Goal: Task Accomplishment & Management: Use online tool/utility

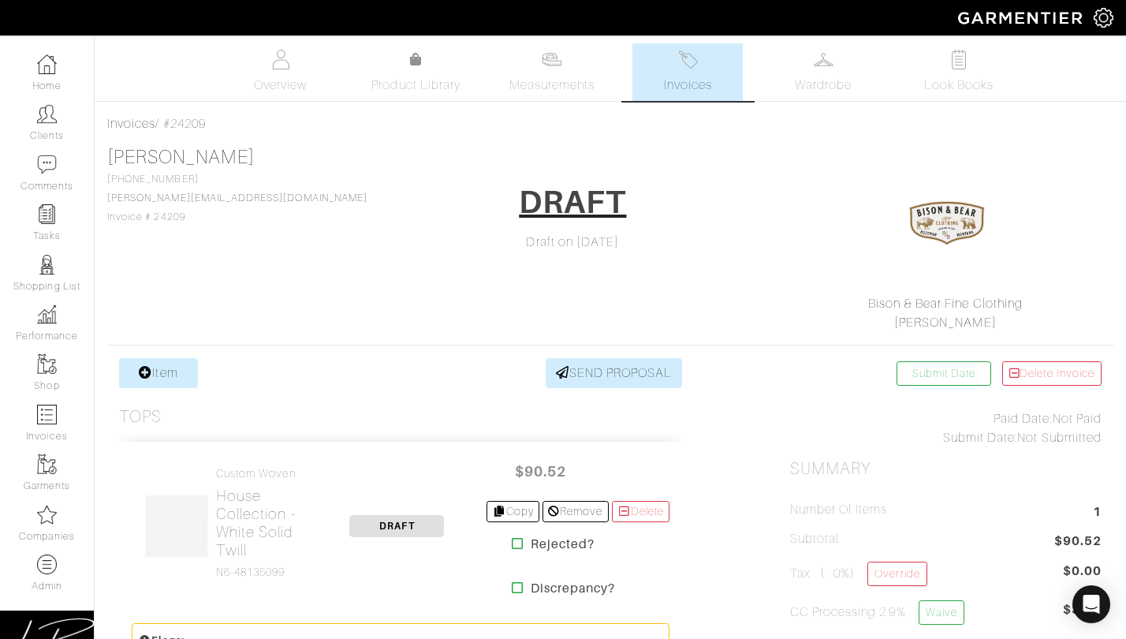
scroll to position [312, 0]
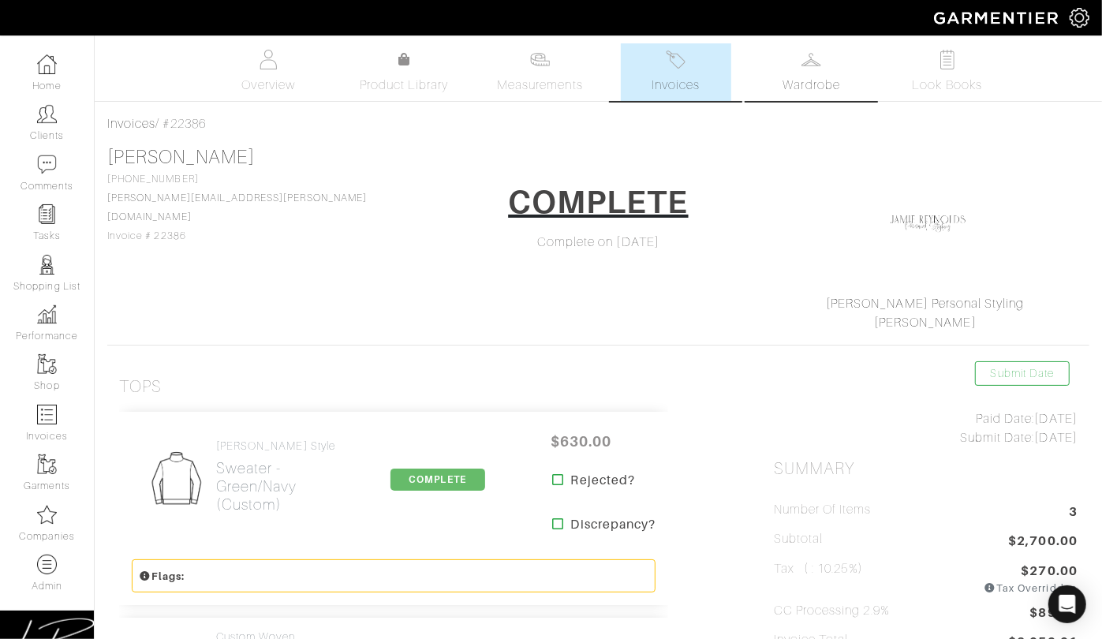
click at [829, 79] on span "Wardrobe" at bounding box center [811, 85] width 57 height 19
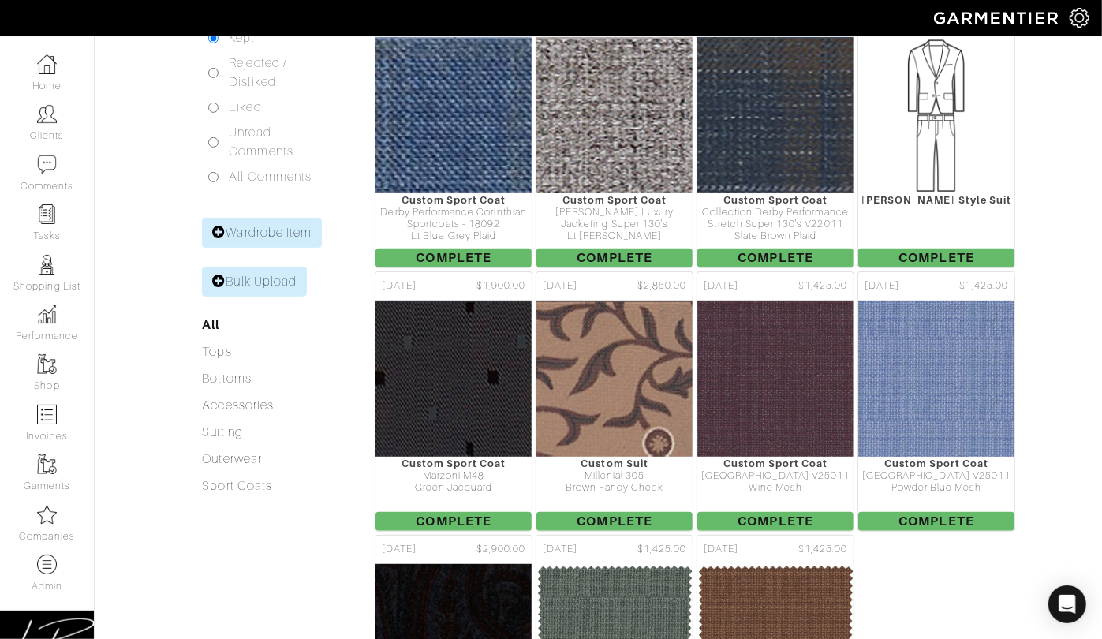
scroll to position [365, 0]
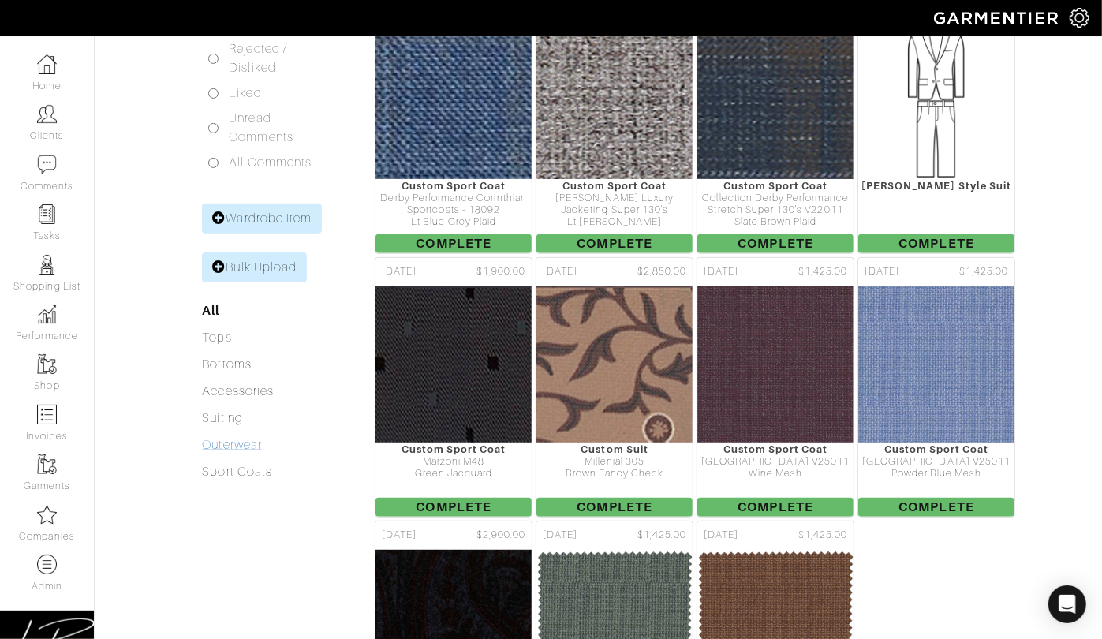
click at [236, 438] on link "Outerwear" at bounding box center [231, 445] width 59 height 14
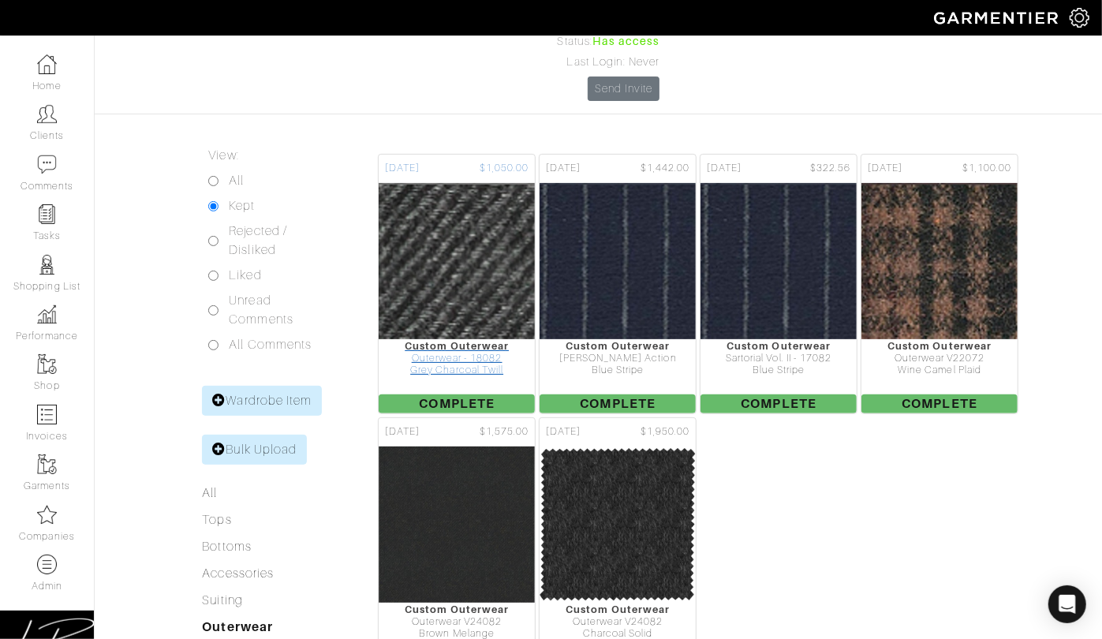
scroll to position [185, 0]
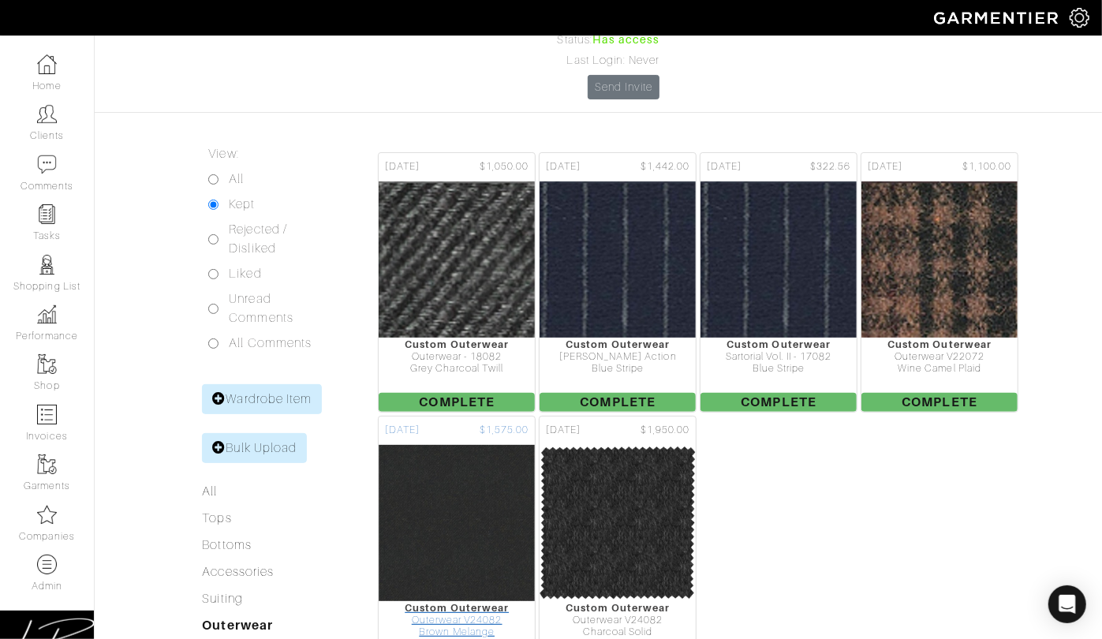
click at [443, 444] on img at bounding box center [457, 523] width 158 height 158
click at [486, 181] on img at bounding box center [456, 260] width 547 height 158
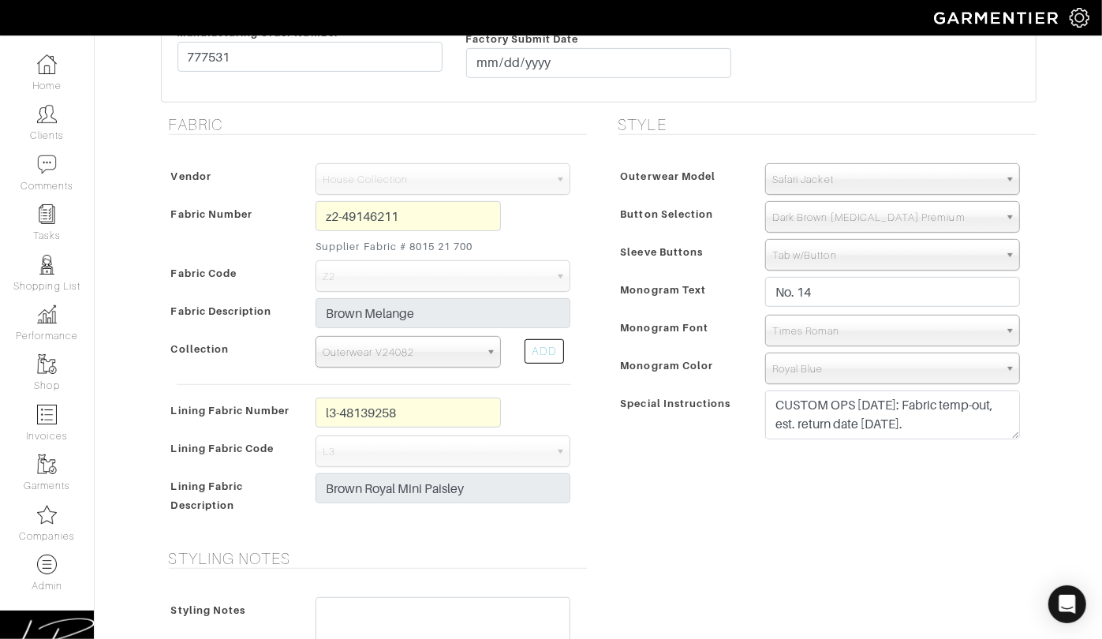
scroll to position [424, 0]
drag, startPoint x: 1017, startPoint y: 461, endPoint x: 1015, endPoint y: 452, distance: 8.8
click at [1016, 458] on div "Outerwear Model Peak Lapel Notch Lapel Bal Collar Peak Lapel Notch Lapel Bal Co…" at bounding box center [823, 304] width 426 height 315
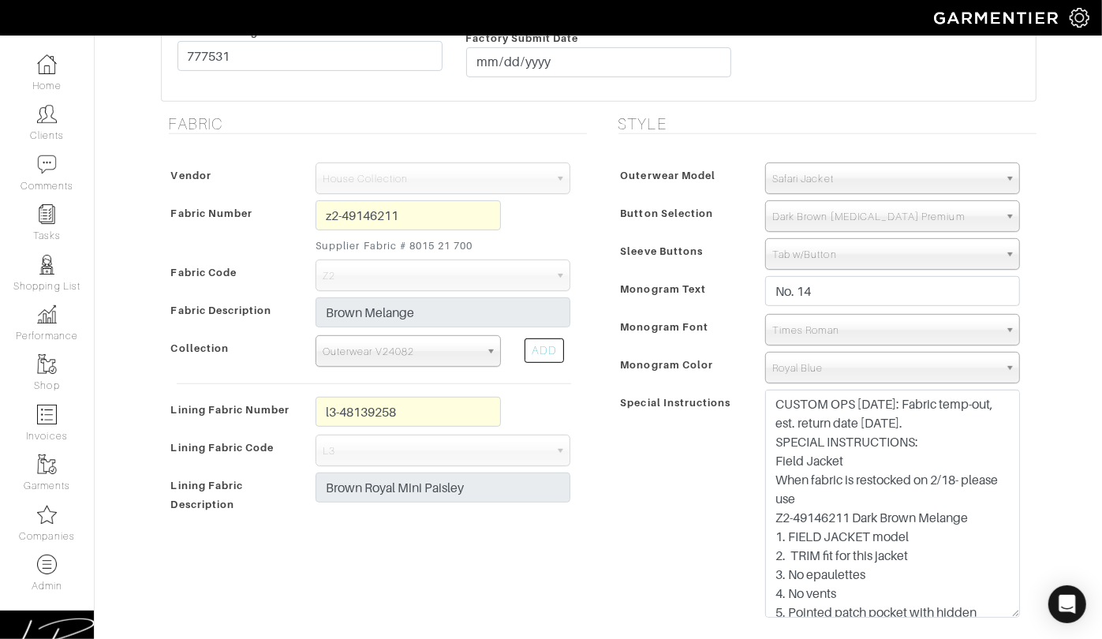
drag, startPoint x: 1013, startPoint y: 455, endPoint x: 995, endPoint y: 602, distance: 147.7
click at [1000, 610] on textarea "CUSTOM OPS 1/24/25: Fabric temp-out, est. return date 2/18/25. SPECIAL INSTRUCT…" at bounding box center [892, 504] width 255 height 228
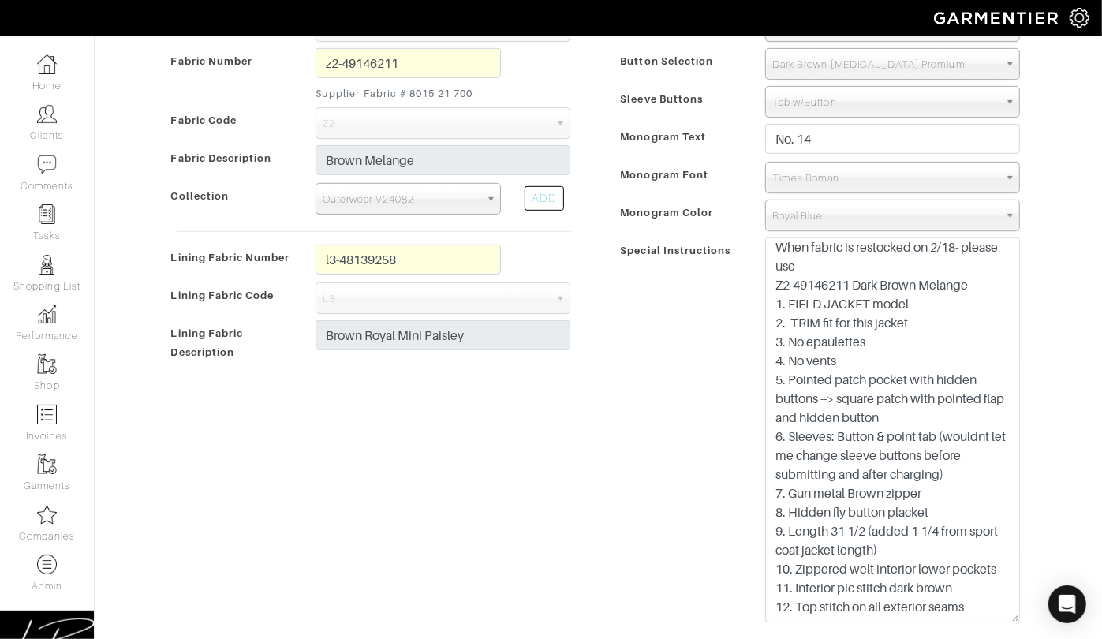
scroll to position [73, 0]
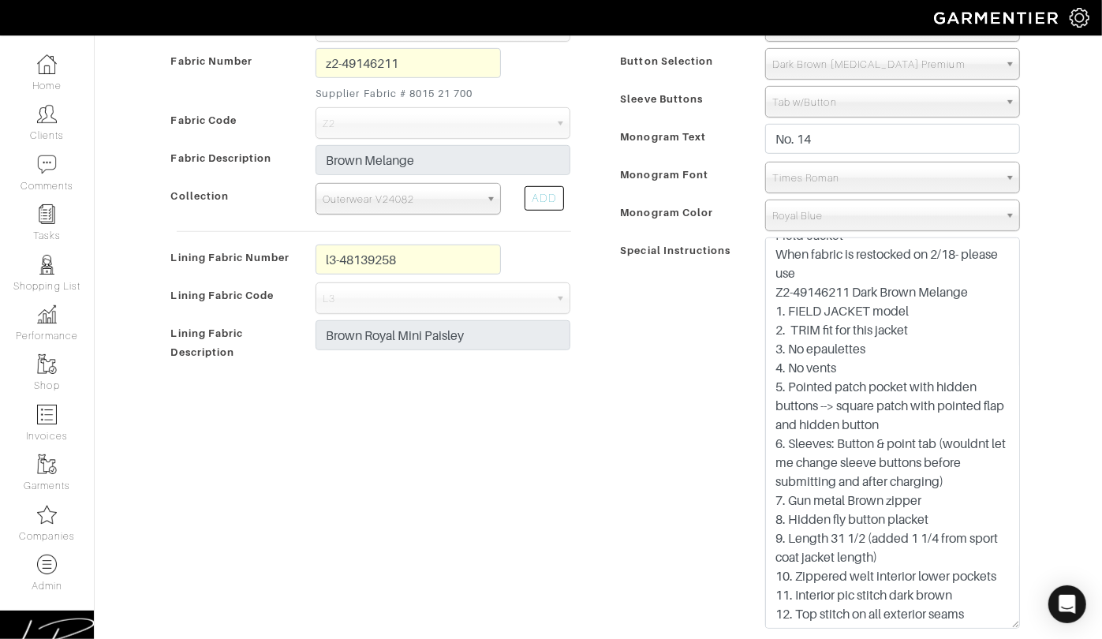
drag, startPoint x: 1010, startPoint y: 461, endPoint x: 988, endPoint y: 621, distance: 161.6
click at [995, 623] on textarea "CUSTOM OPS 1/24/25: Fabric temp-out, est. return date 2/18/25. SPECIAL INSTRUCT…" at bounding box center [892, 432] width 255 height 391
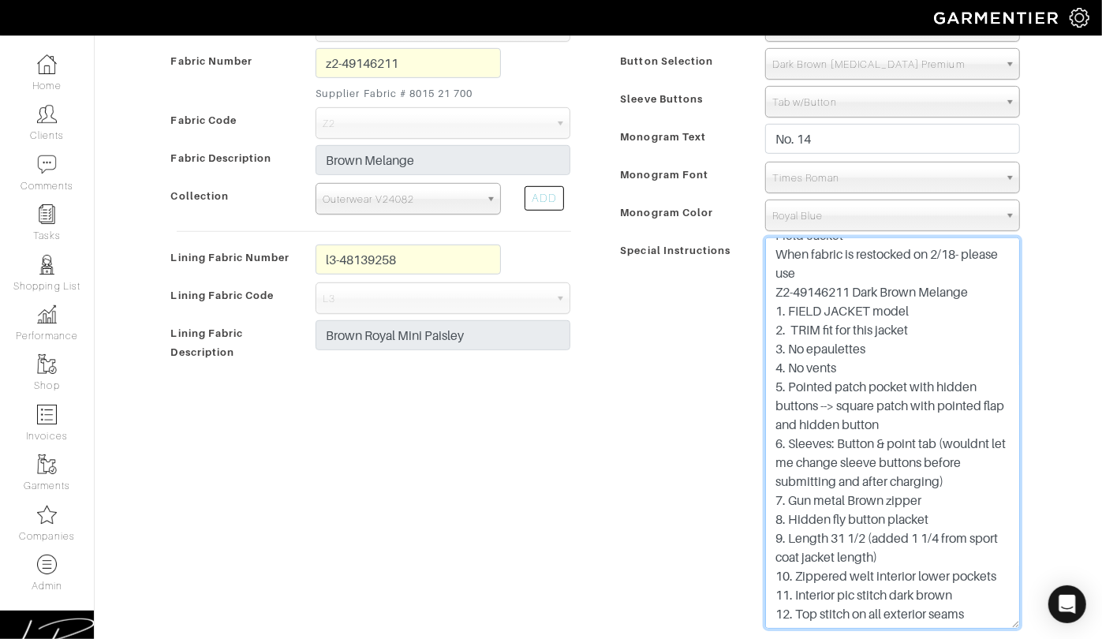
drag, startPoint x: 937, startPoint y: 327, endPoint x: 760, endPoint y: 322, distance: 176.7
click at [769, 323] on textarea "CUSTOM OPS 1/24/25: Fabric temp-out, est. return date 2/18/25. SPECIAL INSTRUCT…" at bounding box center [892, 432] width 255 height 391
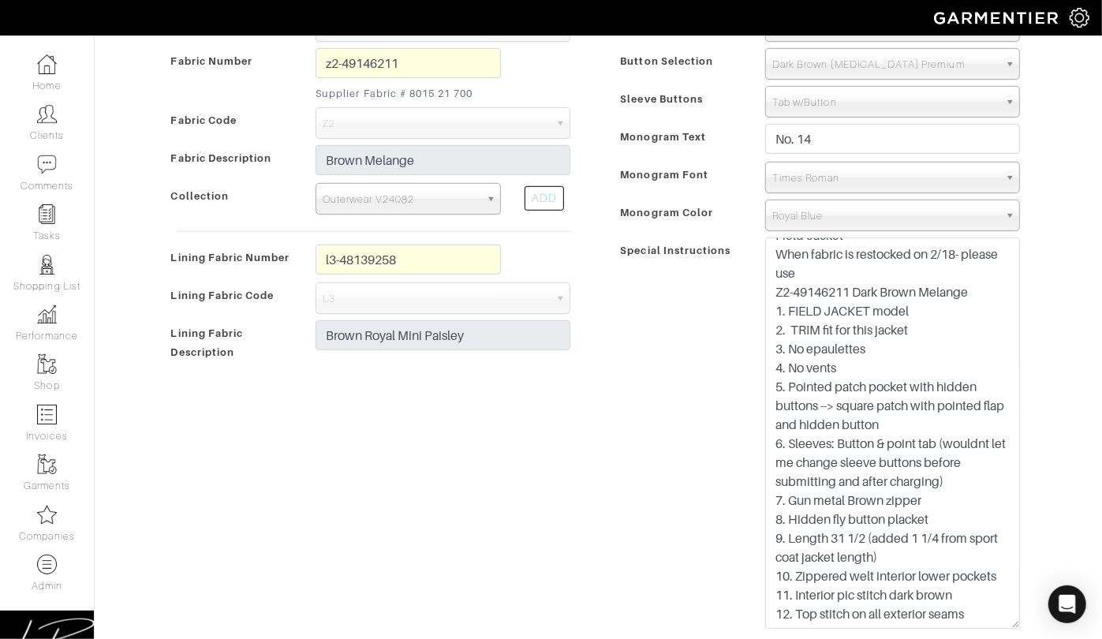
drag, startPoint x: 665, startPoint y: 316, endPoint x: 655, endPoint y: 317, distance: 10.3
click at [664, 316] on div "Special Instructions" at bounding box center [684, 439] width 140 height 396
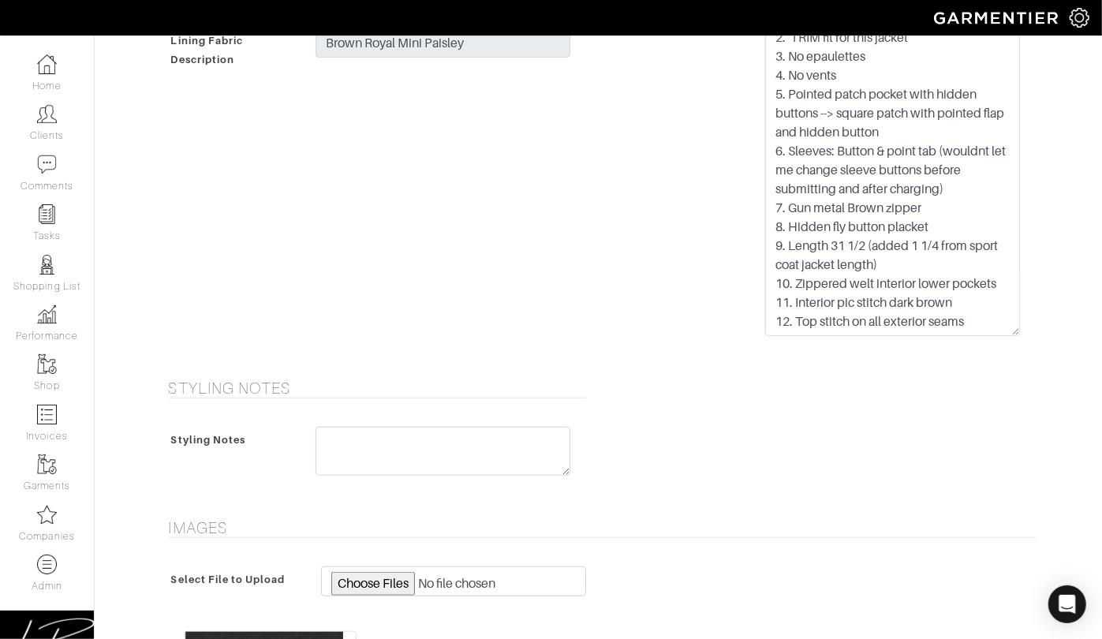
scroll to position [1461, 0]
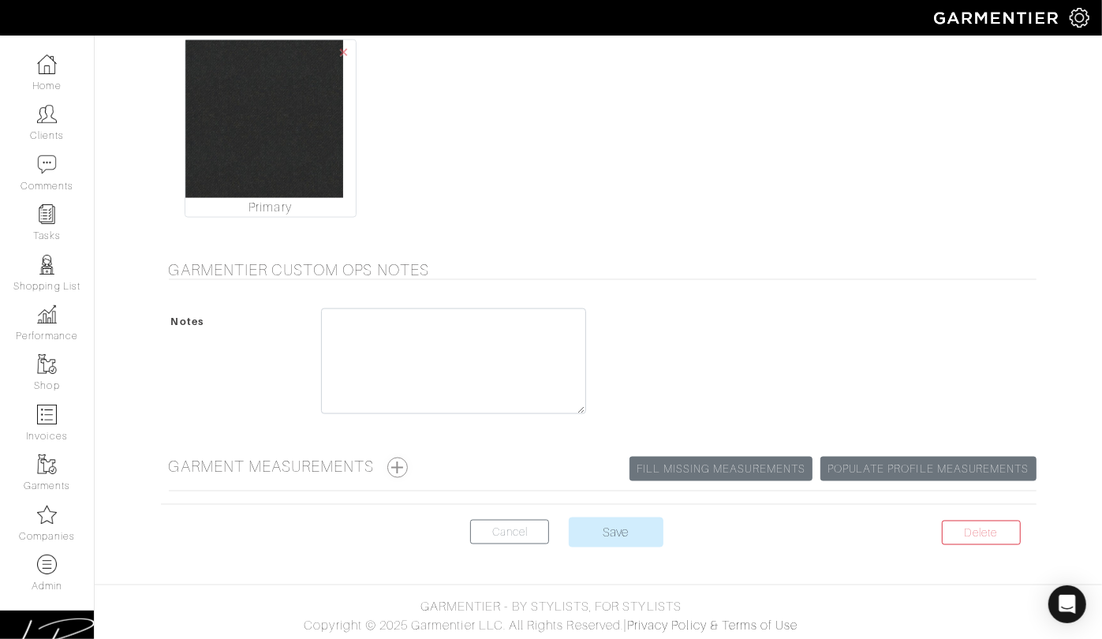
click at [395, 465] on button "button" at bounding box center [397, 467] width 21 height 21
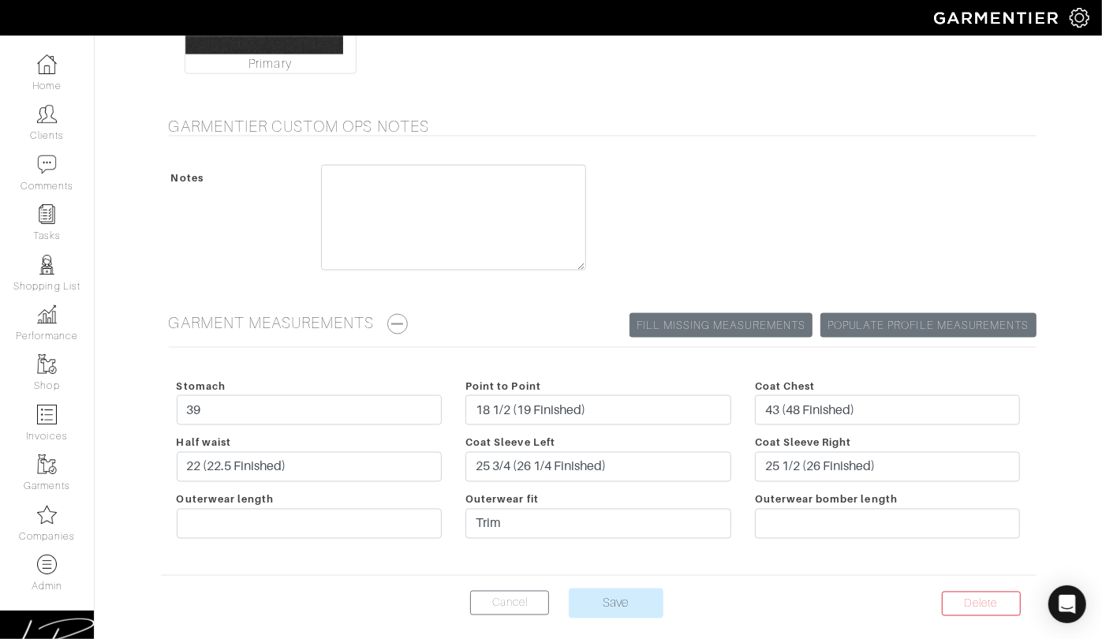
scroll to position [1675, 0]
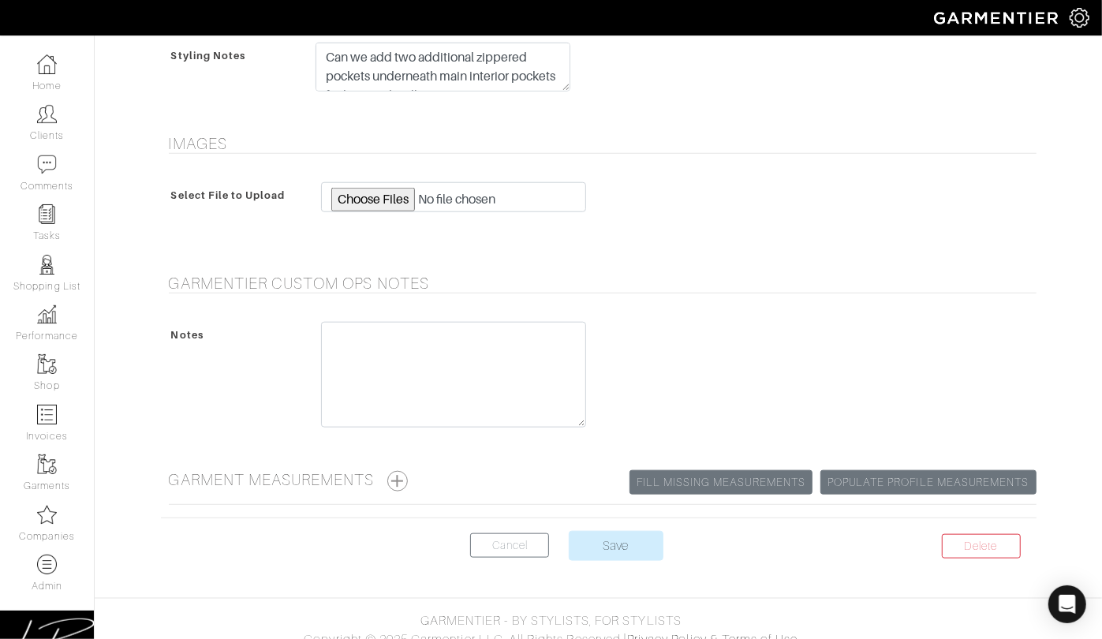
scroll to position [991, 0]
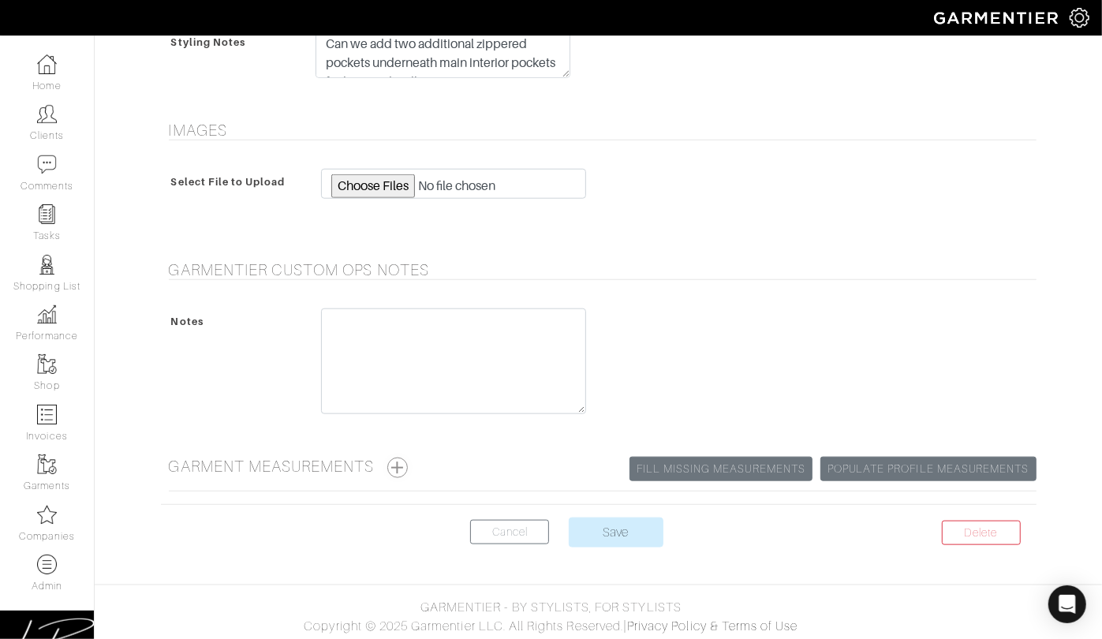
click at [404, 463] on button "button" at bounding box center [397, 467] width 21 height 21
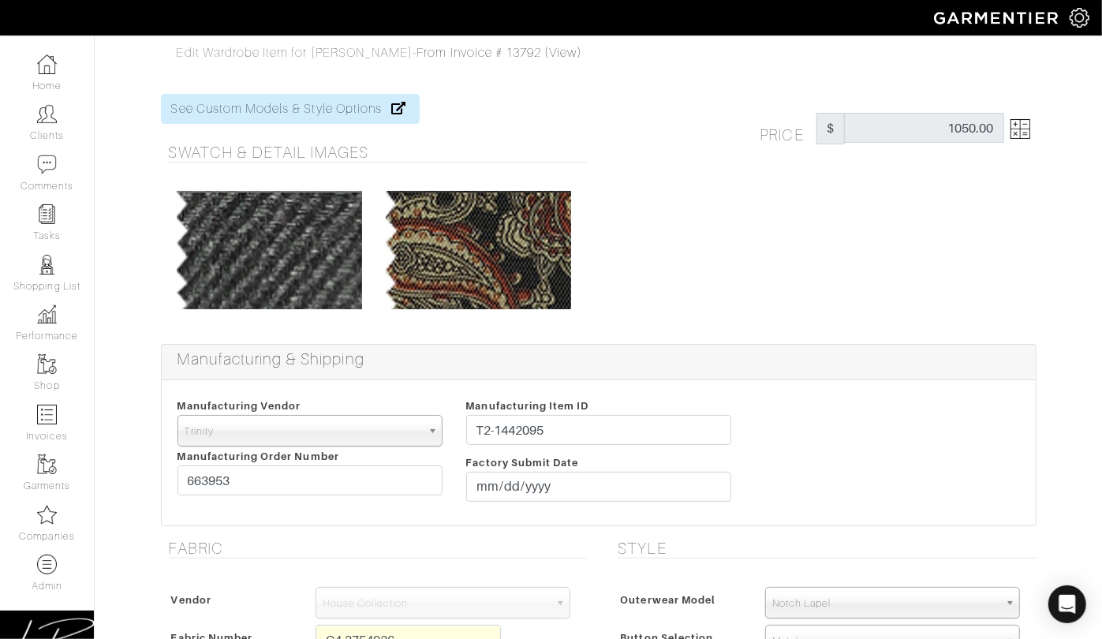
scroll to position [0, 0]
drag, startPoint x: 565, startPoint y: 426, endPoint x: 566, endPoint y: 407, distance: 18.9
click at [566, 408] on div "Manufacturing Item ID T2-1442095 Factory Submit Date" at bounding box center [598, 453] width 289 height 114
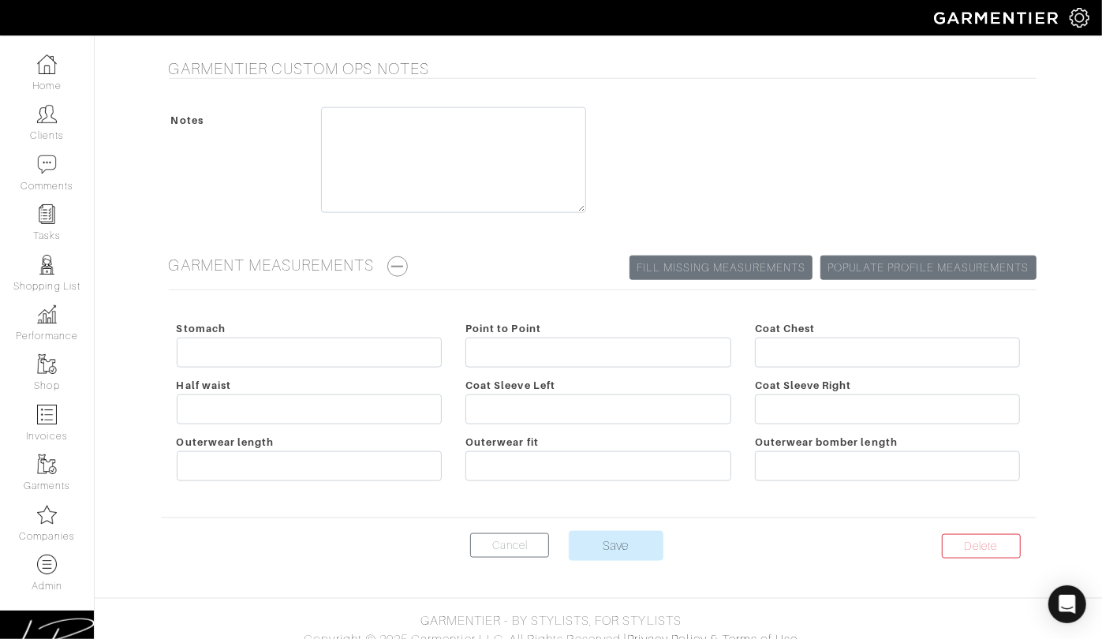
scroll to position [1195, 0]
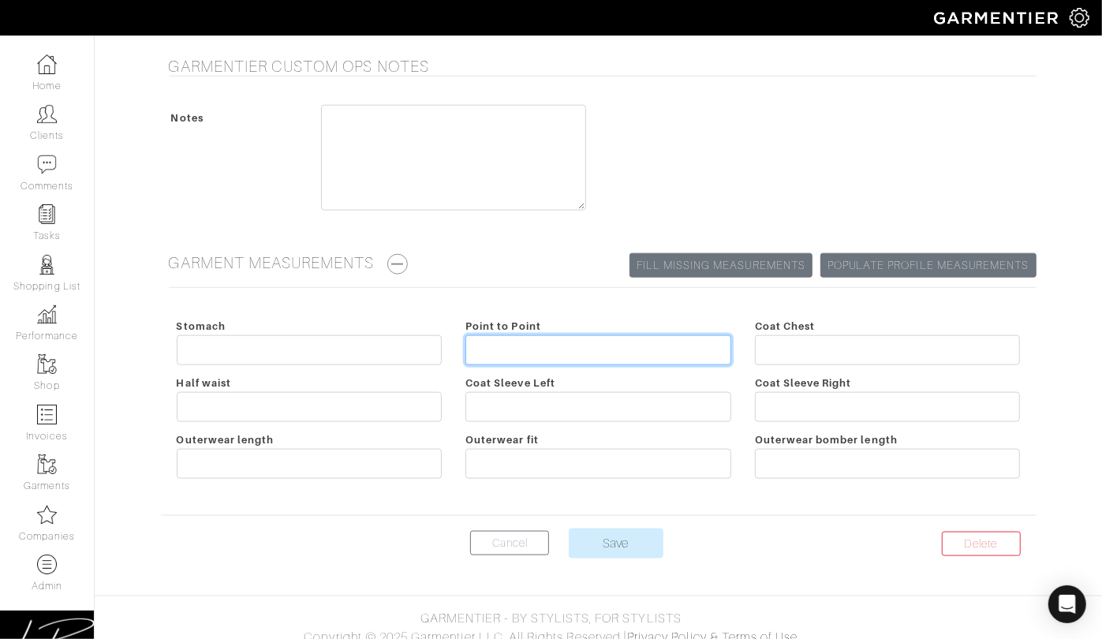
click at [491, 347] on input "Point to Point" at bounding box center [598, 350] width 266 height 30
type input "18 1/2 (19 Finished)"
click at [572, 215] on div at bounding box center [453, 162] width 289 height 114
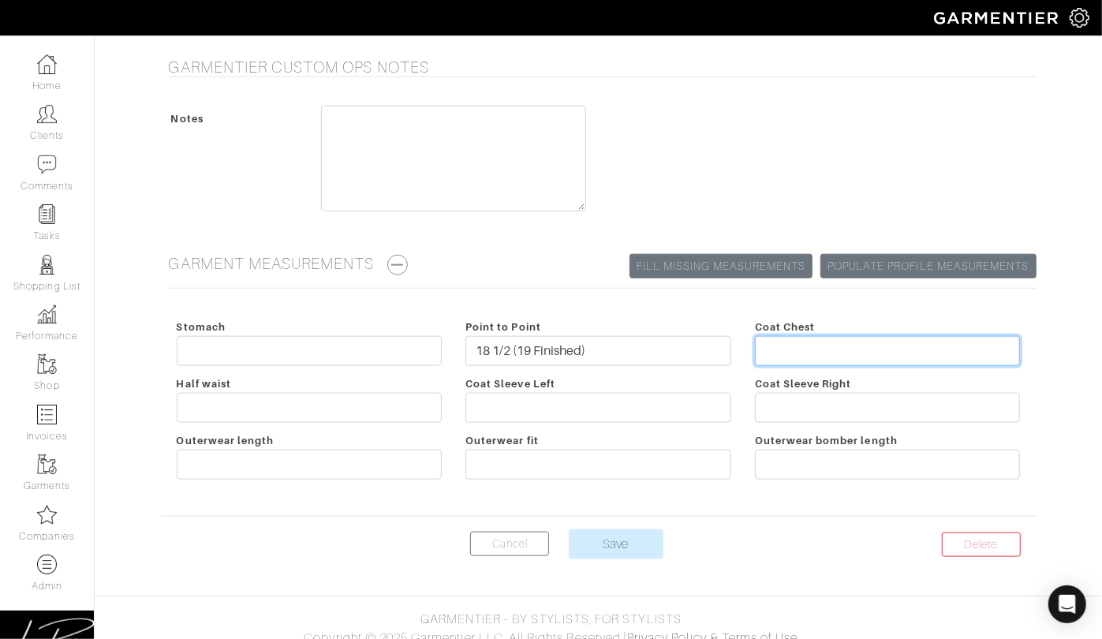
click at [924, 338] on input "Coat Chest" at bounding box center [888, 351] width 266 height 30
type input "43 (48 Finished)"
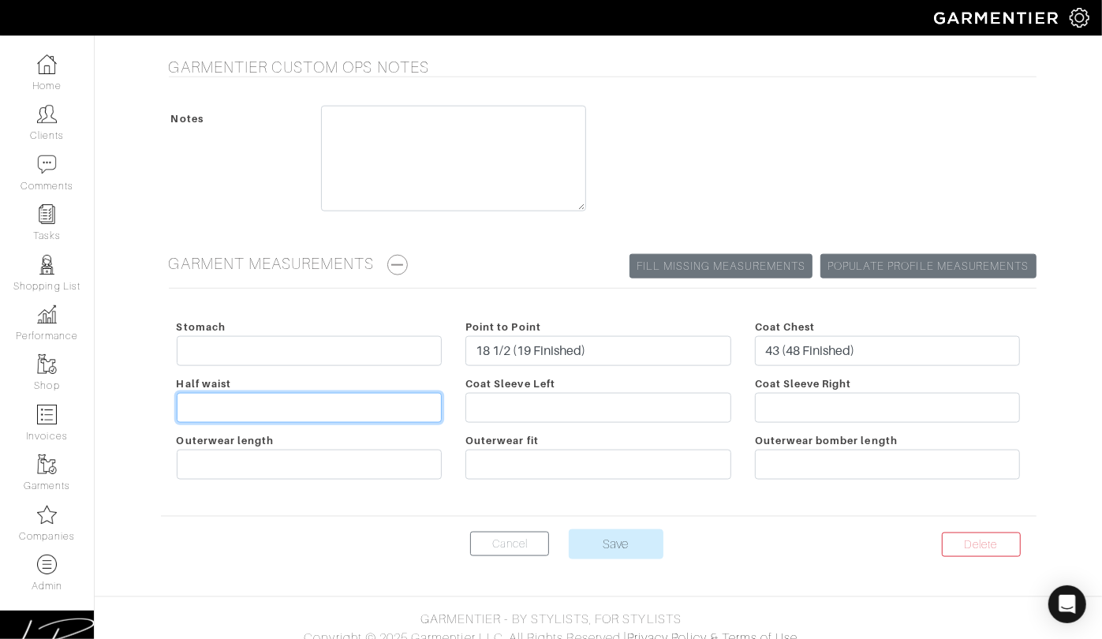
click at [345, 410] on input "Half waist" at bounding box center [310, 408] width 266 height 30
type input "22 (22 1/2 Finished)"
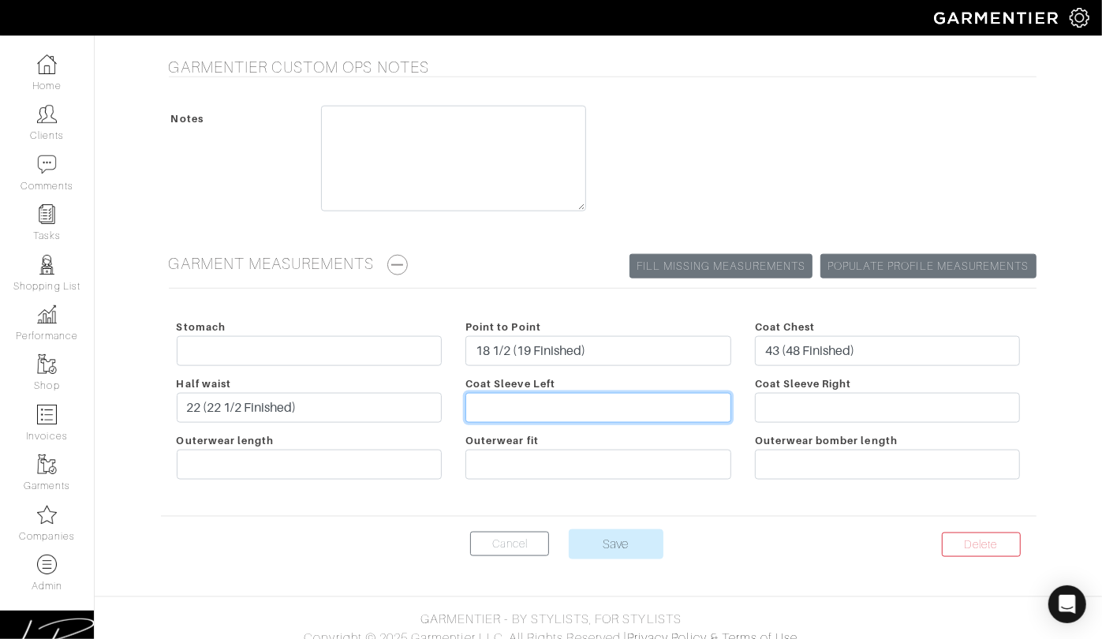
click at [509, 408] on input "Coat Sleeve Left" at bounding box center [598, 408] width 266 height 30
type input "26 3/4 (27 1/4 Finished)"
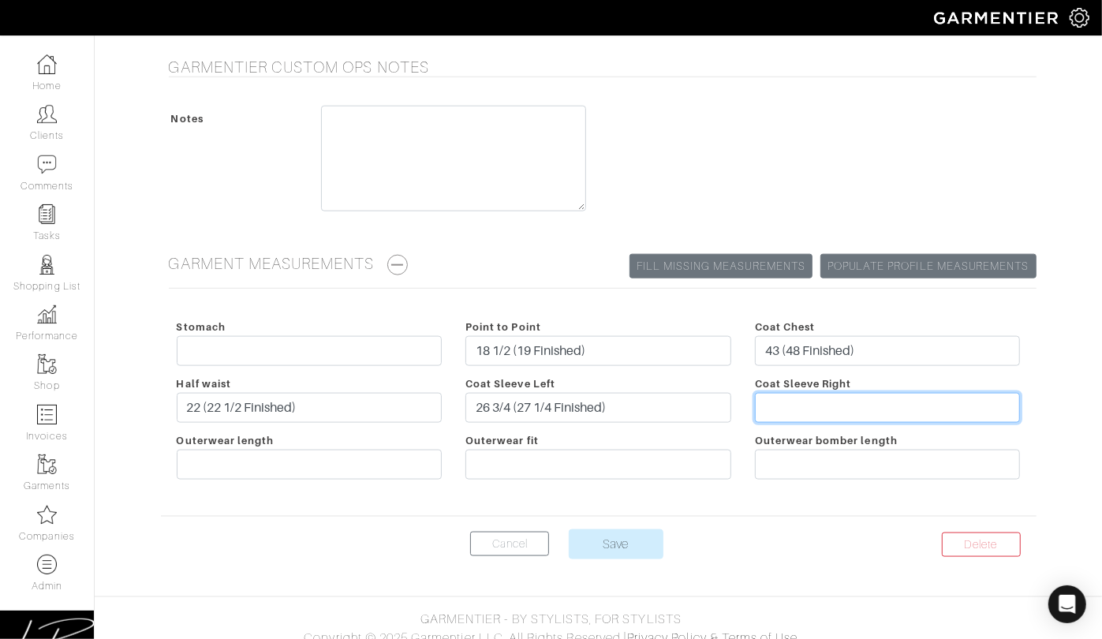
paste input "26 3/4 (27 1/4 Finished)"
click at [798, 399] on input "26 3/4 (27 1/4 Finished)" at bounding box center [888, 408] width 266 height 30
type input "26 1/2 (27 Finished)"
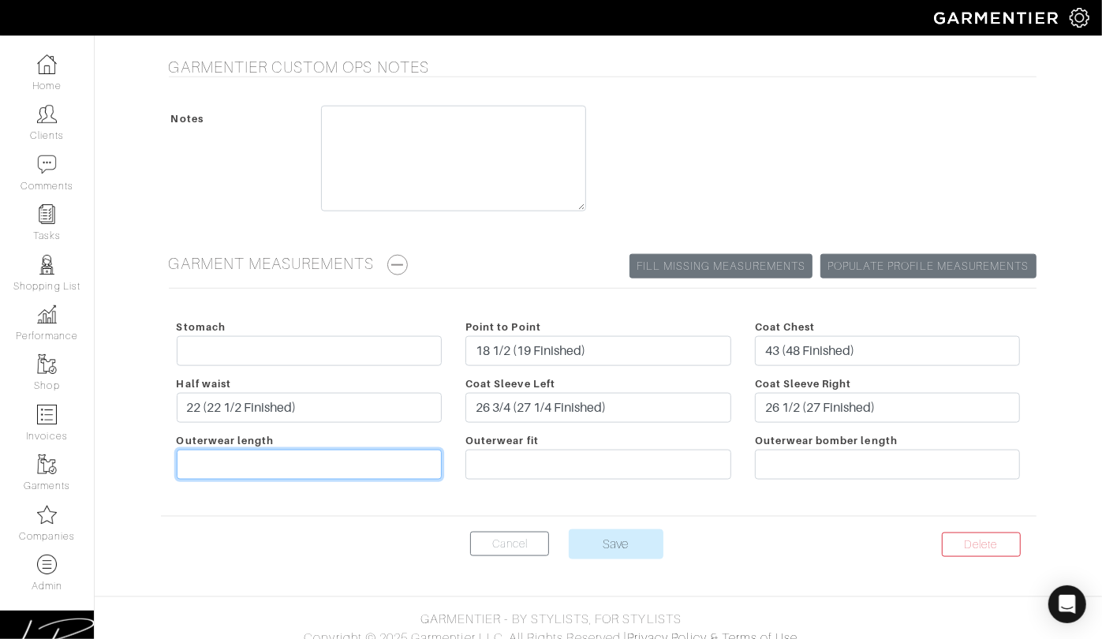
click at [292, 455] on input "Outerwear length" at bounding box center [310, 465] width 266 height 30
type input "37"
click at [610, 433] on div "Outerwear fit" at bounding box center [597, 459] width 289 height 57
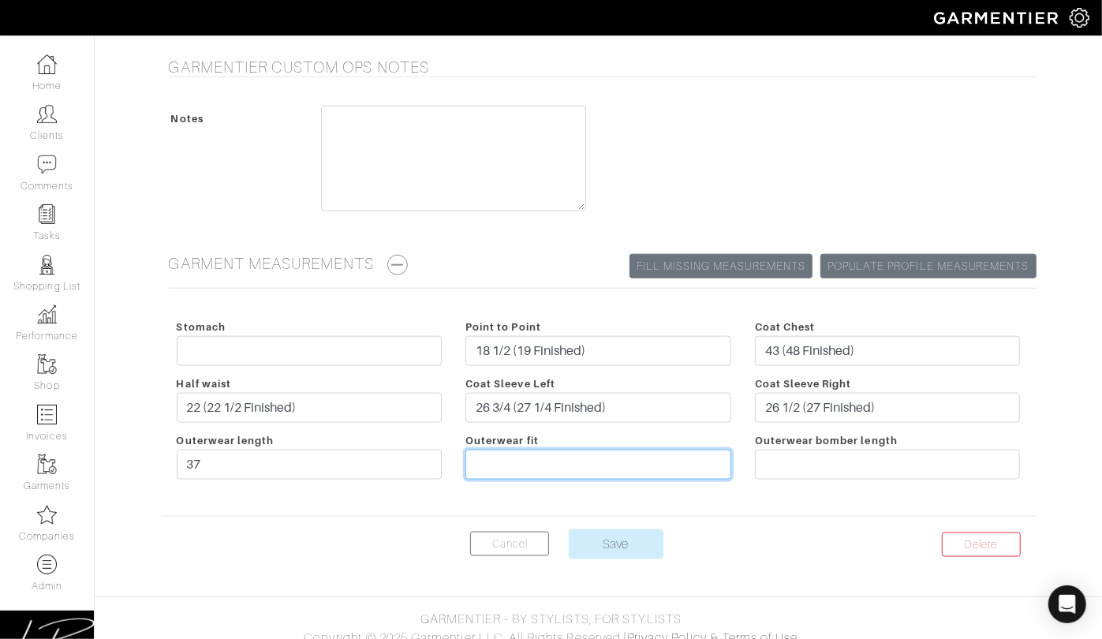
click at [588, 457] on input "Outerwear fit" at bounding box center [598, 465] width 266 height 30
type input "Trim"
drag, startPoint x: 718, startPoint y: 486, endPoint x: 699, endPoint y: 482, distance: 20.1
click at [718, 484] on div "Stomach Point to Point 18 1/2 (19 Finished) Coat Chest 43 (48 Finished) Half wa…" at bounding box center [598, 402] width 875 height 202
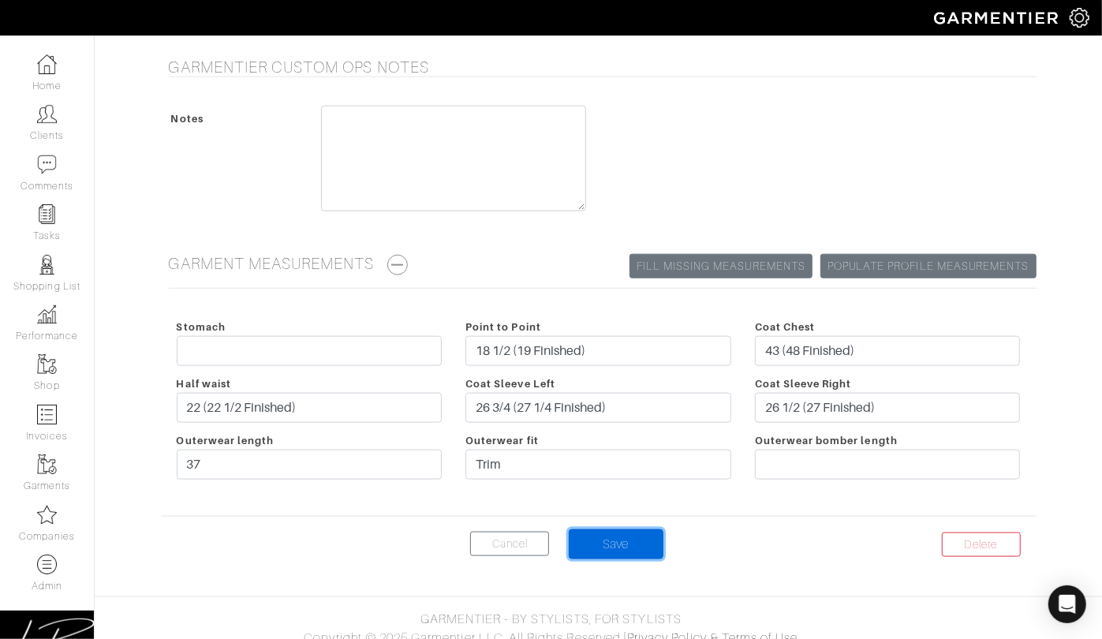
click at [655, 541] on input "Save" at bounding box center [616, 544] width 95 height 30
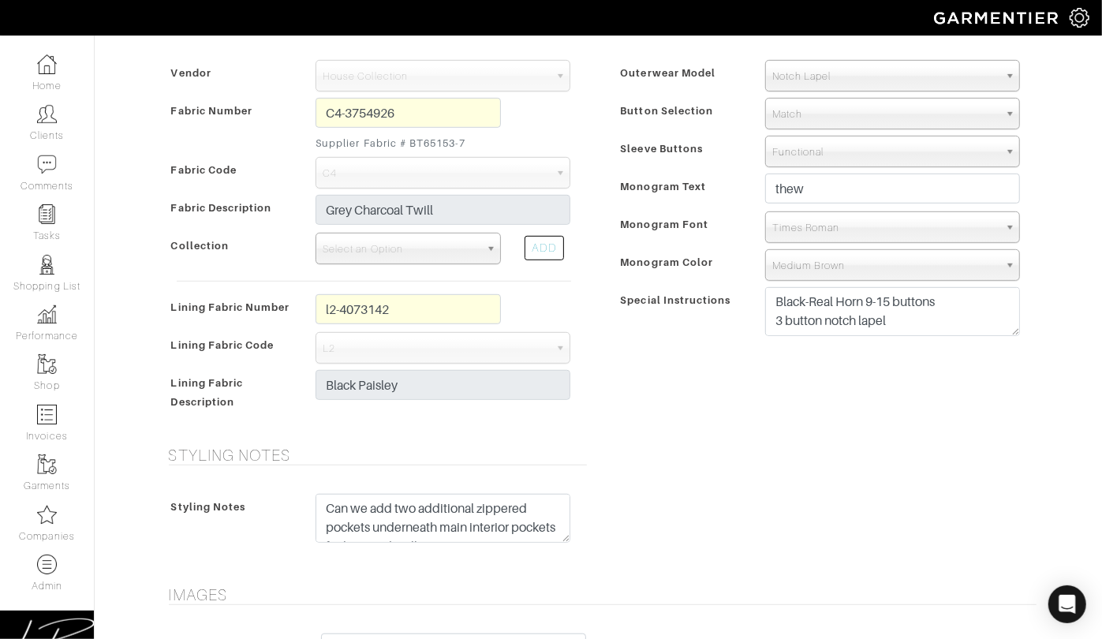
scroll to position [525, 0]
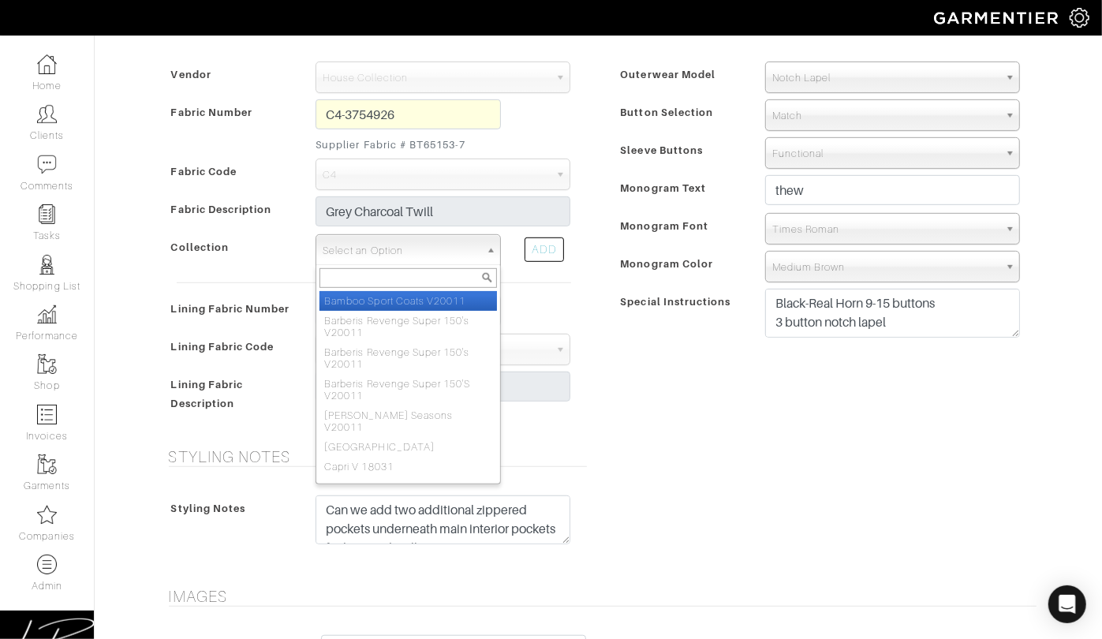
click at [393, 247] on span "Select an Option" at bounding box center [401, 251] width 157 height 32
type input "out"
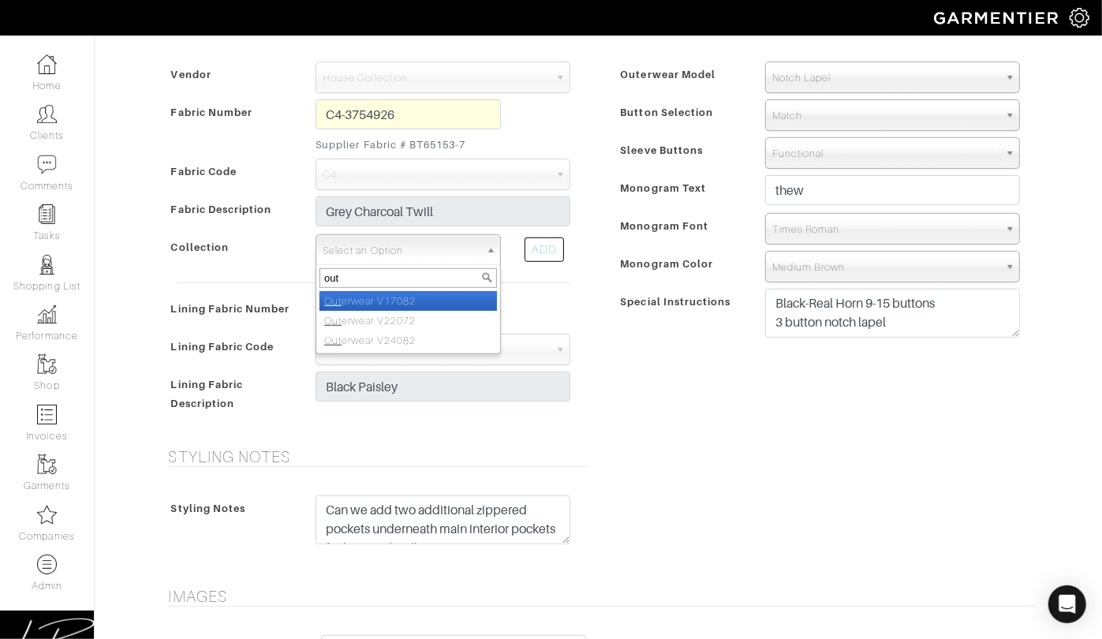
select select "354"
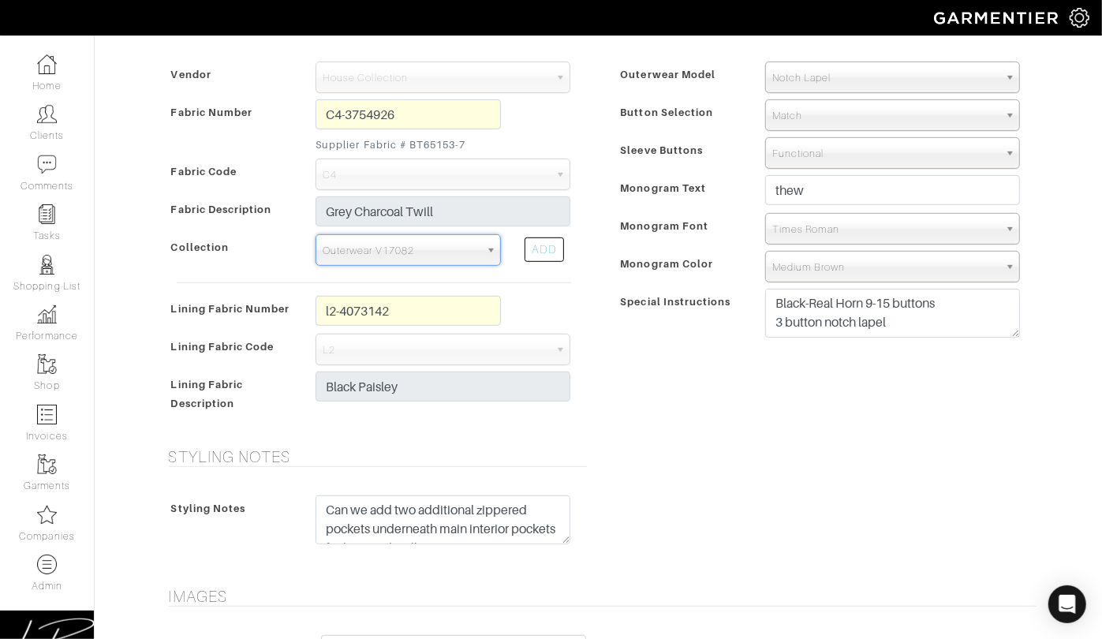
click at [663, 297] on span "Special Instructions" at bounding box center [676, 301] width 110 height 23
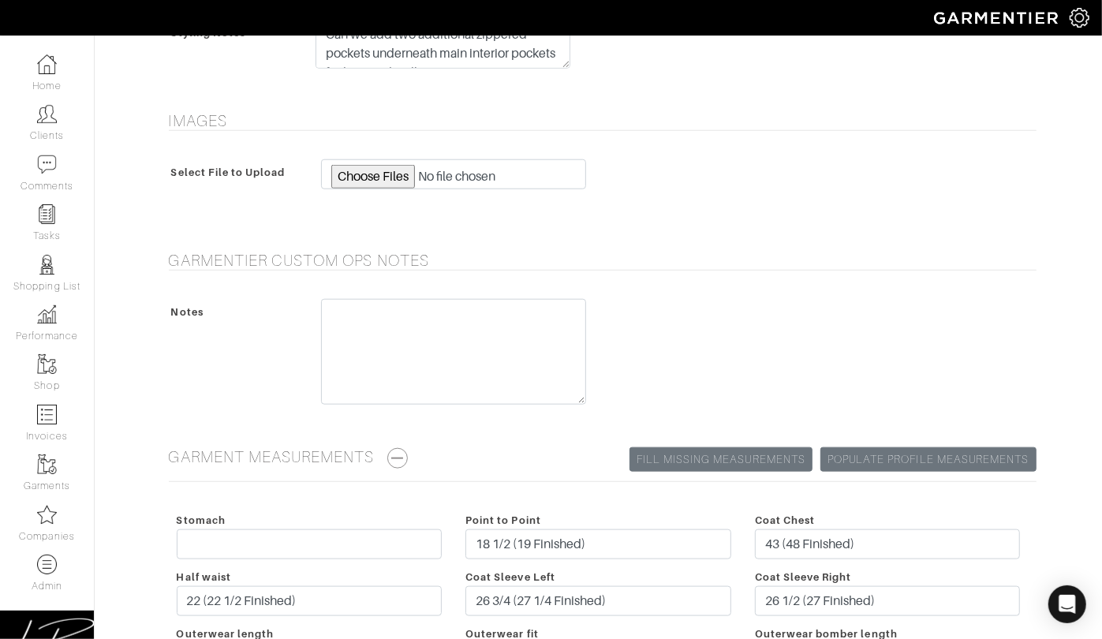
scroll to position [1207, 0]
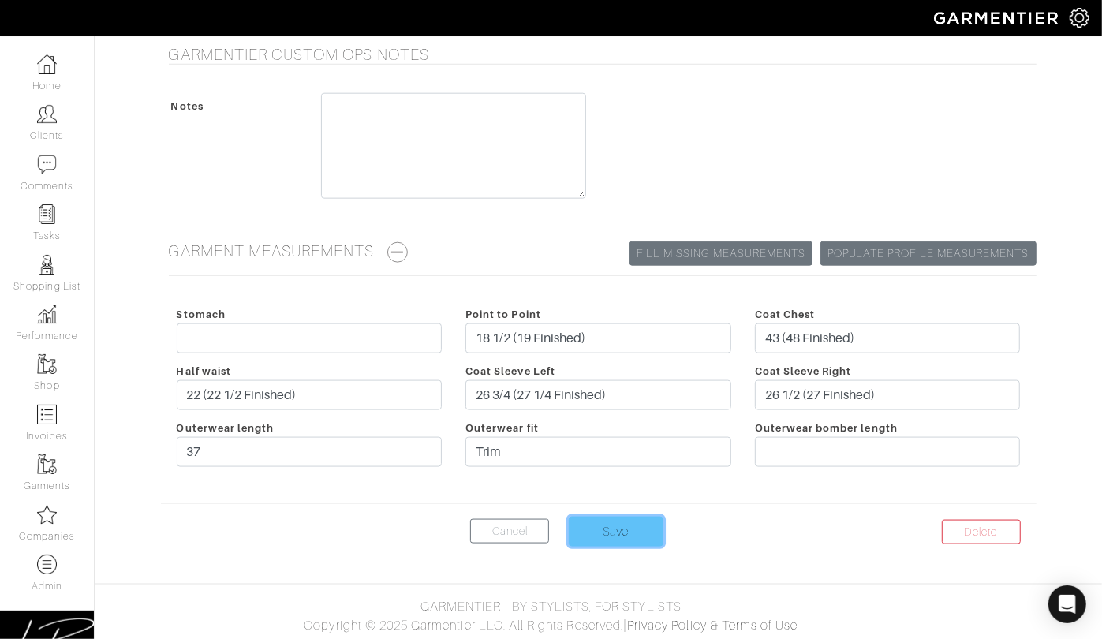
click at [635, 528] on input "Save" at bounding box center [616, 532] width 95 height 30
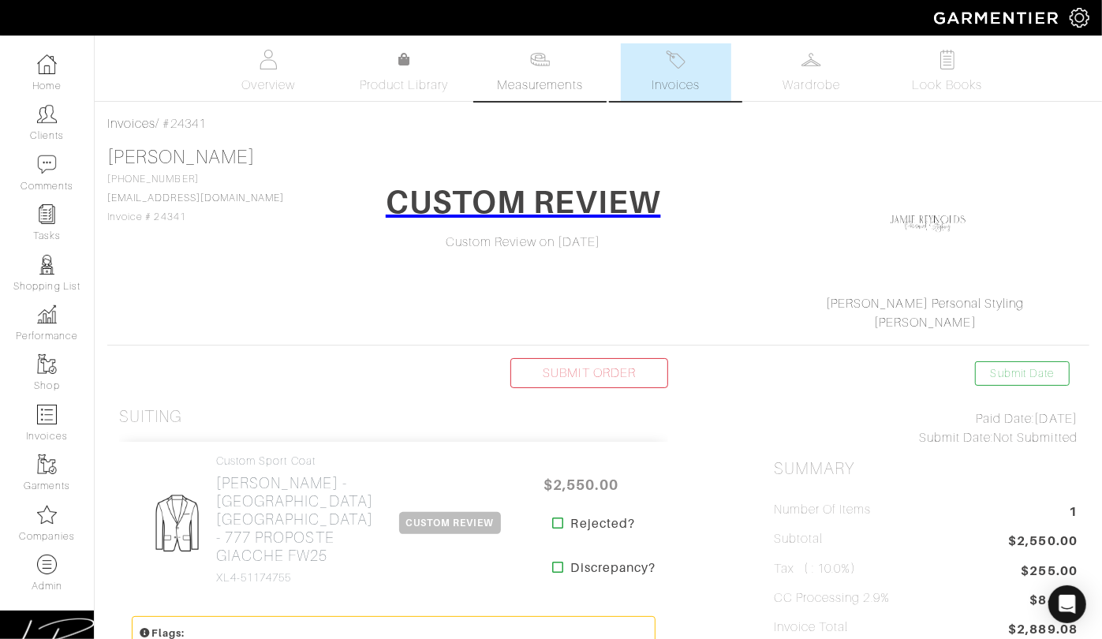
click at [511, 79] on span "Measurements" at bounding box center [540, 85] width 86 height 19
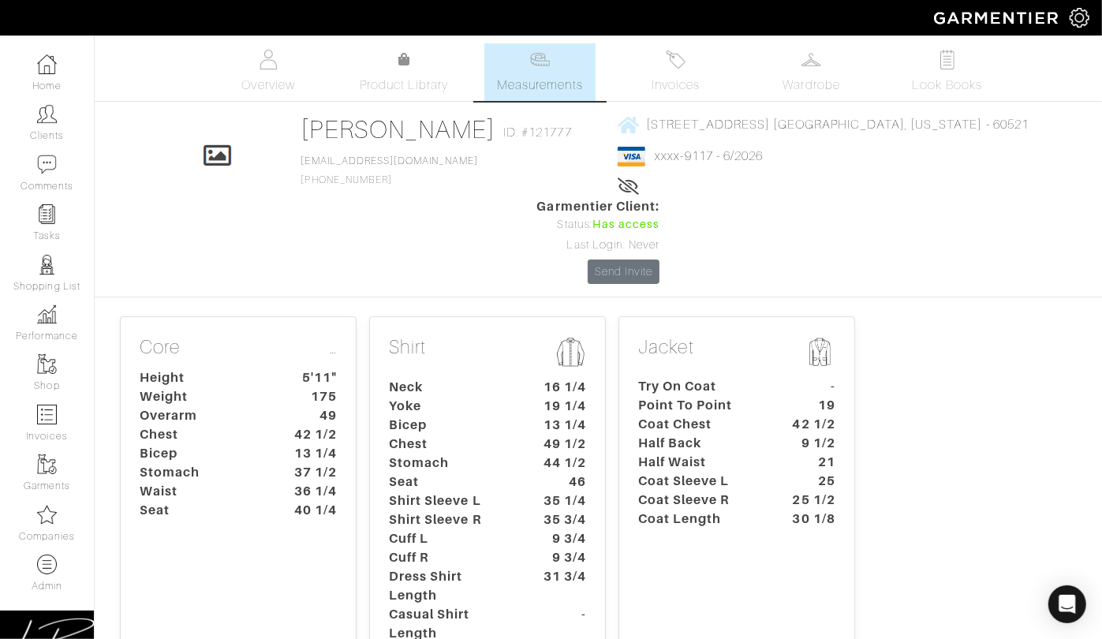
click at [696, 377] on dt "Try On Coat" at bounding box center [699, 386] width 147 height 19
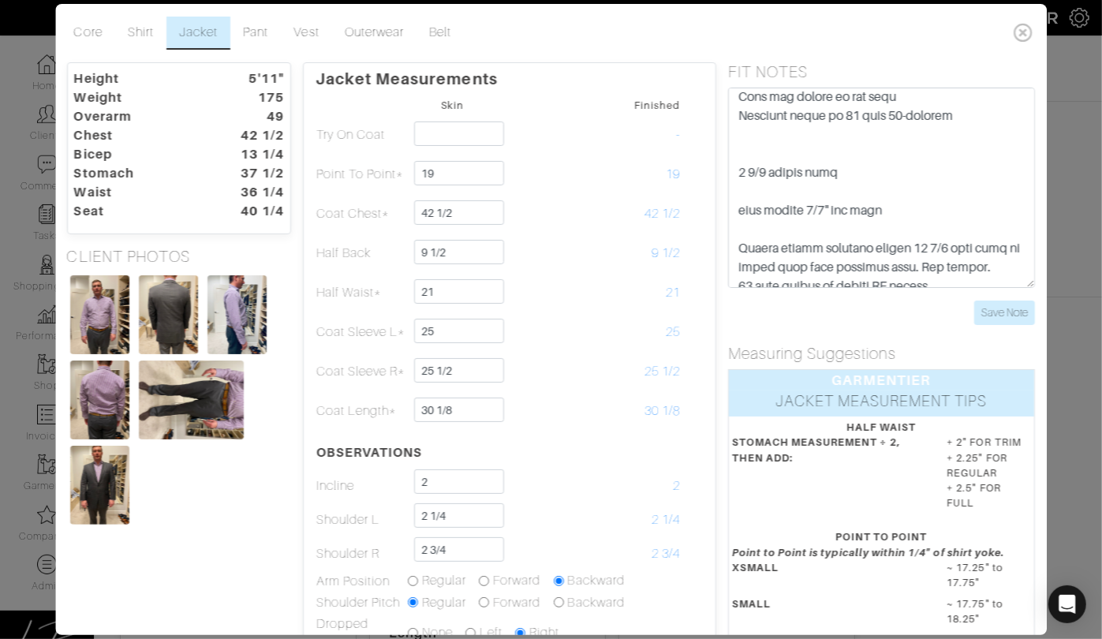
scroll to position [889, 0]
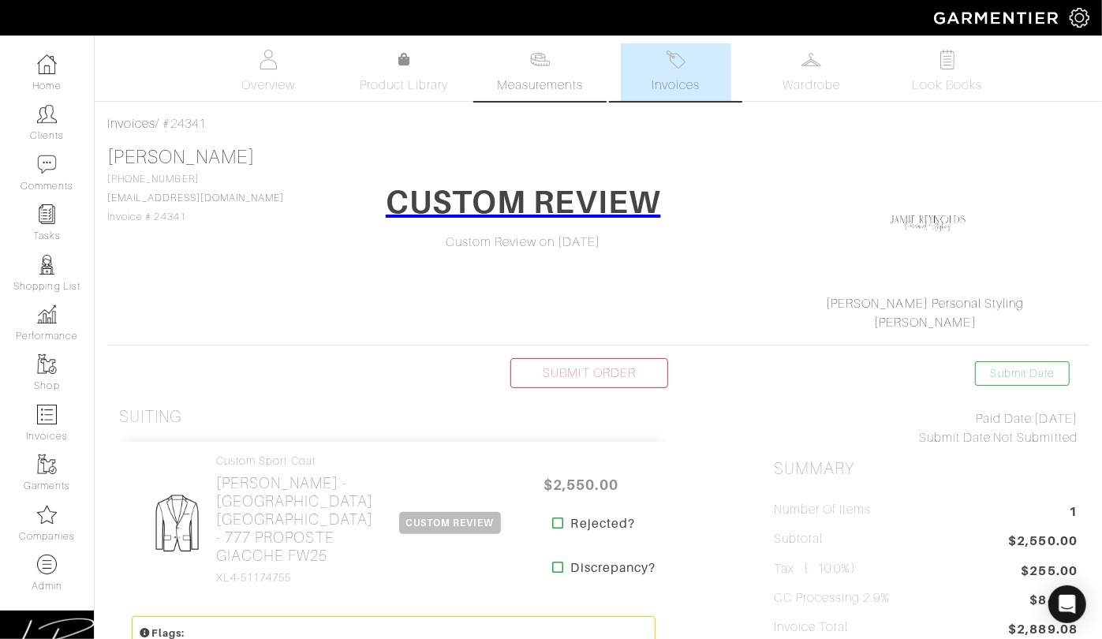
click at [548, 69] on link "Measurements" at bounding box center [539, 72] width 111 height 58
click at [640, 70] on link "Invoices" at bounding box center [676, 72] width 110 height 58
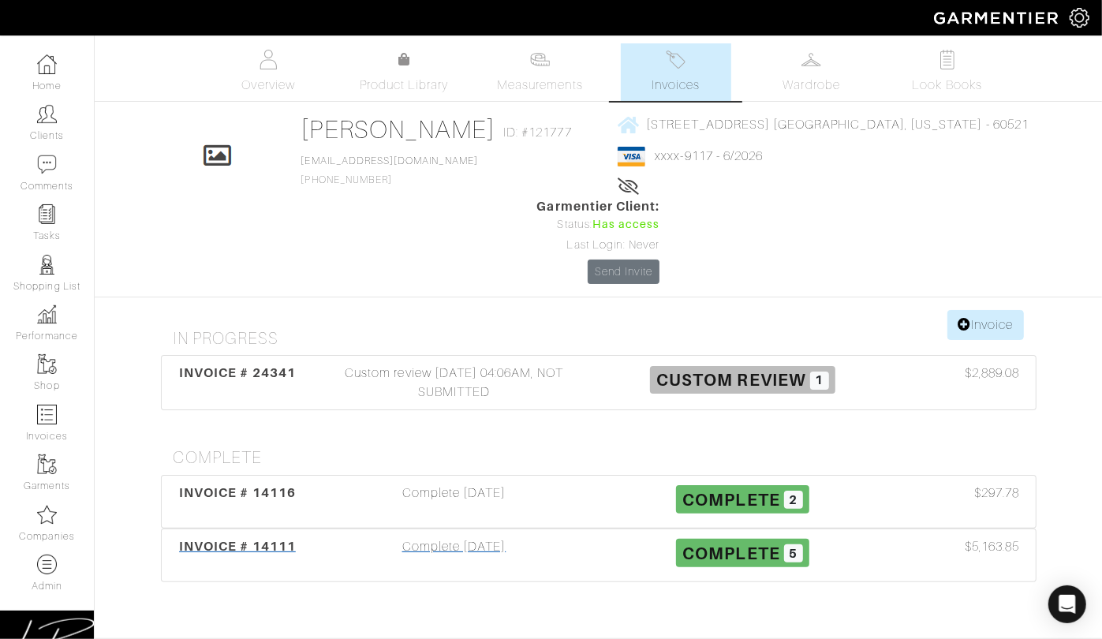
click at [450, 537] on div "Complete [DATE]" at bounding box center [454, 555] width 289 height 36
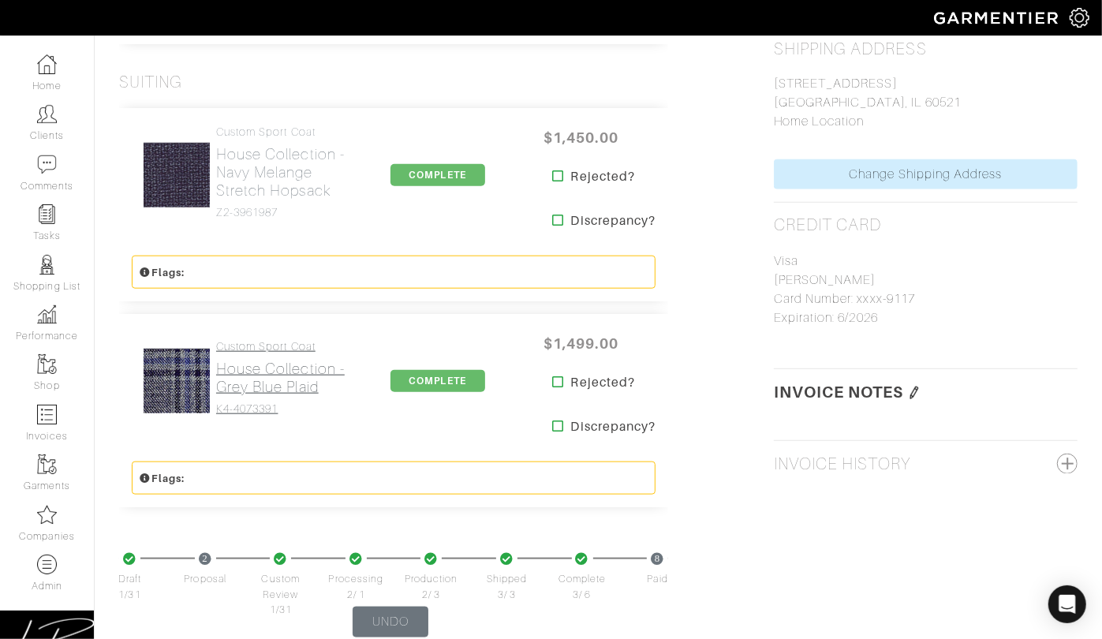
scroll to position [1030, 0]
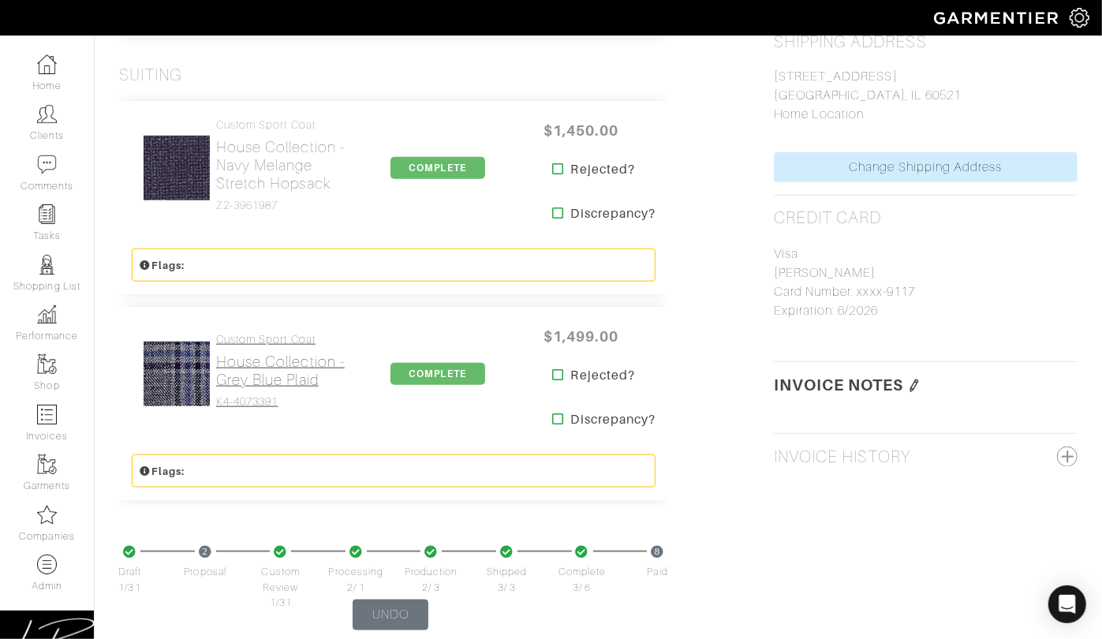
click at [271, 369] on h2 "House Collection - Grey Blue Plaid" at bounding box center [282, 371] width 132 height 36
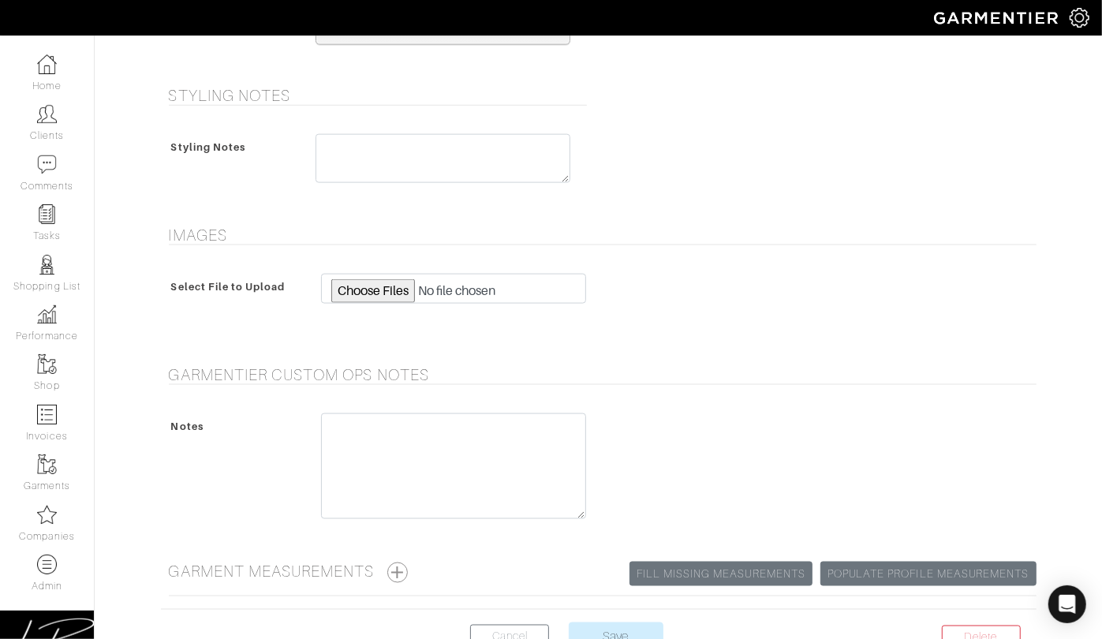
scroll to position [1506, 0]
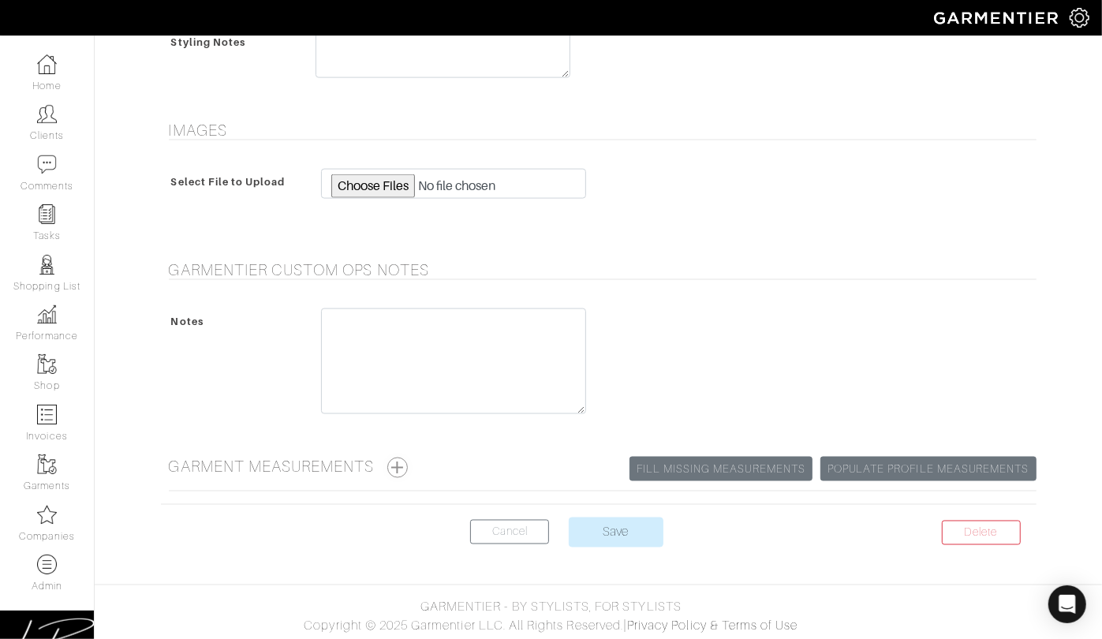
click at [399, 462] on button "button" at bounding box center [397, 467] width 21 height 21
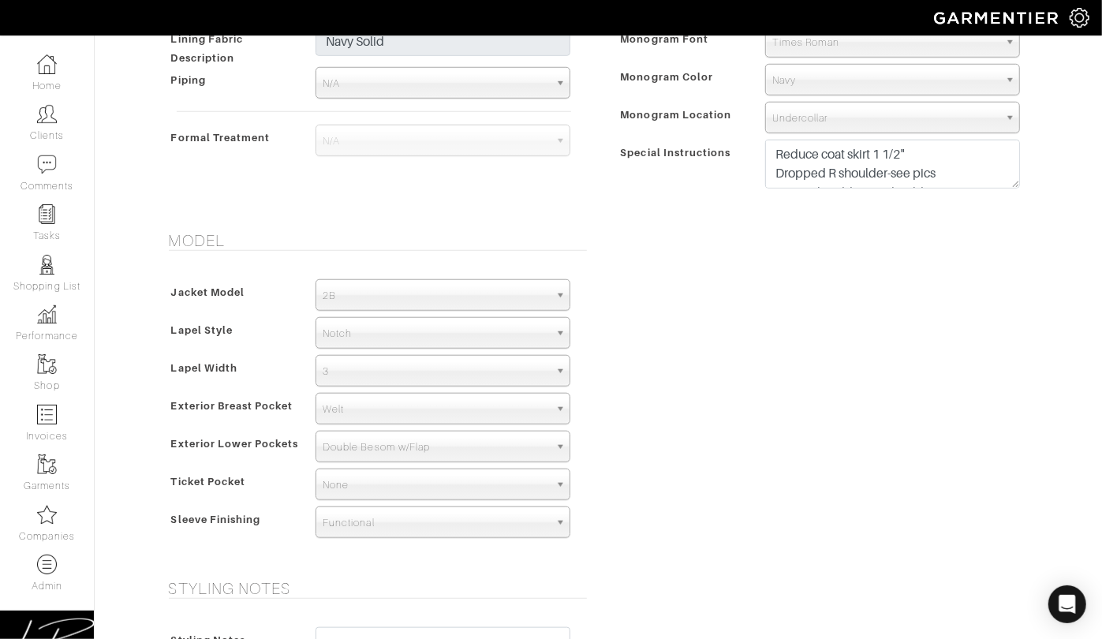
scroll to position [909, 0]
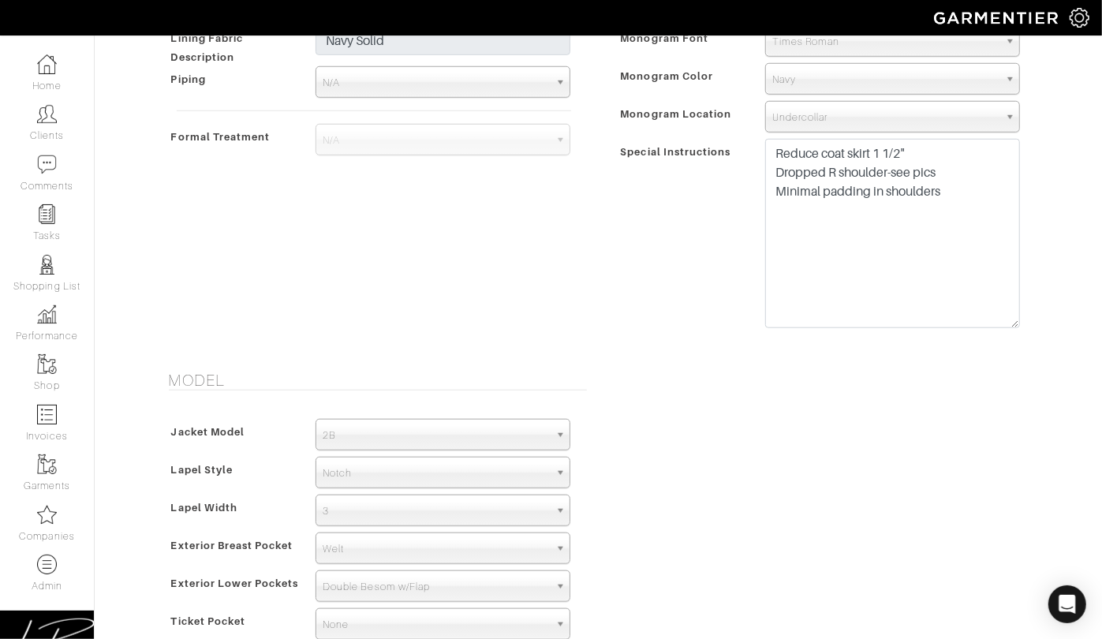
drag, startPoint x: 1013, startPoint y: 184, endPoint x: 1020, endPoint y: 331, distance: 147.7
click at [1033, 325] on div "Interior Pic Stitch Color Match Aubergine Azure Beige Black Blue British Navy B…" at bounding box center [823, 143] width 426 height 418
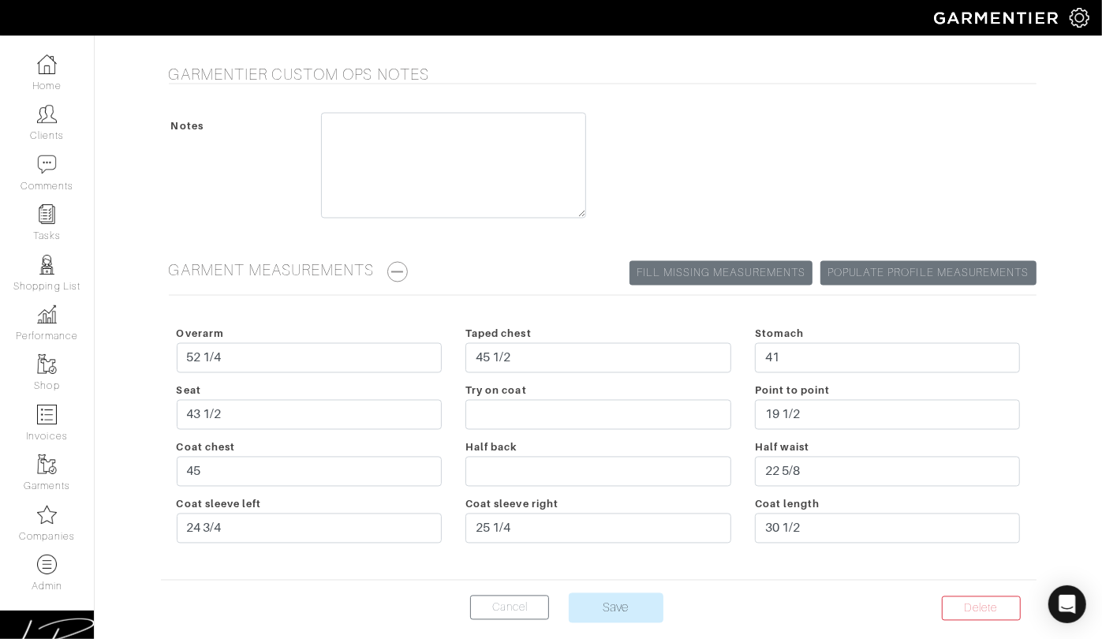
scroll to position [1845, 0]
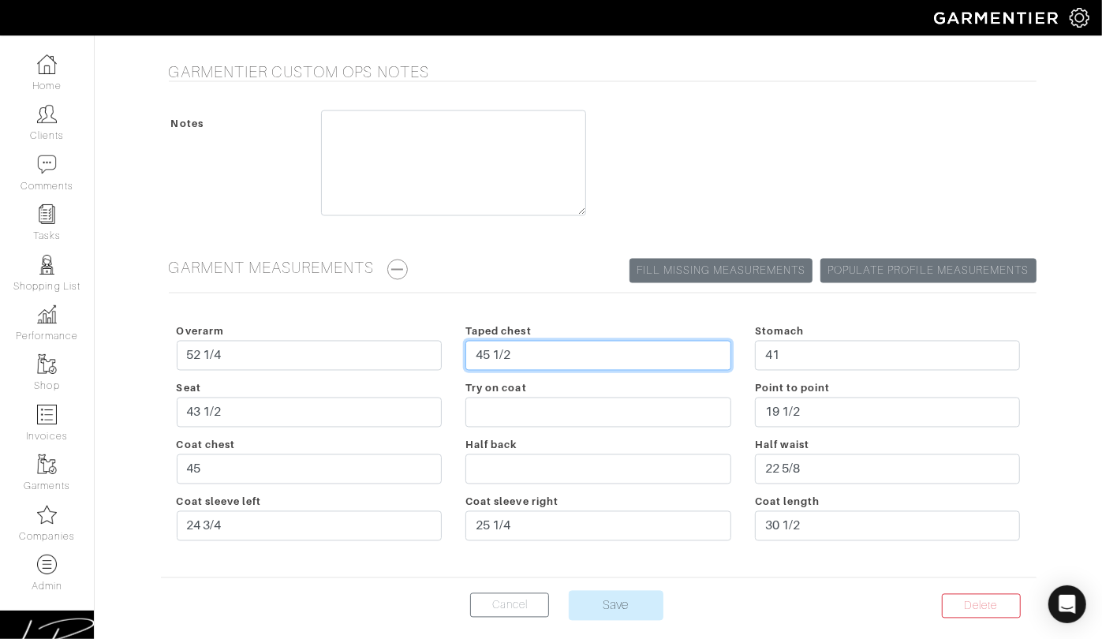
click at [593, 354] on input "45 1/2" at bounding box center [598, 356] width 266 height 30
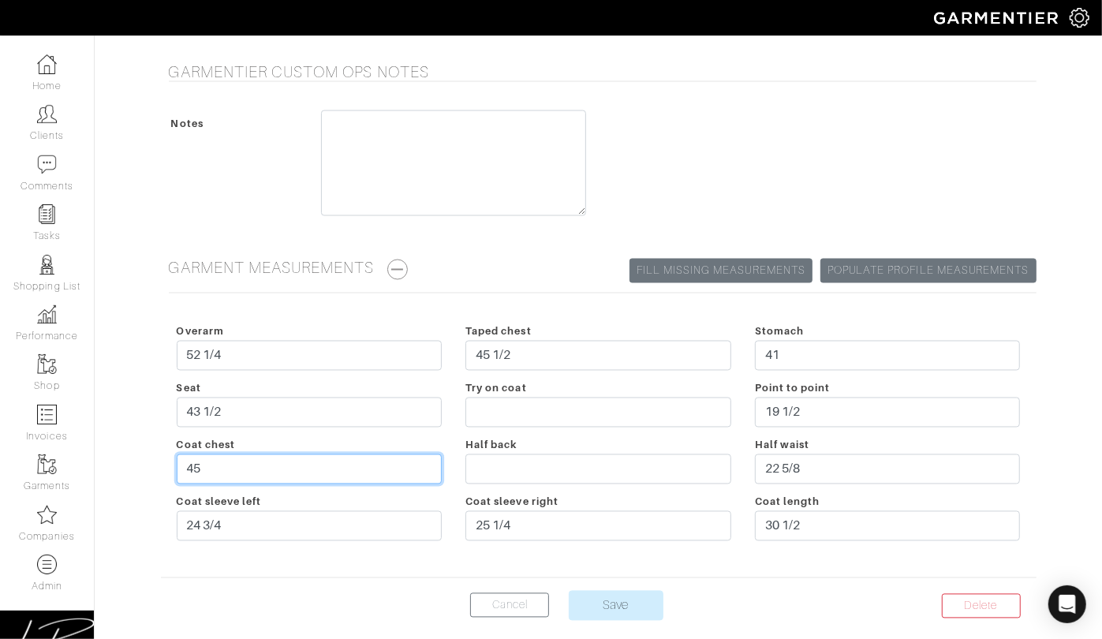
drag, startPoint x: 284, startPoint y: 461, endPoint x: 285, endPoint y: 446, distance: 15.1
click at [285, 446] on div "Coat chest 45" at bounding box center [309, 463] width 289 height 57
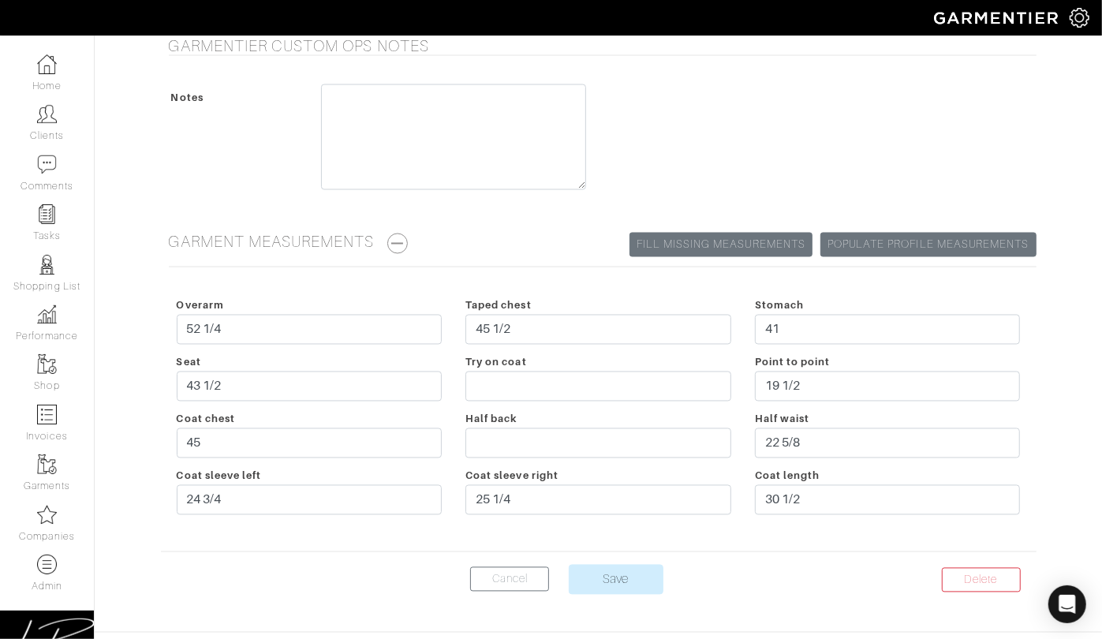
scroll to position [1872, 0]
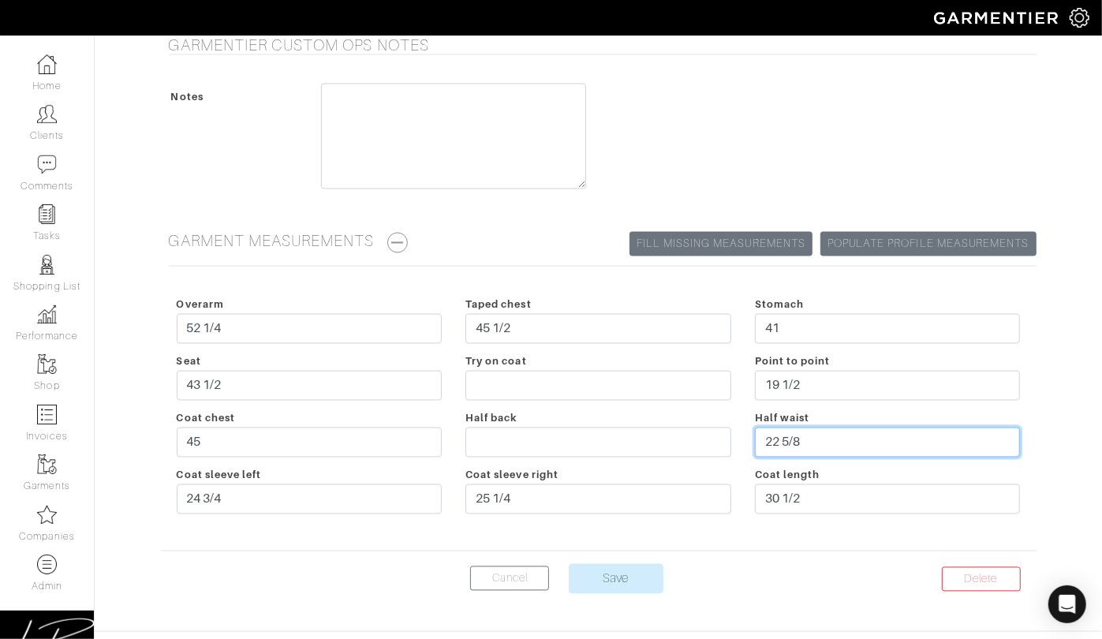
drag, startPoint x: 839, startPoint y: 436, endPoint x: 730, endPoint y: 416, distance: 110.6
click at [736, 424] on div "Overarm 52 1/4 Taped chest 45 1/2 Stomach 41 Seat 43 1/2 Try on coat Point to p…" at bounding box center [599, 408] width 868 height 227
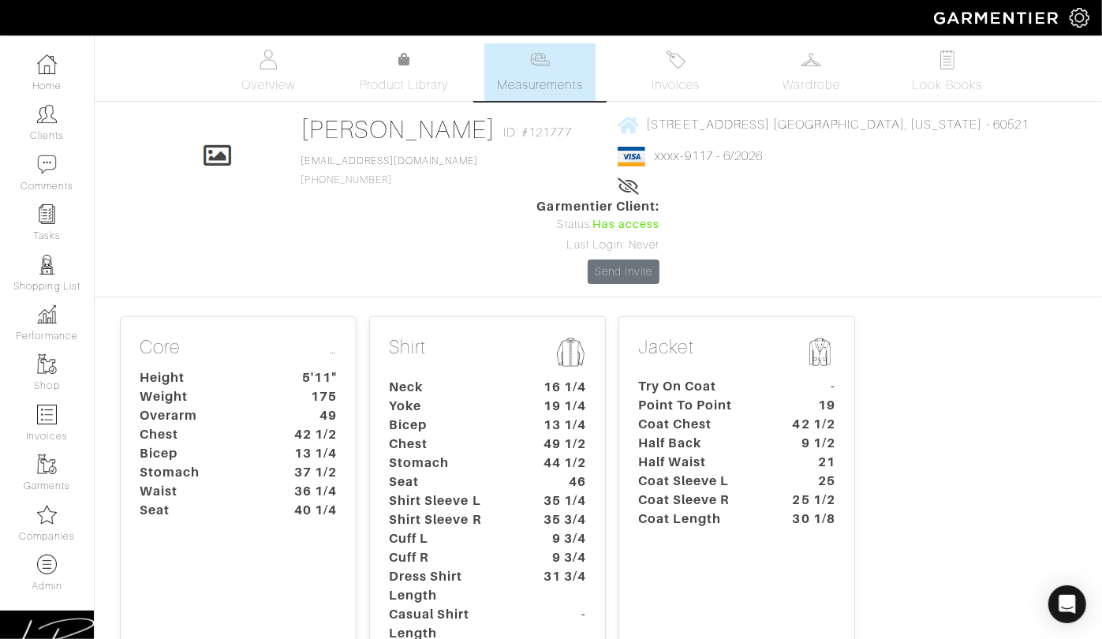
click at [729, 316] on div "Jacket Try On Coat - Point To Point 19 Coat Chest 42 1/2 Half Back 9 1/2 Half W…" at bounding box center [736, 495] width 237 height 359
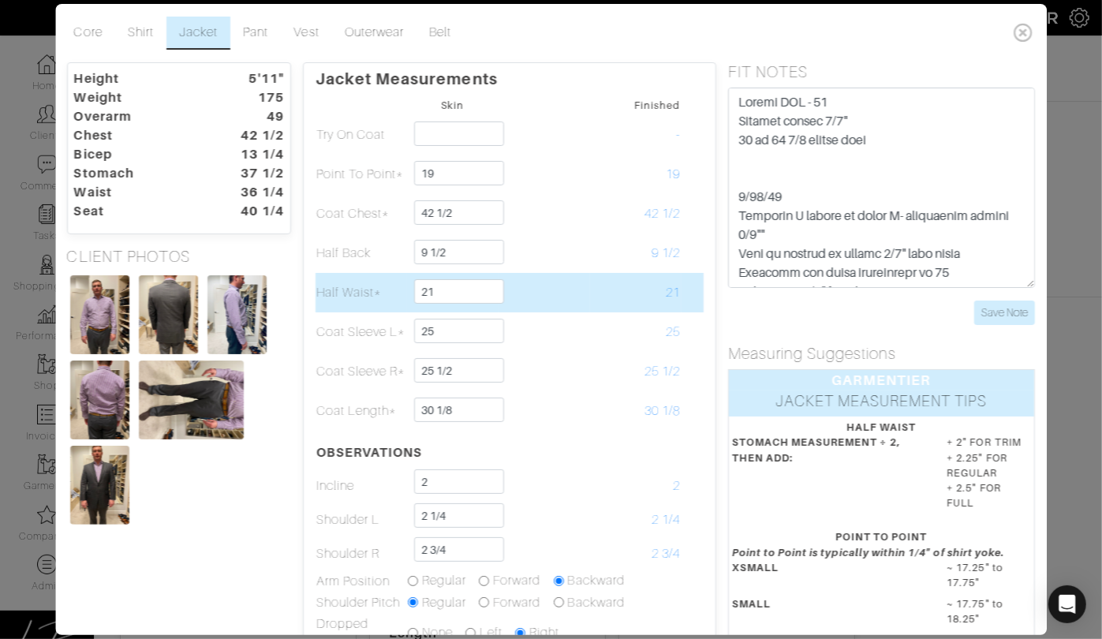
scroll to position [108, 0]
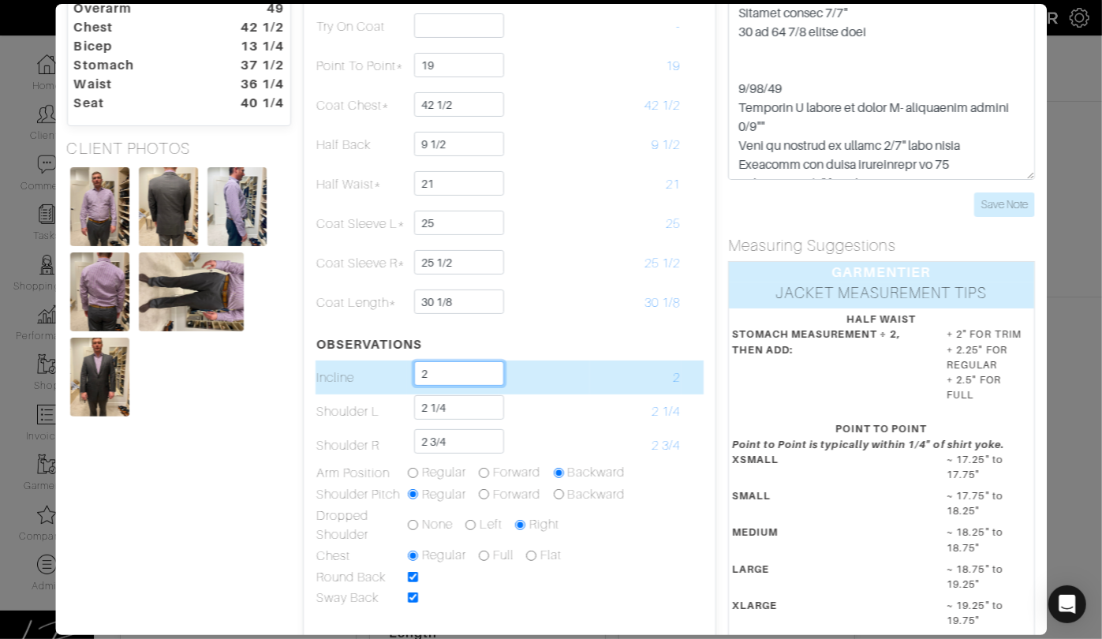
click at [437, 361] on input "2" at bounding box center [459, 373] width 90 height 24
type input "1 3/4"
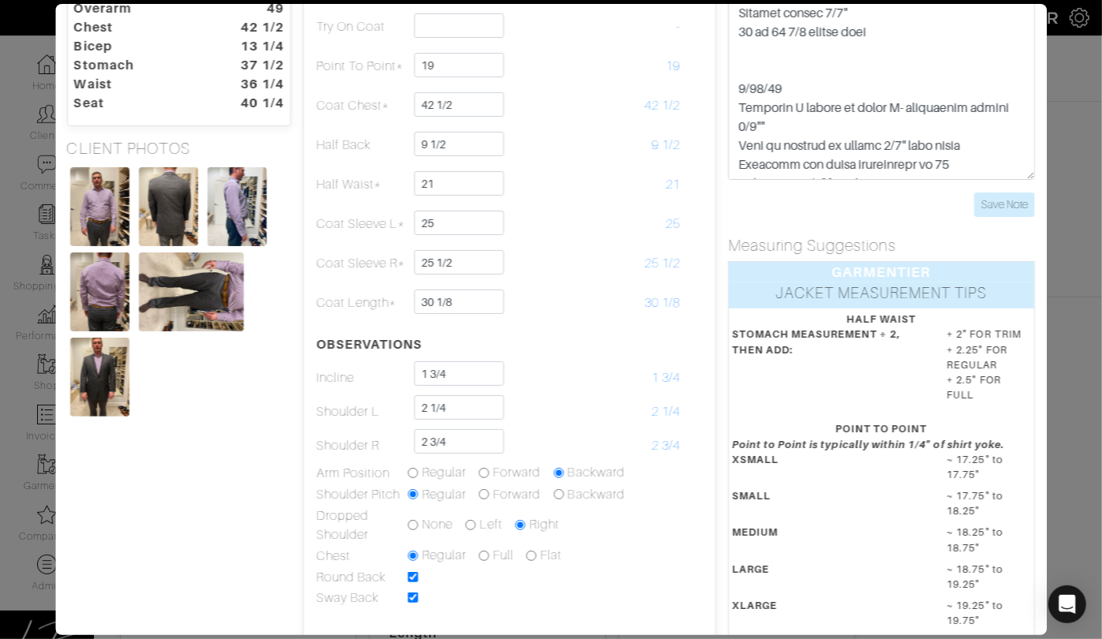
click at [282, 363] on div "CLIENT PHOTOS" at bounding box center [179, 279] width 248 height 281
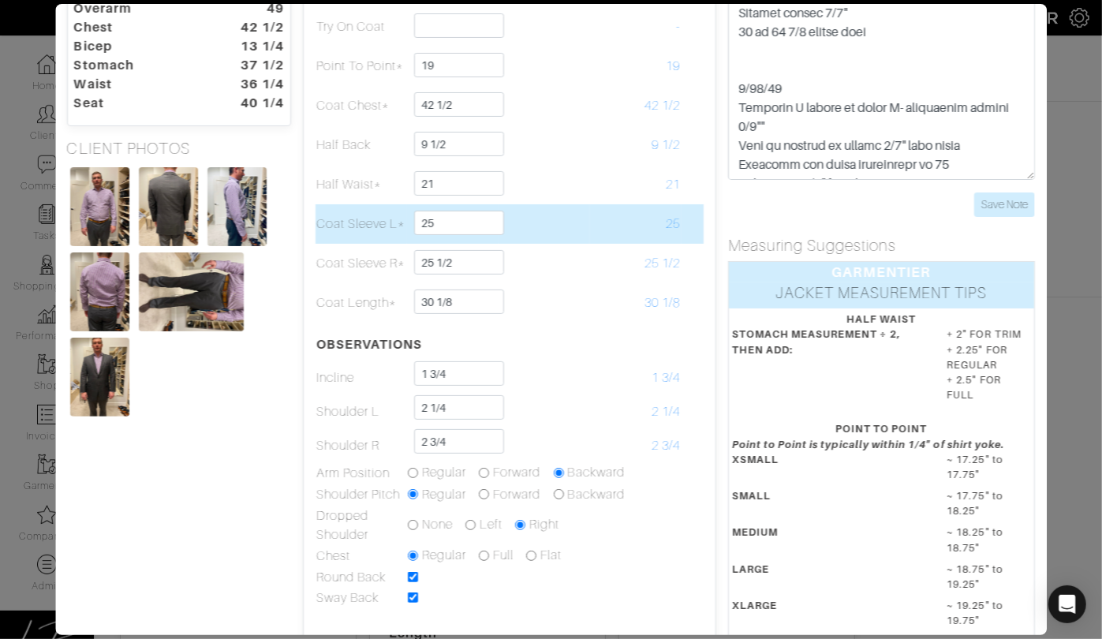
scroll to position [0, 0]
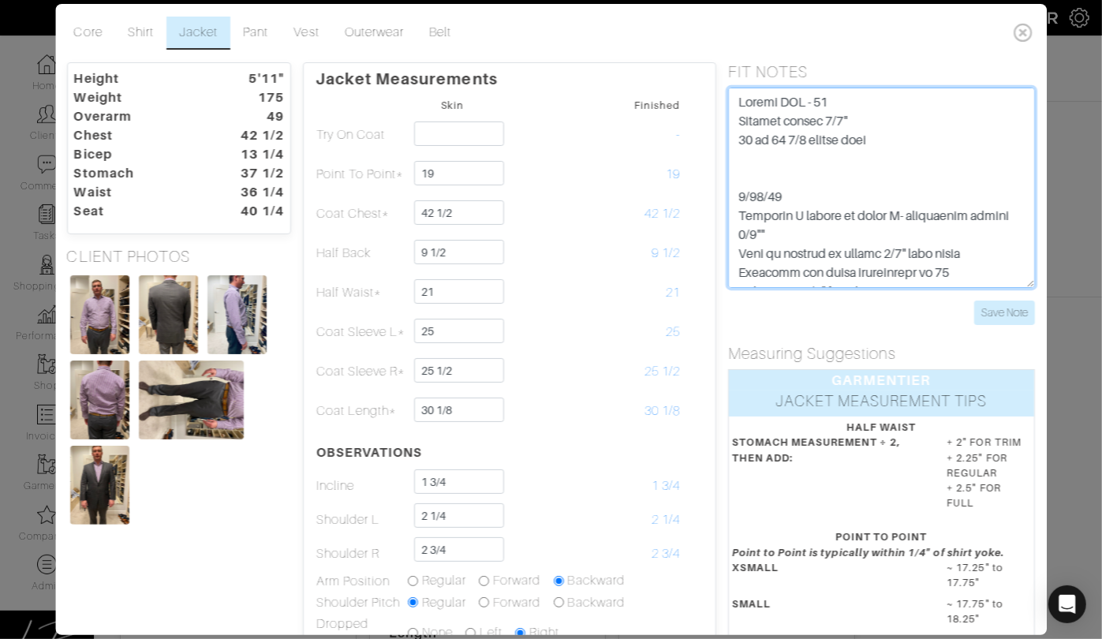
click at [738, 101] on textarea at bounding box center [881, 188] width 307 height 200
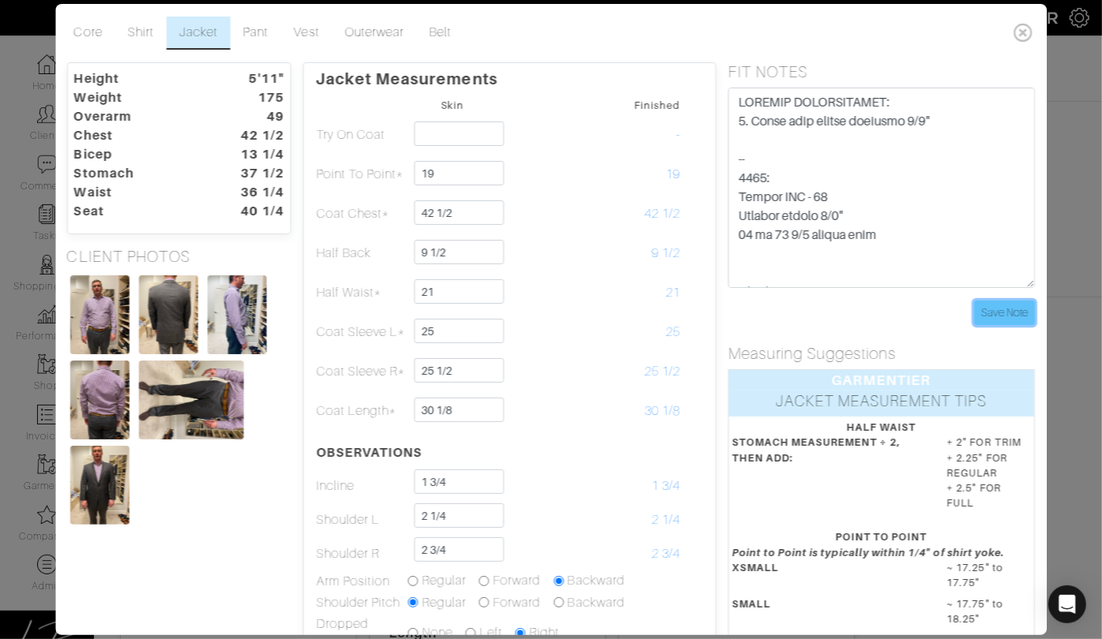
click at [987, 309] on input "Save Note" at bounding box center [1004, 312] width 61 height 24
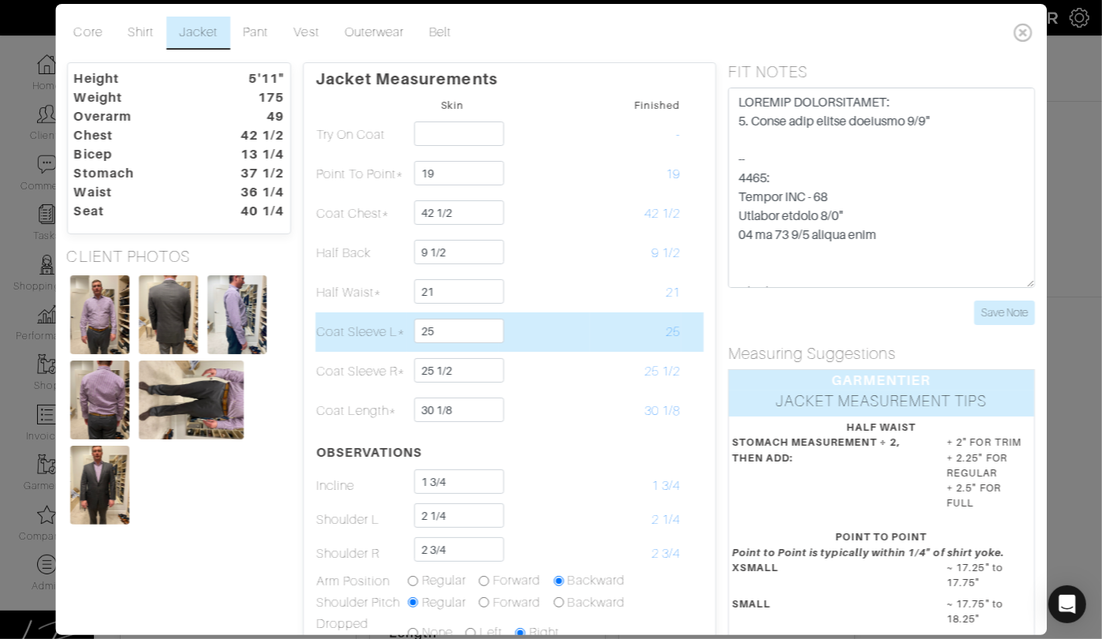
click at [603, 312] on td "25" at bounding box center [635, 331] width 91 height 39
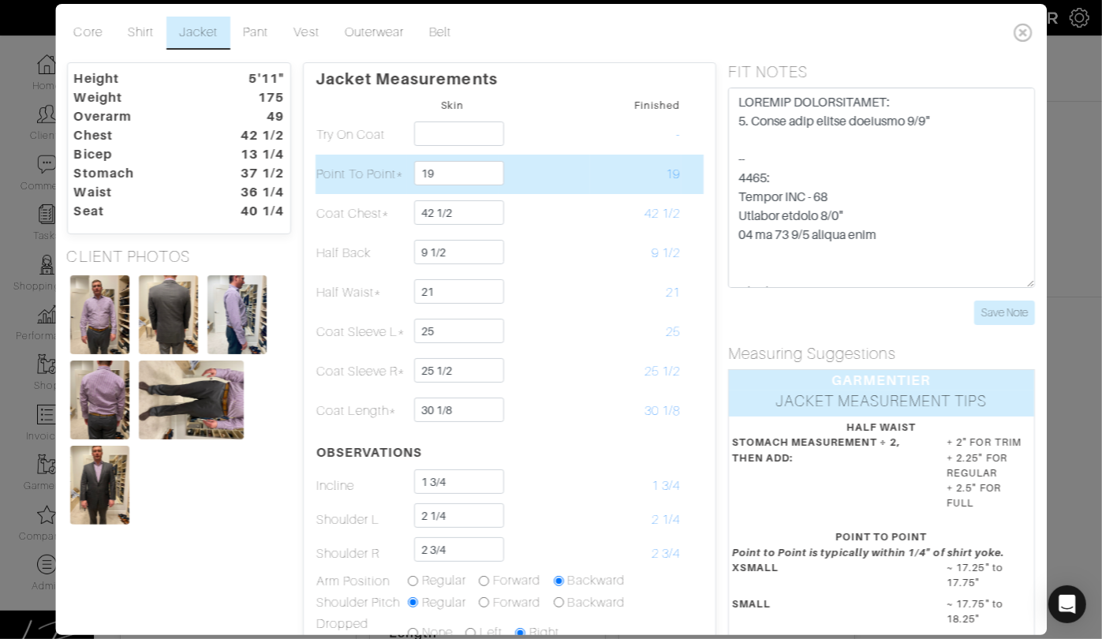
click at [596, 158] on td "19" at bounding box center [635, 174] width 91 height 39
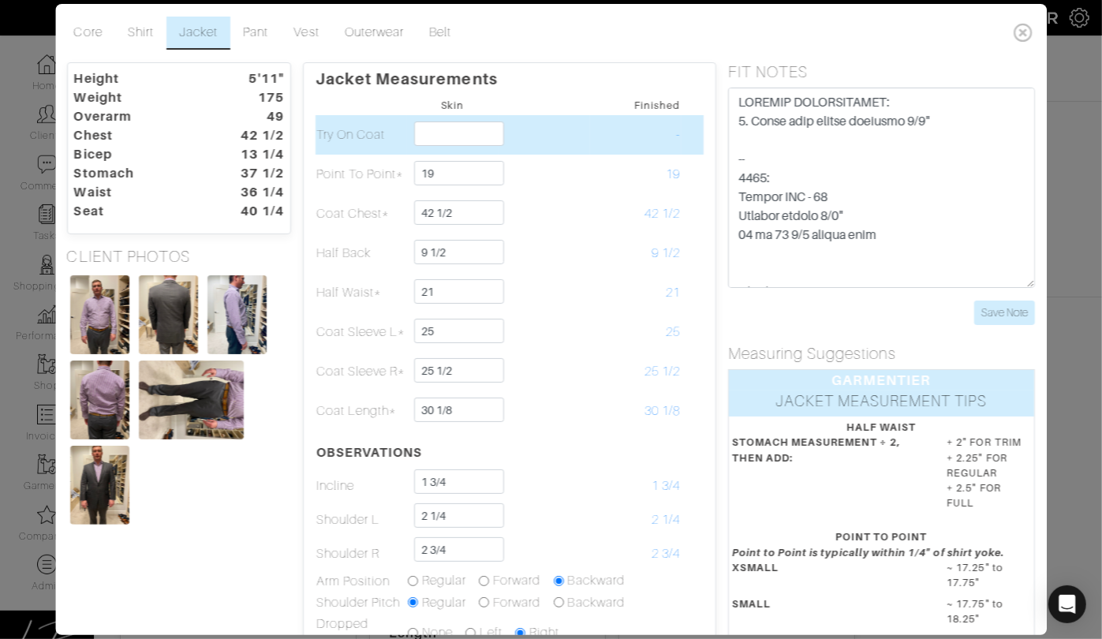
click at [598, 149] on td "-" at bounding box center [635, 134] width 91 height 39
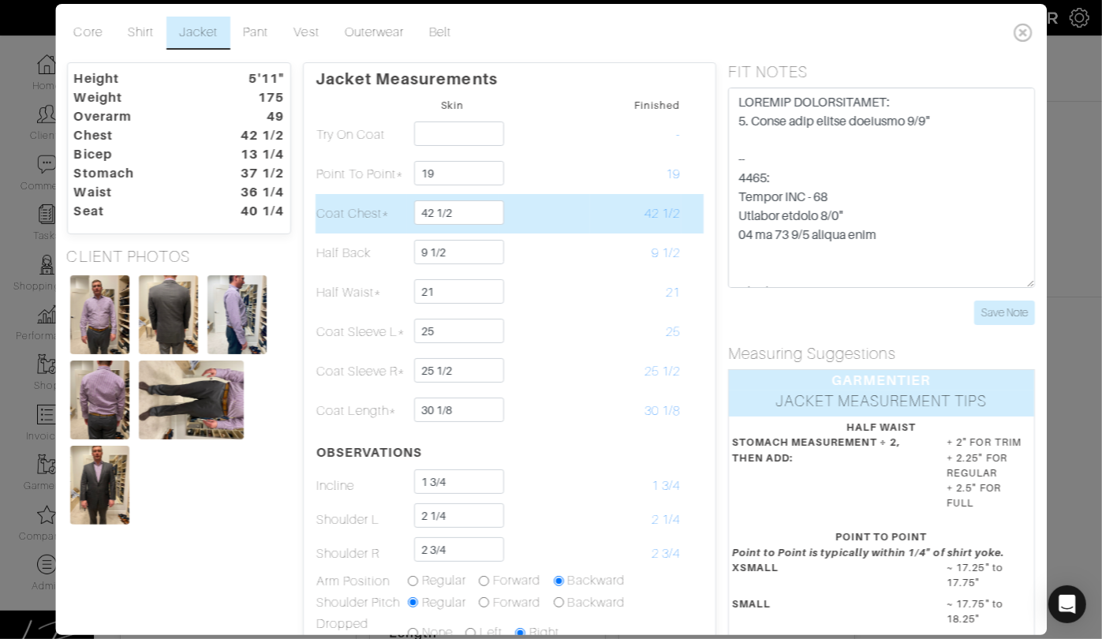
click at [580, 206] on td at bounding box center [543, 213] width 91 height 39
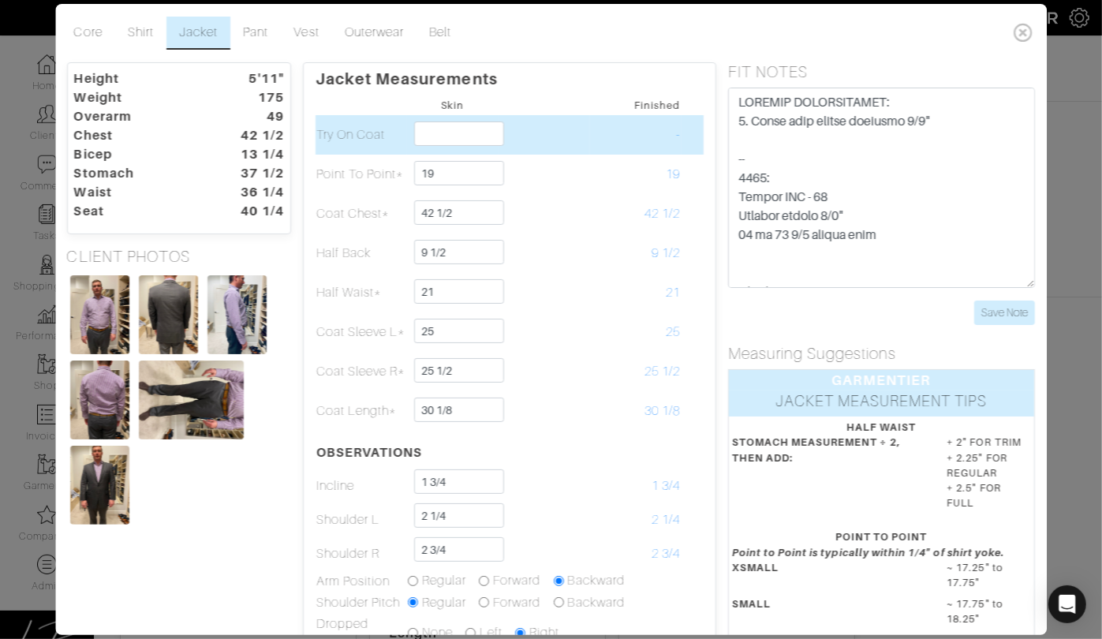
click at [599, 151] on td "-" at bounding box center [635, 134] width 91 height 39
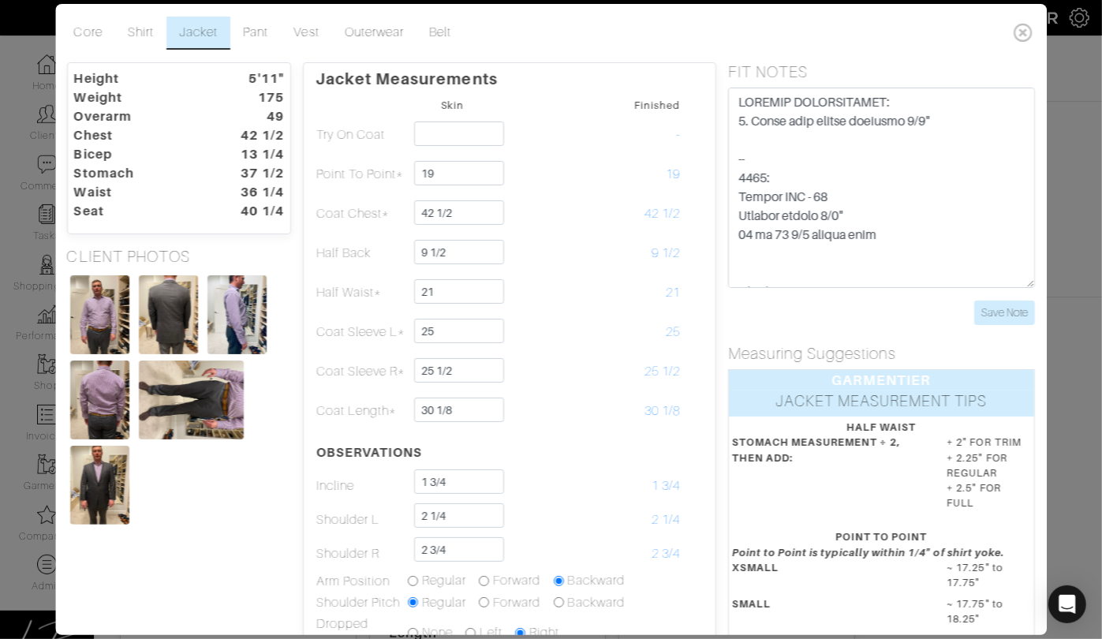
drag, startPoint x: 236, startPoint y: 140, endPoint x: 282, endPoint y: 141, distance: 46.5
click at [282, 141] on dt "42 1/2" at bounding box center [257, 135] width 78 height 19
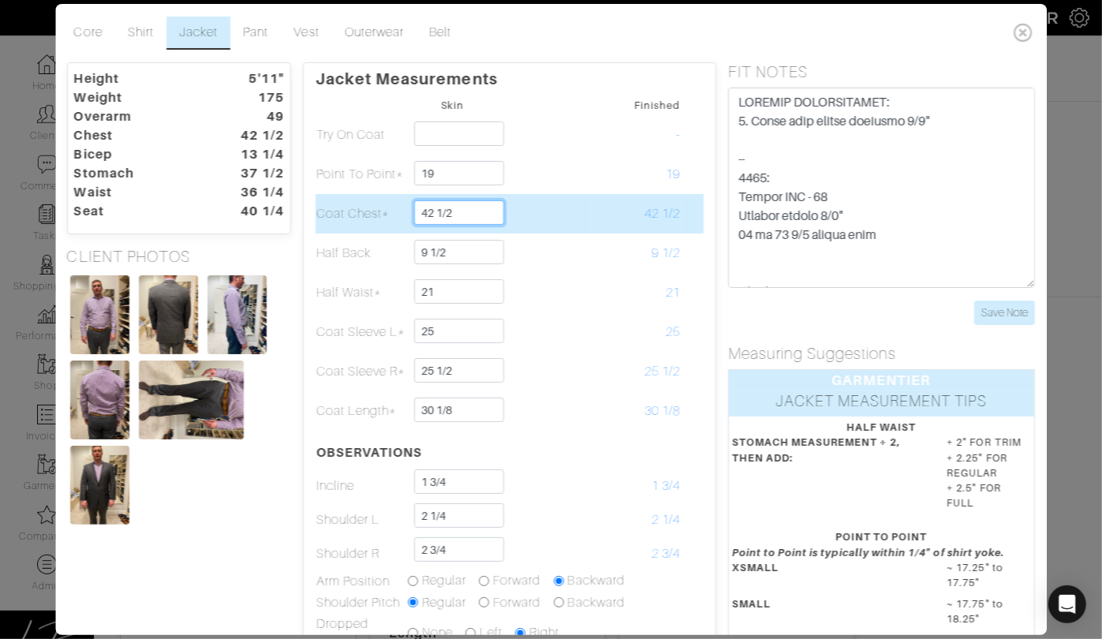
click at [476, 222] on input "42 1/2" at bounding box center [459, 212] width 90 height 24
click at [573, 220] on td at bounding box center [543, 213] width 91 height 39
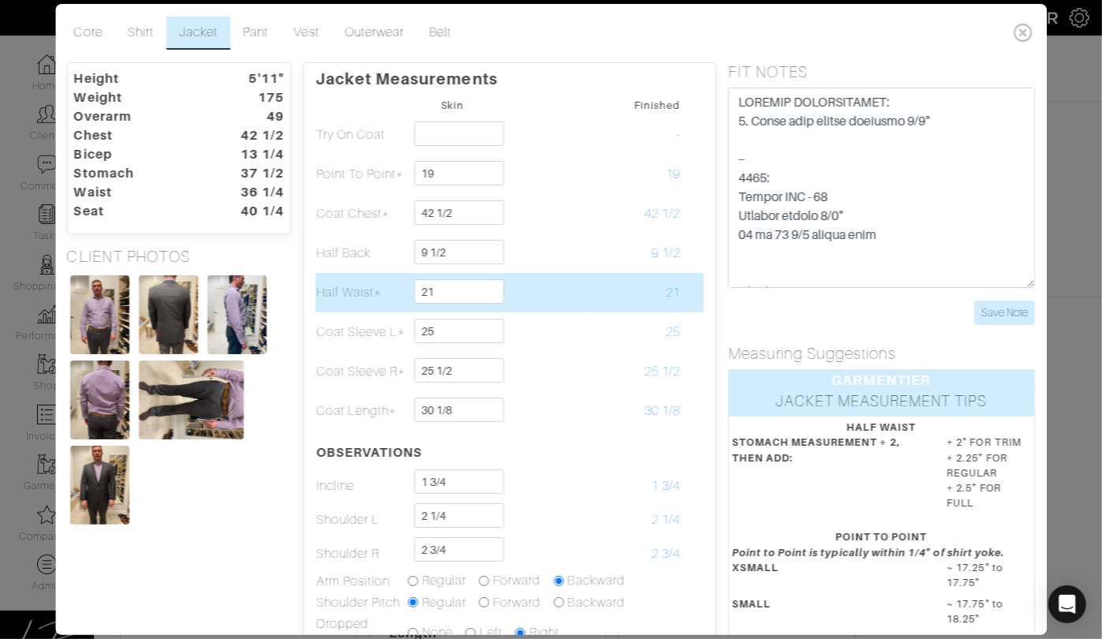
click at [353, 275] on td "Half Waist*" at bounding box center [360, 292] width 91 height 39
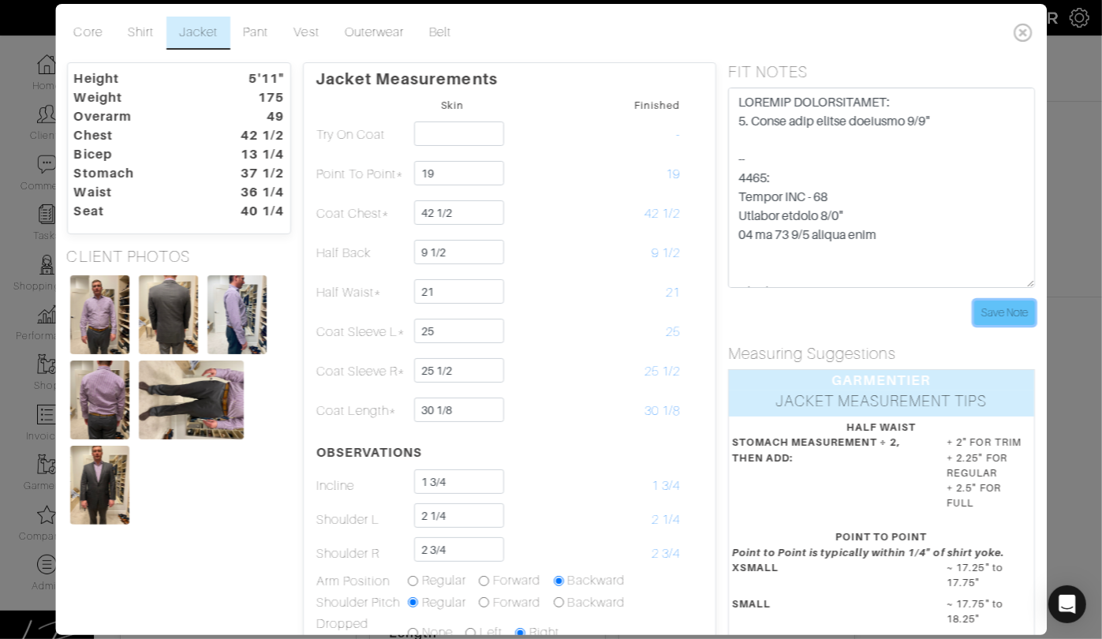
click at [1022, 308] on input "Save Note" at bounding box center [1004, 312] width 61 height 24
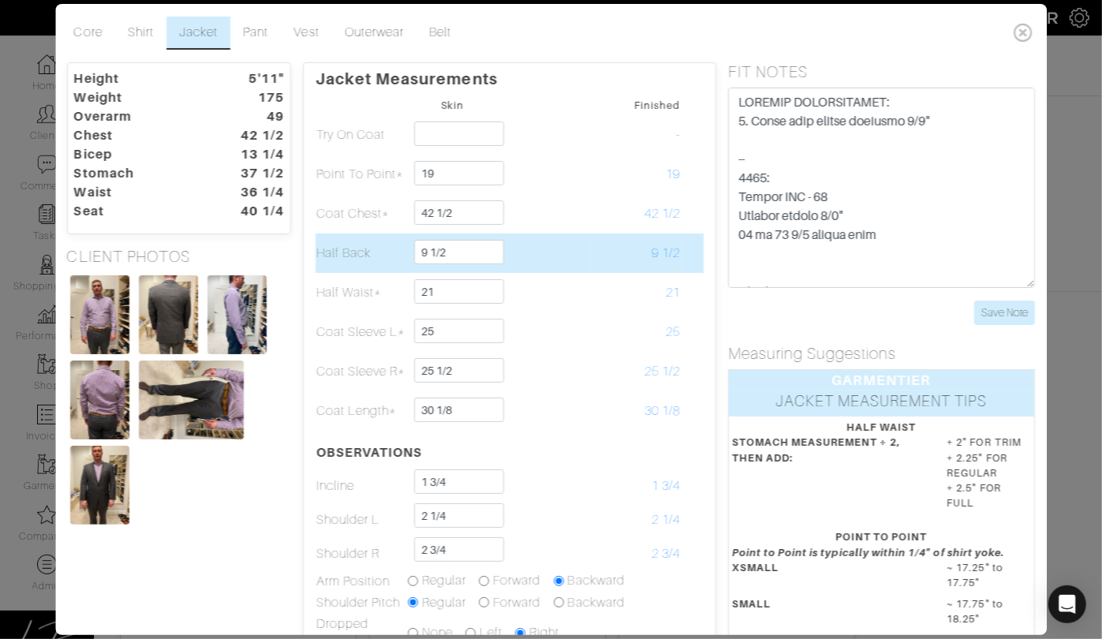
click at [587, 241] on td at bounding box center [543, 252] width 91 height 39
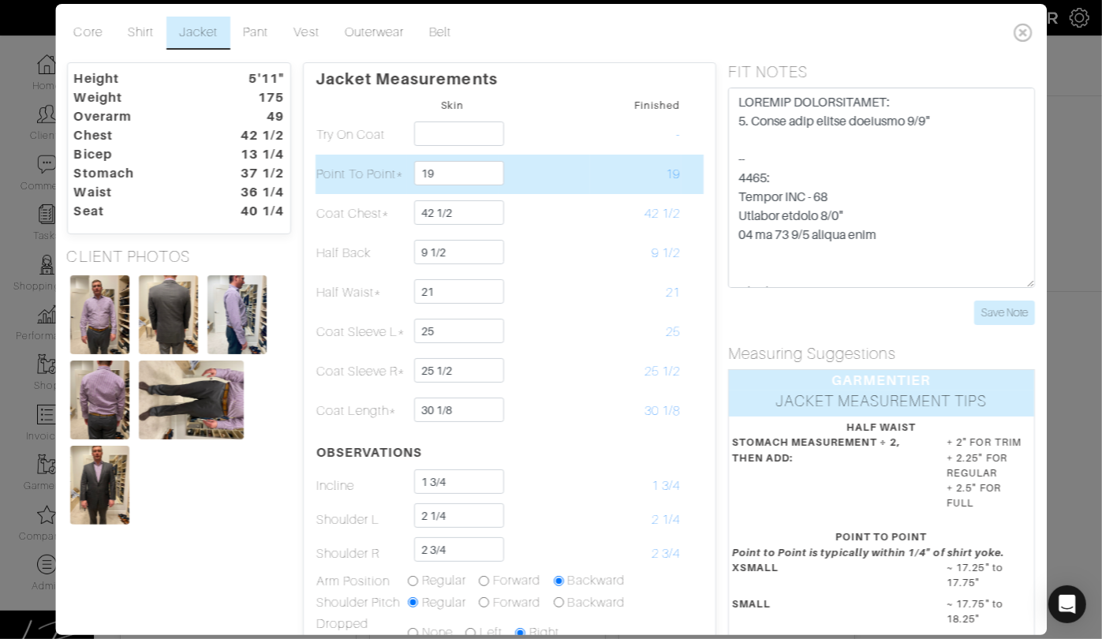
click at [536, 180] on td at bounding box center [543, 174] width 91 height 39
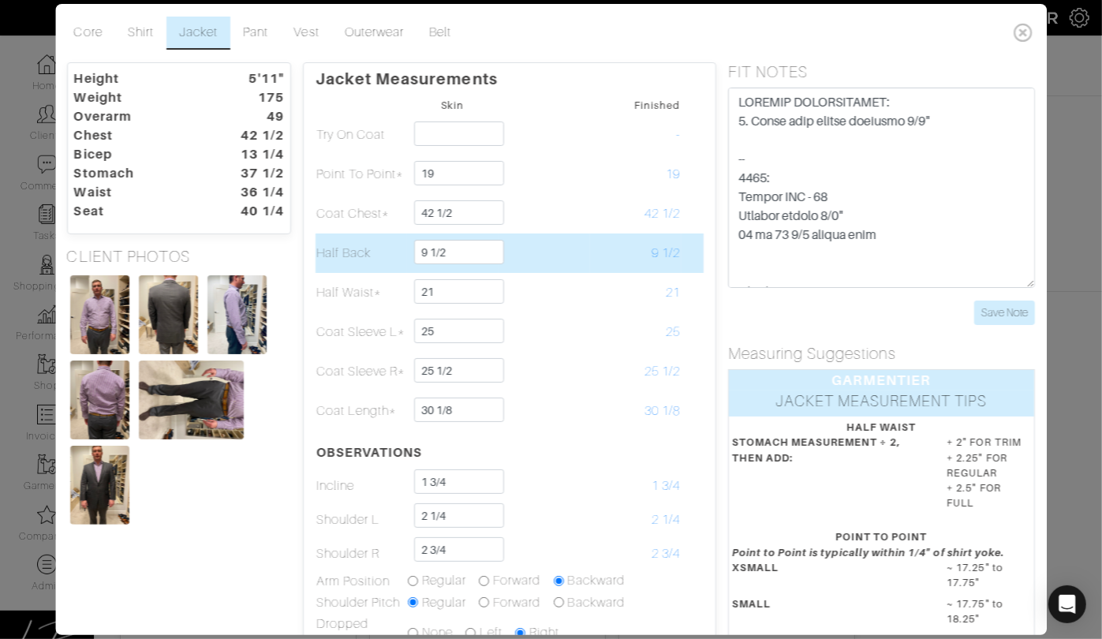
click at [526, 245] on td at bounding box center [543, 252] width 91 height 39
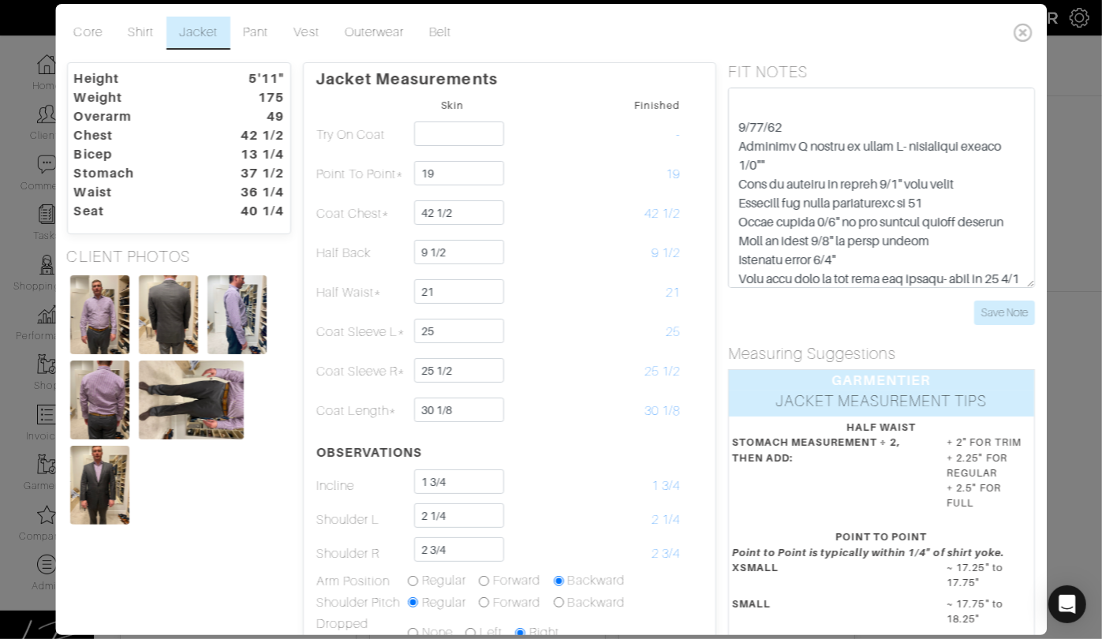
scroll to position [167, 0]
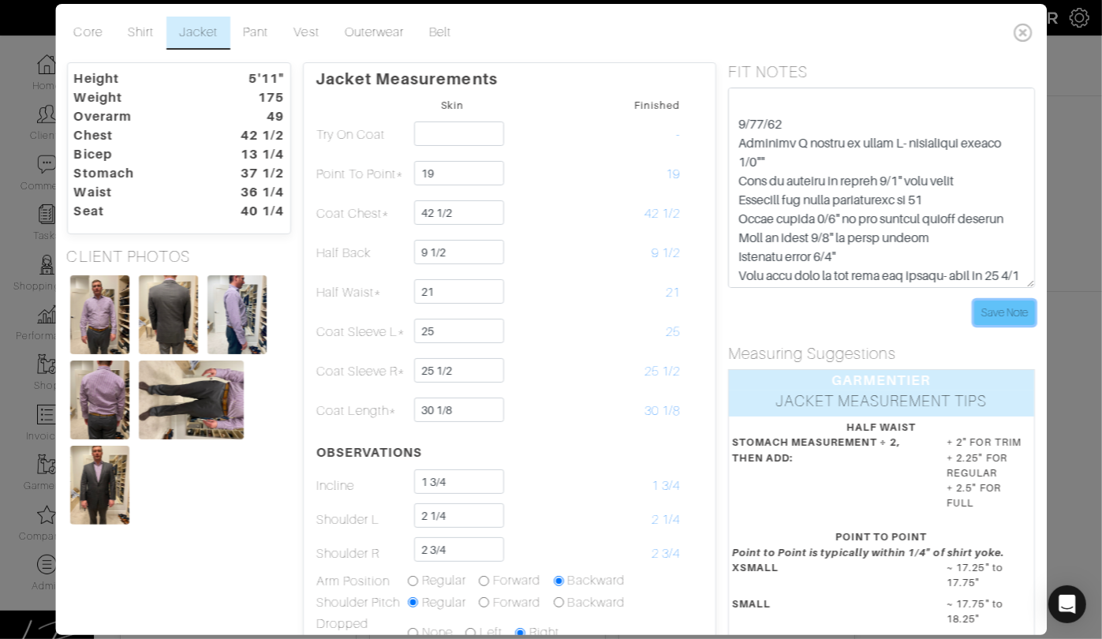
click at [991, 313] on input "Save Note" at bounding box center [1004, 312] width 61 height 24
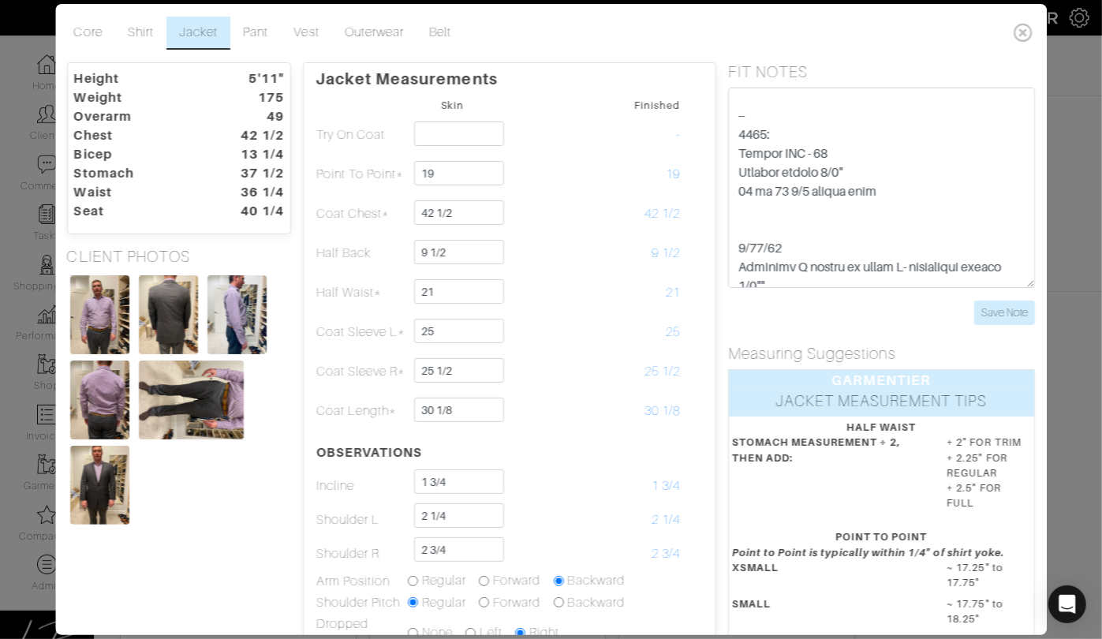
scroll to position [0, 0]
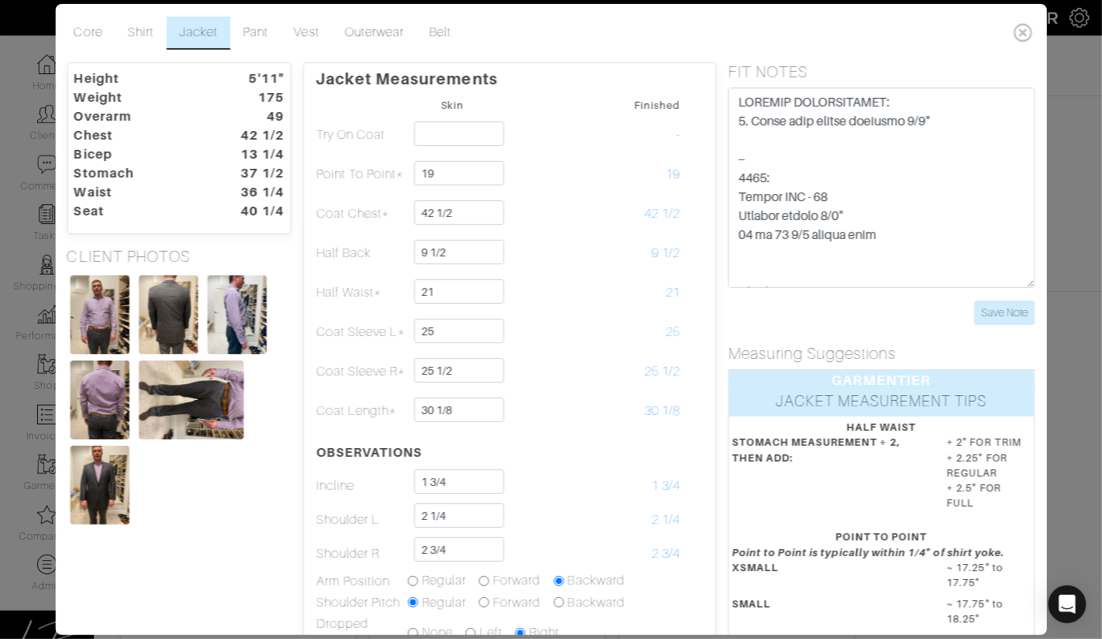
click at [722, 231] on div "FIT NOTES Save Note" at bounding box center [881, 193] width 330 height 263
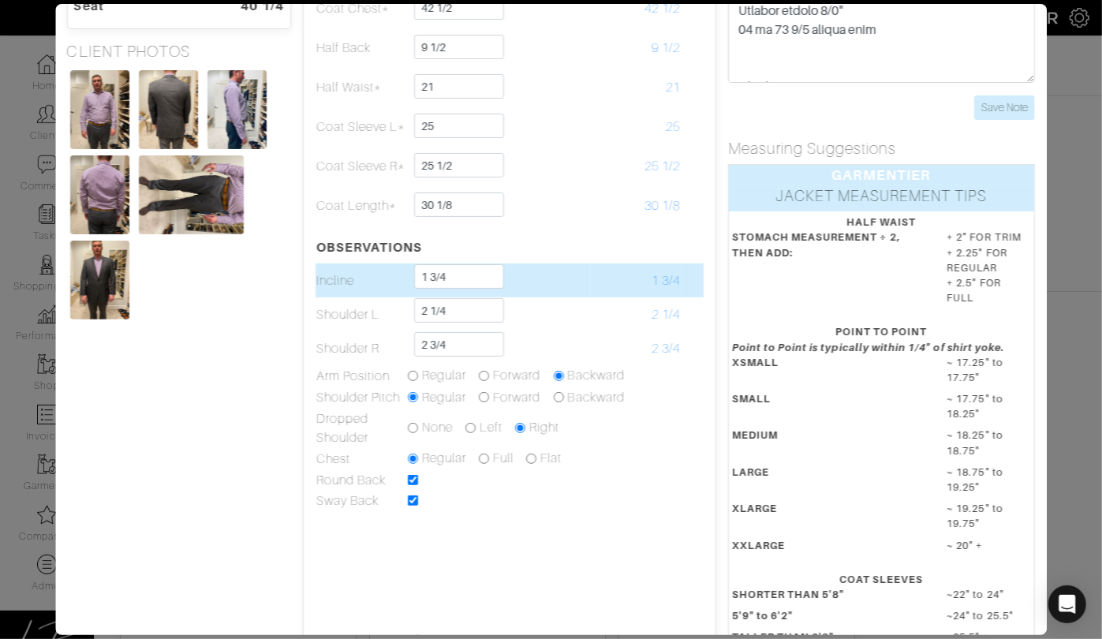
scroll to position [214, 0]
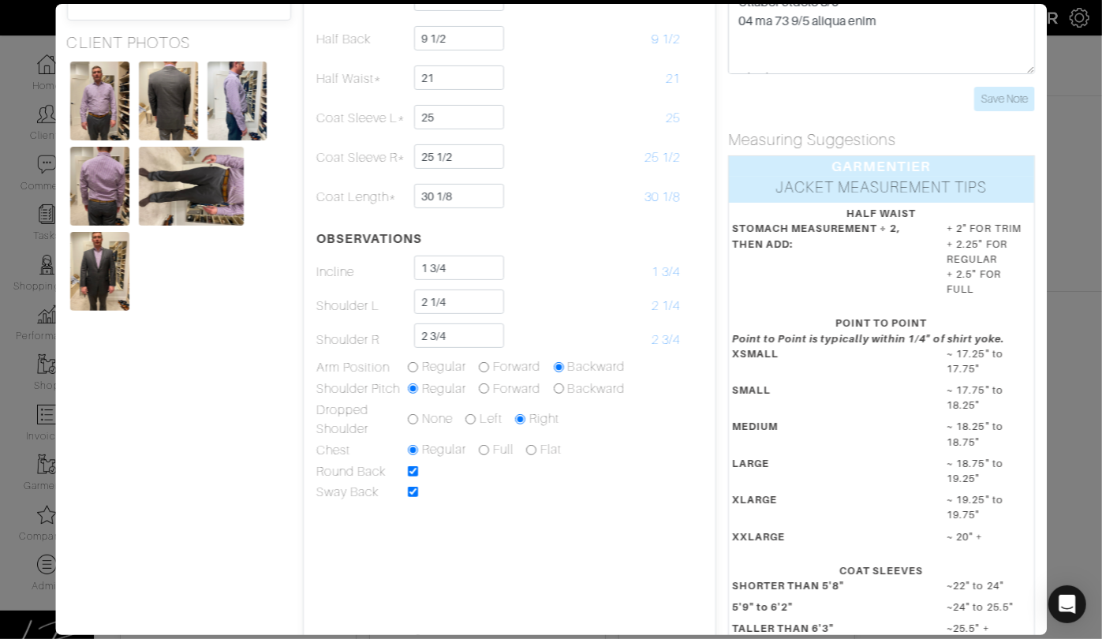
click at [251, 492] on div "Height 5'11" Weight 175 Overarm 49 Chest 42 1/2 Bicep 13 1/4 Stomach 37 1/2 Wai…" at bounding box center [179, 300] width 248 height 902
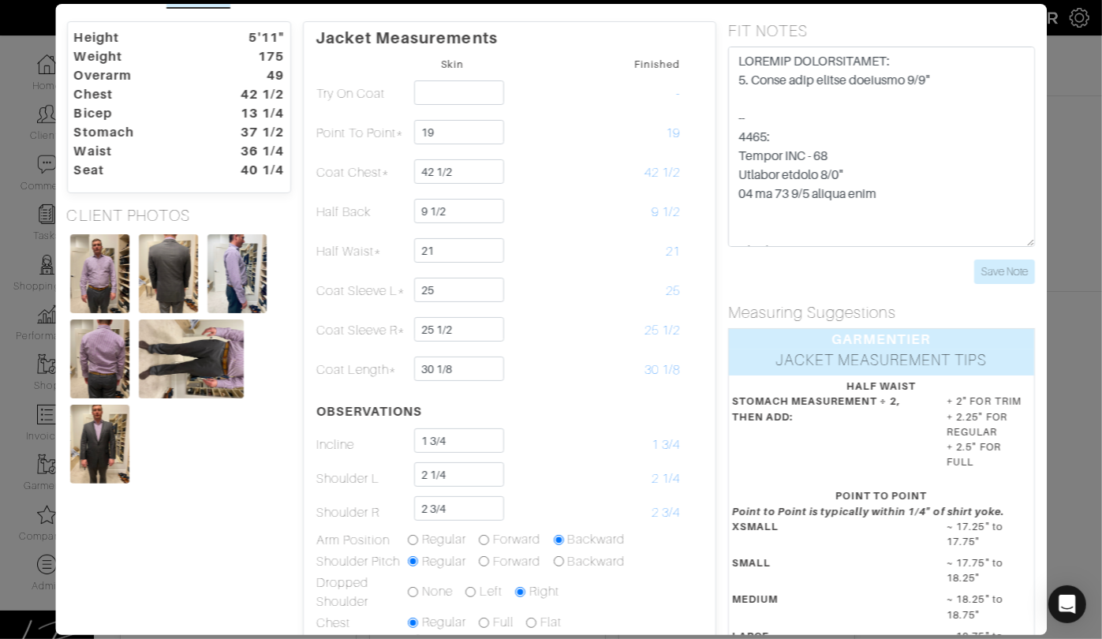
scroll to position [34, 0]
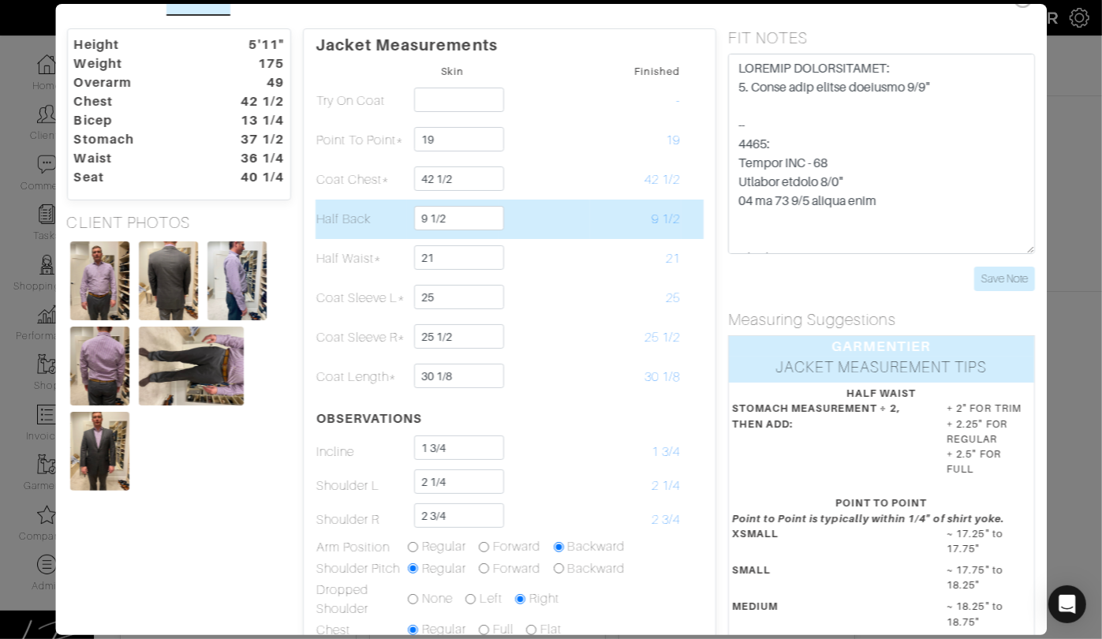
click at [551, 215] on td at bounding box center [543, 219] width 91 height 39
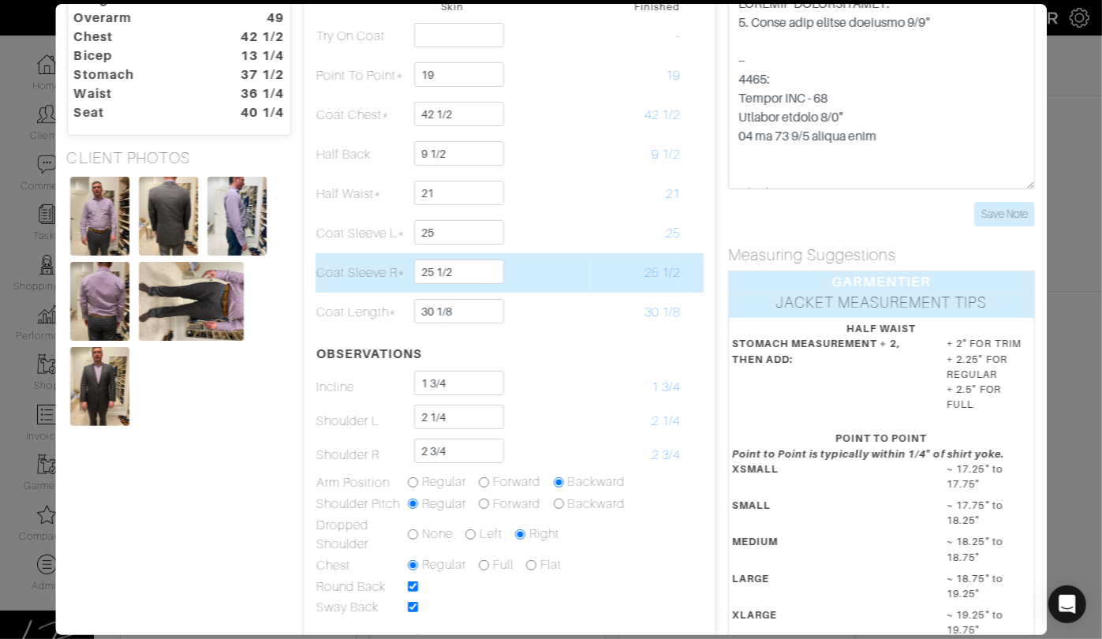
scroll to position [26, 0]
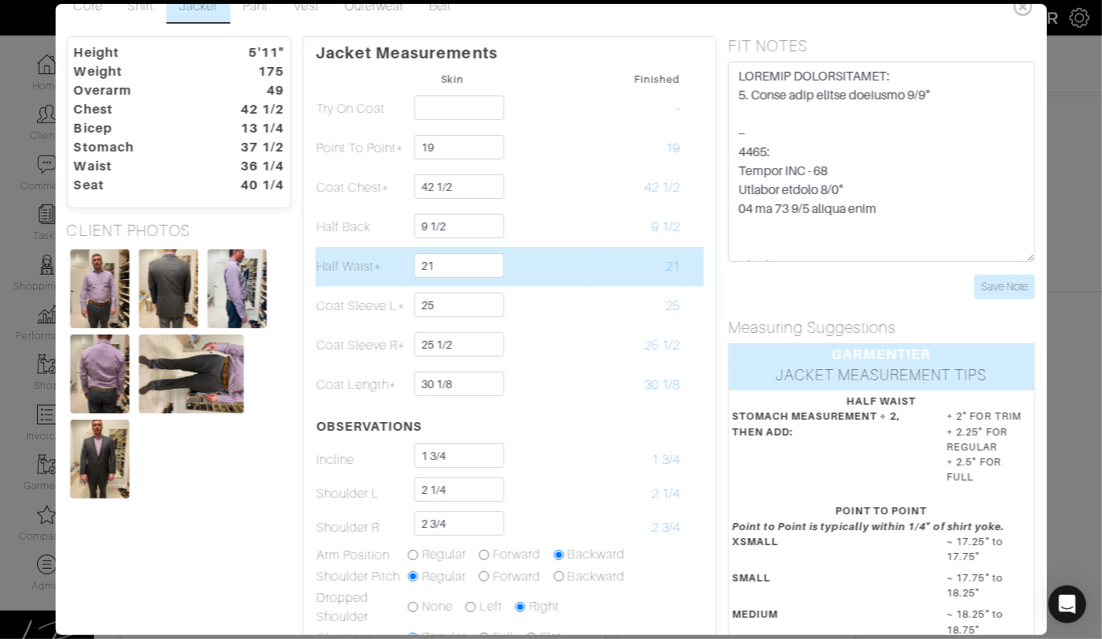
click at [563, 261] on td at bounding box center [543, 266] width 91 height 39
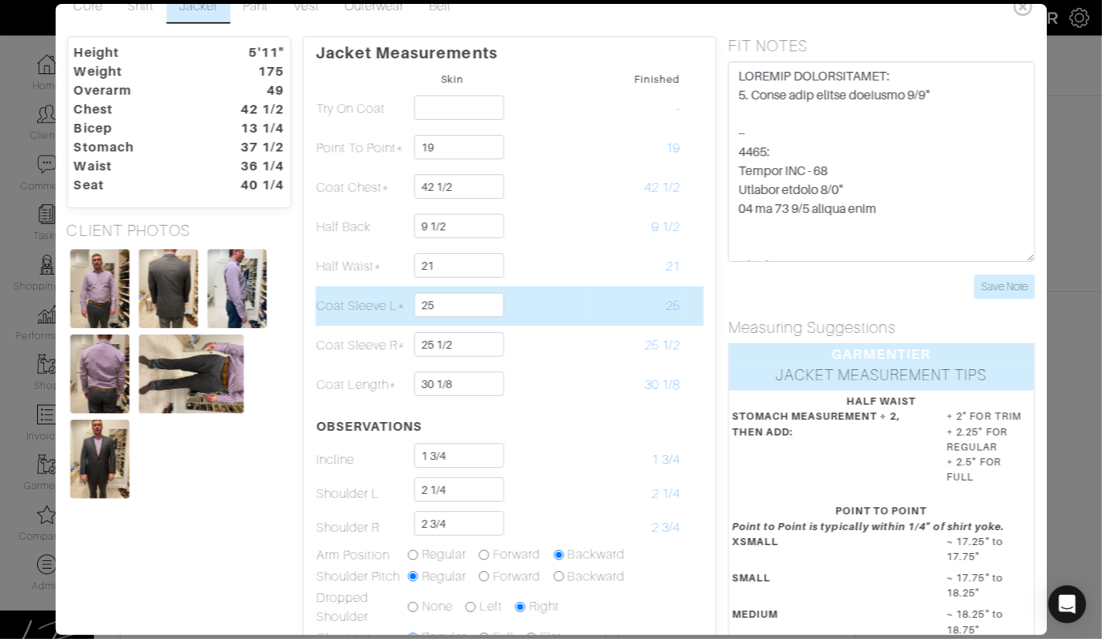
click at [539, 298] on td at bounding box center [543, 305] width 91 height 39
click at [543, 310] on td at bounding box center [543, 305] width 91 height 39
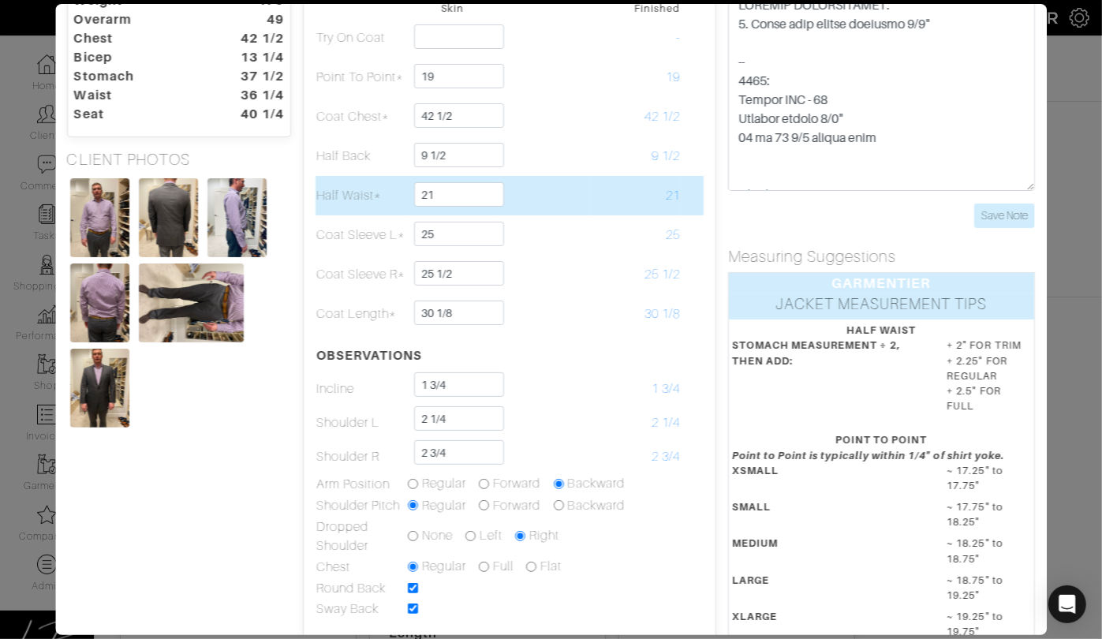
scroll to position [98, 0]
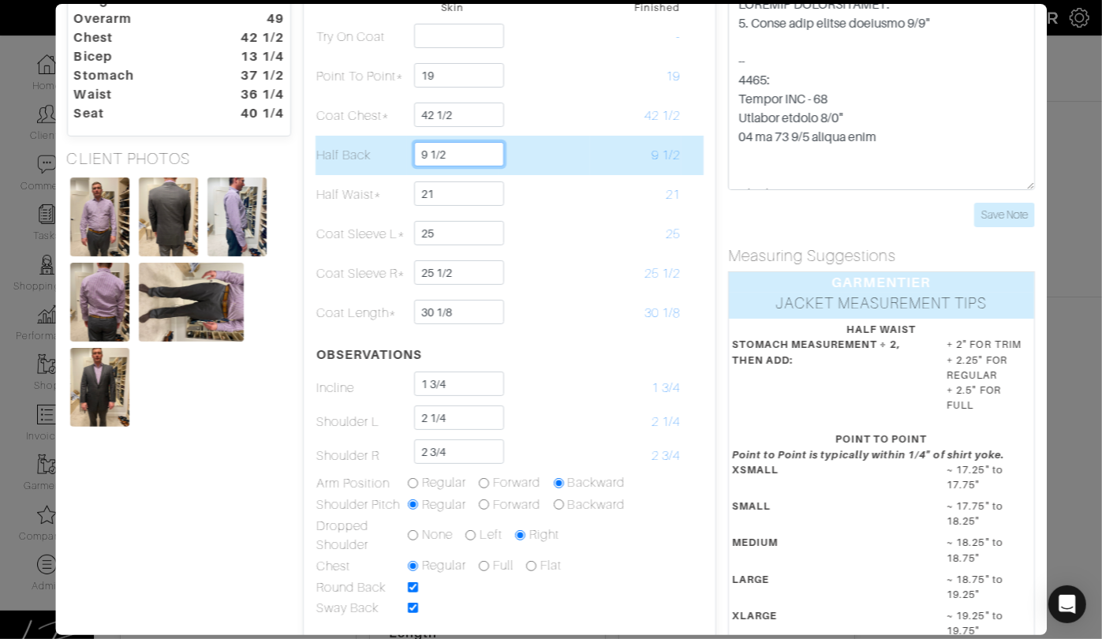
click at [474, 155] on input "9 1/2" at bounding box center [459, 154] width 90 height 24
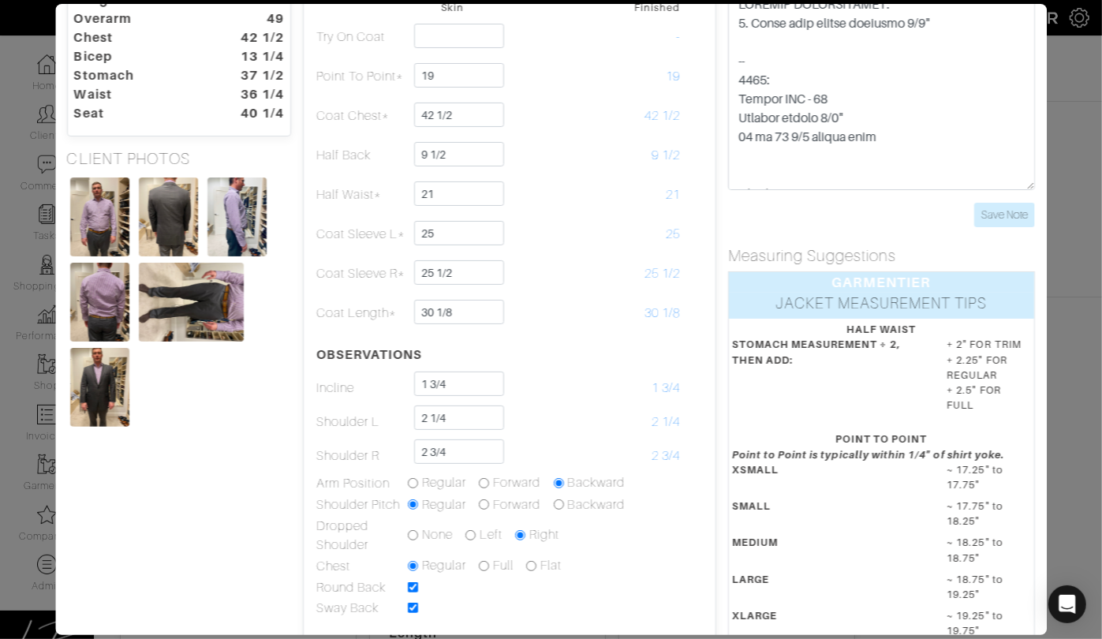
click at [273, 483] on div "Height 5'11" Weight 175 Overarm 49 Chest 42 1/2 Bicep 13 1/4 Stomach 37 1/2 Wai…" at bounding box center [179, 416] width 248 height 902
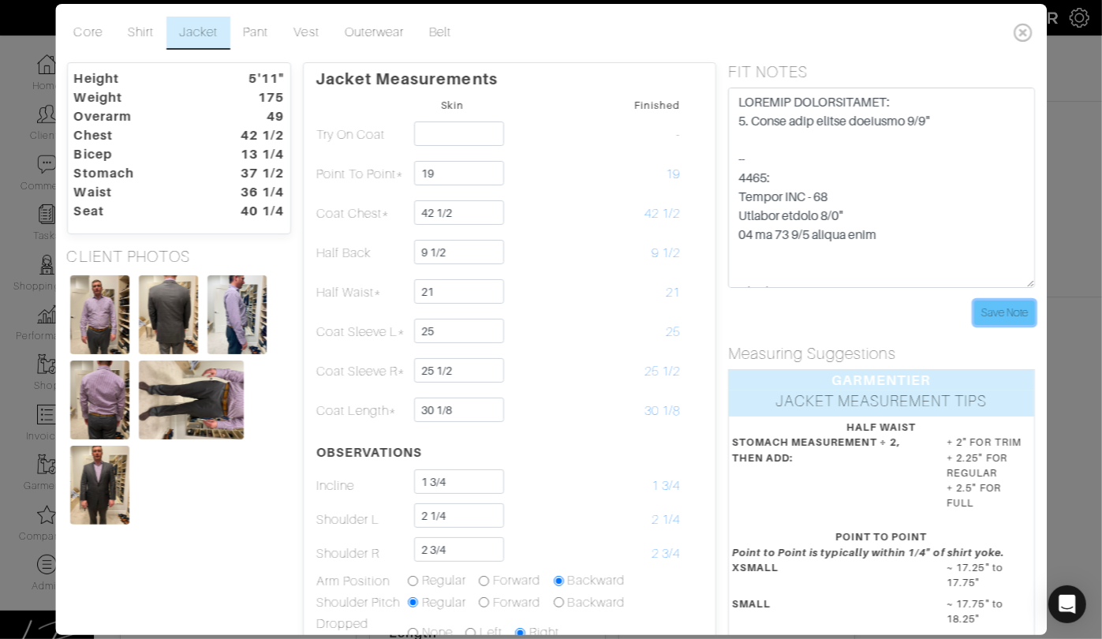
click at [980, 307] on input "Save Note" at bounding box center [1004, 312] width 61 height 24
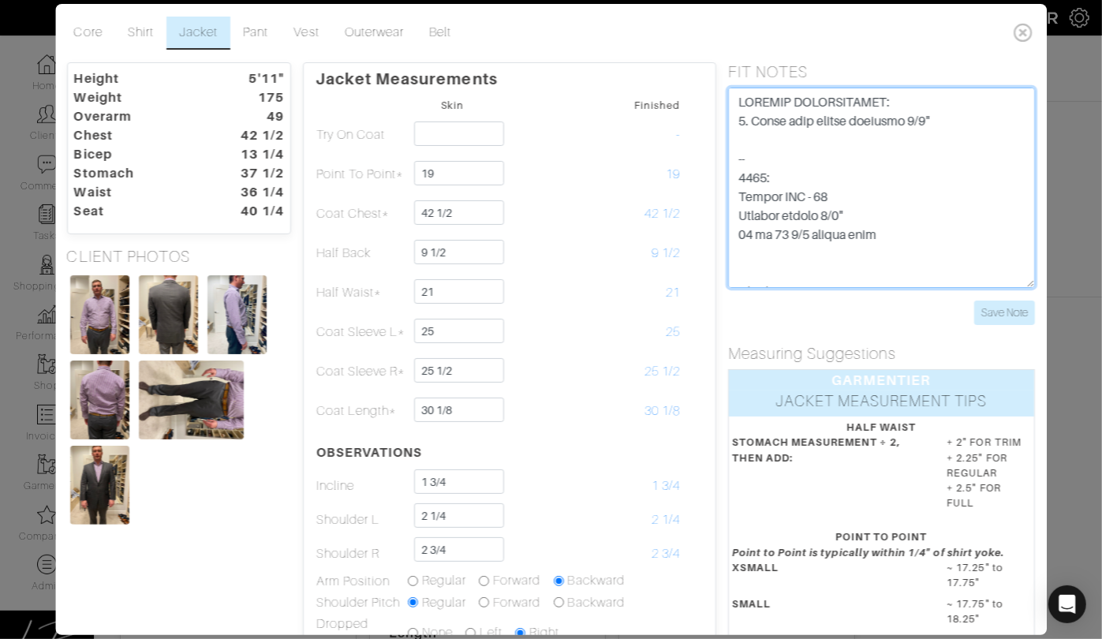
click at [940, 118] on textarea at bounding box center [881, 188] width 307 height 200
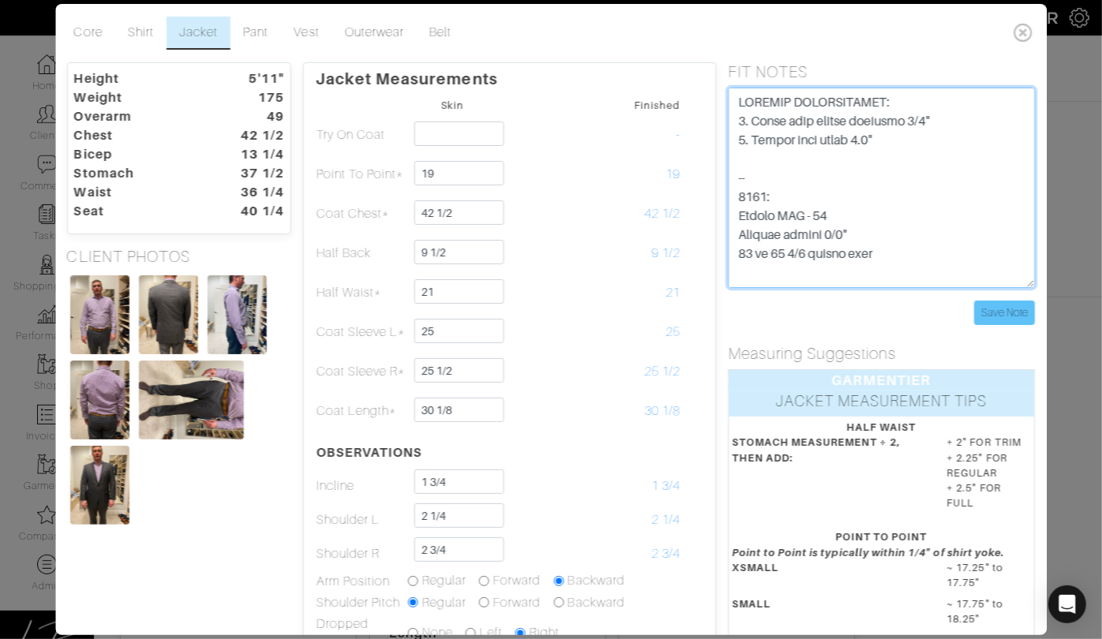
type textarea "SPECIAL INSTRUCTIONS: 1. Lower back collar slightly 3/8" 2. Reduce coat skirt 1…"
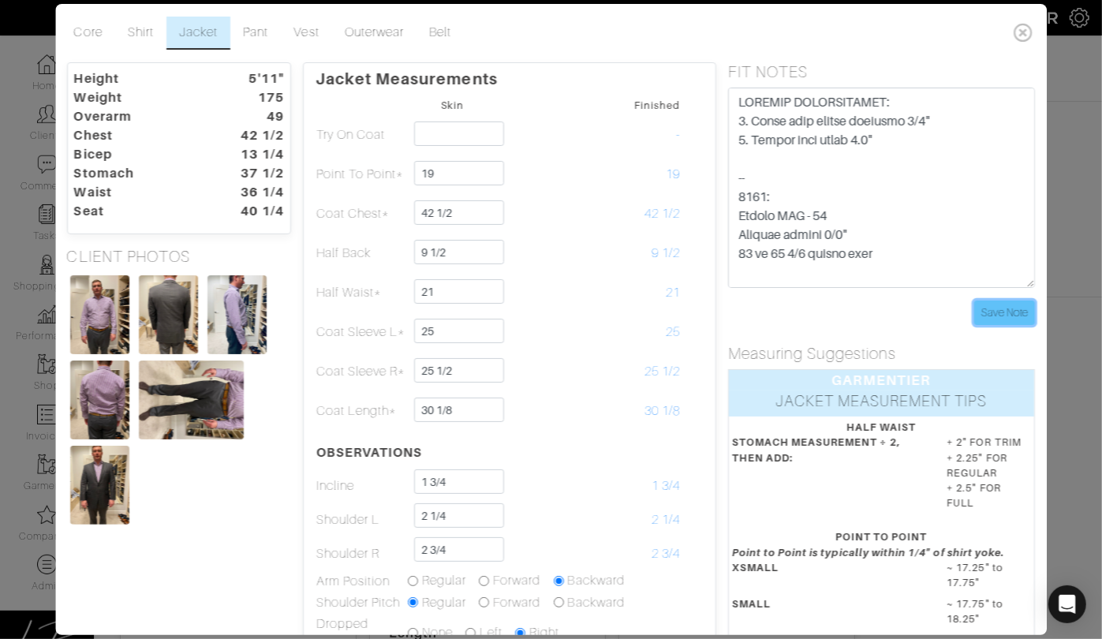
click at [1015, 306] on input "Save Note" at bounding box center [1004, 312] width 61 height 24
click at [1010, 309] on input "Save Note" at bounding box center [1004, 312] width 61 height 24
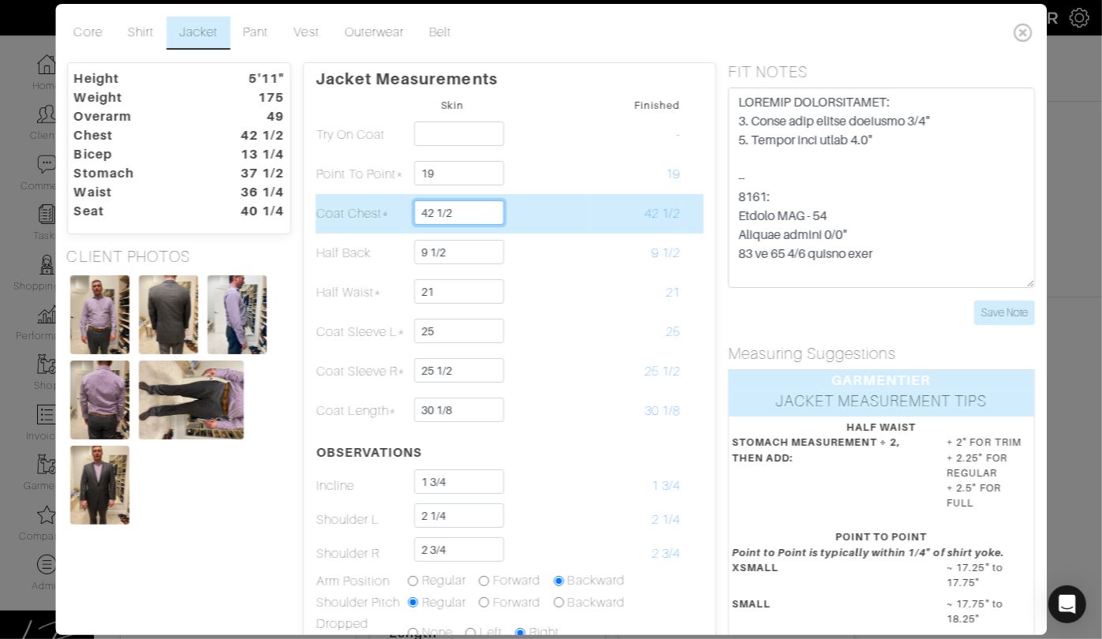
drag, startPoint x: 481, startPoint y: 209, endPoint x: 480, endPoint y: 198, distance: 11.1
click at [480, 198] on td "42 1/2" at bounding box center [452, 213] width 91 height 39
type input "42"
click at [537, 200] on td at bounding box center [543, 213] width 91 height 39
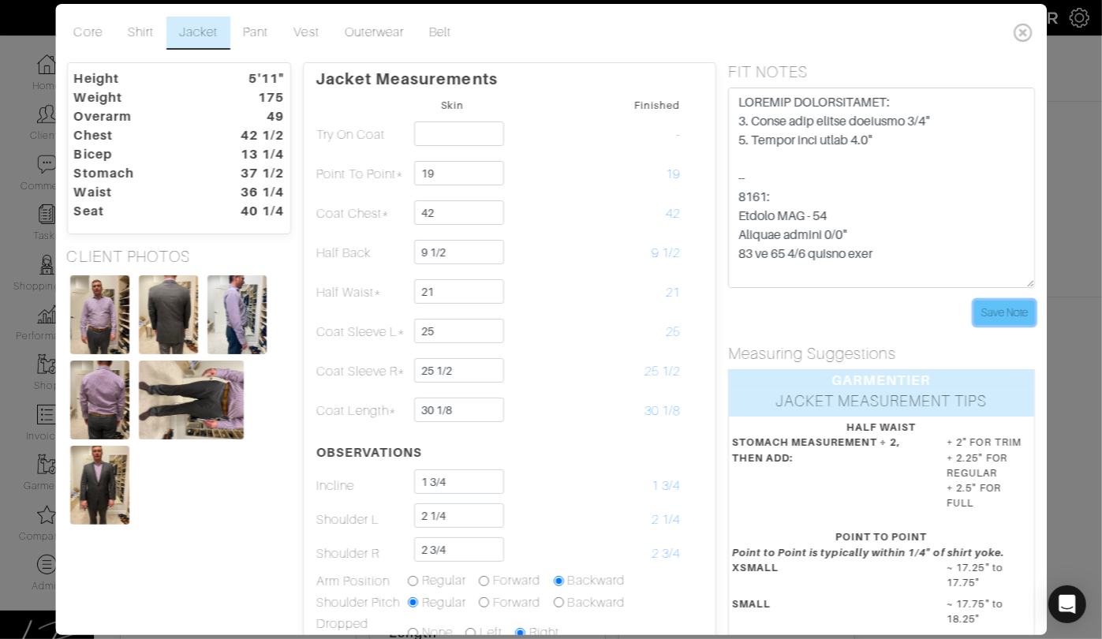
click at [1008, 307] on input "Save Note" at bounding box center [1004, 312] width 61 height 24
click at [1011, 317] on input "Save Note" at bounding box center [1004, 312] width 61 height 24
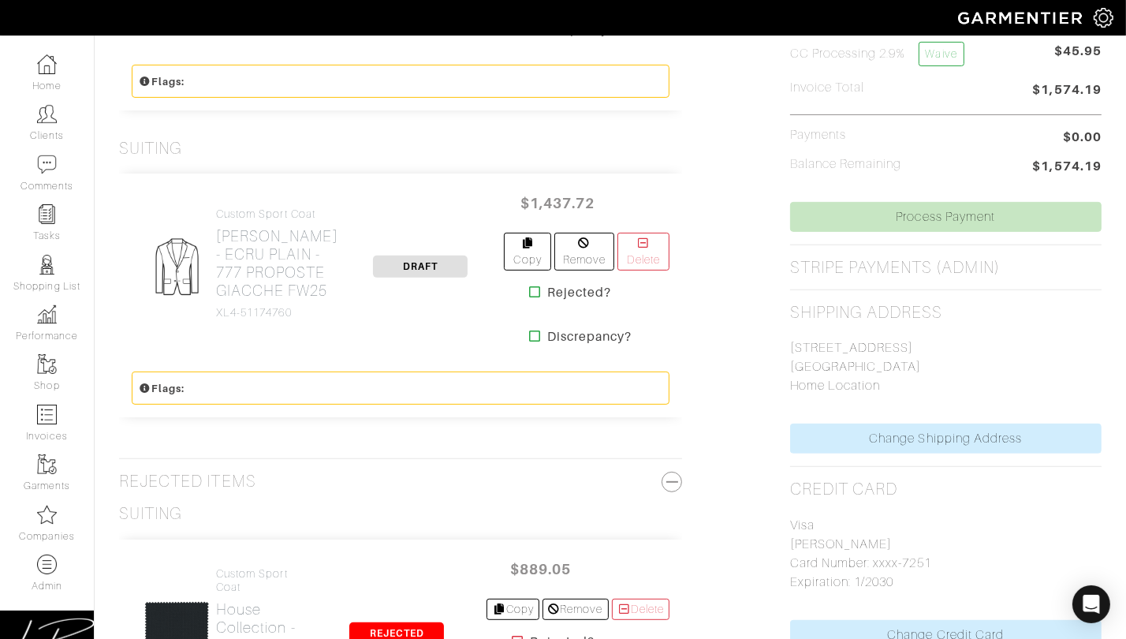
scroll to position [598, 0]
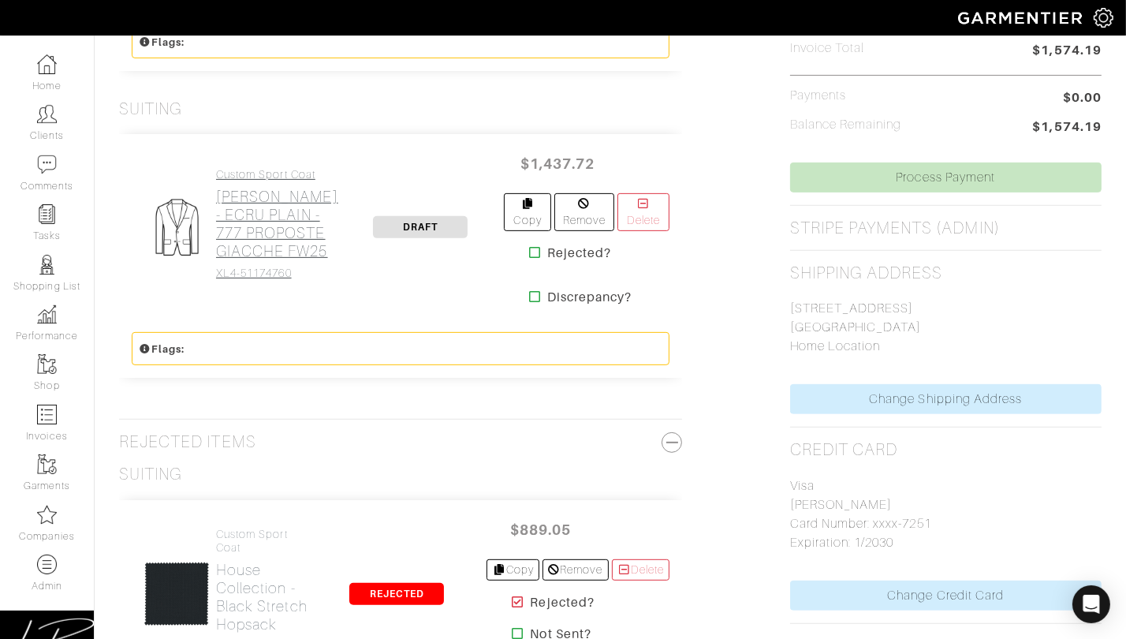
click at [276, 171] on h4 "Custom Sport Coat" at bounding box center [277, 174] width 122 height 13
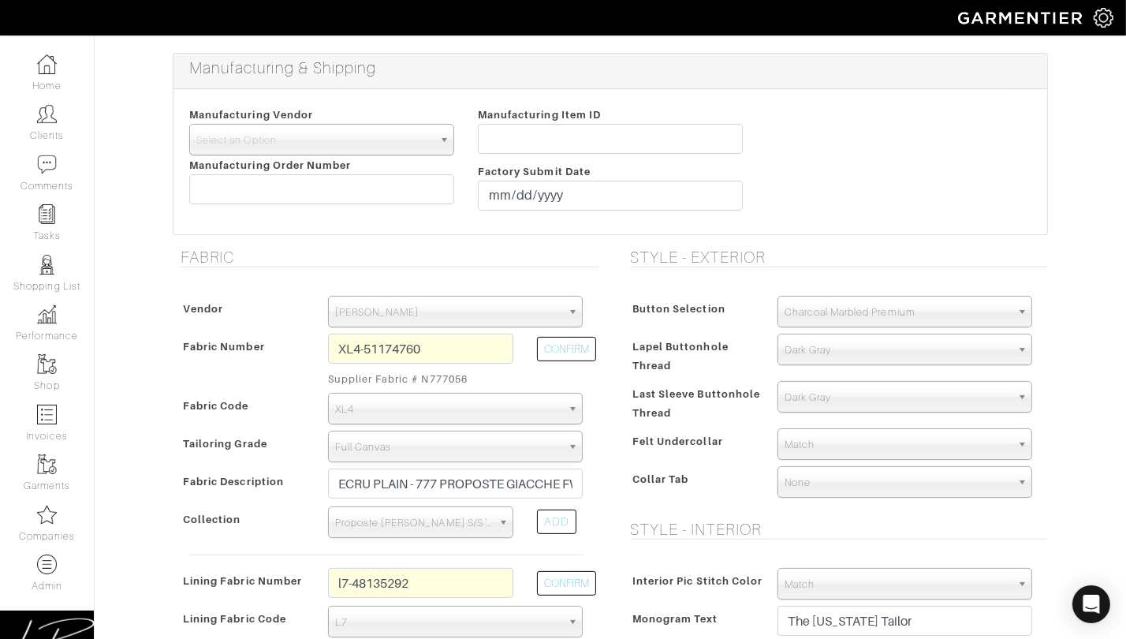
scroll to position [326, 0]
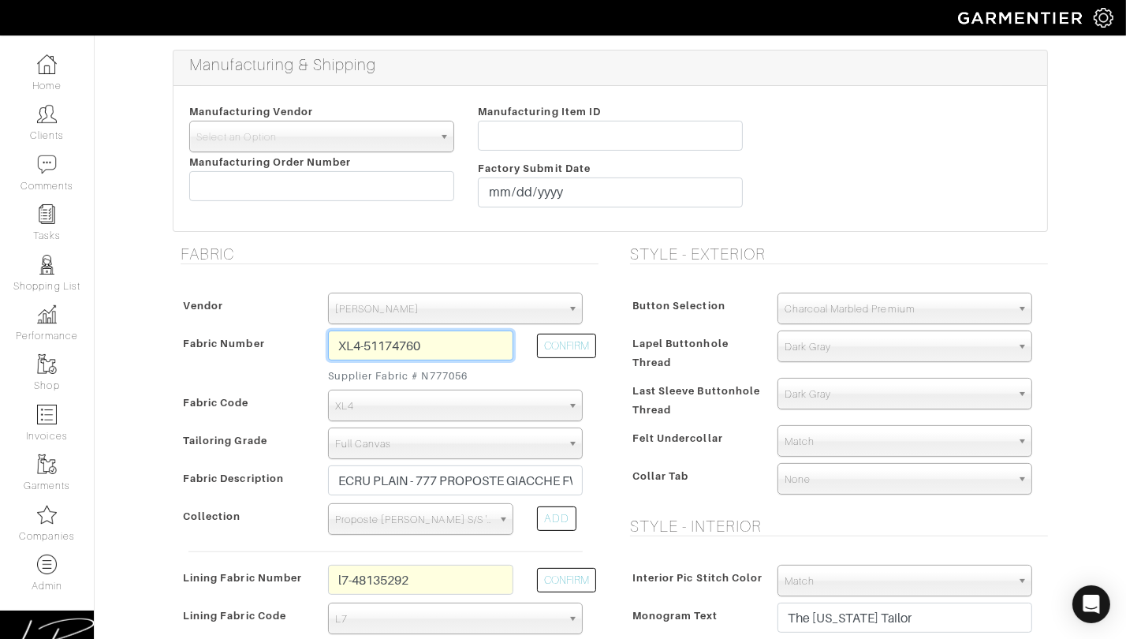
drag, startPoint x: 435, startPoint y: 347, endPoint x: 329, endPoint y: 344, distance: 106.5
click at [329, 344] on input "XL4-51174760" at bounding box center [420, 345] width 185 height 30
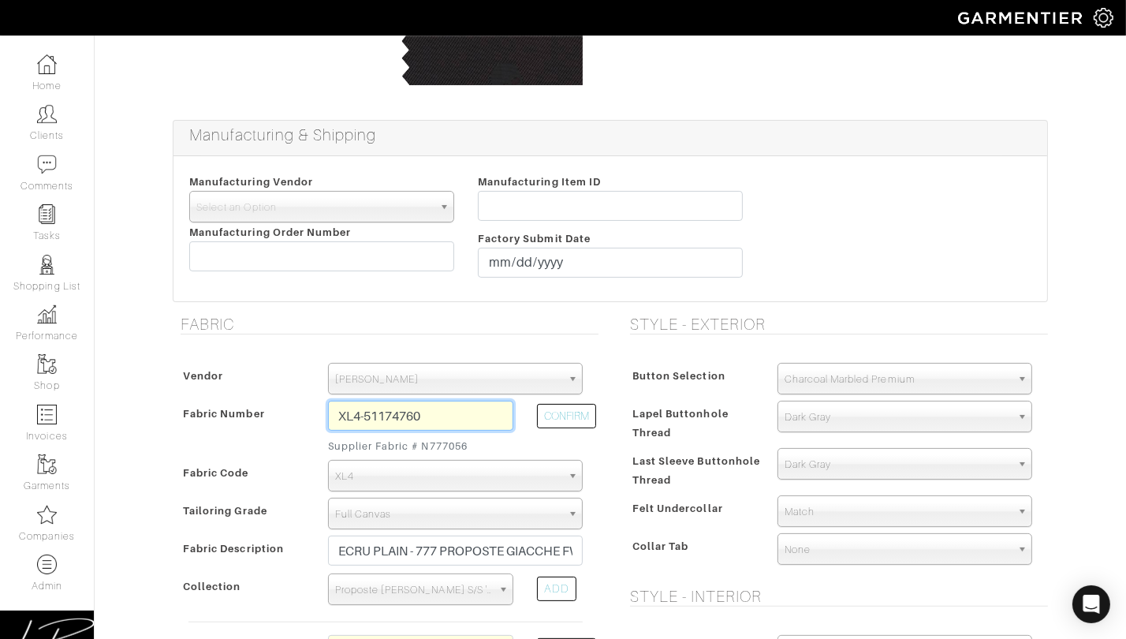
scroll to position [244, 0]
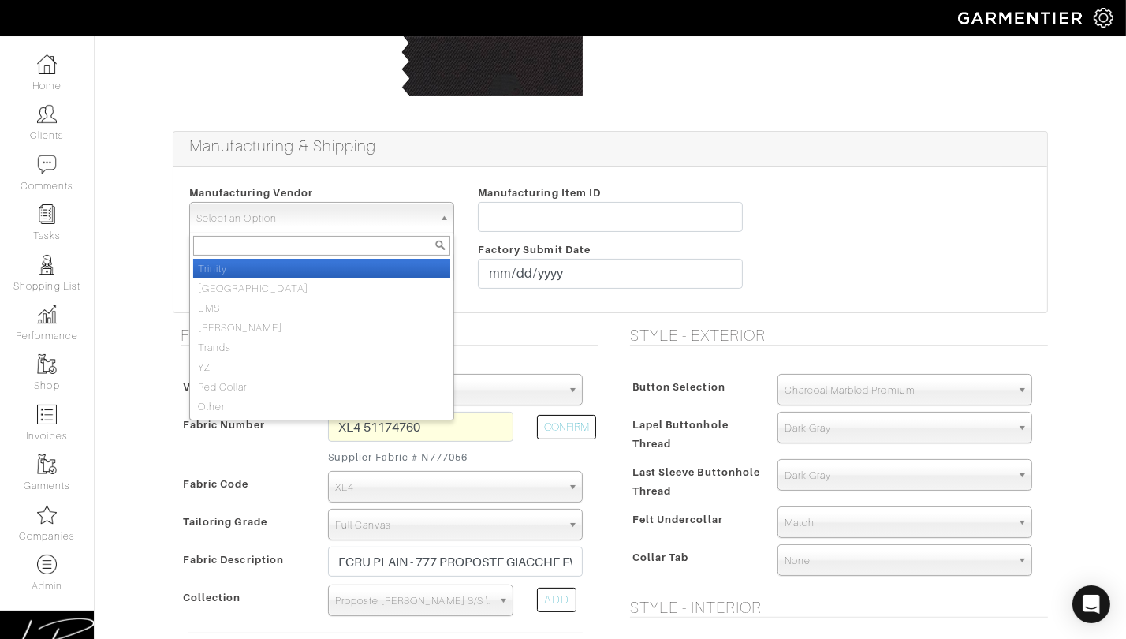
click at [334, 217] on span "Select an Option" at bounding box center [314, 219] width 237 height 32
click at [334, 271] on li "Trinity" at bounding box center [321, 269] width 257 height 20
select select "1"
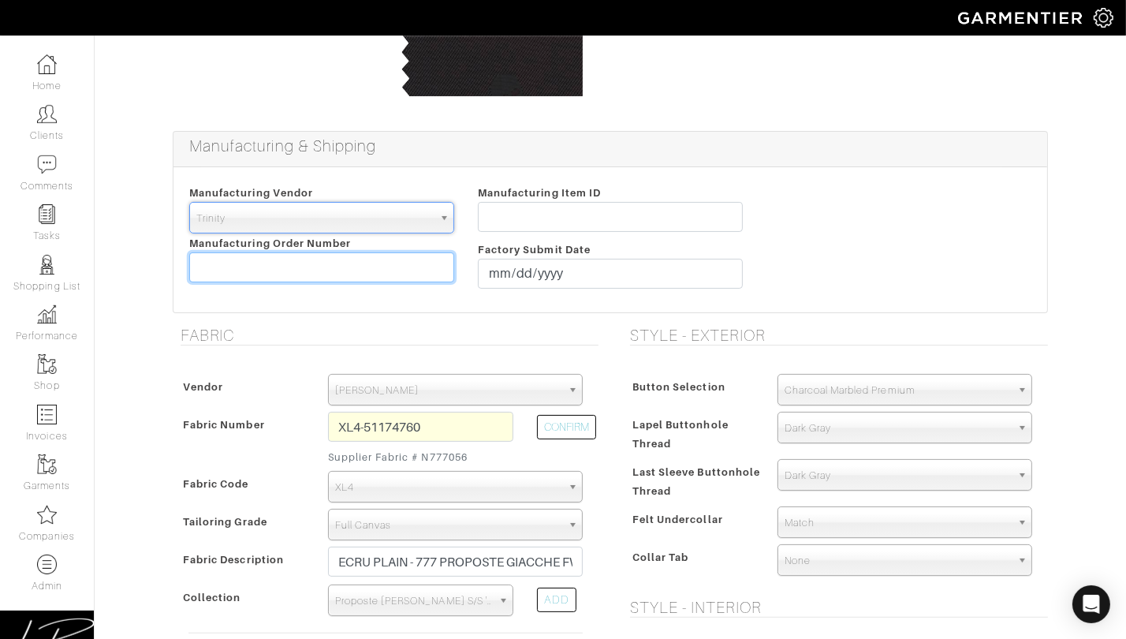
click at [335, 267] on input "text" at bounding box center [321, 267] width 265 height 30
paste input "T2-1773860."
type input "T2-1773860."
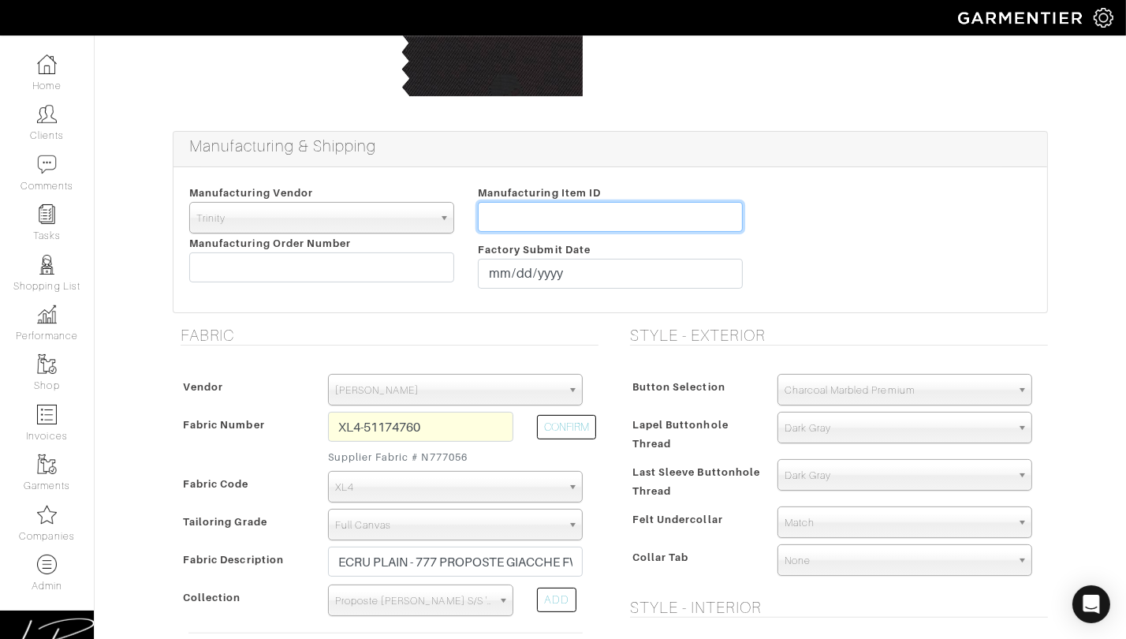
click at [494, 218] on input "text" at bounding box center [610, 217] width 265 height 30
paste input "T2-1773860."
type input "T2-1773860"
click at [830, 176] on div "Manufacturing Vendor Trinity London UMS W. Kleinberg Trands YZ Red Collar Other…" at bounding box center [611, 239] width 874 height 145
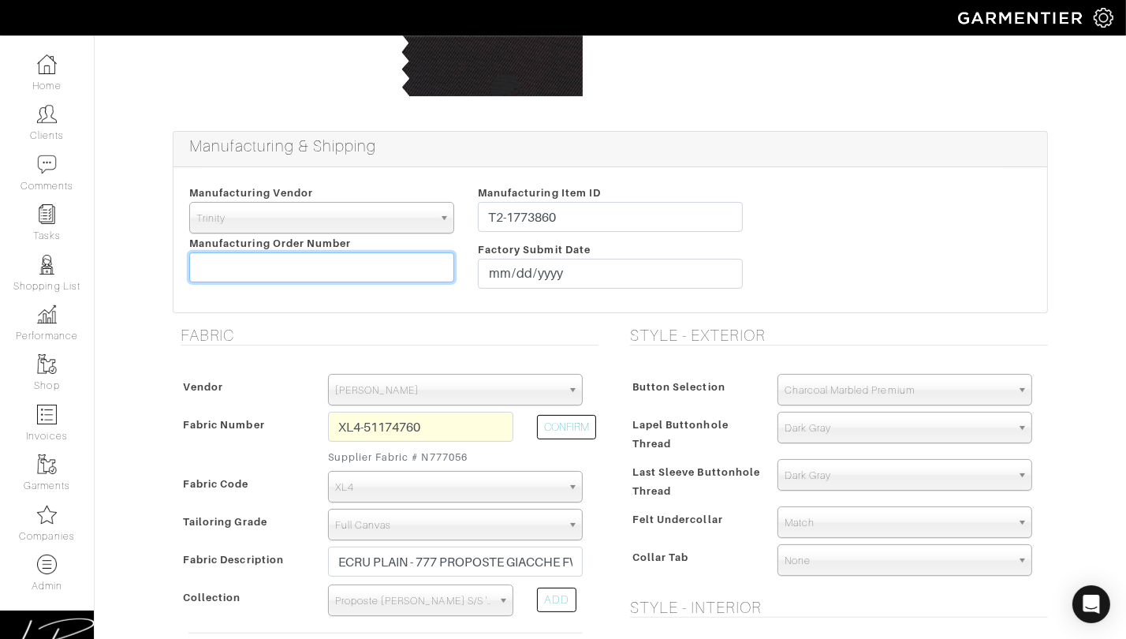
click at [319, 259] on input "text" at bounding box center [321, 267] width 265 height 30
paste input "809834"
type input "809834"
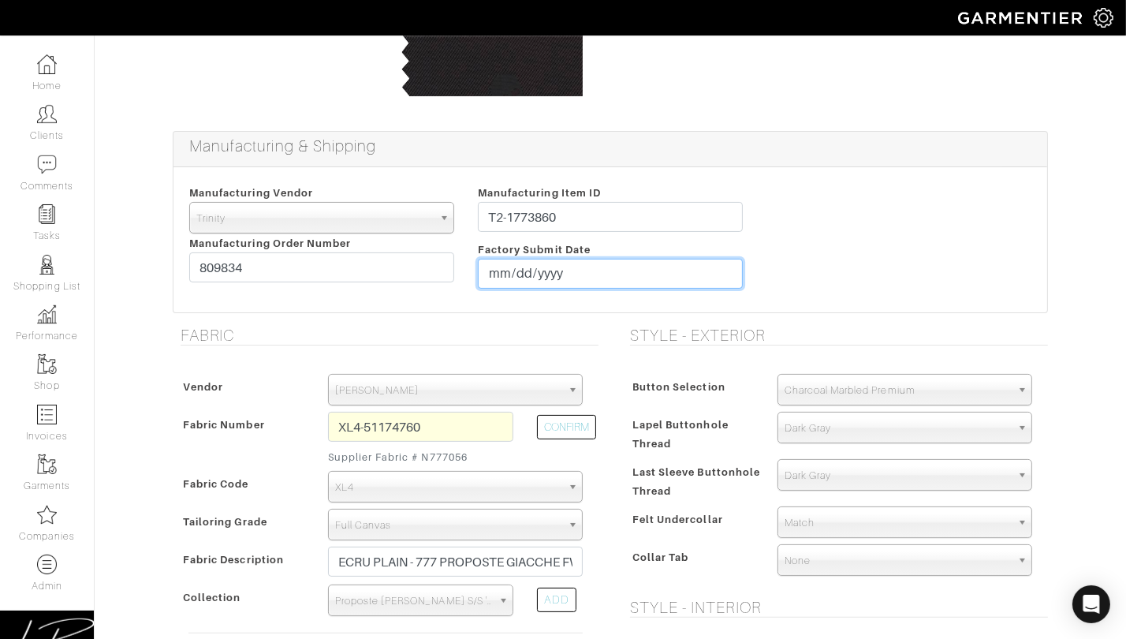
click at [501, 265] on input "date" at bounding box center [610, 274] width 265 height 30
type input "[DATE]"
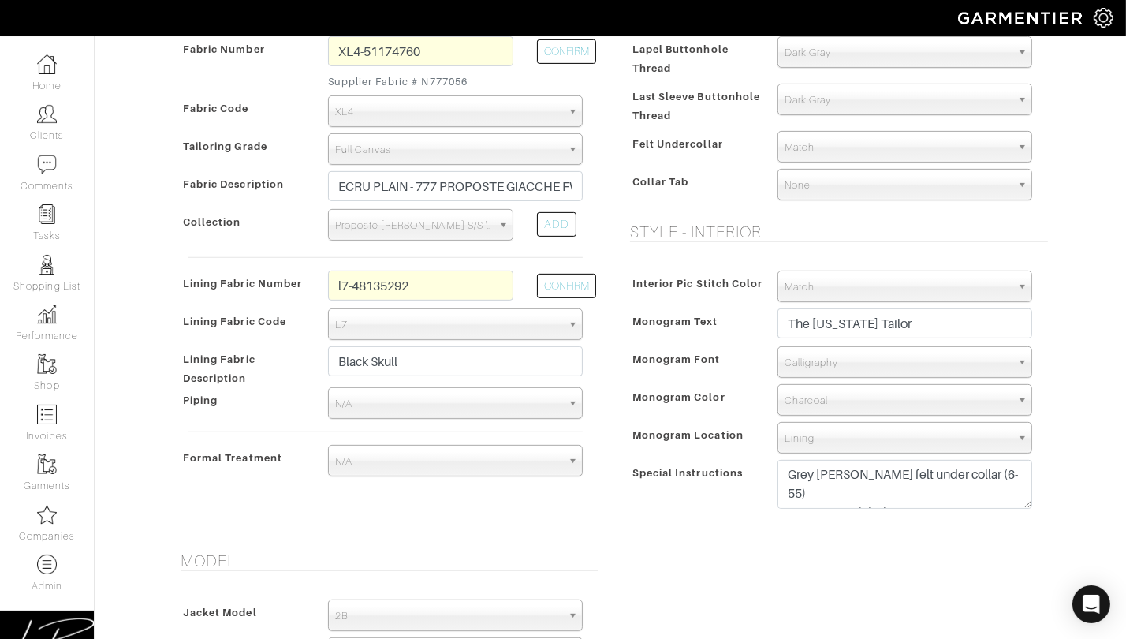
scroll to position [623, 0]
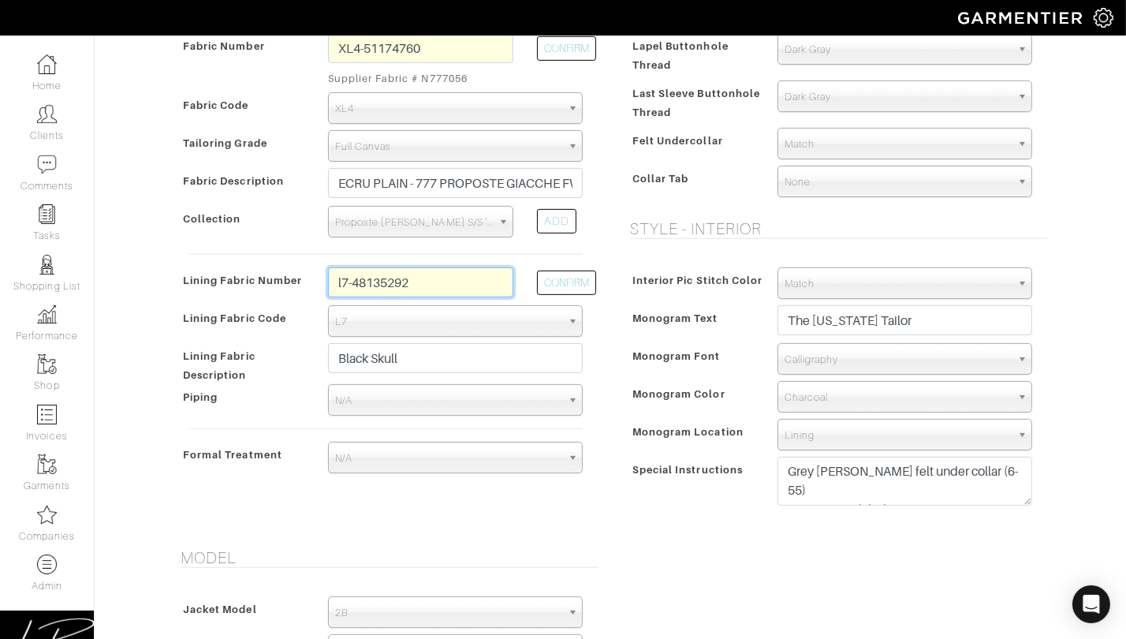
drag, startPoint x: 436, startPoint y: 282, endPoint x: 327, endPoint y: 281, distance: 109.6
click at [327, 281] on div "l7-48135292" at bounding box center [420, 286] width 209 height 38
drag, startPoint x: 1011, startPoint y: 527, endPoint x: 1017, endPoint y: 517, distance: 11.4
click at [1011, 524] on div "Interior Pic Stitch Color Match Aubergine Azure Beige Black Blue British Navy B…" at bounding box center [835, 391] width 426 height 278
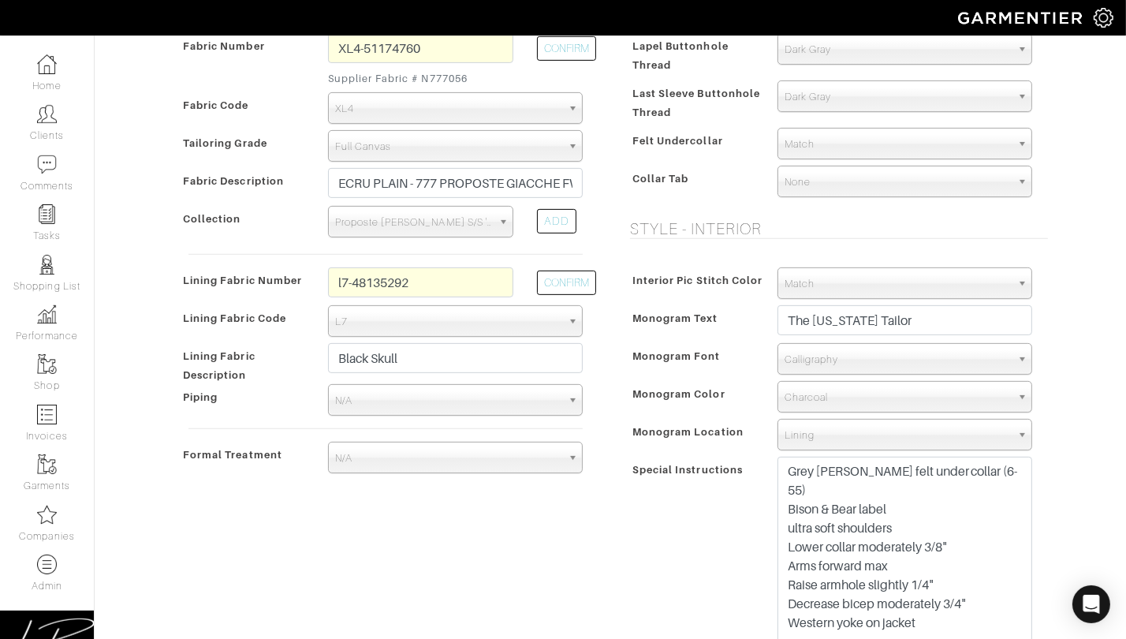
drag, startPoint x: 1024, startPoint y: 502, endPoint x: 1023, endPoint y: 691, distance: 189.3
click at [1023, 638] on html "Curator Inc Lisa Bubes Home Clients Invoices Comments Reminders Stylists Shop C…" at bounding box center [563, 562] width 1126 height 2370
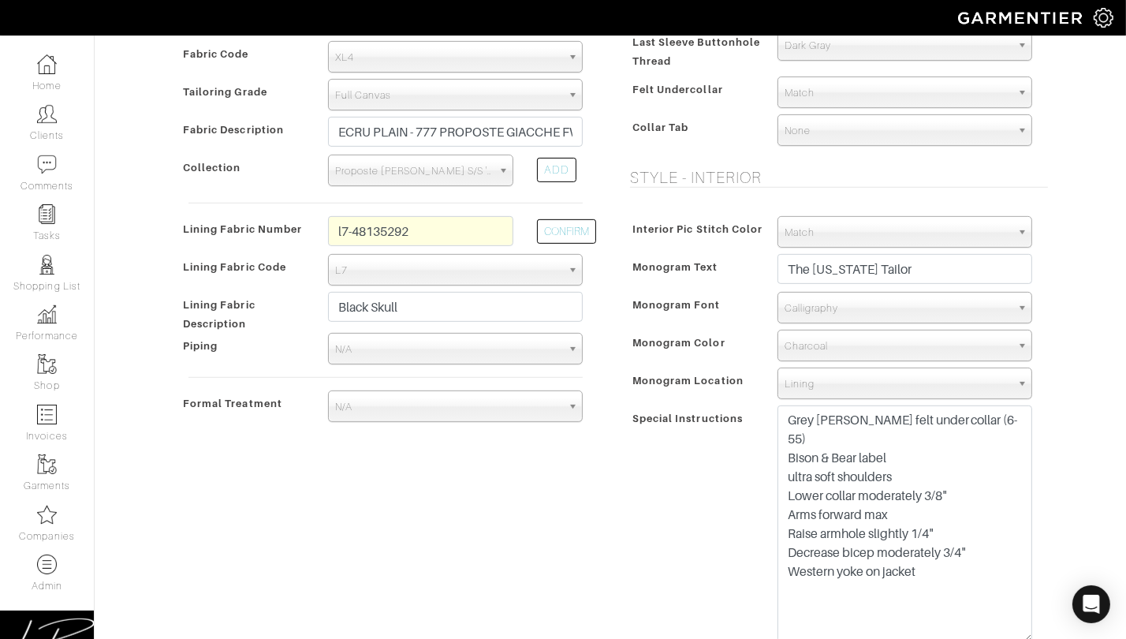
scroll to position [673, 0]
drag, startPoint x: 949, startPoint y: 554, endPoint x: 780, endPoint y: 554, distance: 168.8
click at [780, 554] on textarea "Grey Tan Paisley felt under collar (6-55) Bison & Bear label ultra soft shoulde…" at bounding box center [905, 525] width 255 height 237
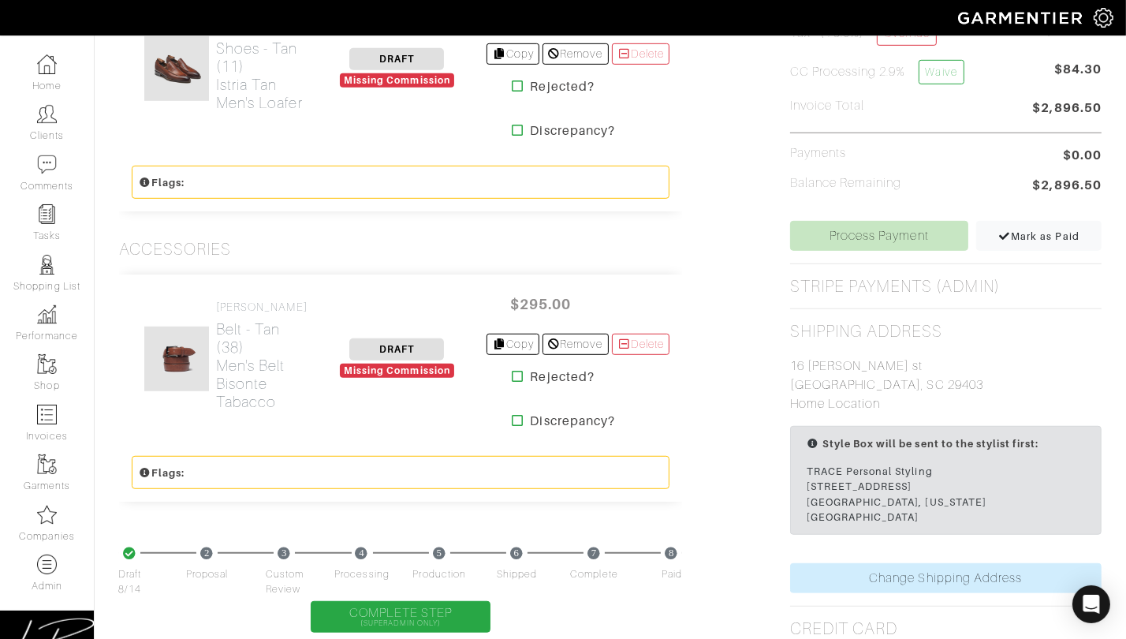
scroll to position [942, 0]
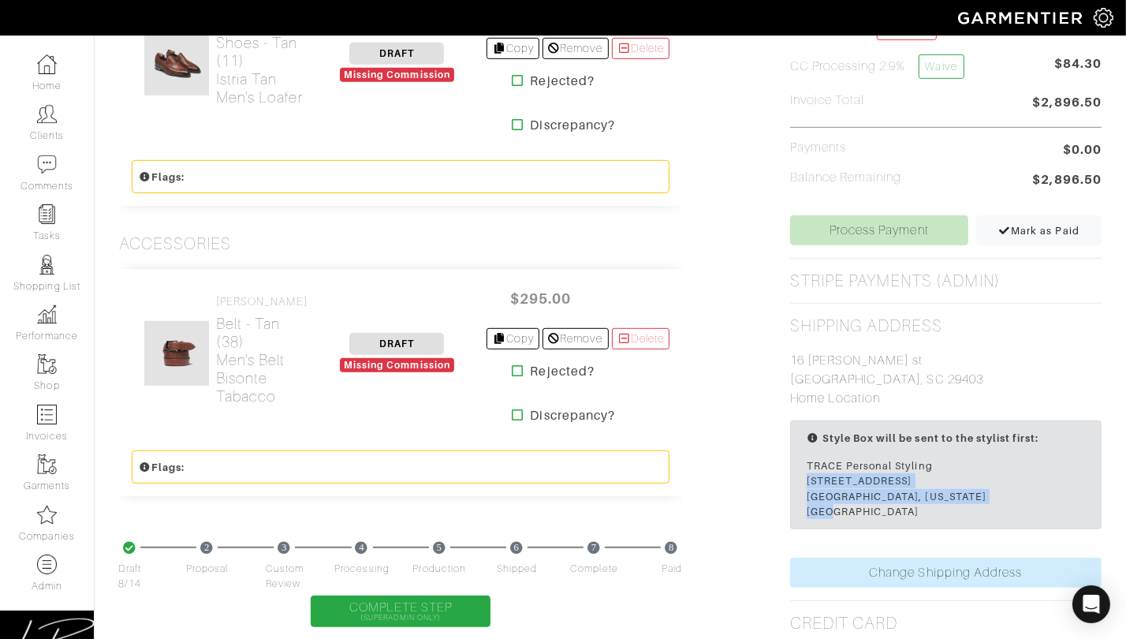
drag, startPoint x: 808, startPoint y: 460, endPoint x: 1042, endPoint y: 477, distance: 234.9
click at [1042, 477] on div "TRACE Personal Styling [STREET_ADDRESS] [GEOGRAPHIC_DATA], [US_STATE][GEOGRAPHI…" at bounding box center [946, 488] width 278 height 61
copy div "[STREET_ADDRESS][US_STATE]"
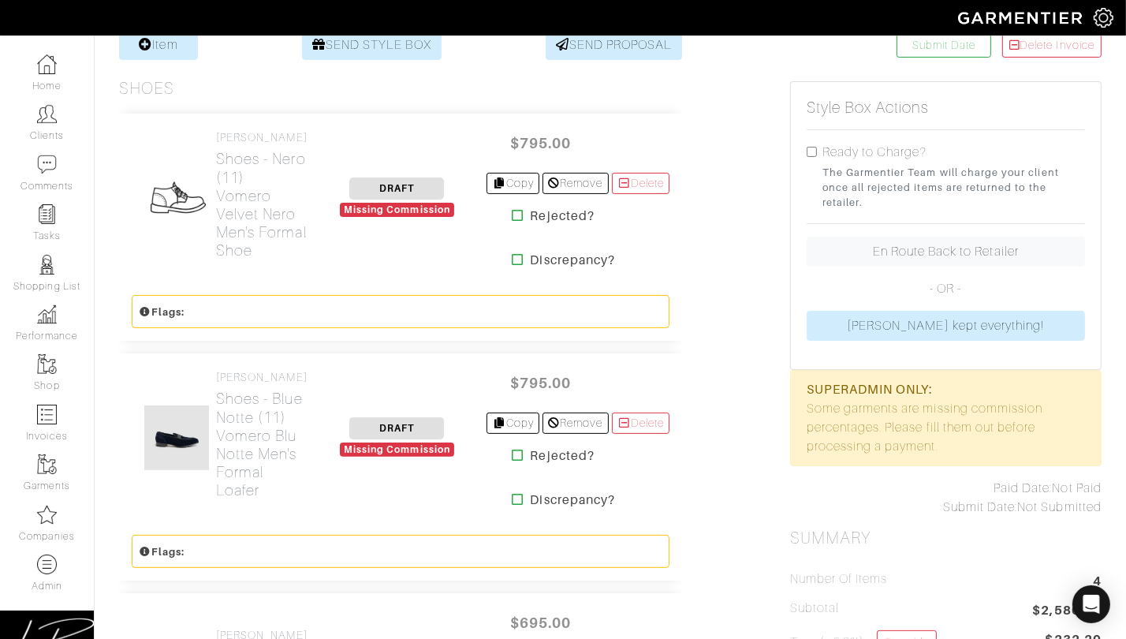
scroll to position [258, 0]
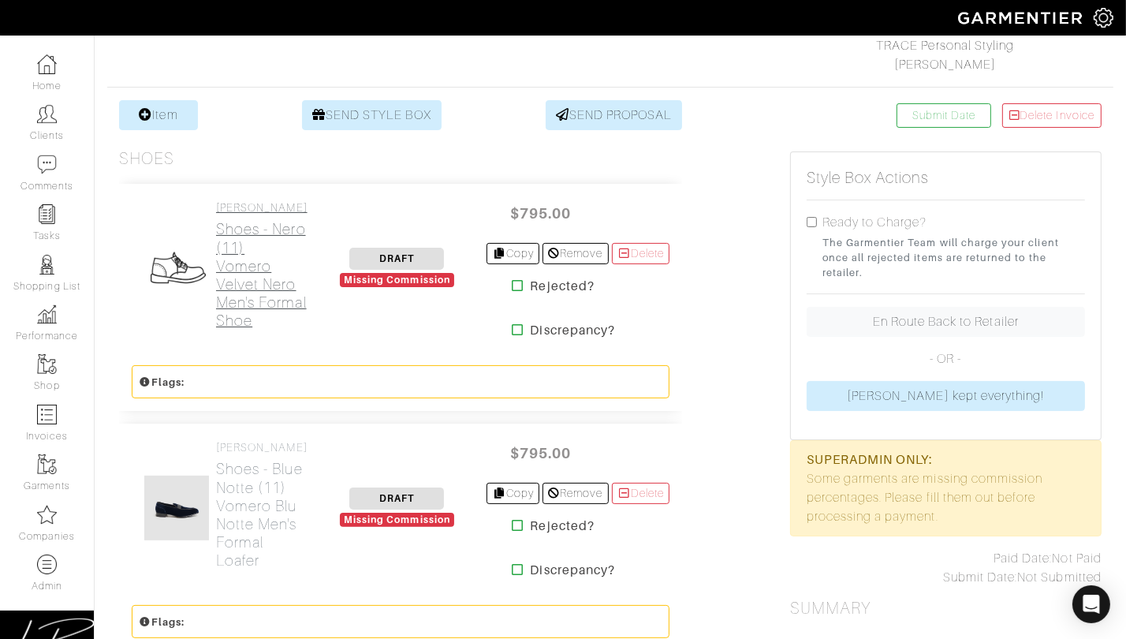
click at [267, 244] on h2 "Shoes - Nero (11) Vomero Velvet Nero Men's Formal Shoe" at bounding box center [261, 274] width 91 height 109
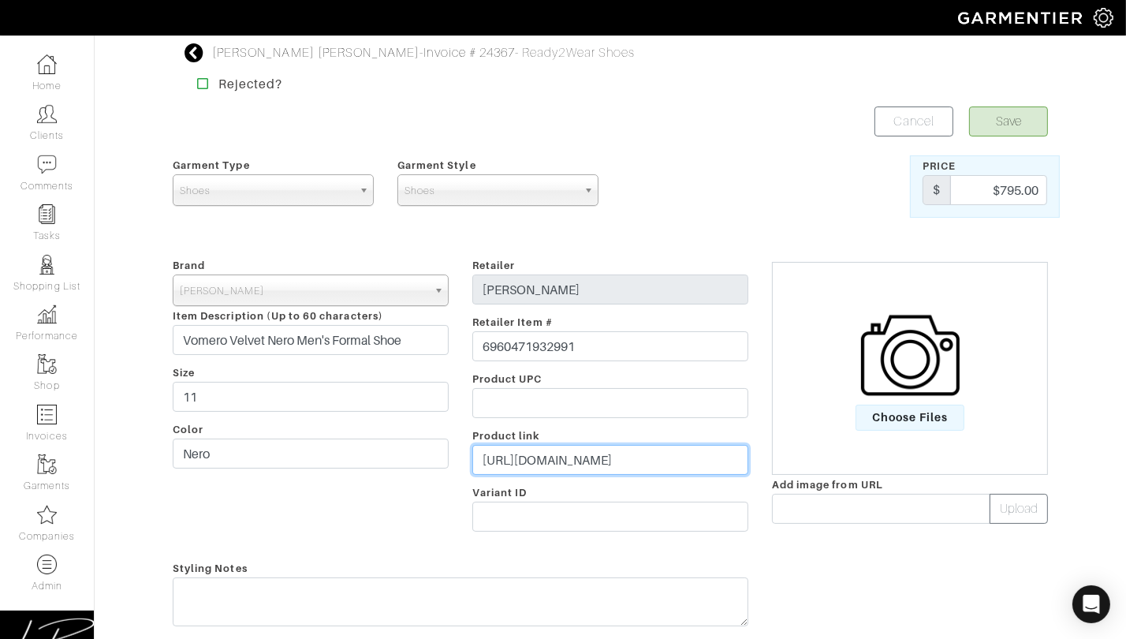
click at [545, 455] on input "https://scarpedibianco.com/products/mens-loafer-vomero-velvet-black" at bounding box center [610, 460] width 276 height 30
click at [923, 416] on span "Choose Files" at bounding box center [911, 418] width 110 height 26
click at [0, 0] on input "Choose Files" at bounding box center [0, 0] width 0 height 0
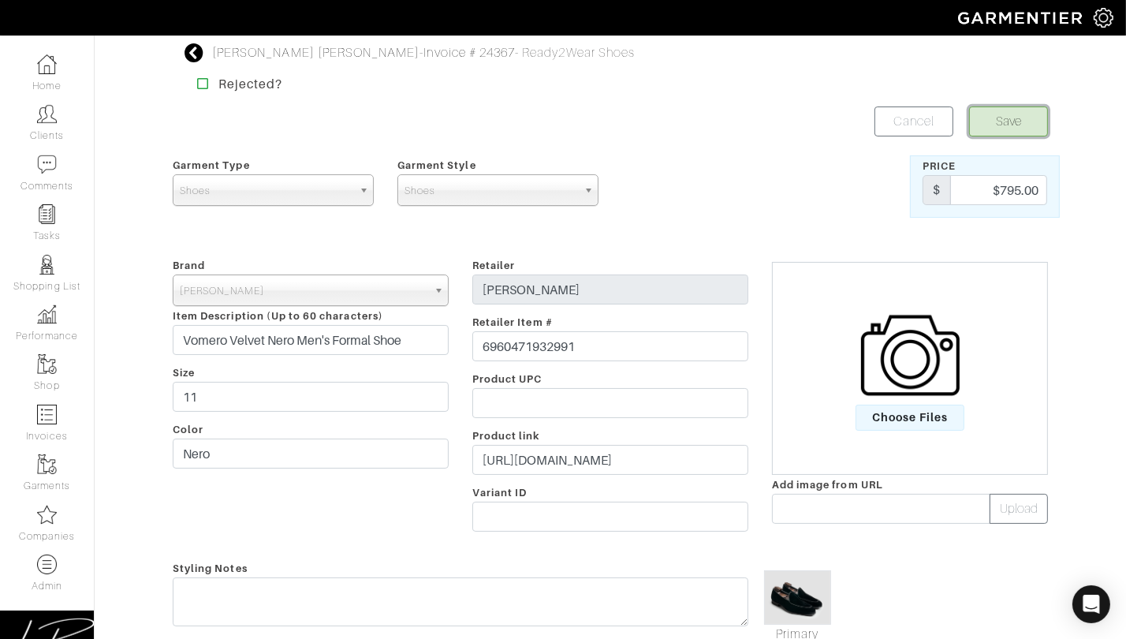
click at [998, 117] on button "Save" at bounding box center [1008, 121] width 79 height 30
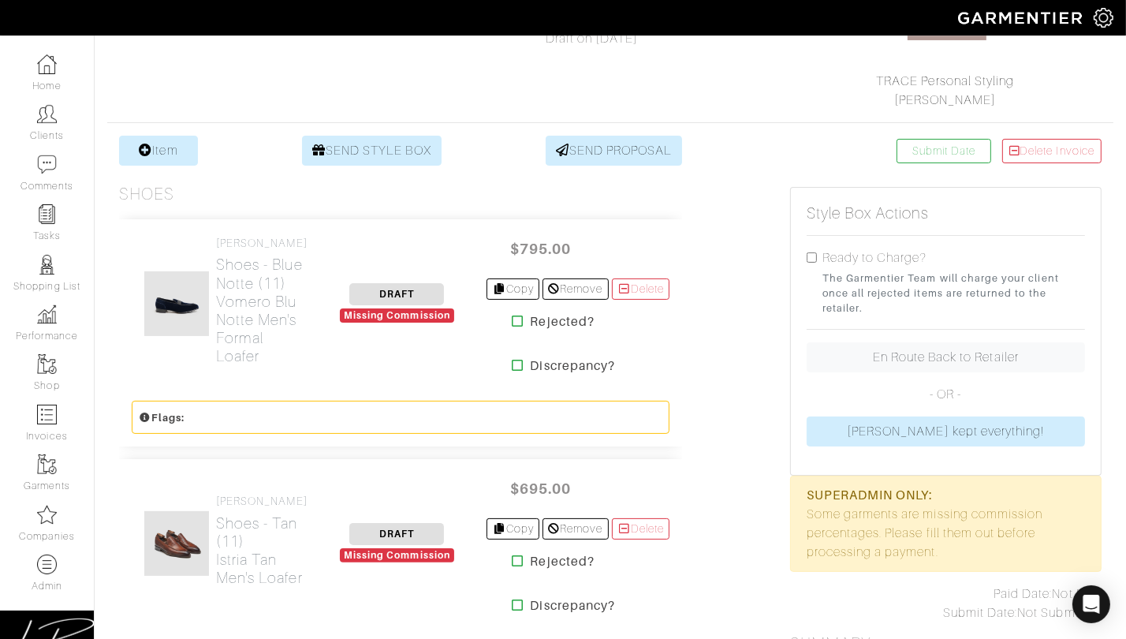
scroll to position [234, 0]
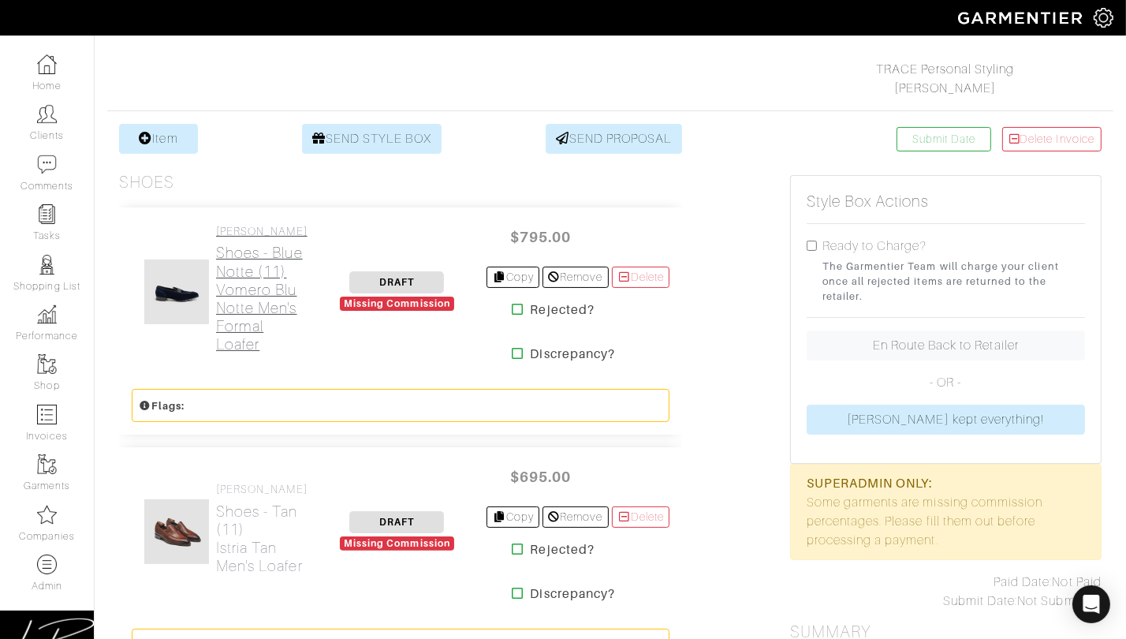
click at [263, 338] on h2 "Shoes - Blue Notte (11) Vomero Blu Notte Men's Formal Loafer" at bounding box center [261, 298] width 91 height 109
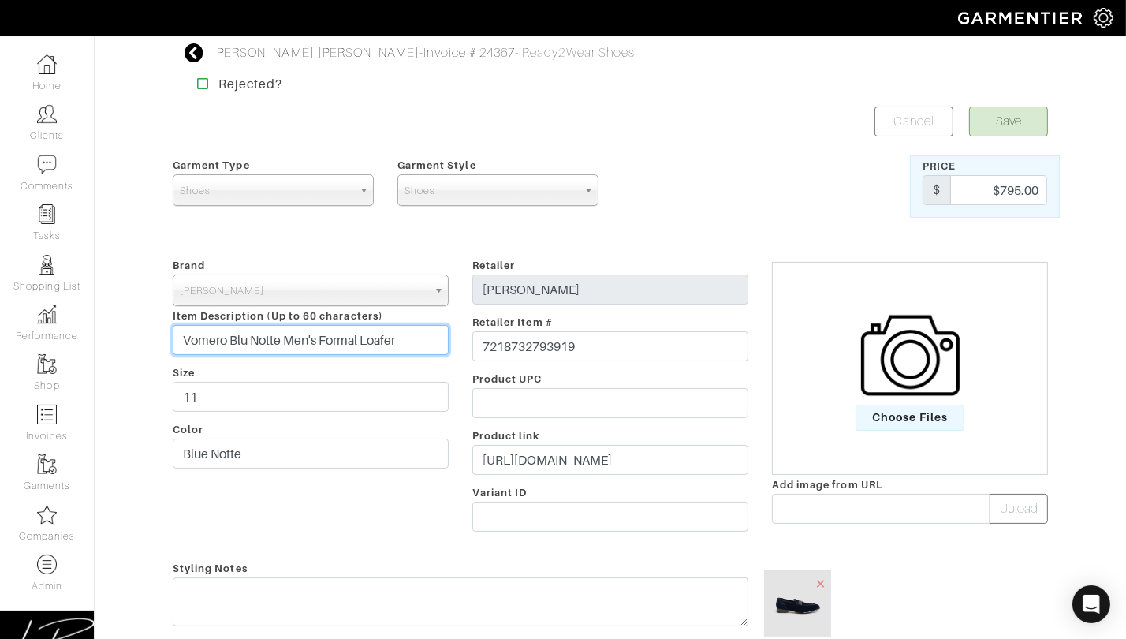
drag, startPoint x: 422, startPoint y: 342, endPoint x: 420, endPoint y: 315, distance: 27.6
click at [420, 315] on div "Brand - 032c 1017 ALYX 9SM 111SKIN 11 by [PERSON_NAME] 11 [PERSON_NAME] 12 Stor…" at bounding box center [311, 398] width 300 height 284
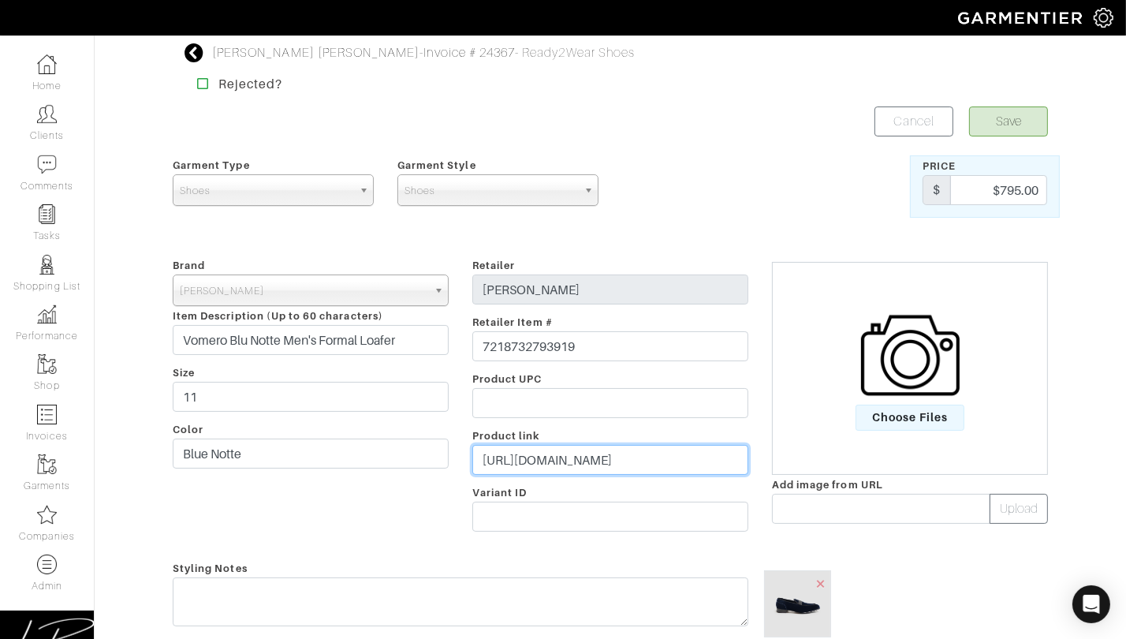
click at [552, 466] on input "https://scarpedibianco.com/products/vomero-mens-loafer-blue-notte" at bounding box center [610, 460] width 276 height 30
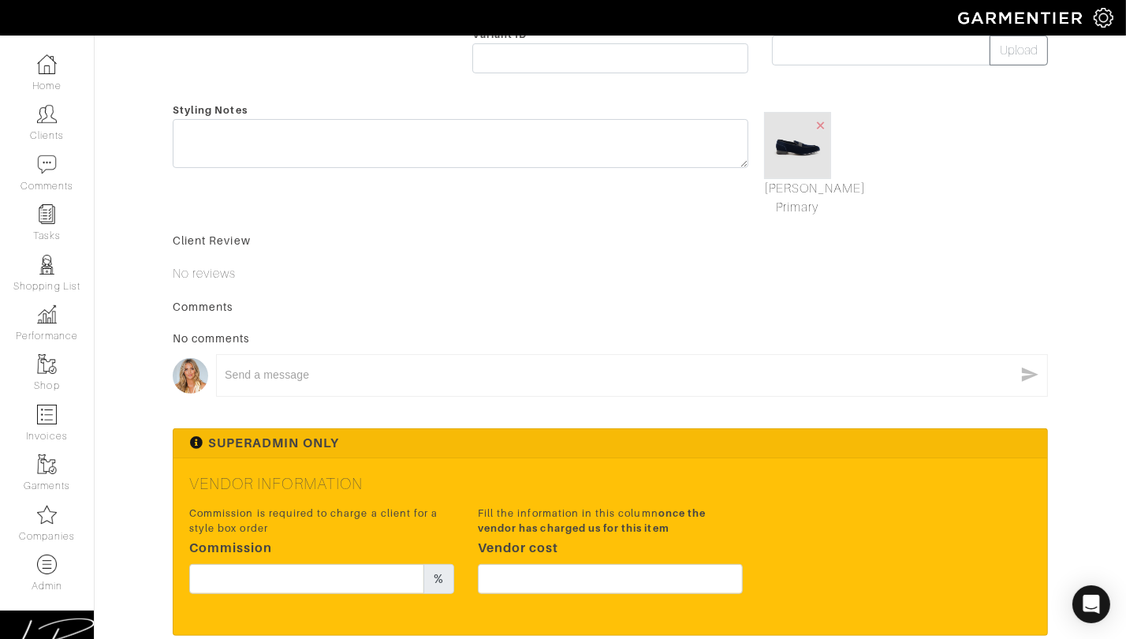
scroll to position [460, 0]
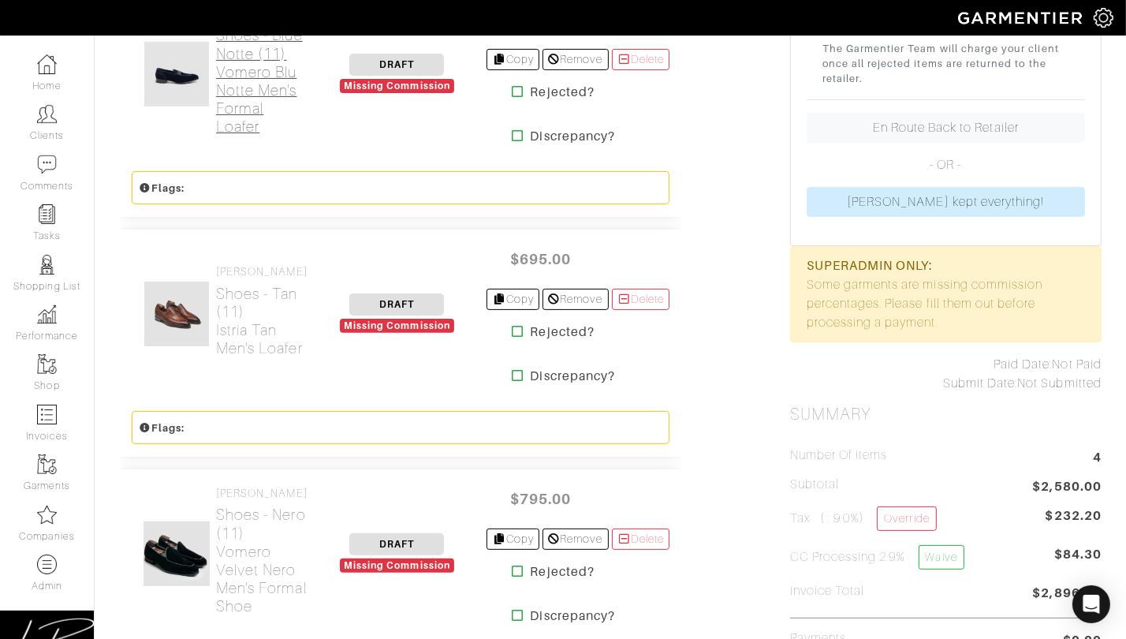
scroll to position [460, 0]
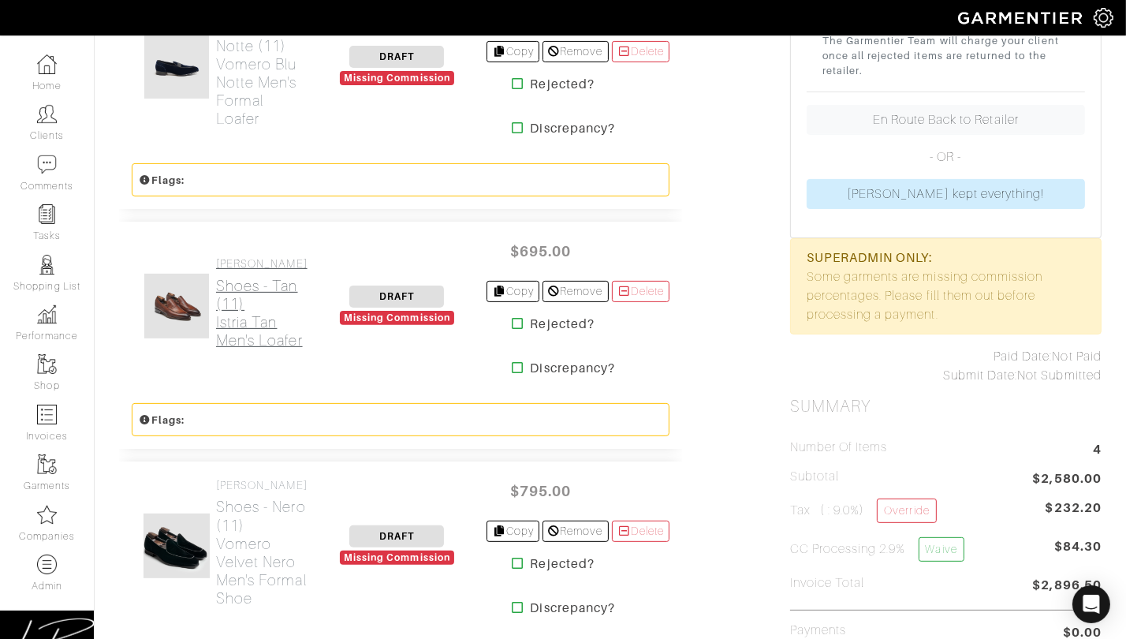
click at [263, 306] on h2 "Shoes - tan (11) Istria Tan Men's Loafer" at bounding box center [261, 313] width 91 height 73
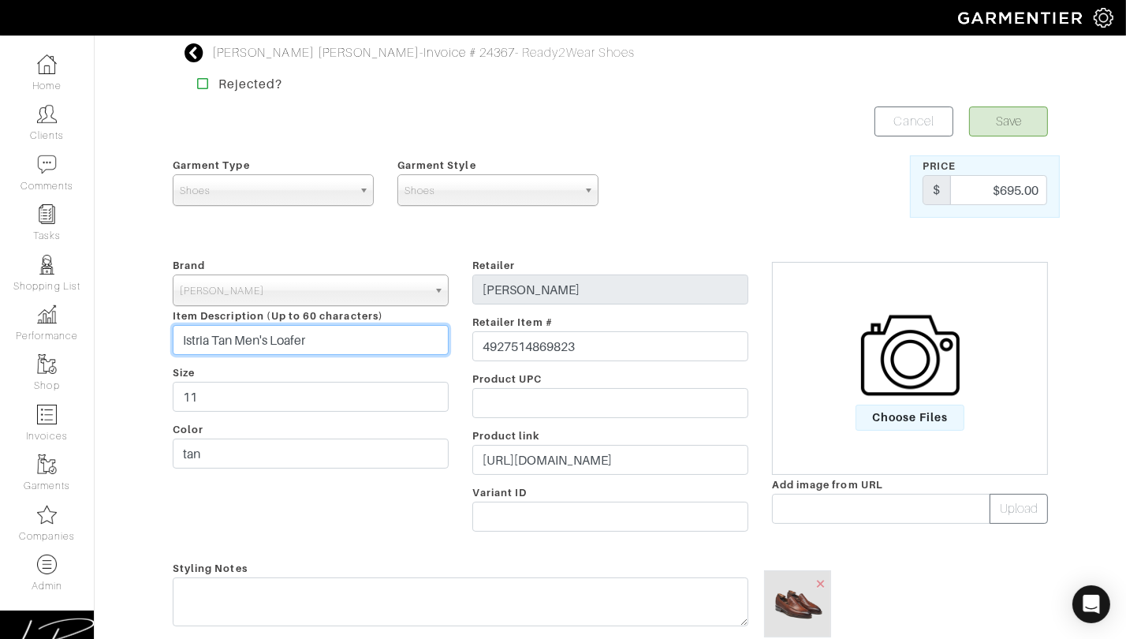
drag, startPoint x: 207, startPoint y: 340, endPoint x: 164, endPoint y: 339, distance: 43.4
click at [164, 340] on div "Brand - 032c 1017 ALYX 9SM 111SKIN 11 by Boris Bidjan Saberi 11 Honore 12 Store…" at bounding box center [311, 398] width 300 height 284
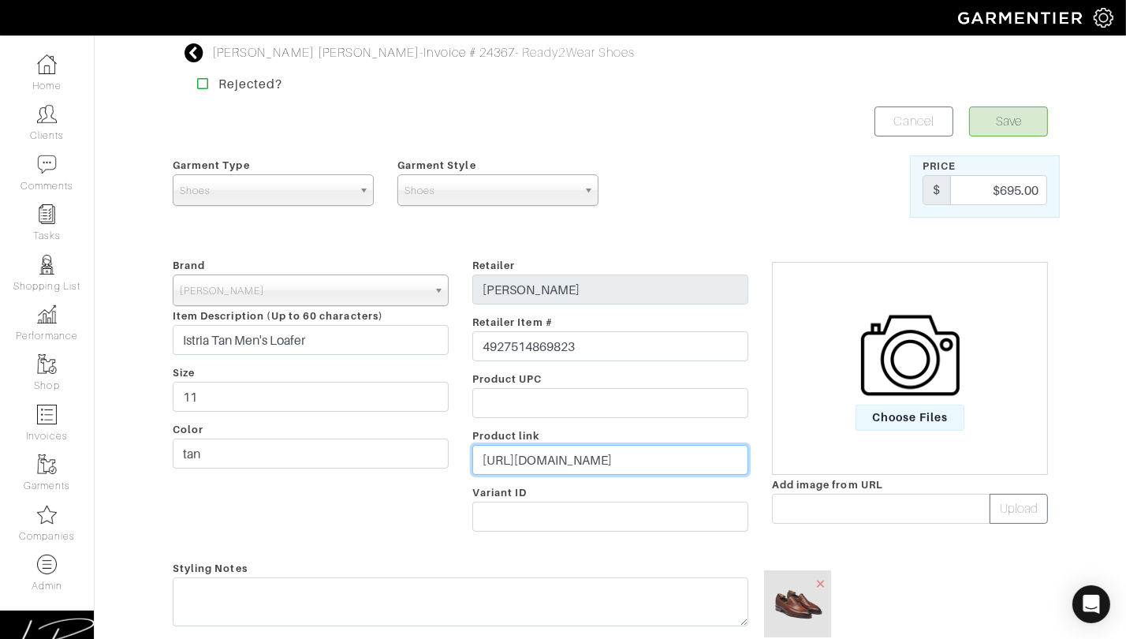
click at [565, 462] on input "https://scarpedibianco.com/products/istria-tan" at bounding box center [610, 460] width 276 height 30
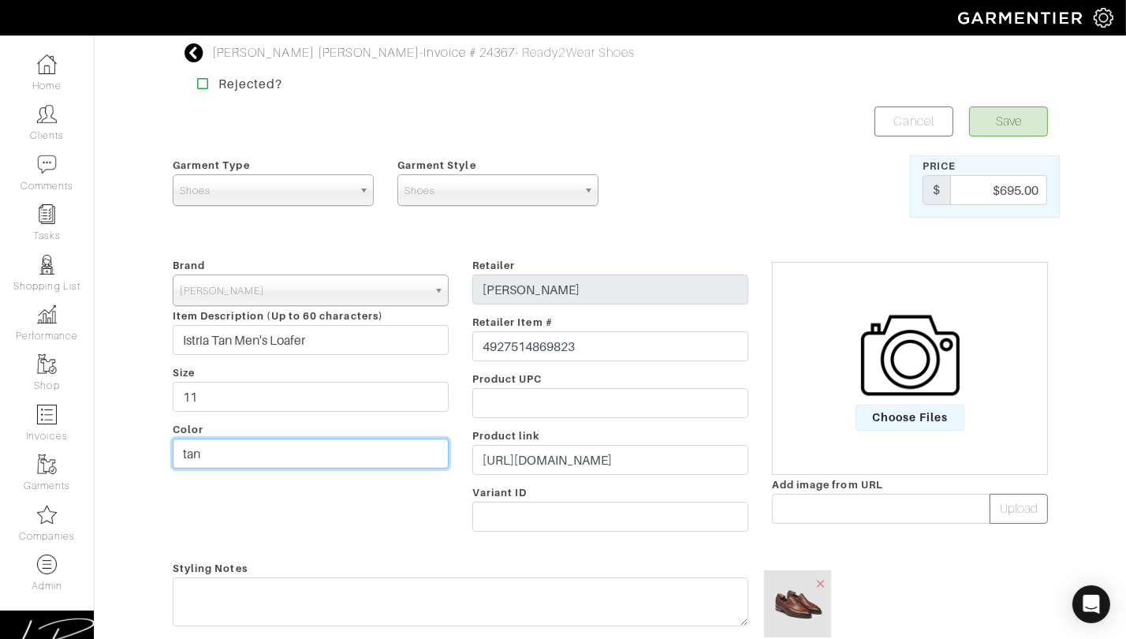
drag, startPoint x: 352, startPoint y: 450, endPoint x: 352, endPoint y: 431, distance: 18.9
click at [352, 431] on div "Brand - 032c 1017 ALYX 9SM 111SKIN 11 by Boris Bidjan Saberi 11 Honore 12 Store…" at bounding box center [311, 398] width 300 height 284
type input "Tan"
click at [352, 489] on div "Brand - 032c 1017 ALYX 9SM 111SKIN 11 by Boris Bidjan Saberi 11 Honore 12 Store…" at bounding box center [311, 398] width 300 height 284
click at [1002, 124] on button "Save" at bounding box center [1008, 121] width 79 height 30
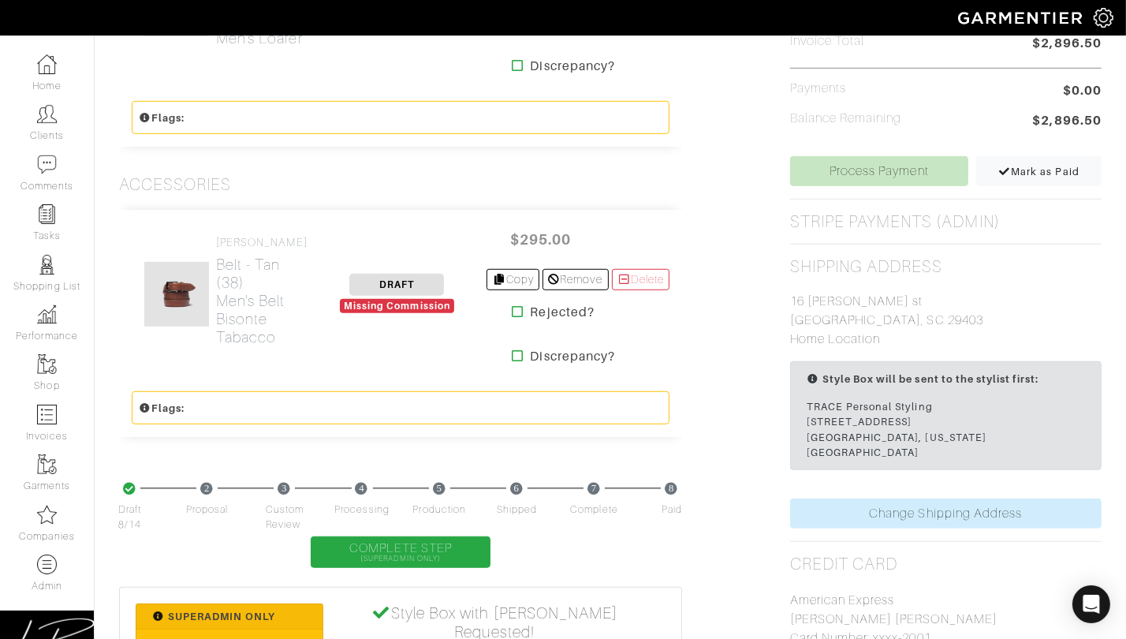
scroll to position [1006, 0]
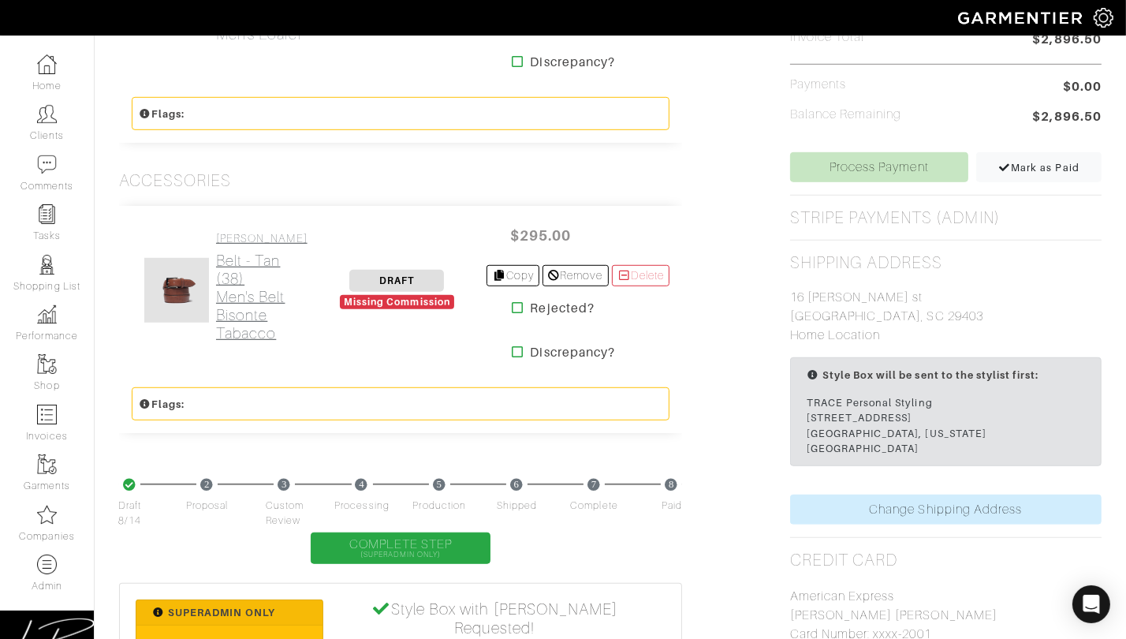
click at [282, 321] on h2 "Belt - tan (38) Men's Belt Bisonte Tabacco" at bounding box center [261, 297] width 91 height 91
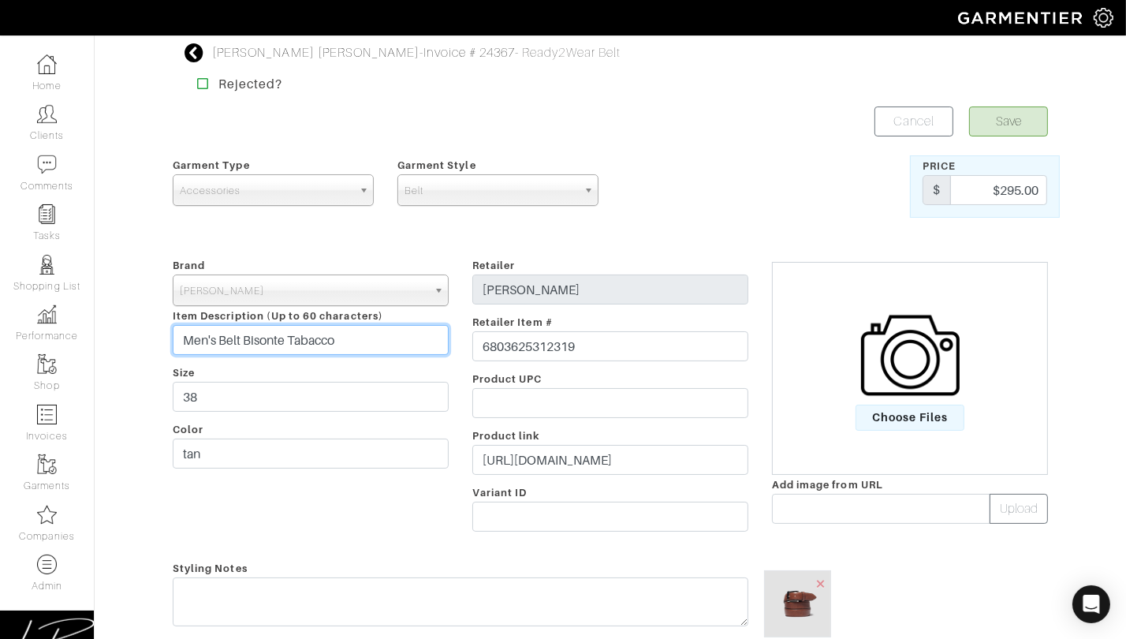
drag, startPoint x: 364, startPoint y: 338, endPoint x: 222, endPoint y: 340, distance: 142.0
click at [222, 340] on input "Men's Belt Bisonte Tabacco" at bounding box center [311, 340] width 276 height 30
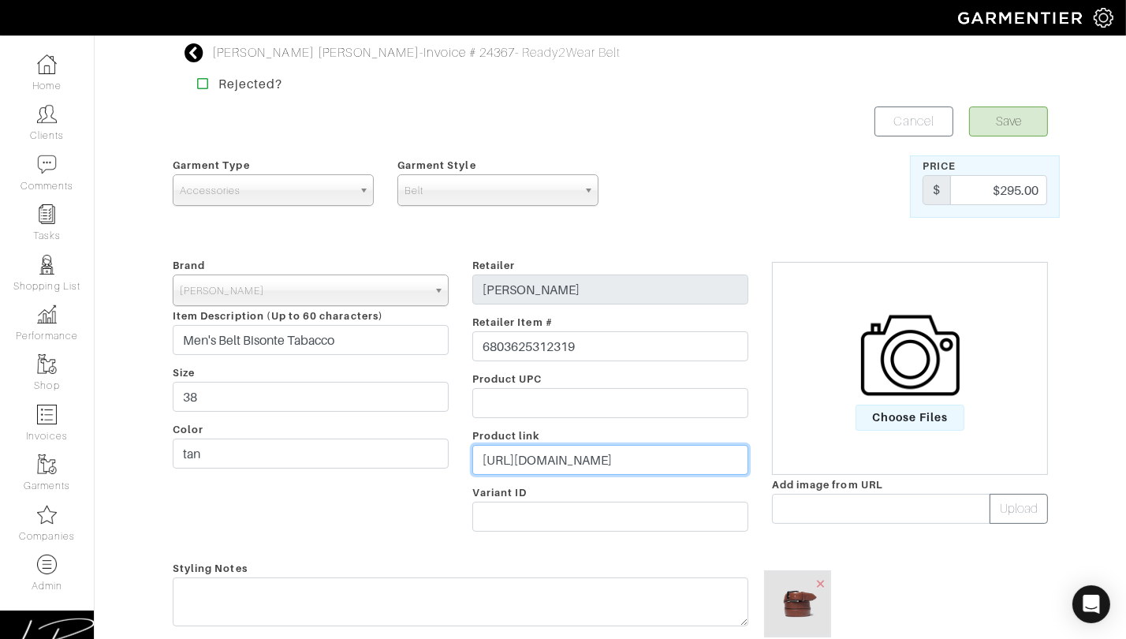
click at [579, 455] on input "https://scarpedibianco.com/products/belt-in-bisonte-tabacco" at bounding box center [610, 460] width 276 height 30
click at [665, 63] on div "turner lacaze - Invoice # 24367 - Ready2Wear Belt Rejected? Save Cancel Garment…" at bounding box center [610, 597] width 899 height 1109
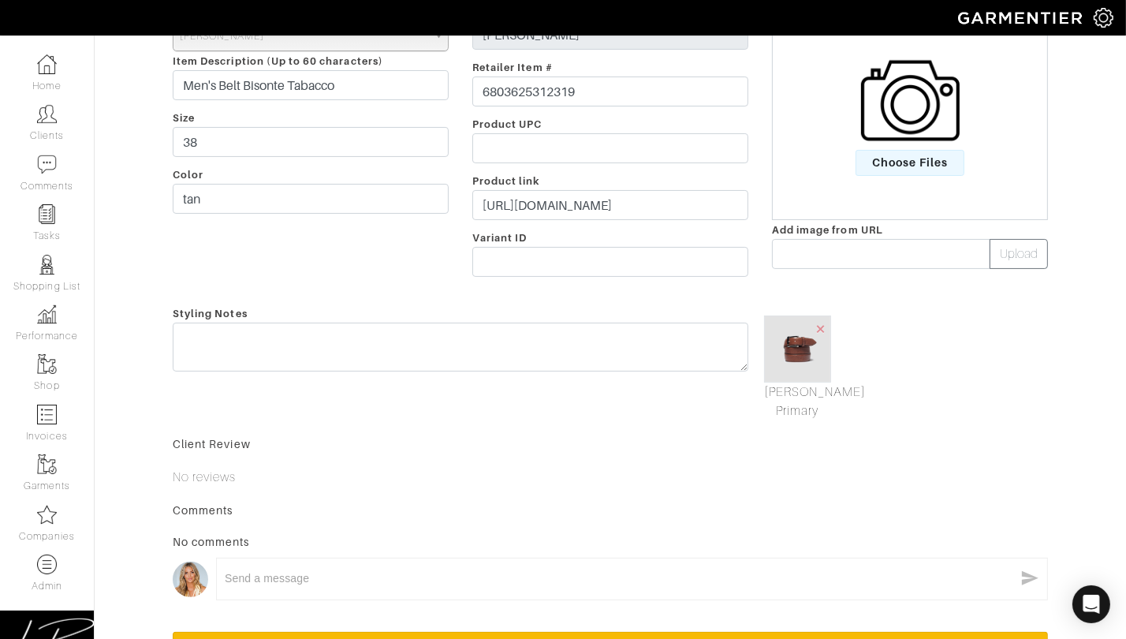
scroll to position [275, 0]
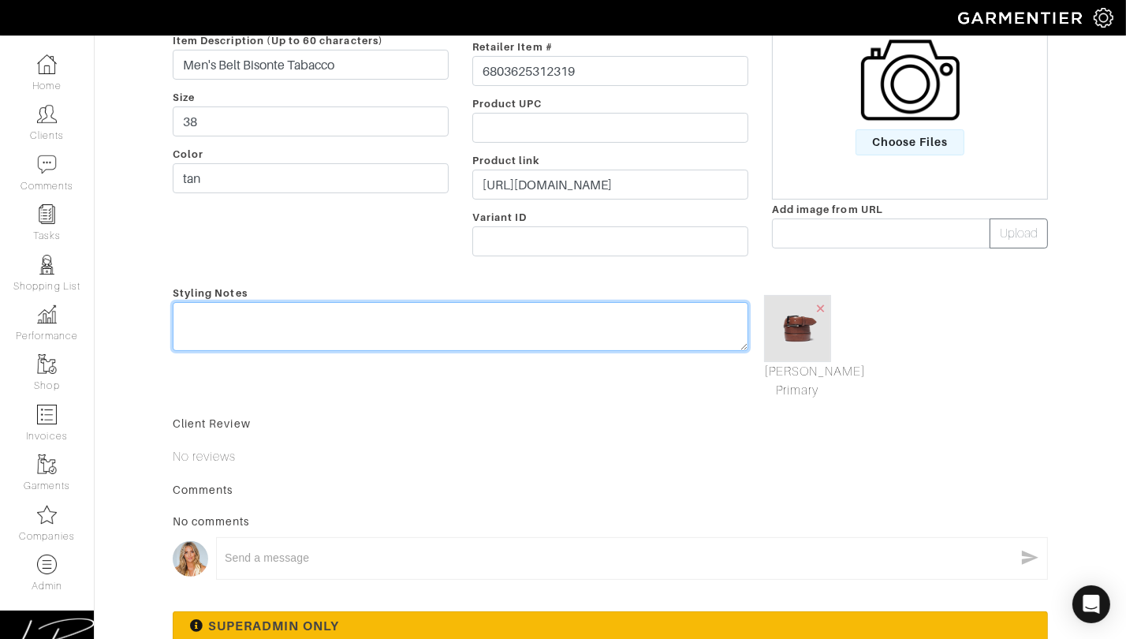
click at [558, 312] on textarea at bounding box center [461, 326] width 576 height 49
type textarea "UNAVAILABLE"
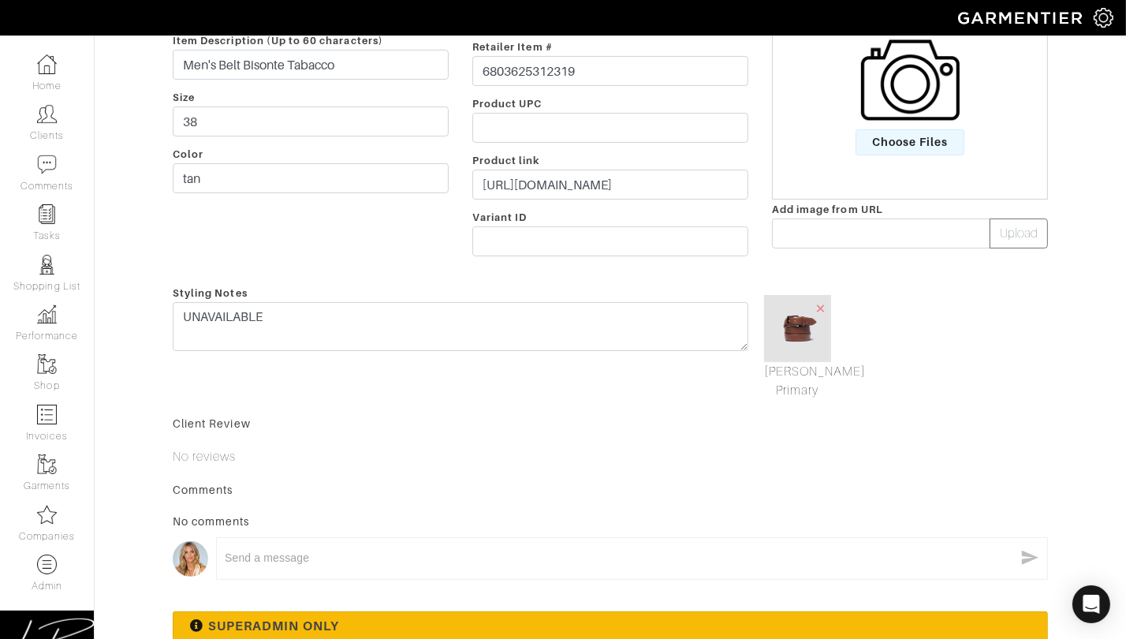
click at [632, 382] on div "Styling Notes UNAVAILABLE" at bounding box center [460, 341] width 599 height 117
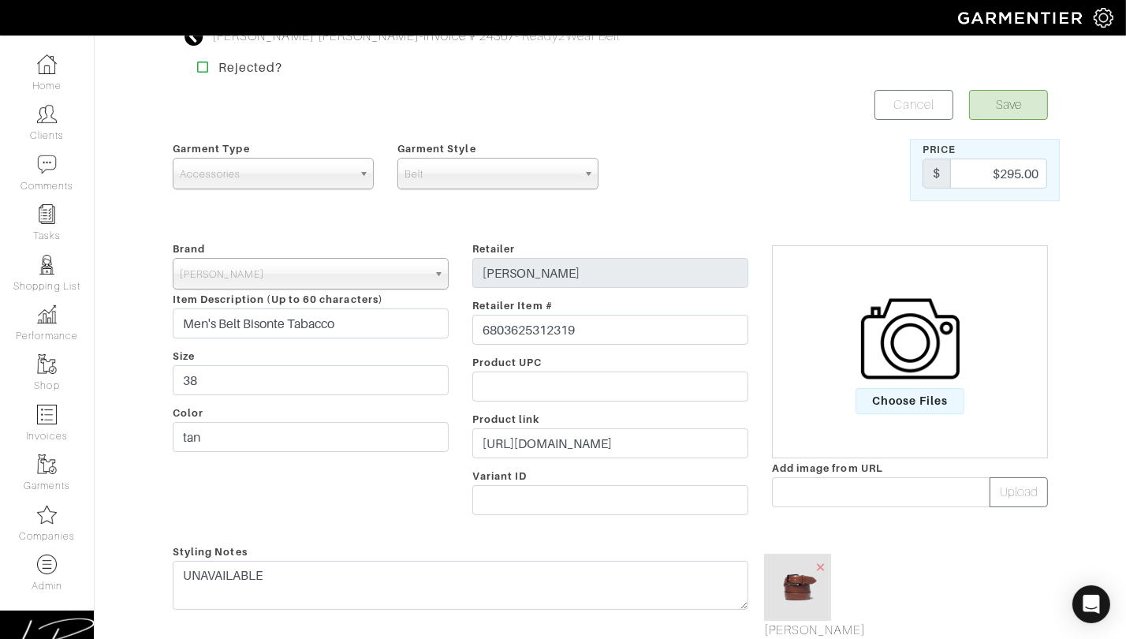
scroll to position [0, 0]
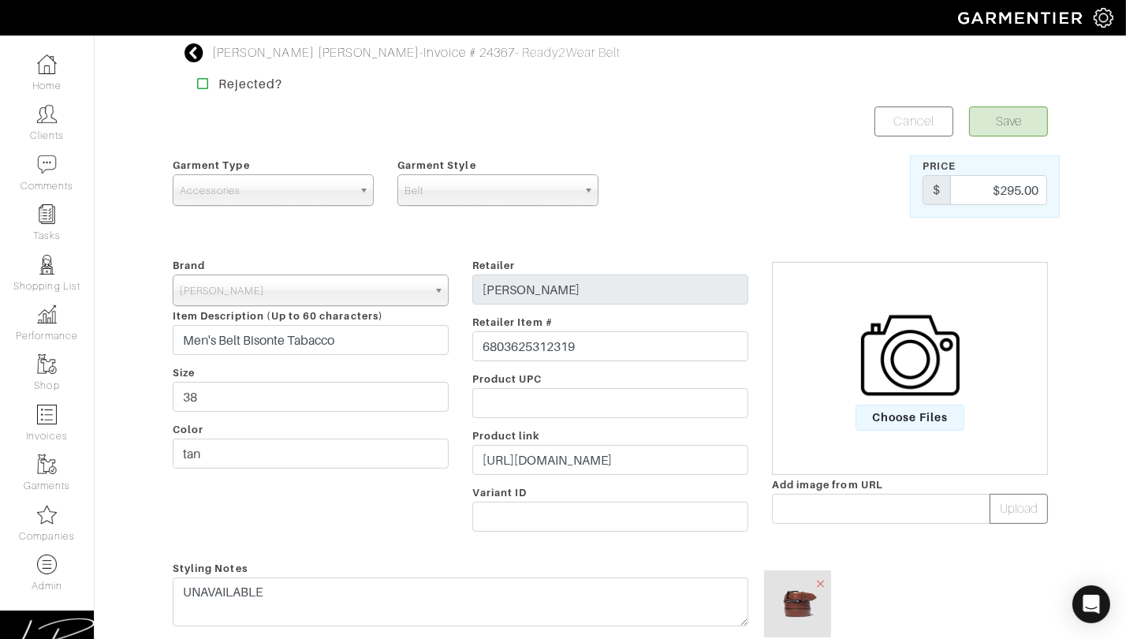
click at [1002, 139] on form "Save Cancel Garment Type Tops Bottoms Sport Coats Suiting Outerwear Shoes Swimw…" at bounding box center [610, 629] width 875 height 1046
click at [995, 125] on button "Save" at bounding box center [1008, 121] width 79 height 30
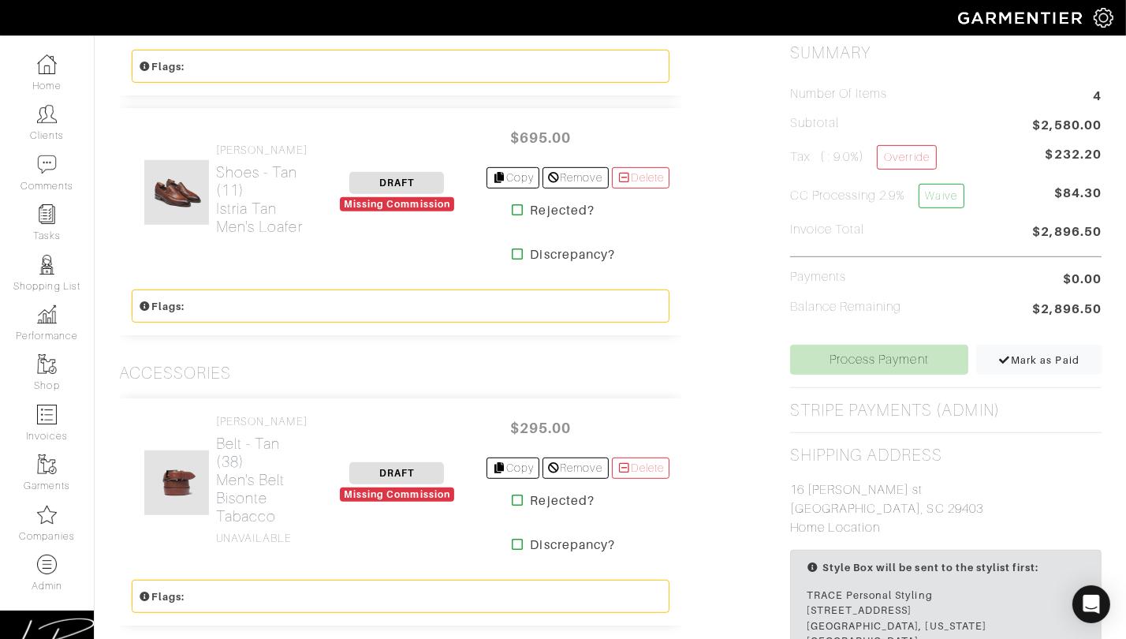
scroll to position [1207, 0]
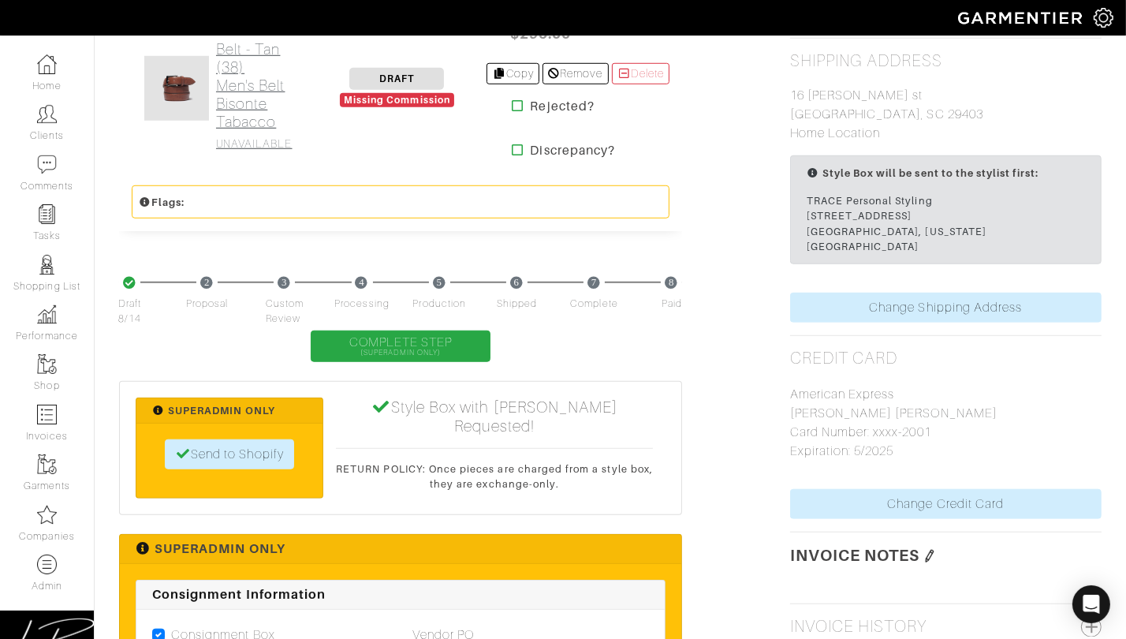
click at [221, 125] on h2 "Belt - tan (38) Men's Belt Bisonte Tabacco" at bounding box center [261, 85] width 91 height 91
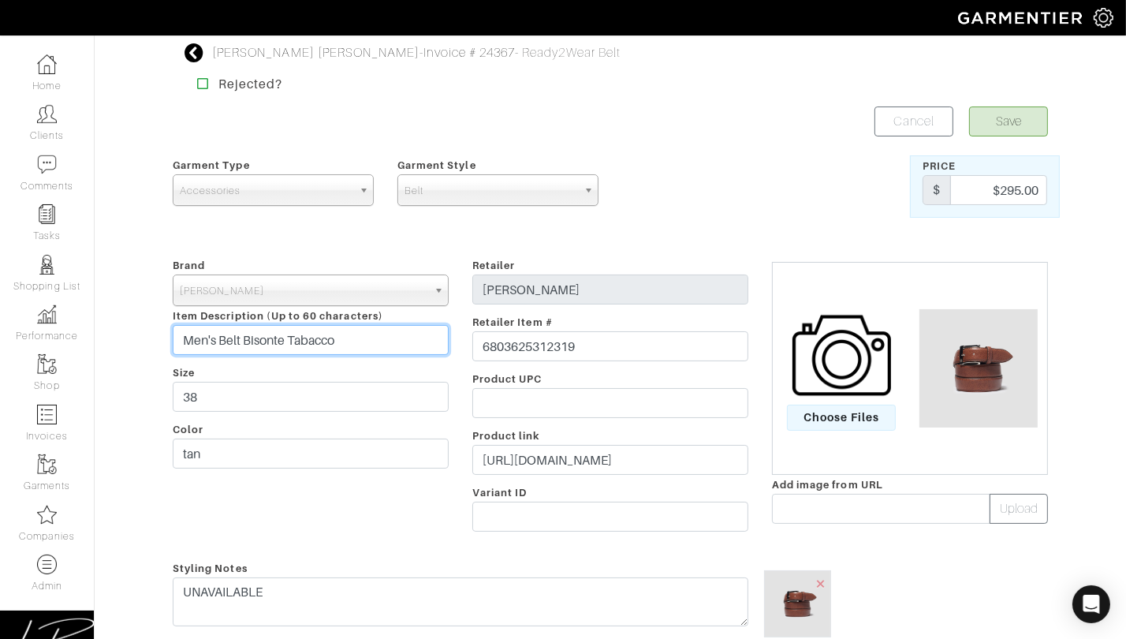
drag, startPoint x: 245, startPoint y: 341, endPoint x: 356, endPoint y: 341, distance: 111.2
click at [356, 341] on input "Men's Belt Bisonte Tabacco" at bounding box center [311, 340] width 276 height 30
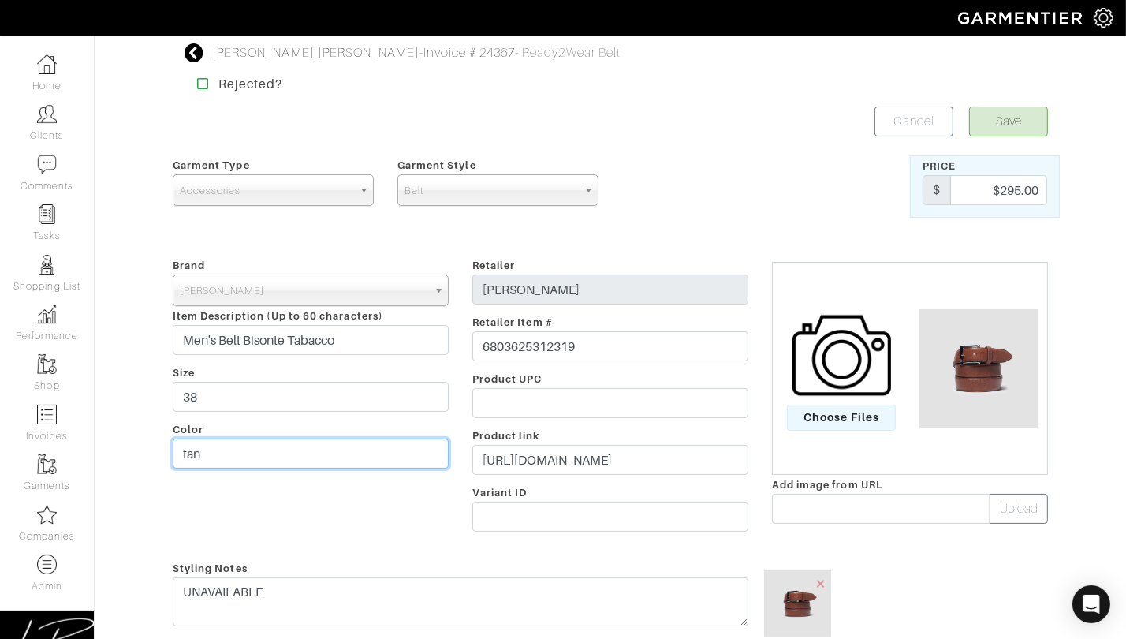
drag, startPoint x: 271, startPoint y: 447, endPoint x: 271, endPoint y: 427, distance: 20.5
click at [271, 427] on div "Brand - 032c 1017 ALYX 9SM 111SKIN 11 by [PERSON_NAME] 11 [PERSON_NAME] 12 Stor…" at bounding box center [311, 398] width 300 height 284
paste input "Bisonte Tabacco"
type input "Bisonte Tabacco"
click at [1024, 121] on button "Save" at bounding box center [1008, 121] width 79 height 30
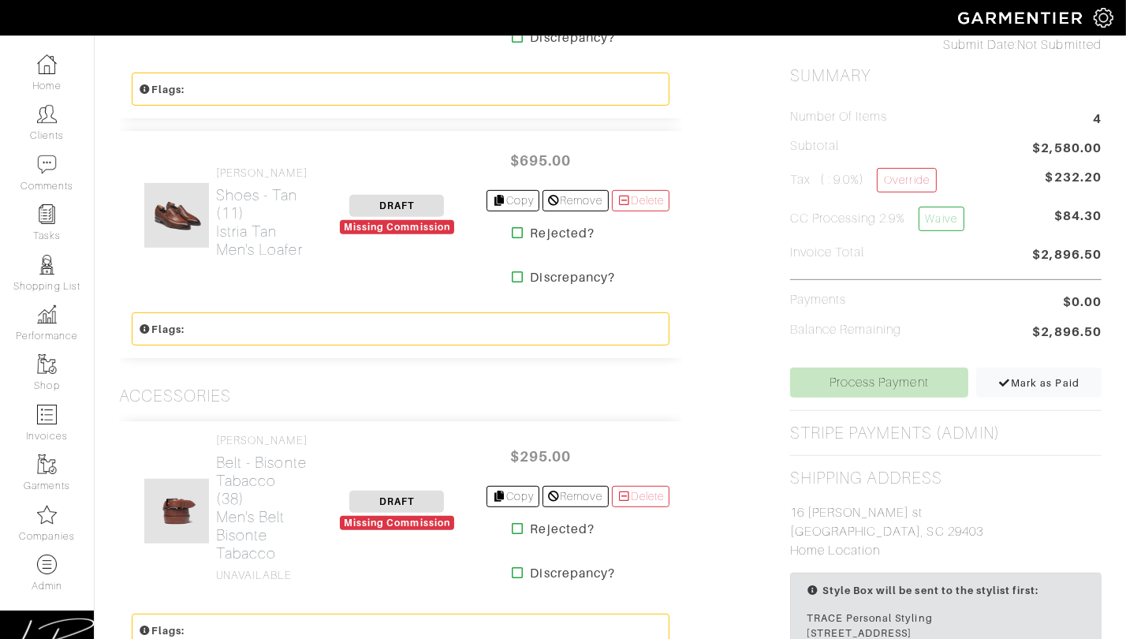
scroll to position [1175, 0]
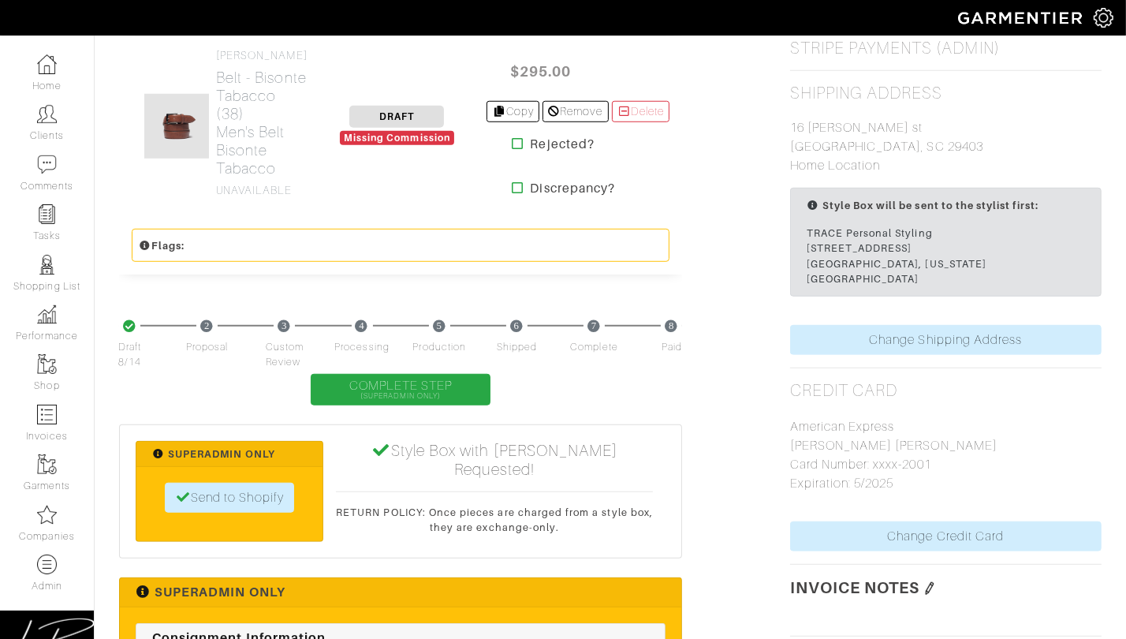
click at [512, 150] on icon at bounding box center [518, 143] width 12 height 13
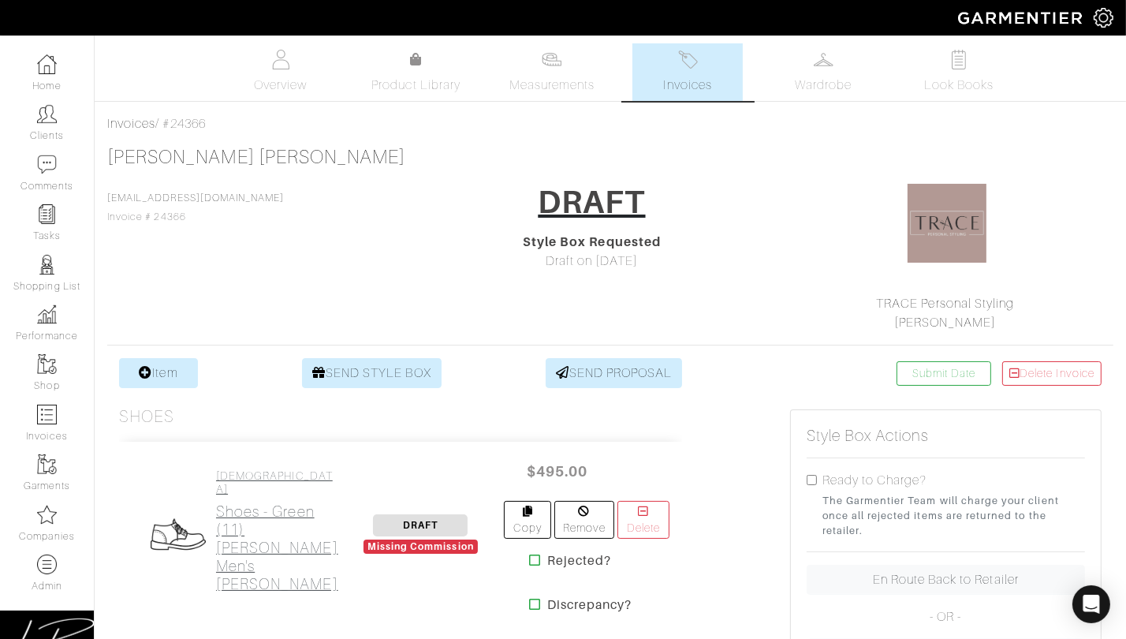
click at [257, 502] on h2 "Shoes - Green (11) [PERSON_NAME] Men's Suede Loafer Selva" at bounding box center [277, 547] width 122 height 91
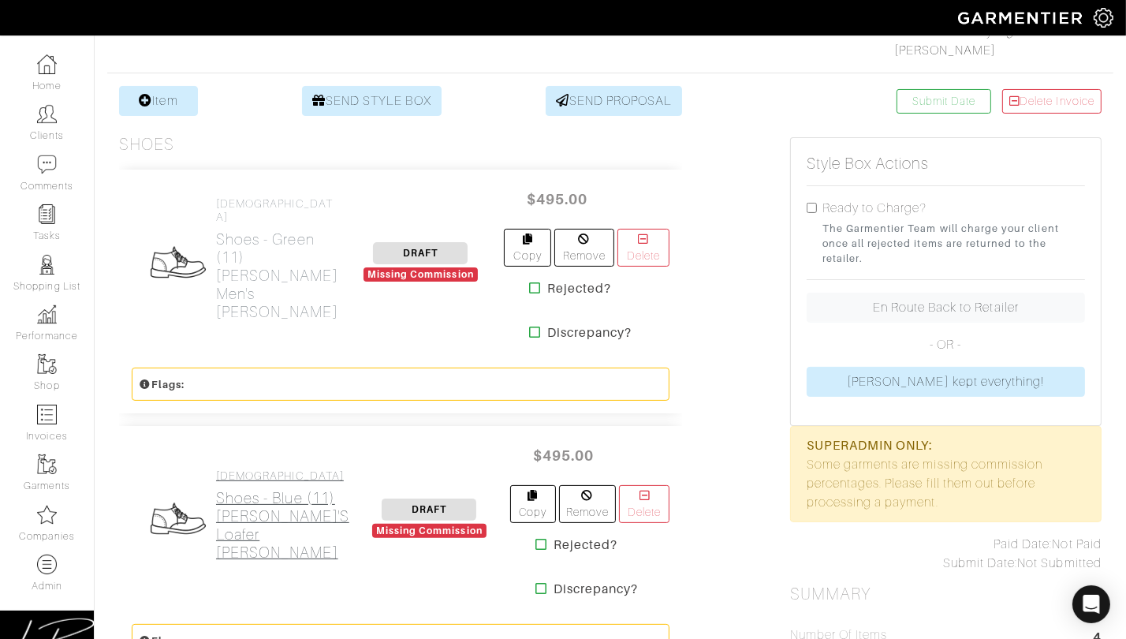
click at [251, 490] on h2 "Shoes - Blue (11) Theodore Men's Loafer Suede Baritone" at bounding box center [282, 525] width 133 height 73
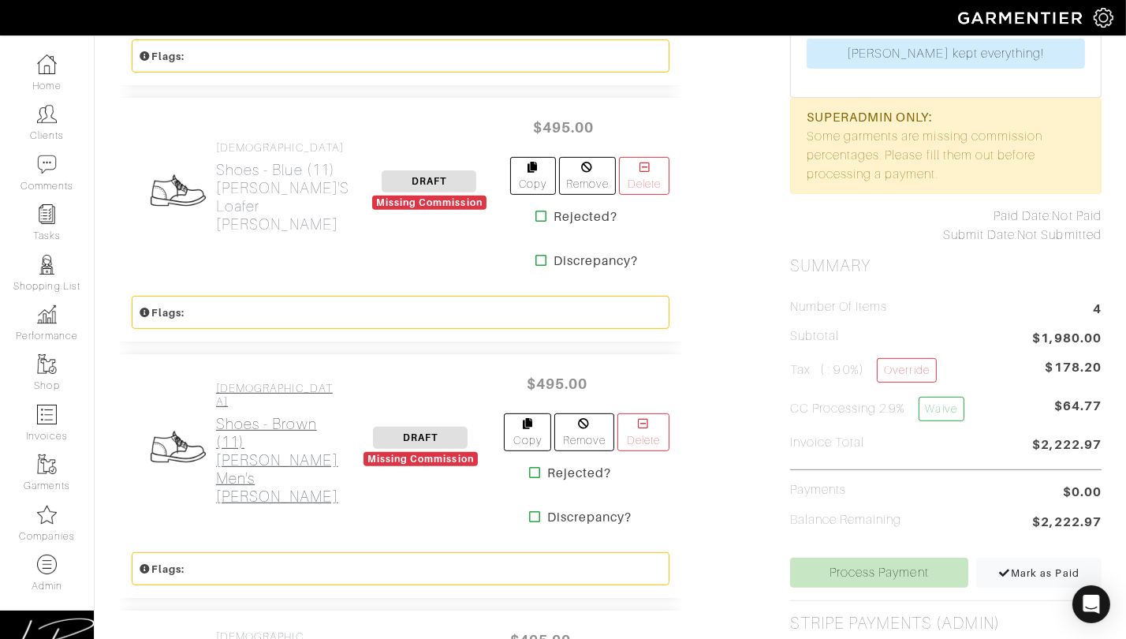
click at [253, 439] on h2 "Shoes - Brown (11) Titus Men's Suede Loafer Farro" at bounding box center [277, 460] width 122 height 91
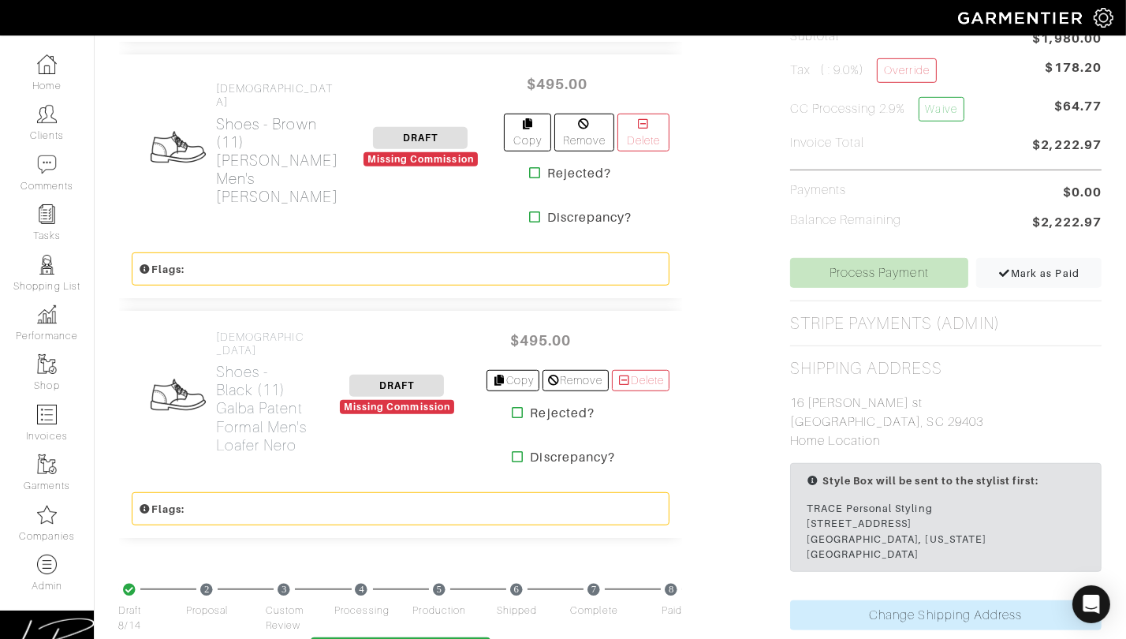
scroll to position [908, 0]
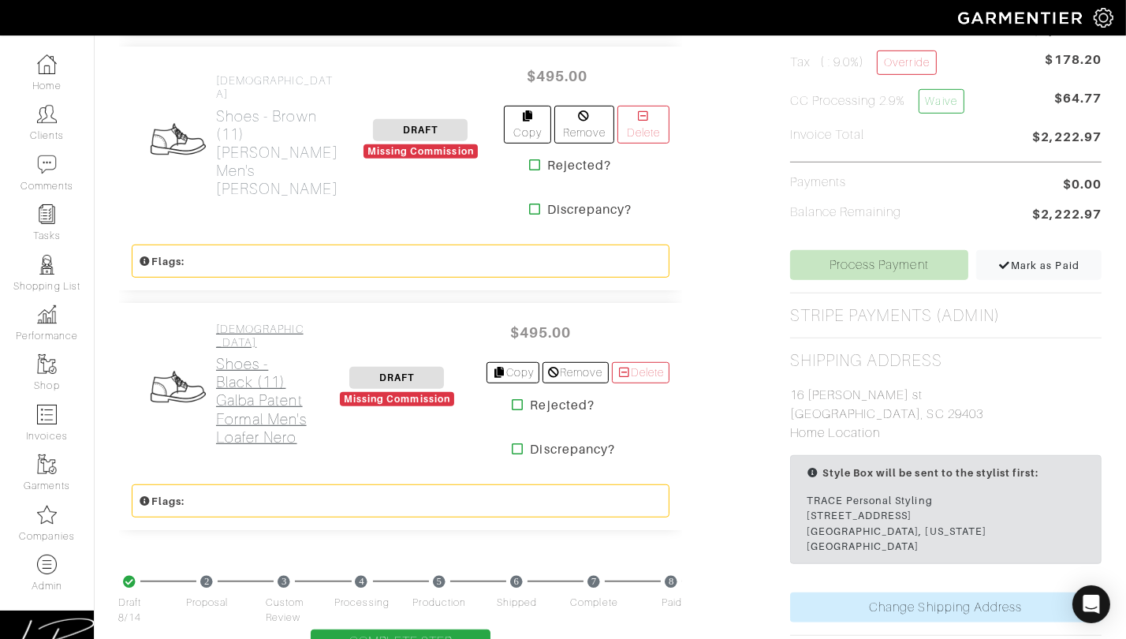
click at [248, 406] on h2 "Shoes - Black (11) Galba Patent Formal Men's Loafer Nero" at bounding box center [261, 400] width 91 height 91
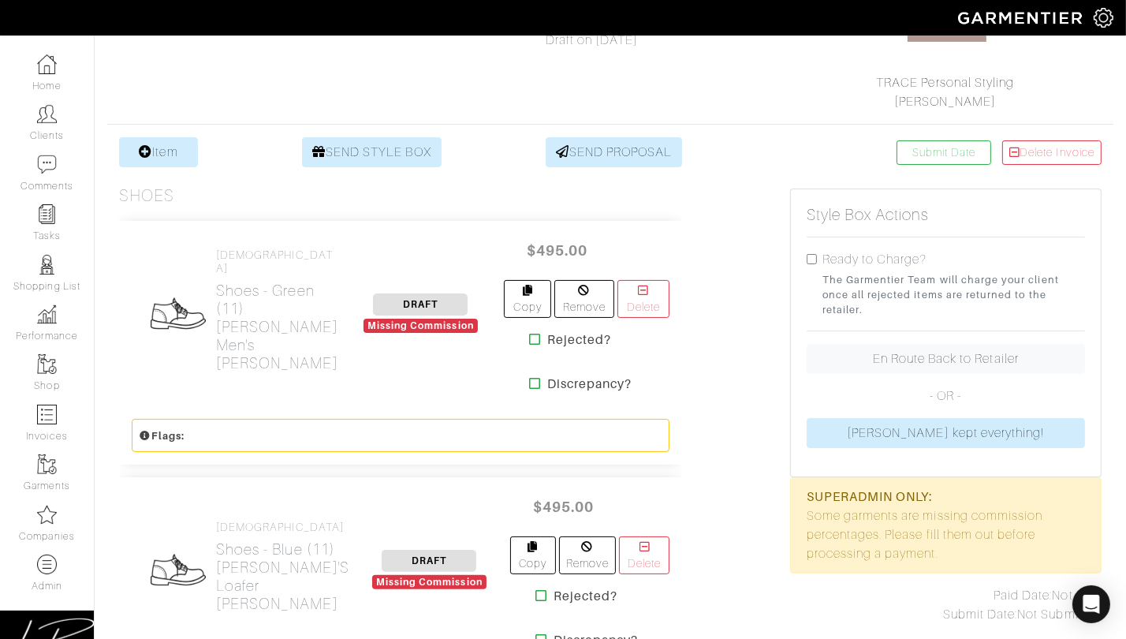
scroll to position [222, 0]
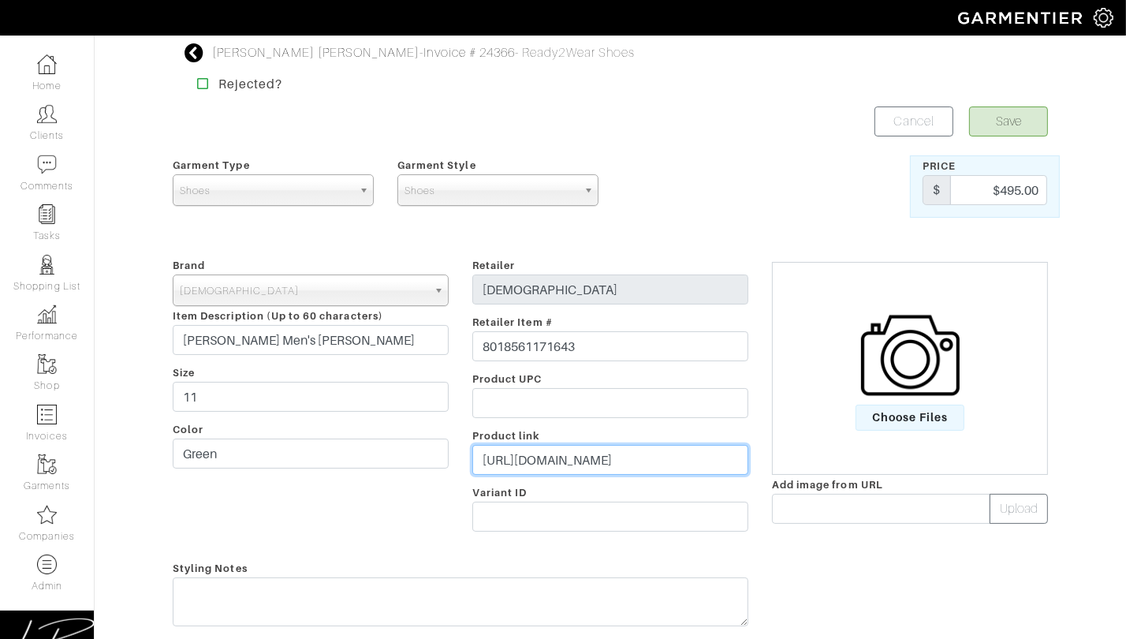
click at [562, 450] on input "https://pastorifootwear.com/collections/mens-dress-shoes/products/mens-loafer-a…" at bounding box center [610, 460] width 276 height 30
click at [675, 132] on div "Save Cancel" at bounding box center [835, 121] width 450 height 30
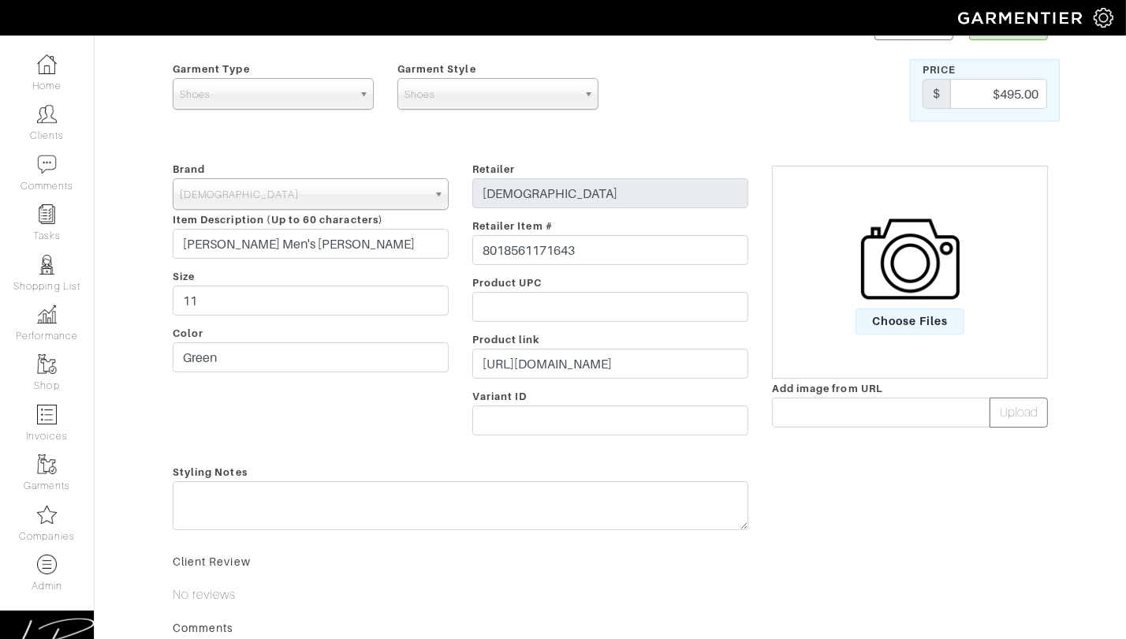
scroll to position [97, 0]
drag, startPoint x: 233, startPoint y: 238, endPoint x: 170, endPoint y: 234, distance: 64.0
click at [167, 235] on div "Brand - 032c 1017 ALYX 9SM 111SKIN 11 by Boris Bidjan Saberi 11 Honore 12 Store…" at bounding box center [311, 301] width 300 height 284
click at [902, 313] on span "Choose Files" at bounding box center [911, 321] width 110 height 26
click at [0, 0] on input "Choose Files" at bounding box center [0, 0] width 0 height 0
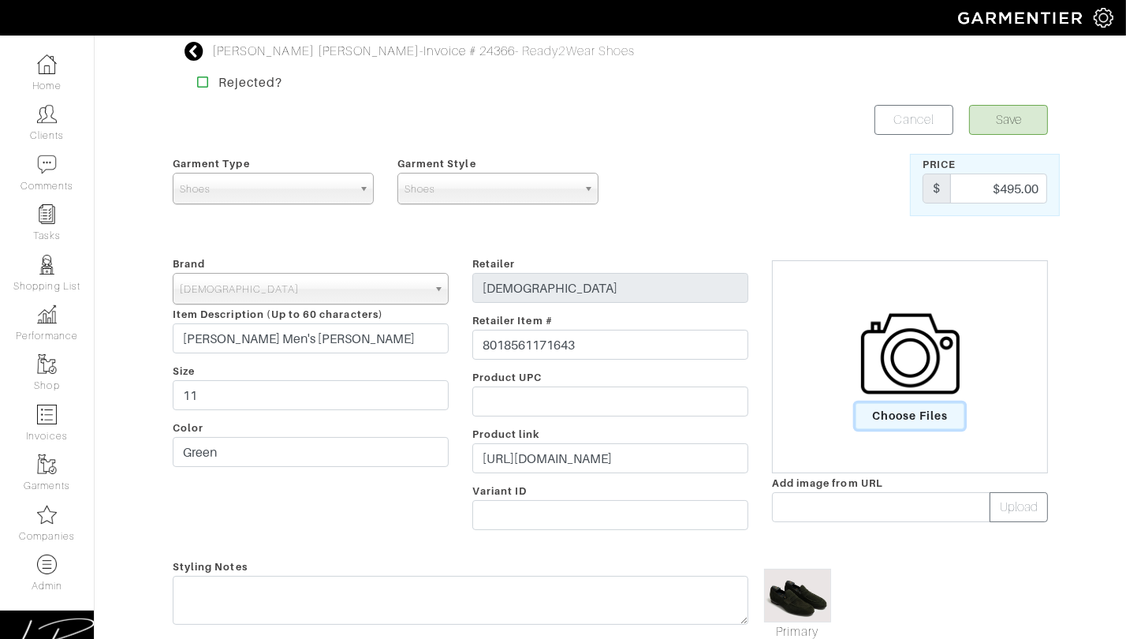
scroll to position [0, 0]
click at [991, 125] on button "Save" at bounding box center [1008, 121] width 79 height 30
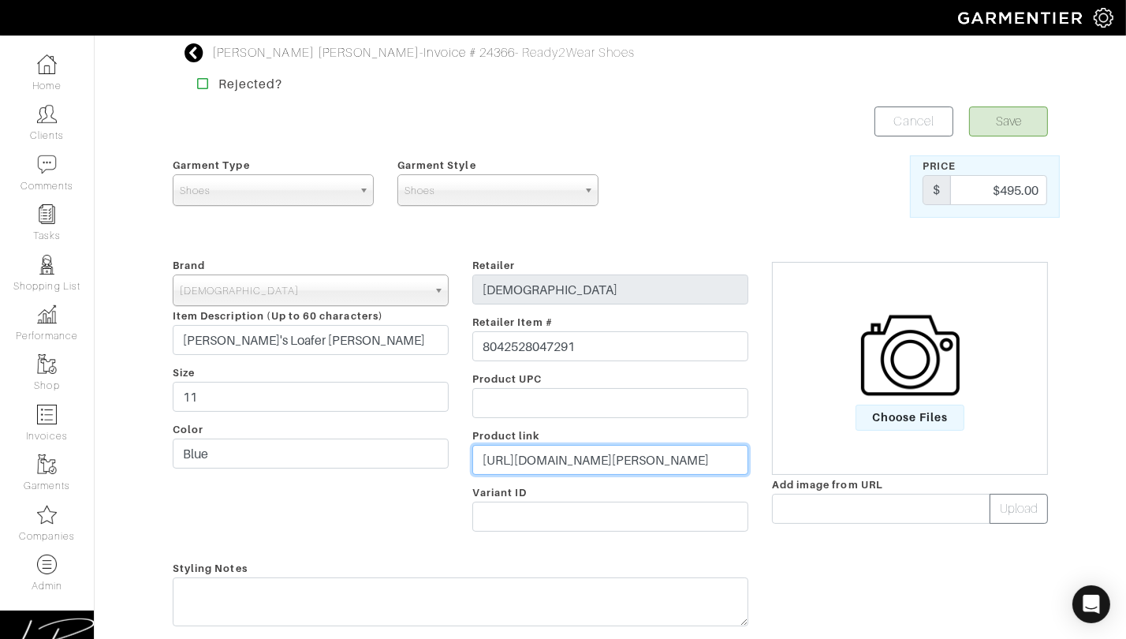
click at [575, 463] on input "[URL][DOMAIN_NAME][PERSON_NAME]" at bounding box center [610, 460] width 276 height 30
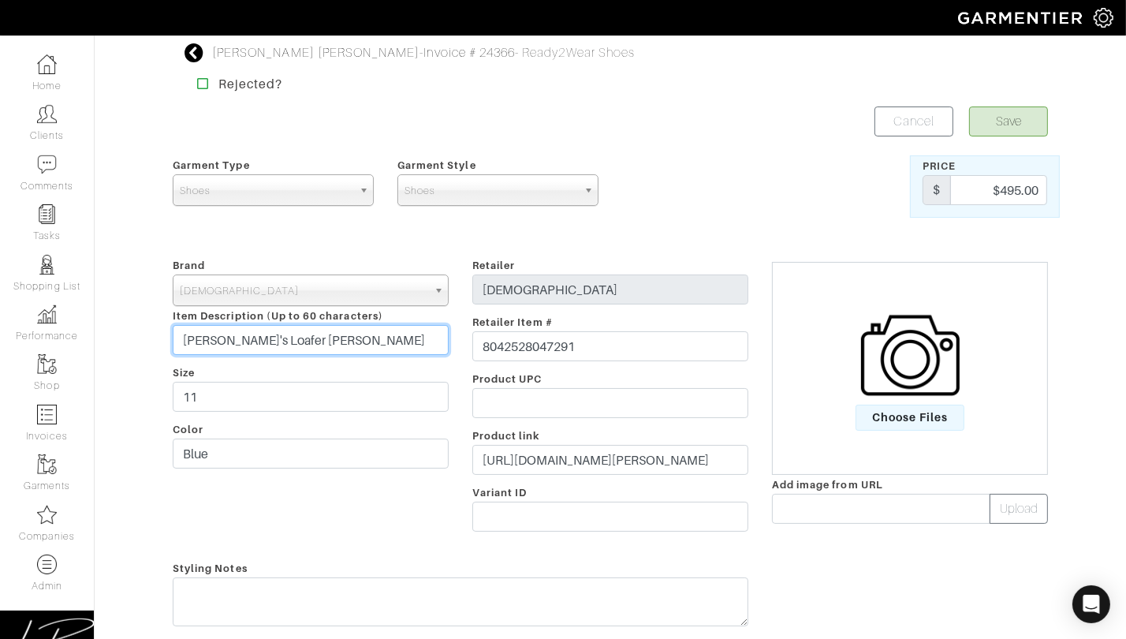
drag, startPoint x: 237, startPoint y: 338, endPoint x: 241, endPoint y: 318, distance: 20.0
click at [240, 318] on div "Brand - 032c 1017 ALYX 9SM 111SKIN 11 by [PERSON_NAME] 11 [PERSON_NAME] 12 Stor…" at bounding box center [311, 398] width 300 height 284
click at [940, 412] on span "Choose Files" at bounding box center [911, 418] width 110 height 26
click at [0, 0] on input "Choose Files" at bounding box center [0, 0] width 0 height 0
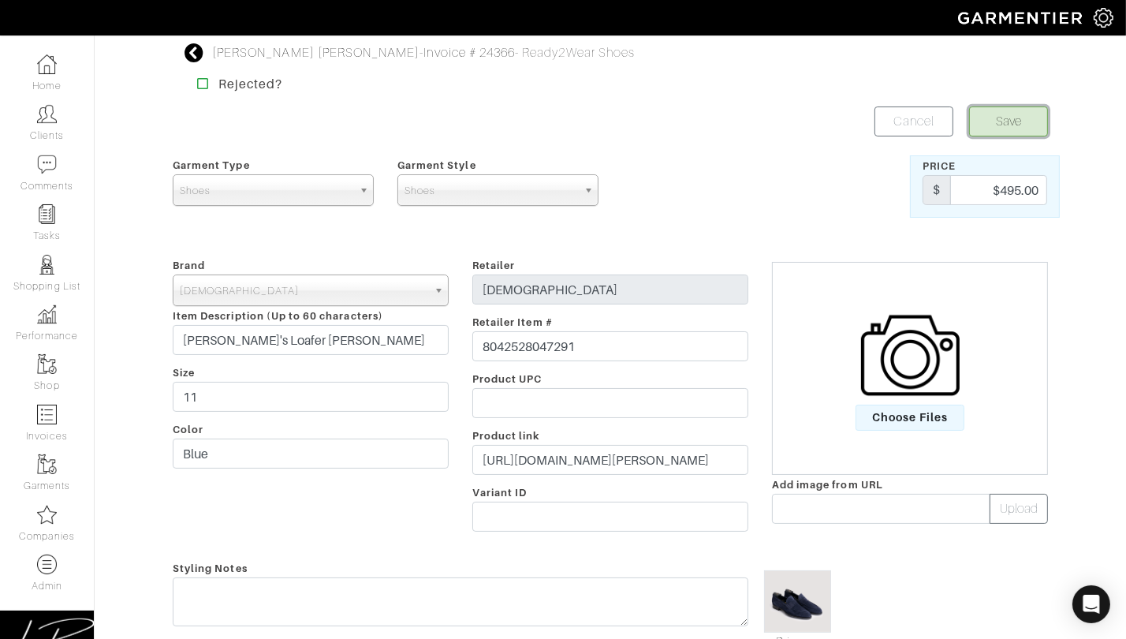
click at [1012, 114] on button "Save" at bounding box center [1008, 121] width 79 height 30
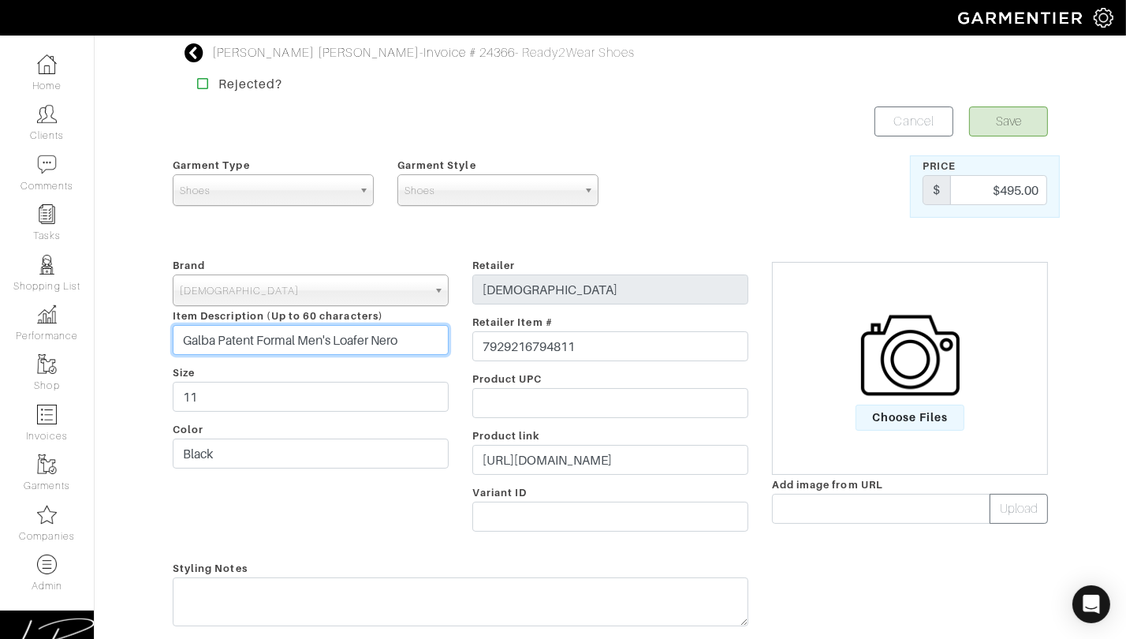
drag, startPoint x: 215, startPoint y: 337, endPoint x: 165, endPoint y: 334, distance: 49.8
click at [163, 334] on div "Brand - 032c 1017 ALYX 9SM 111SKIN 11 by [PERSON_NAME] 11 [PERSON_NAME] 12 Stor…" at bounding box center [311, 398] width 300 height 284
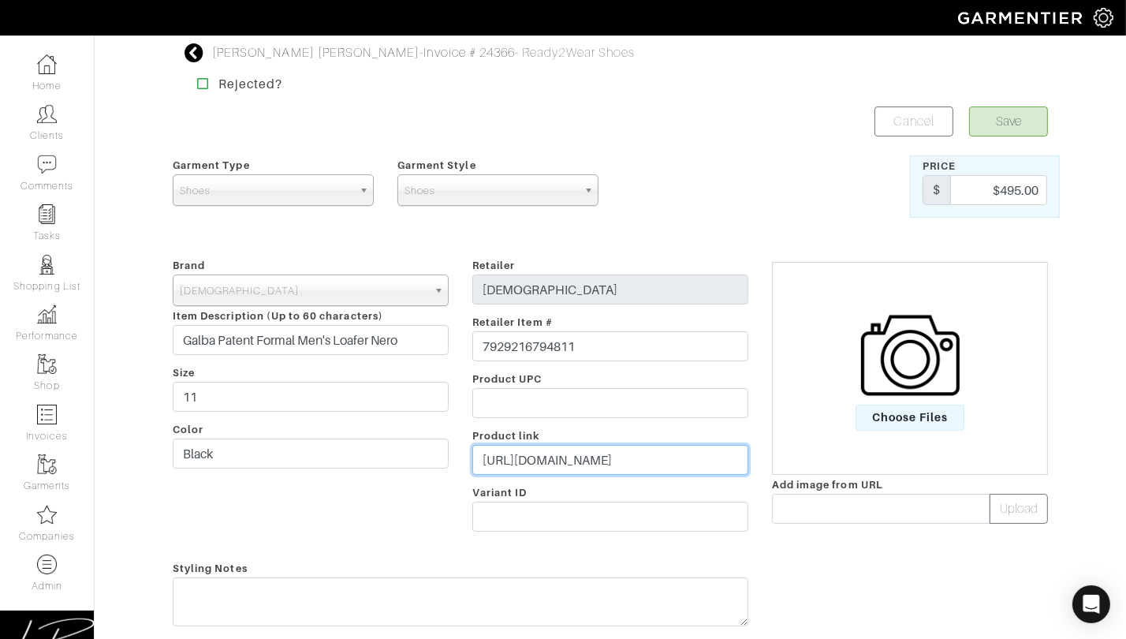
click at [550, 460] on input "https://pastorifootwear.com/collections/formal/products/mens-formal-loafer-galb…" at bounding box center [610, 460] width 276 height 30
click at [946, 423] on span "Choose Files" at bounding box center [911, 418] width 110 height 26
click at [0, 0] on input "Choose Files" at bounding box center [0, 0] width 0 height 0
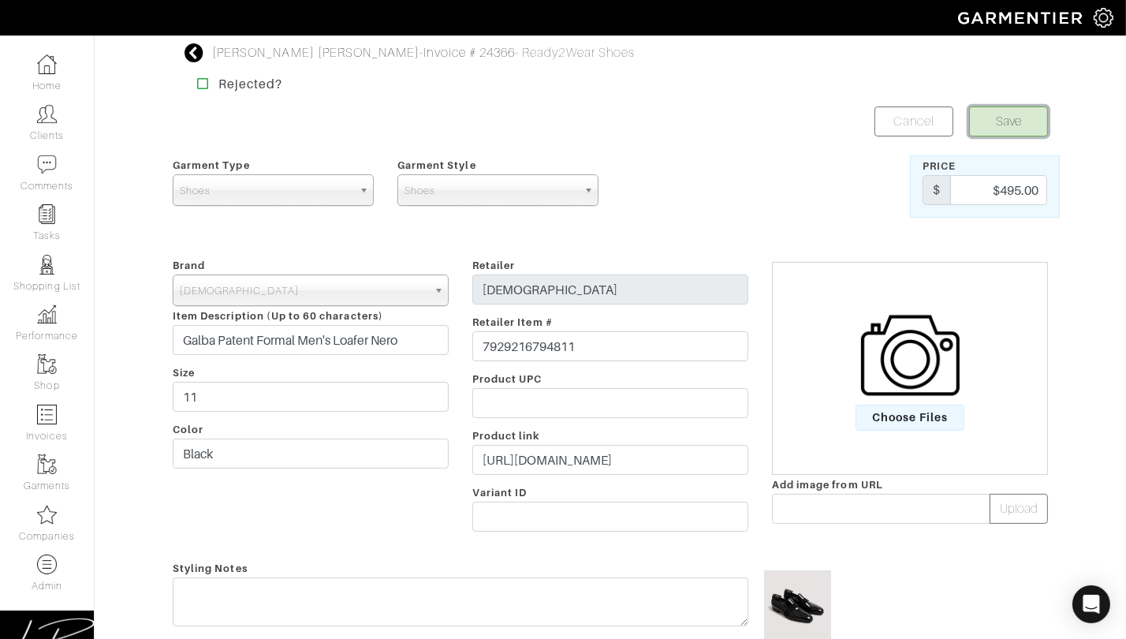
click at [983, 121] on button "Save" at bounding box center [1008, 121] width 79 height 30
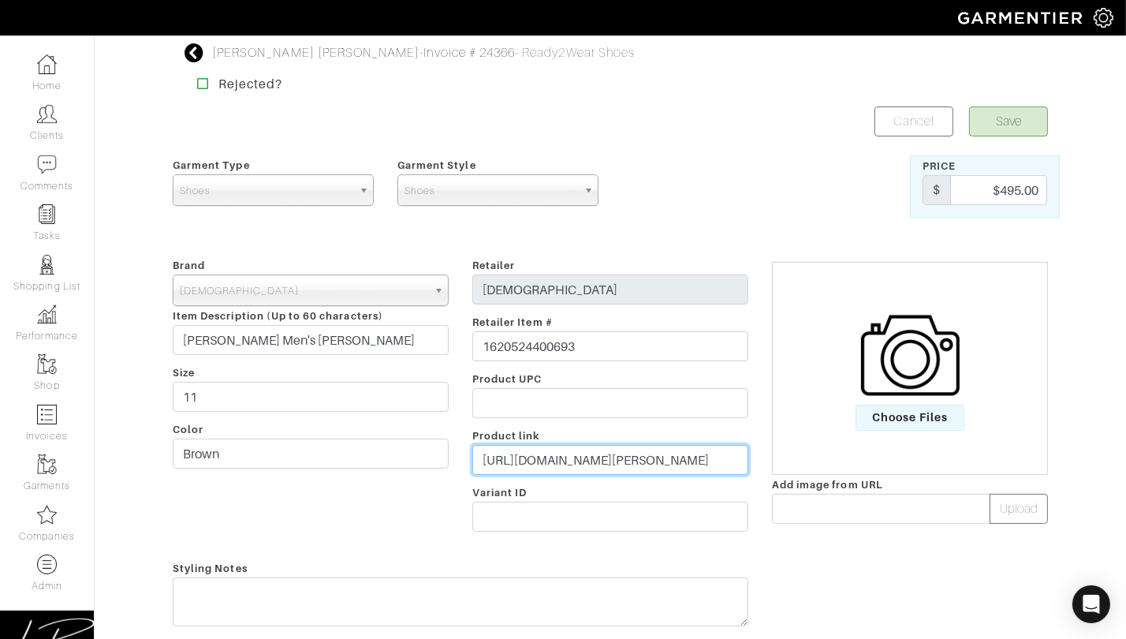
click at [563, 457] on input "[URL][DOMAIN_NAME][PERSON_NAME]" at bounding box center [610, 460] width 276 height 30
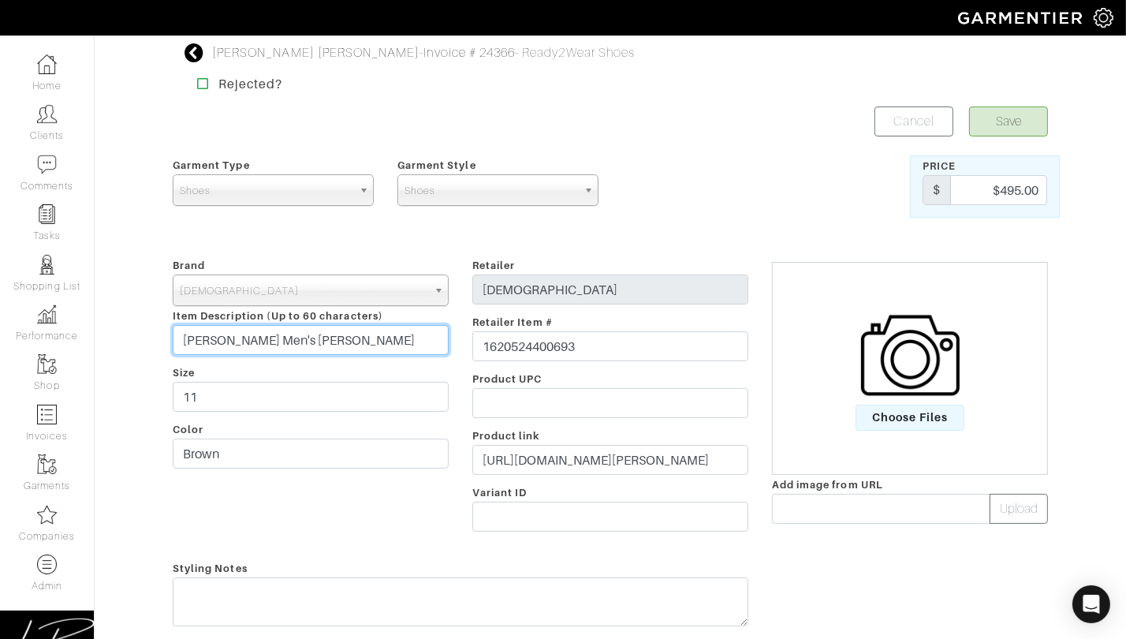
drag, startPoint x: 207, startPoint y: 341, endPoint x: 186, endPoint y: 338, distance: 20.7
click at [173, 341] on input "[PERSON_NAME] Men's [PERSON_NAME]" at bounding box center [311, 340] width 276 height 30
drag, startPoint x: 210, startPoint y: 337, endPoint x: 183, endPoint y: 339, distance: 26.9
click at [182, 339] on input "[PERSON_NAME] Men's [PERSON_NAME]" at bounding box center [311, 340] width 276 height 30
click at [877, 410] on span "Choose Files" at bounding box center [911, 418] width 110 height 26
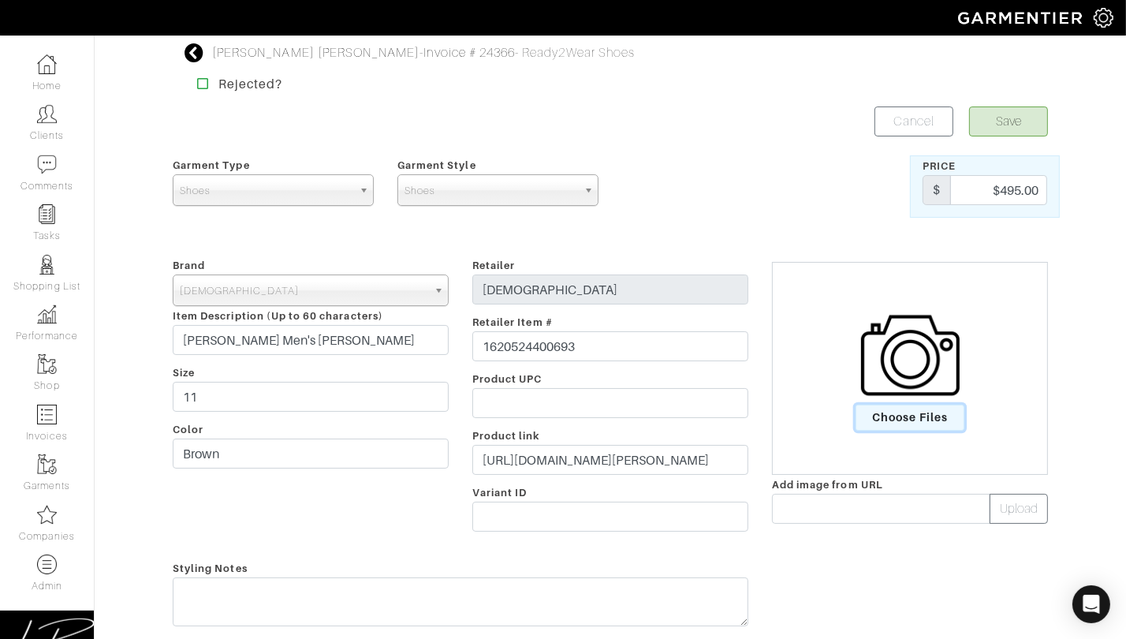
click at [0, 0] on input "Choose Files" at bounding box center [0, 0] width 0 height 0
click at [1010, 119] on button "Save" at bounding box center [1008, 121] width 79 height 30
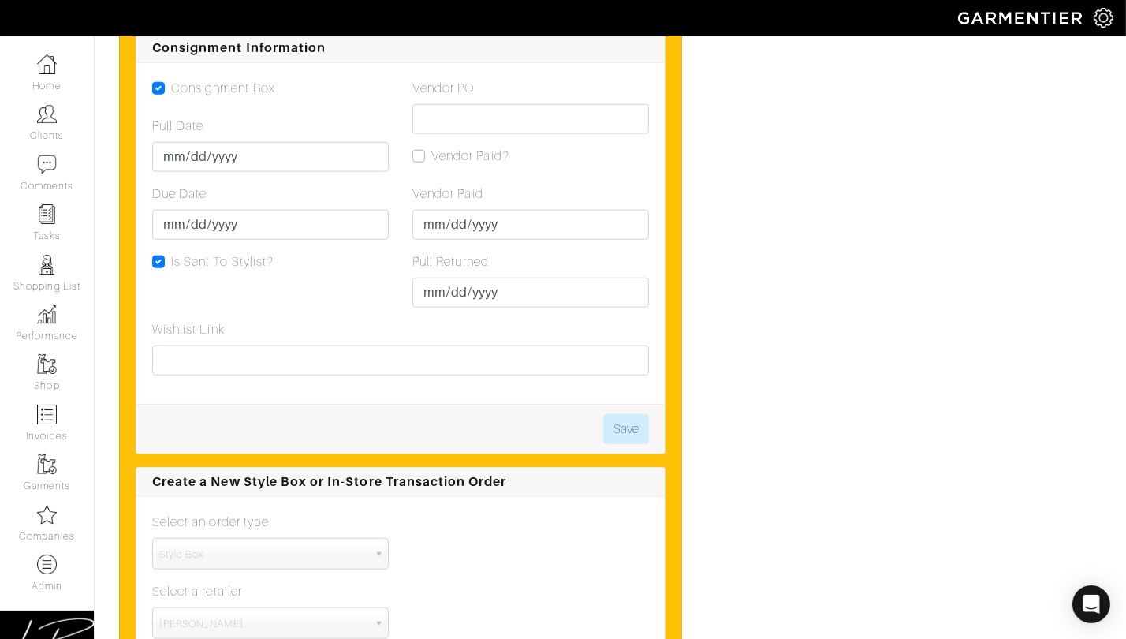
scroll to position [1840, 0]
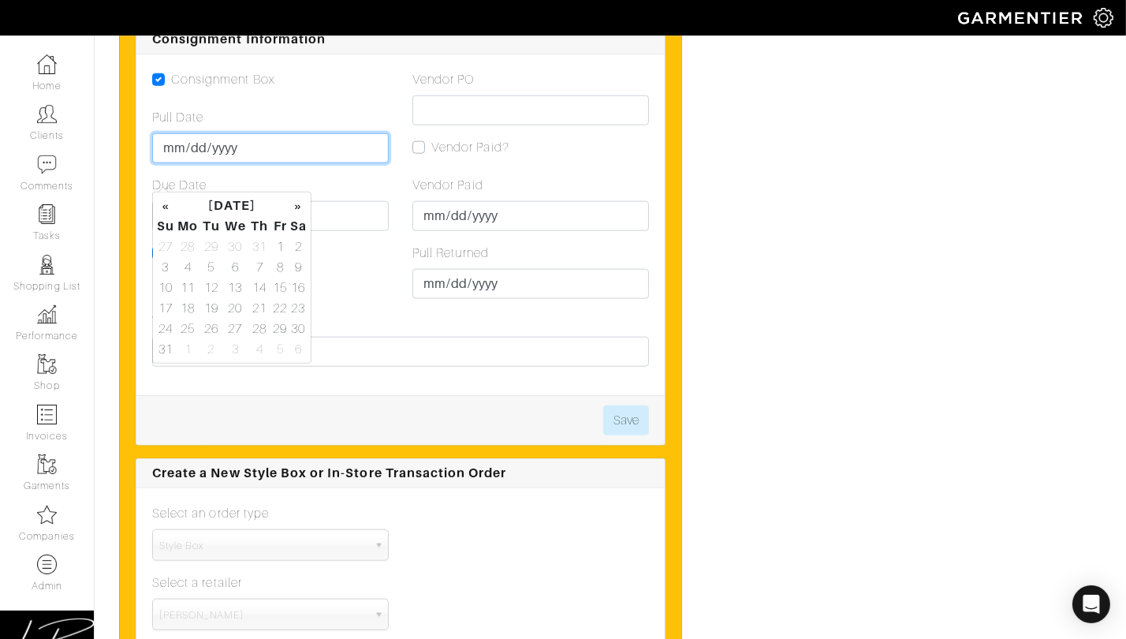
click at [178, 163] on input "Pull Date" at bounding box center [270, 148] width 237 height 30
click at [265, 288] on td "14" at bounding box center [259, 288] width 22 height 21
click at [262, 306] on td "21" at bounding box center [259, 308] width 22 height 21
type input "[DATE]"
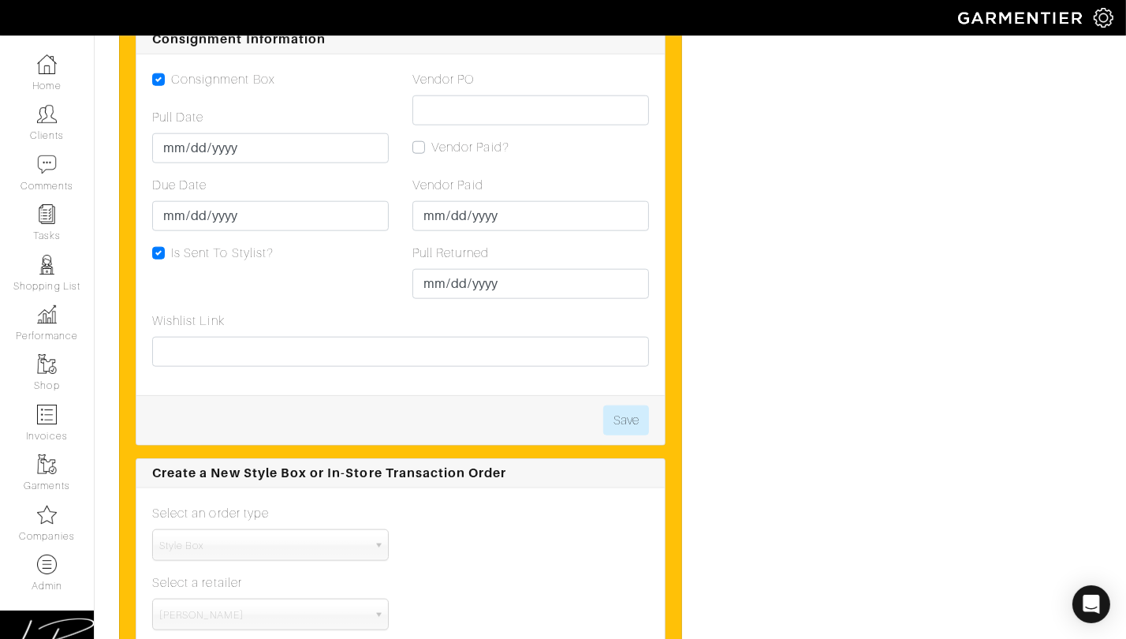
click at [347, 293] on div "Consignment Box Pull Date [DATE] Due Date Is Sent To Stylist?" at bounding box center [270, 190] width 260 height 241
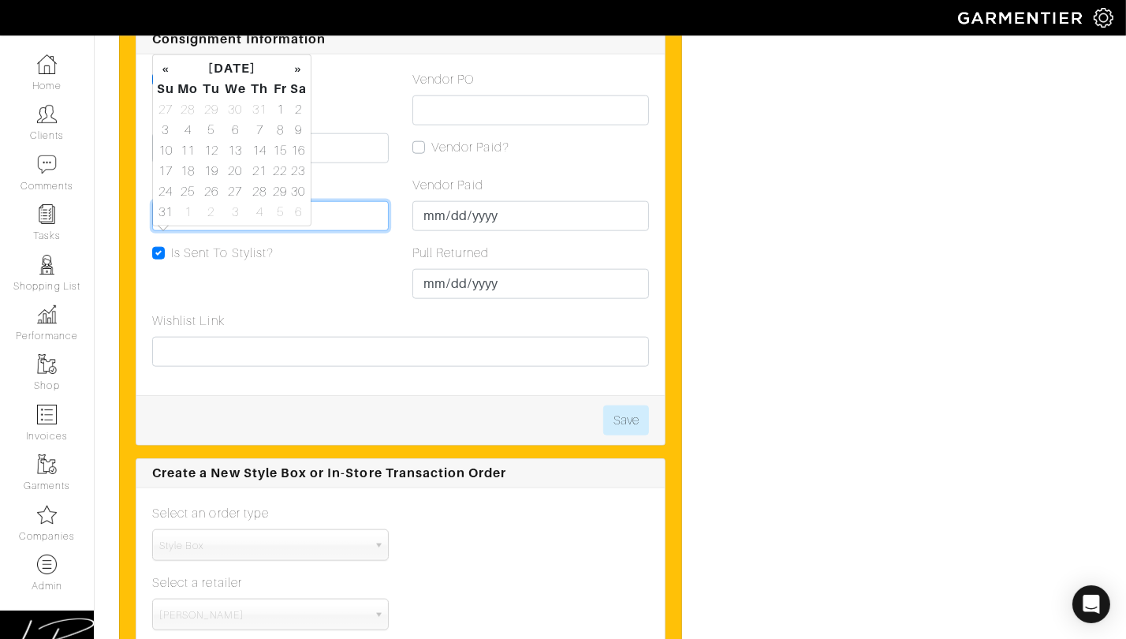
click at [173, 231] on input "Due Date" at bounding box center [270, 216] width 237 height 30
click at [263, 168] on td "21" at bounding box center [259, 171] width 22 height 21
type input "[DATE]"
click at [330, 163] on input "[DATE]" at bounding box center [270, 148] width 237 height 30
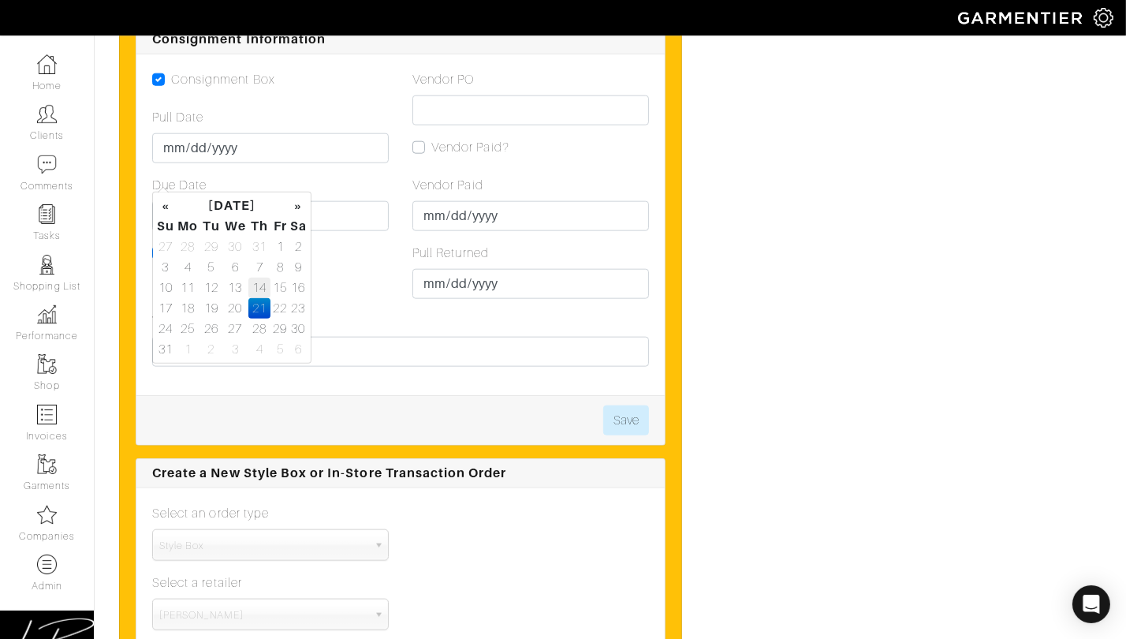
click at [261, 282] on td "14" at bounding box center [259, 288] width 22 height 21
type input "[DATE]"
click at [381, 263] on div "Is Sent To Stylist?" at bounding box center [270, 253] width 237 height 19
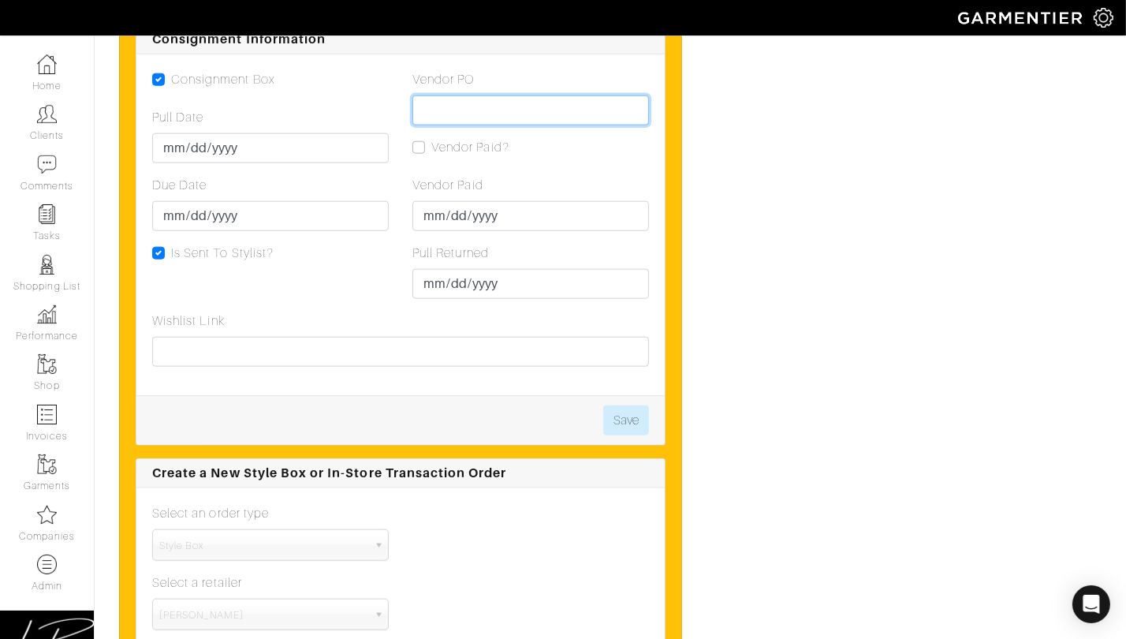
click at [459, 125] on input "Vendor PO" at bounding box center [530, 110] width 237 height 30
paste input "206941036"
type input "206941036"
click at [353, 312] on div "Consignment Box Pull Date 2025-08-14 Due Date 2025-08-21 Is Sent To Stylist?" at bounding box center [270, 190] width 260 height 241
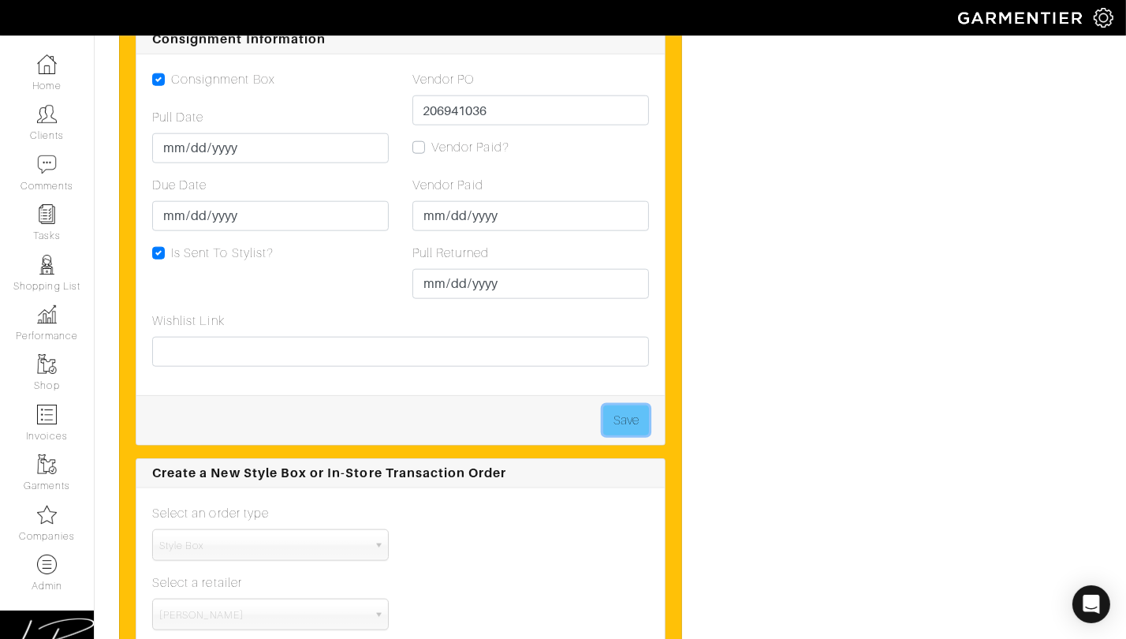
click at [644, 435] on button "Save" at bounding box center [626, 420] width 46 height 30
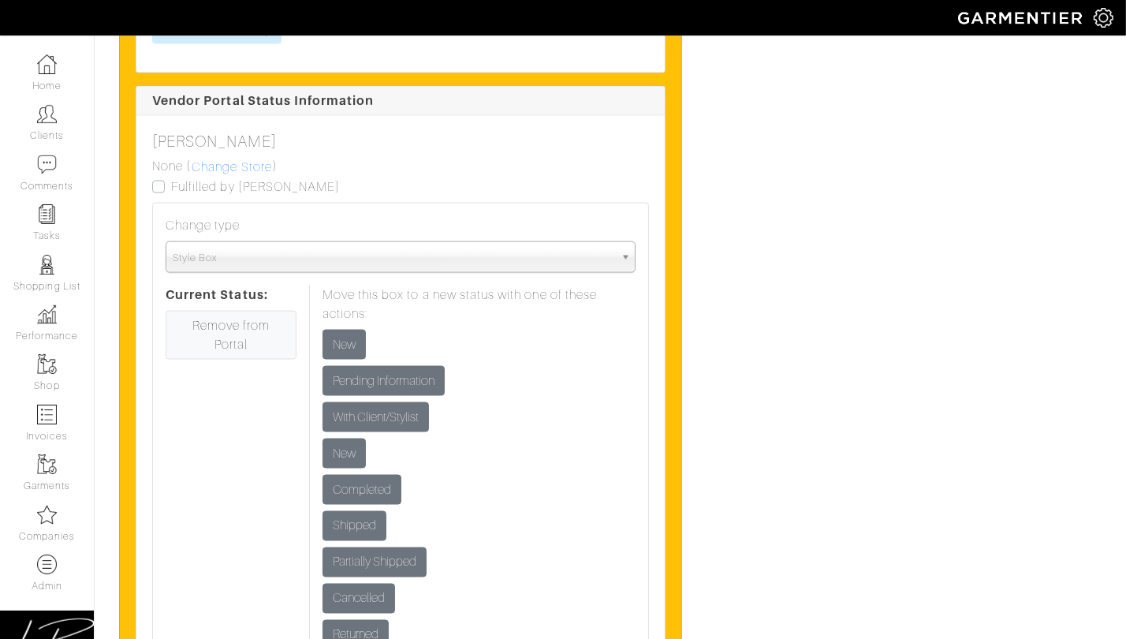
scroll to position [2595, 0]
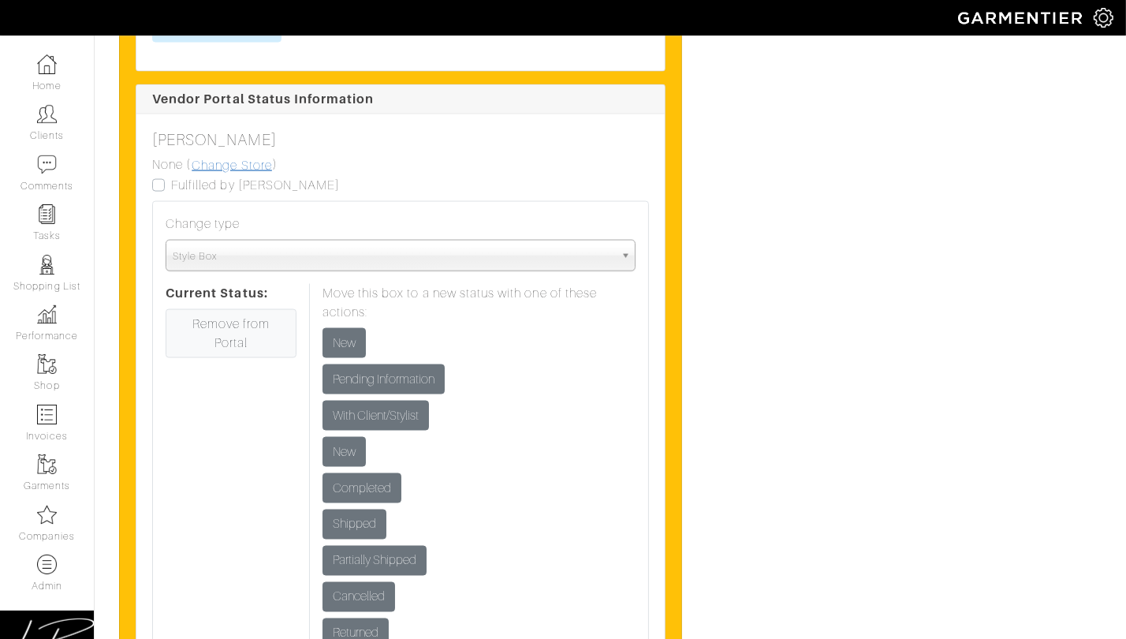
click at [264, 176] on link "Change Store" at bounding box center [232, 165] width 82 height 21
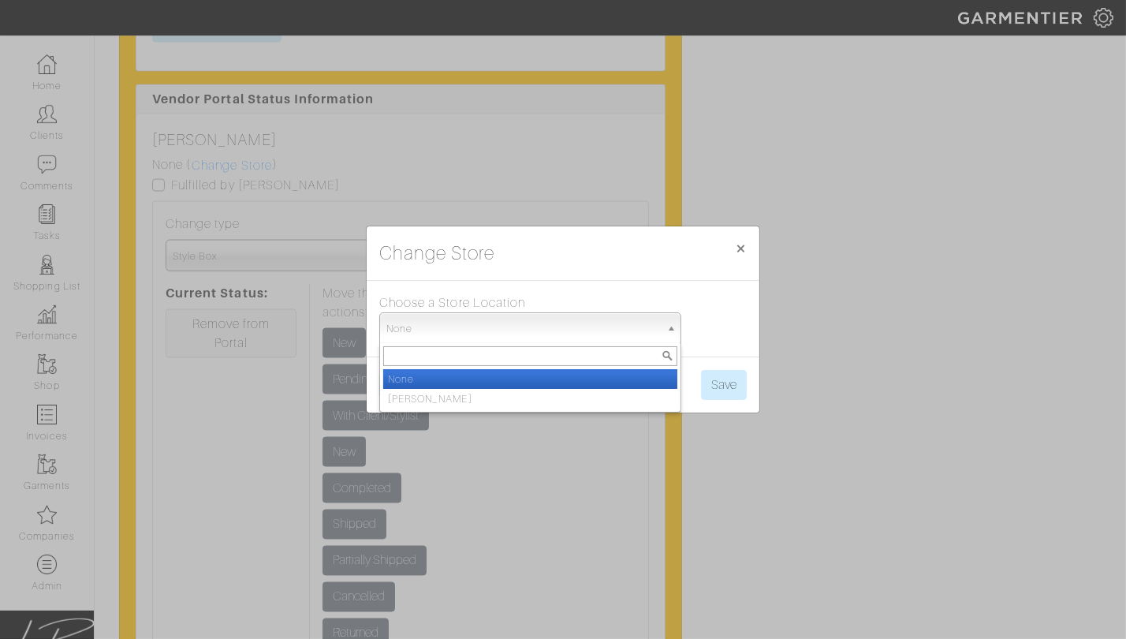
click at [472, 326] on span "None" at bounding box center [523, 329] width 274 height 32
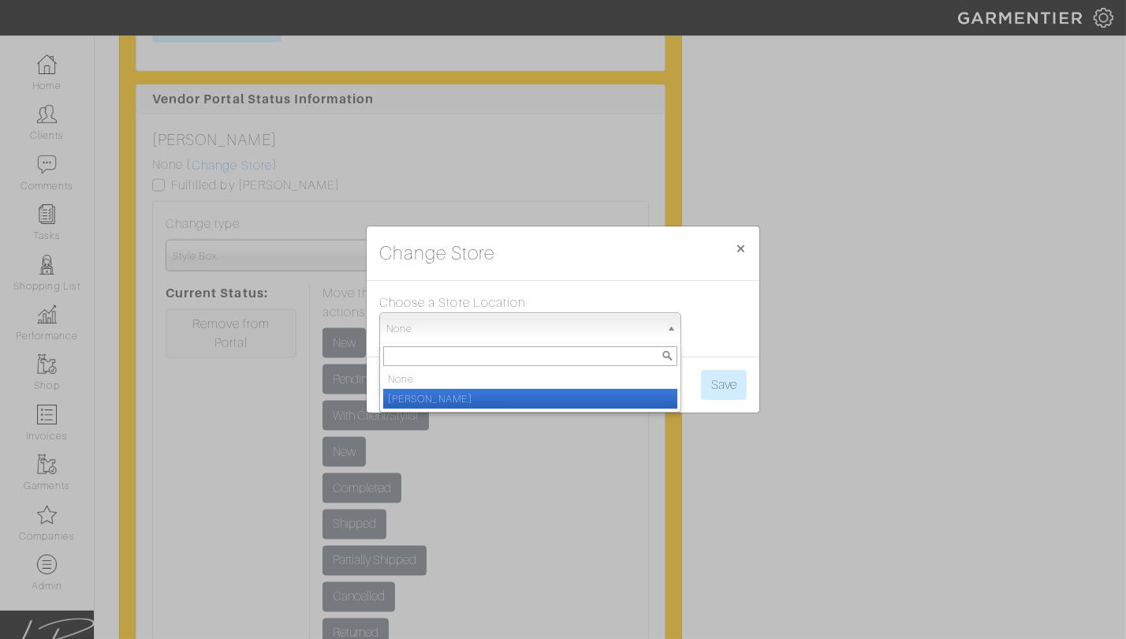
drag, startPoint x: 486, startPoint y: 393, endPoint x: 509, endPoint y: 391, distance: 23.7
click at [492, 392] on li "[PERSON_NAME]" at bounding box center [530, 399] width 294 height 20
select select "50"
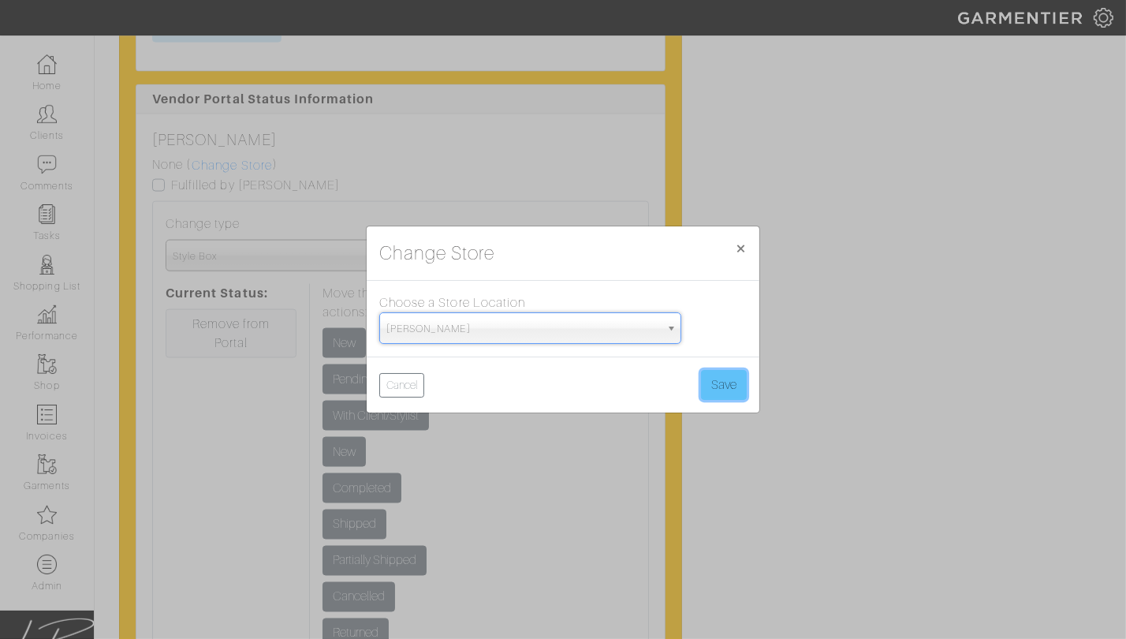
click at [722, 386] on button "Save" at bounding box center [724, 385] width 46 height 30
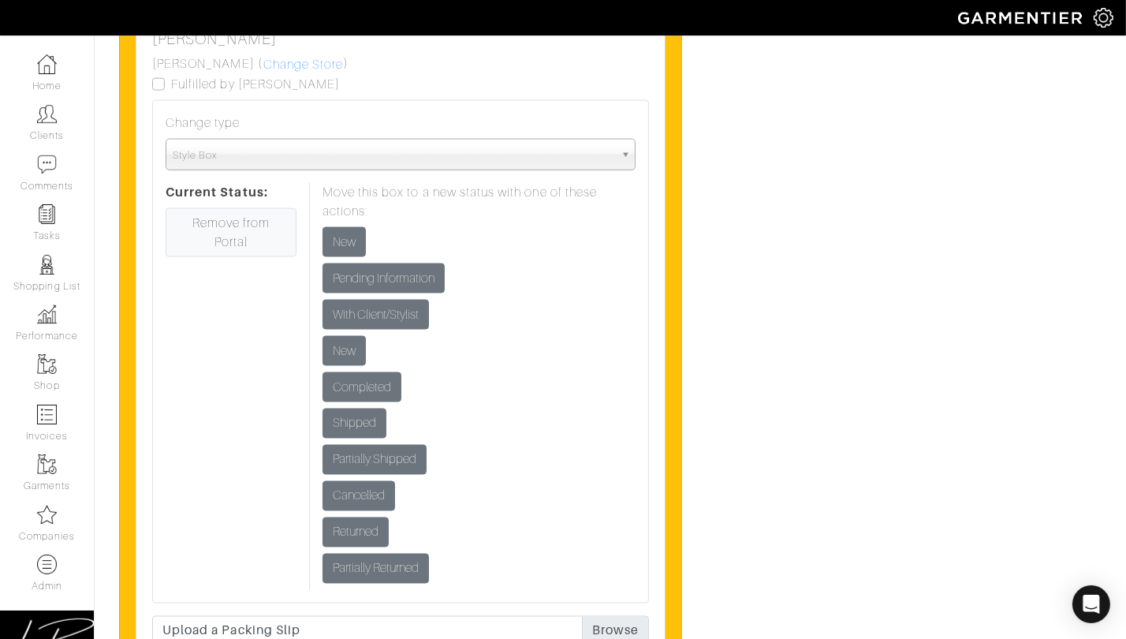
scroll to position [2696, 0]
click at [171, 93] on label "Fulfilled by [PERSON_NAME]" at bounding box center [255, 83] width 169 height 19
click at [162, 90] on input "Fulfilled by [PERSON_NAME]" at bounding box center [158, 82] width 13 height 16
checkbox input "true"
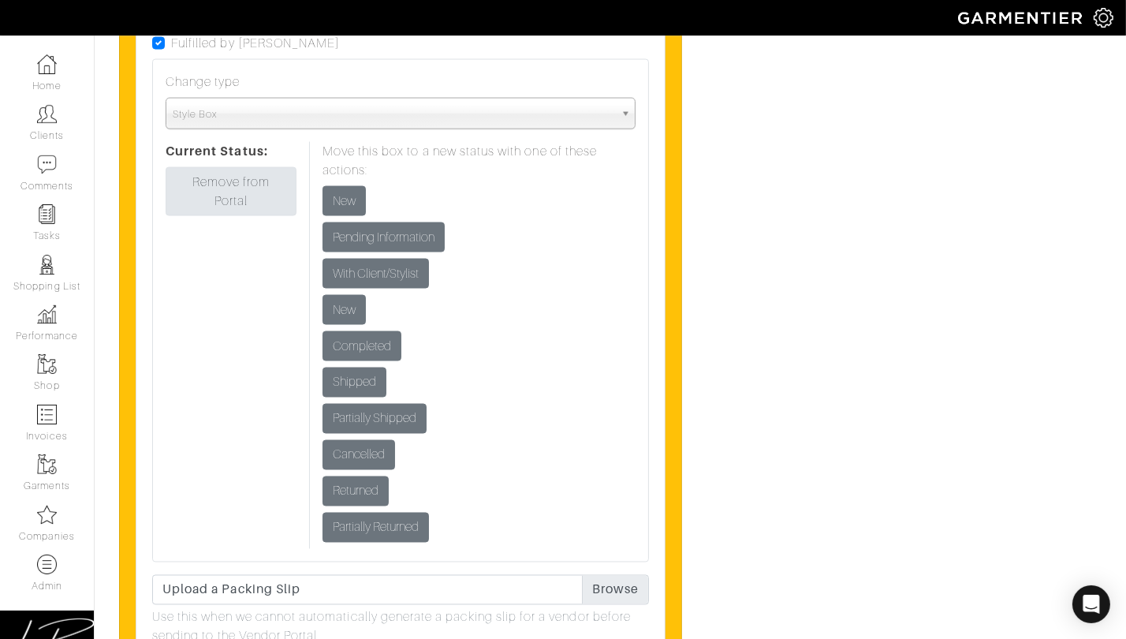
scroll to position [2731, 0]
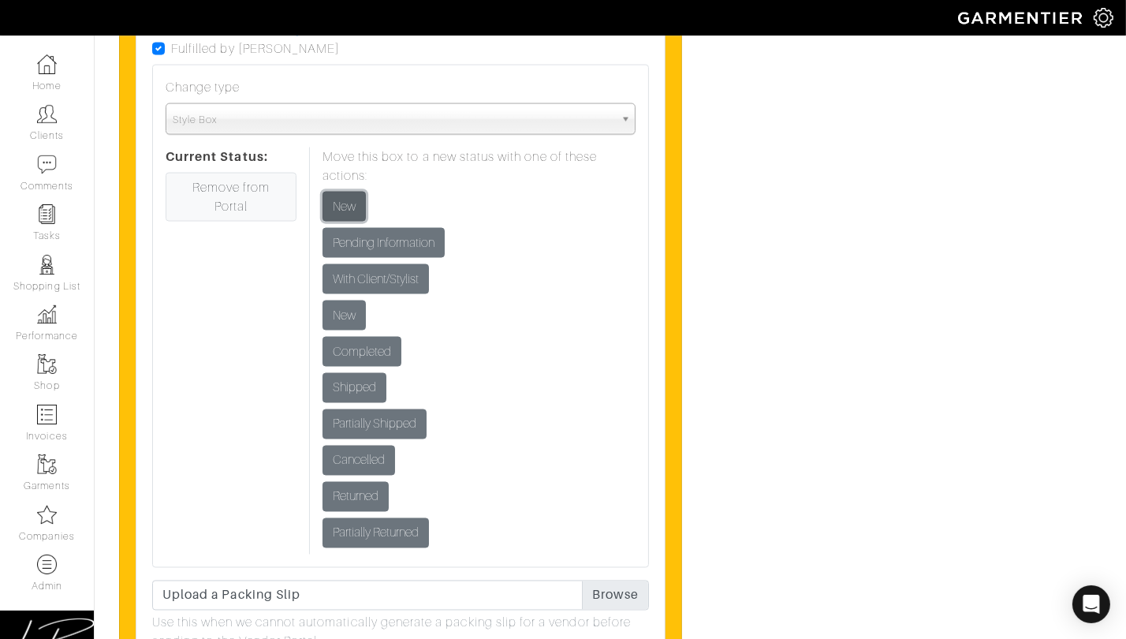
click at [346, 222] on input "New" at bounding box center [344, 207] width 43 height 30
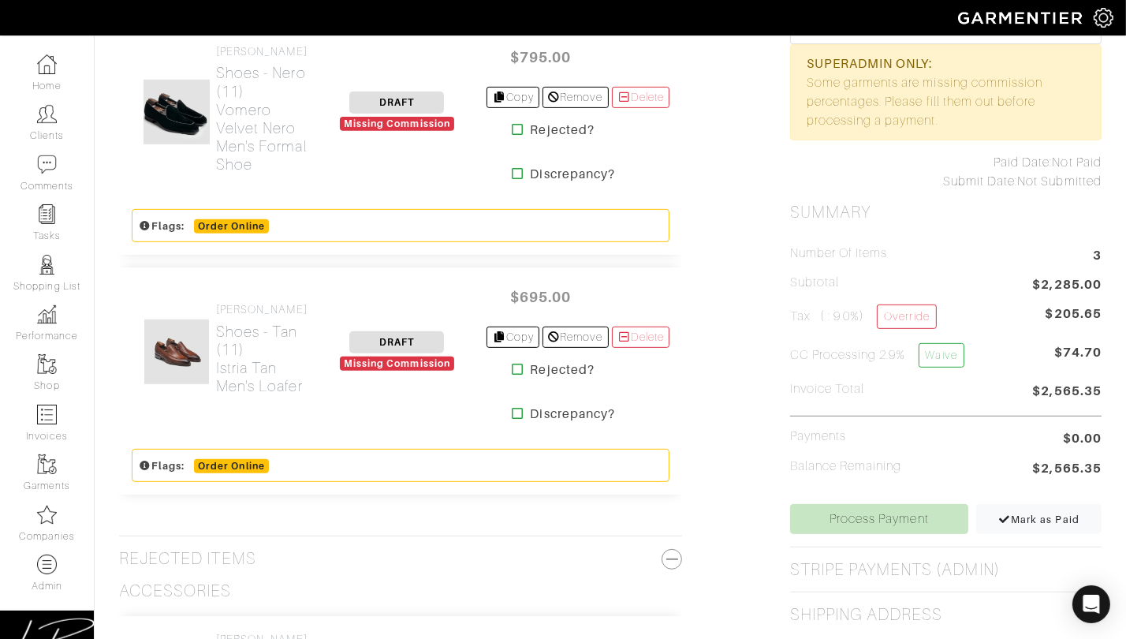
scroll to position [637, 0]
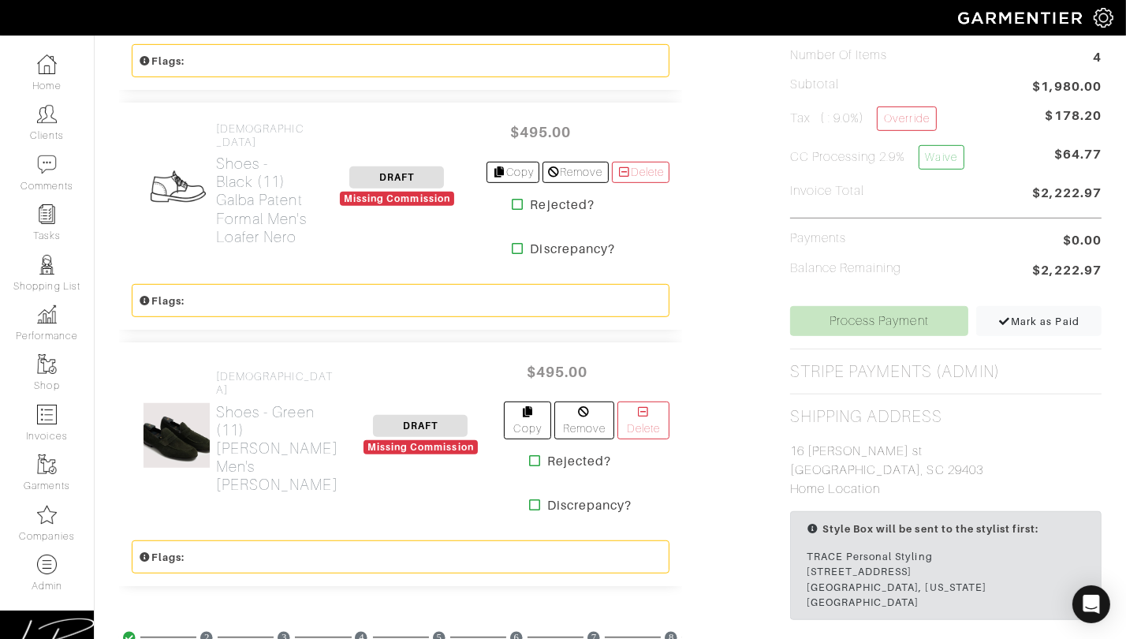
scroll to position [853, 0]
click at [220, 402] on h2 "Shoes - Green (11) [PERSON_NAME] Men's Suede Loafer Selva" at bounding box center [277, 447] width 122 height 91
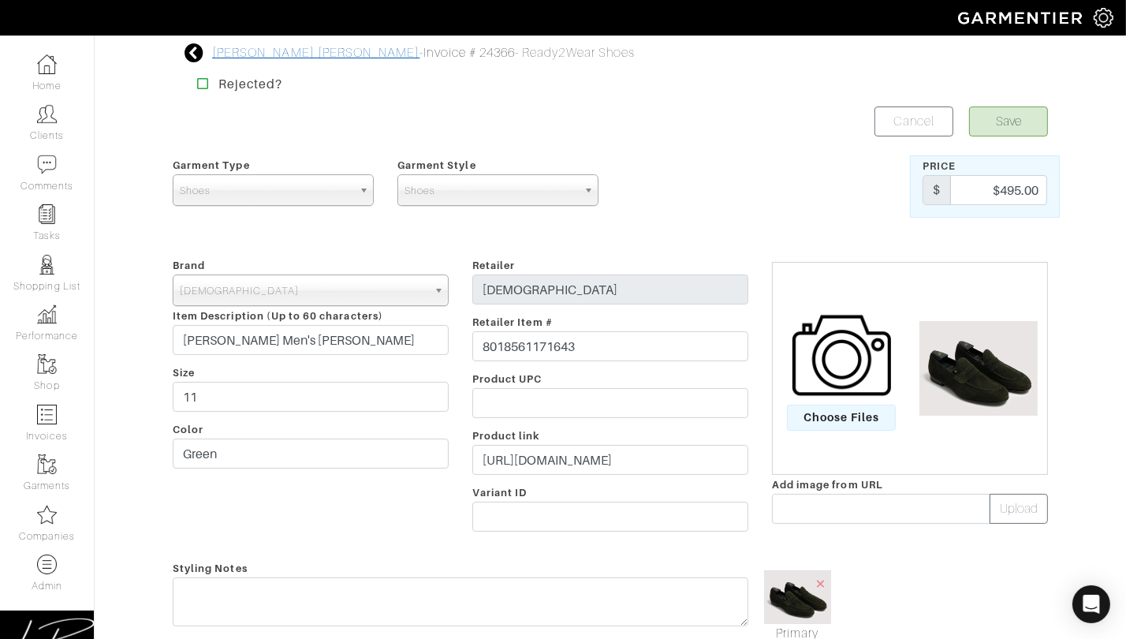
click at [252, 53] on link "[PERSON_NAME] [PERSON_NAME]" at bounding box center [315, 53] width 207 height 14
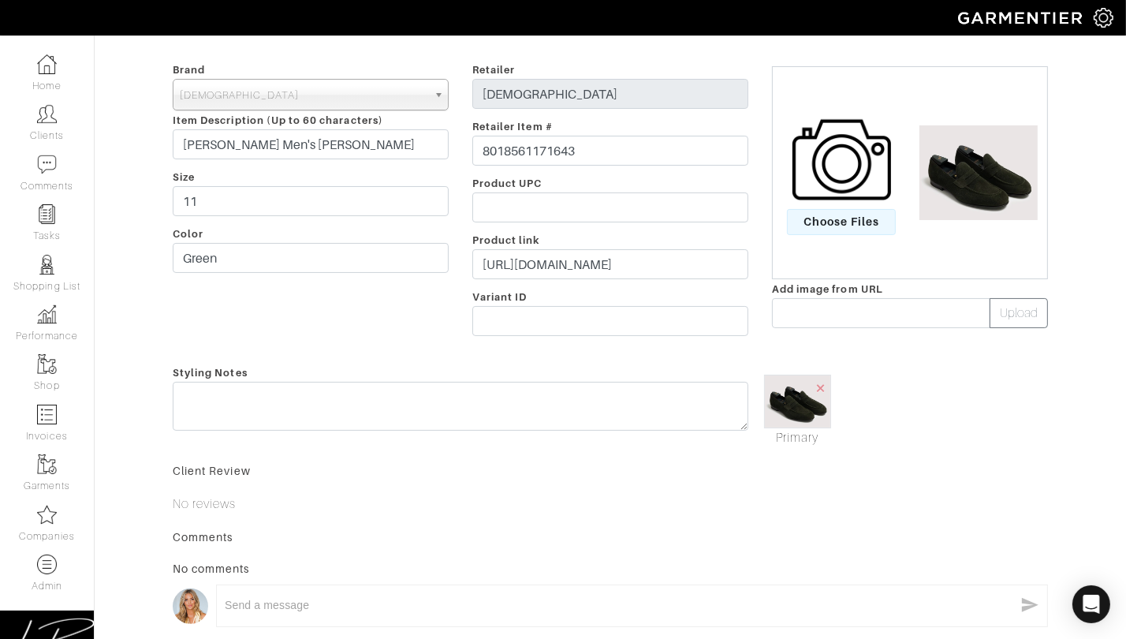
scroll to position [244, 0]
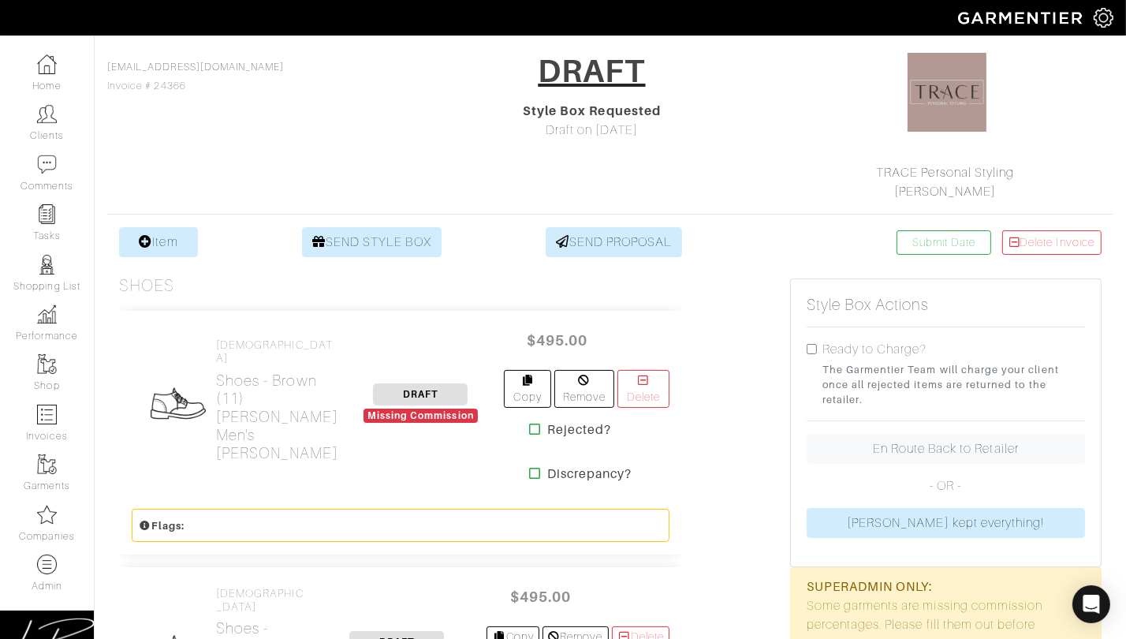
scroll to position [84, 0]
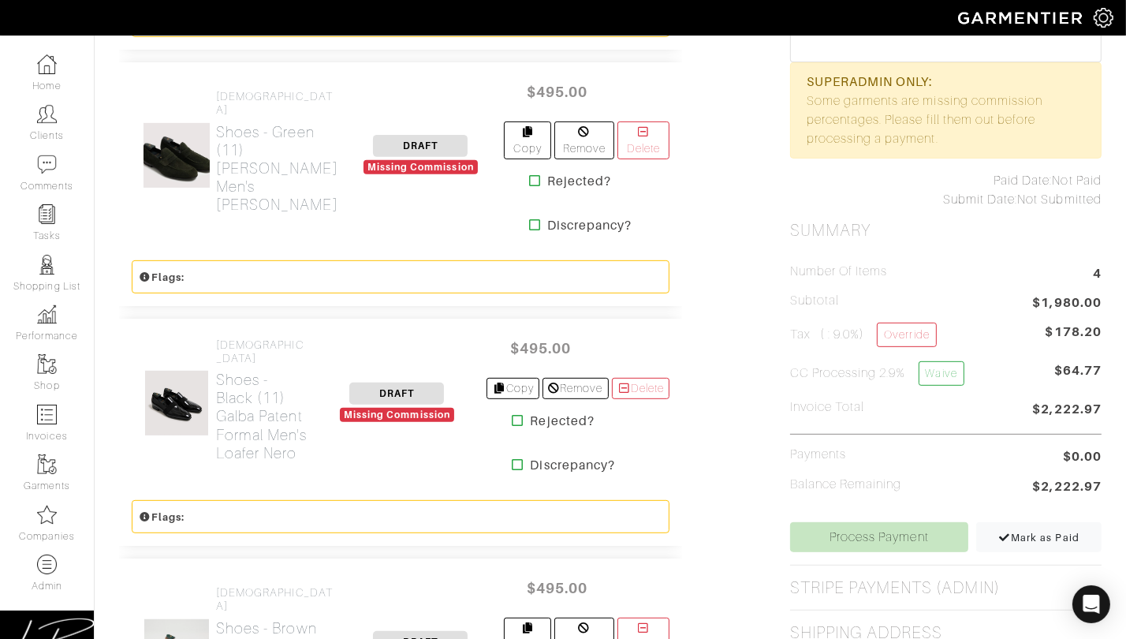
scroll to position [639, 0]
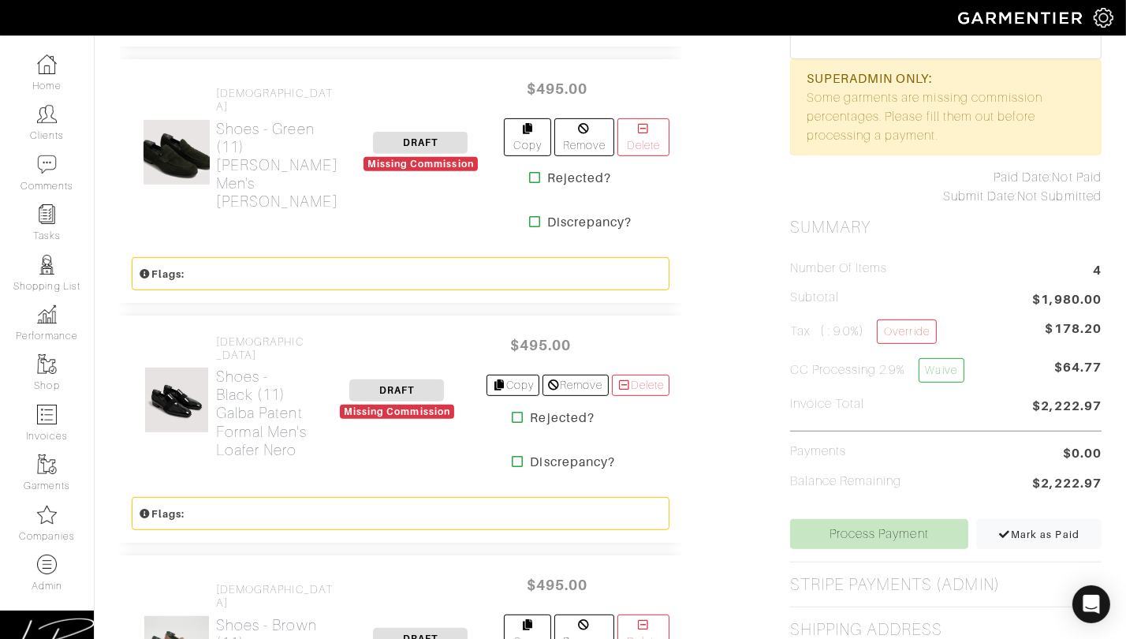
click at [266, 315] on div "[DEMOGRAPHIC_DATA] Shoes - Black (11) Galba Patent Formal Men's Loafer Nero DRA…" at bounding box center [400, 399] width 563 height 169
click at [246, 368] on h2 "Shoes - Black (11) Galba Patent Formal Men's Loafer Nero" at bounding box center [261, 413] width 91 height 91
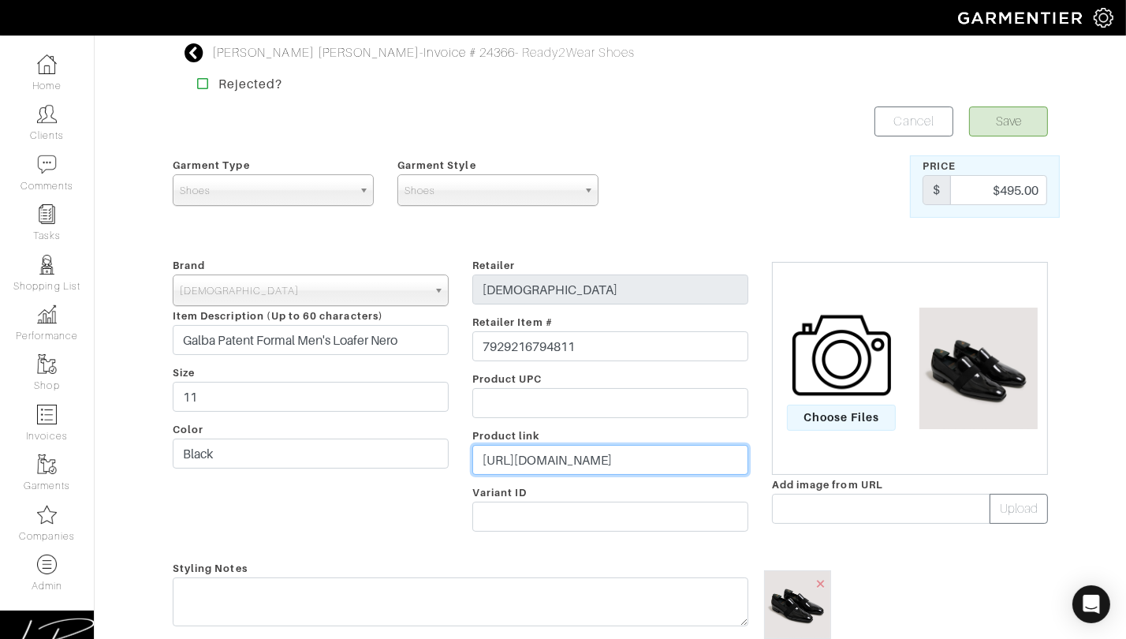
click at [513, 453] on input "https://pastorifootwear.com/collections/formal/products/mens-formal-loafer-galb…" at bounding box center [610, 460] width 276 height 30
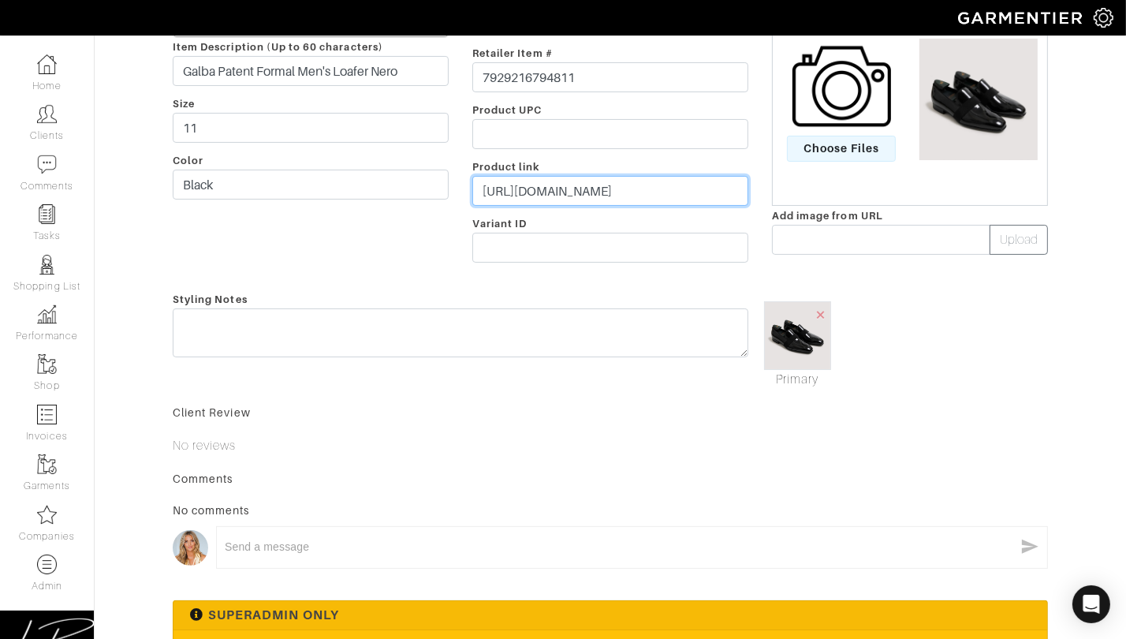
scroll to position [271, 0]
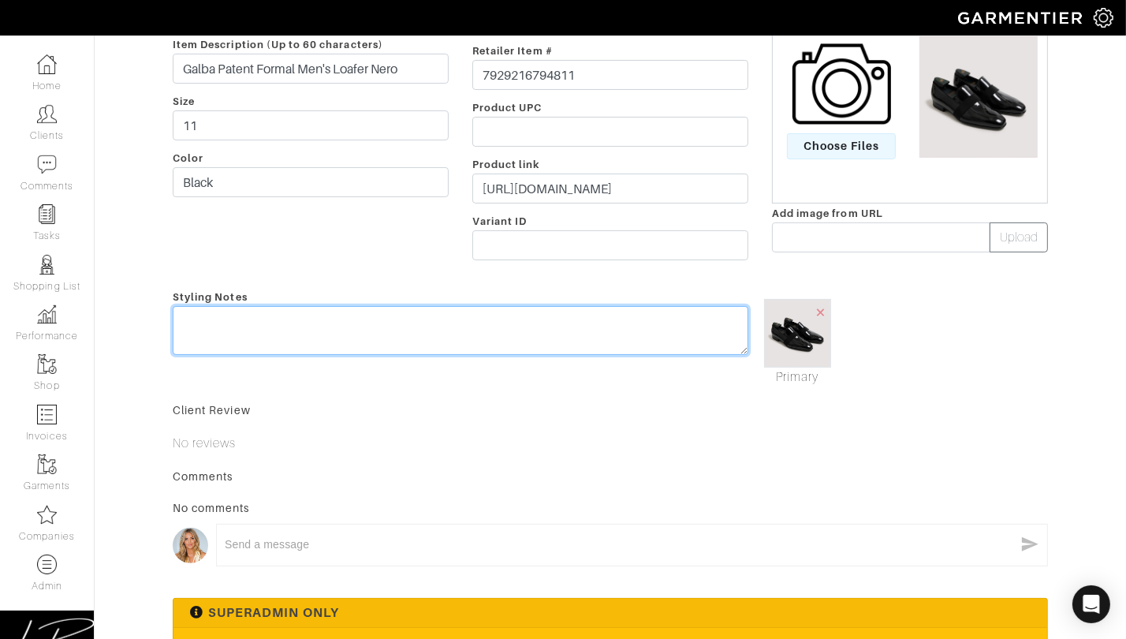
click at [476, 319] on textarea at bounding box center [461, 330] width 576 height 49
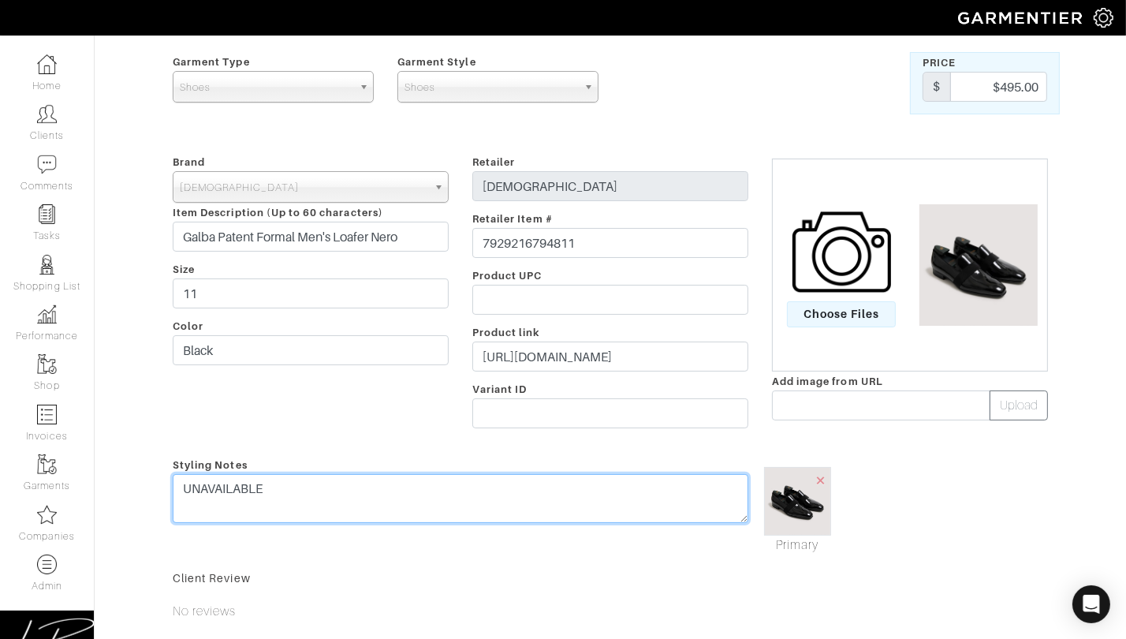
scroll to position [0, 0]
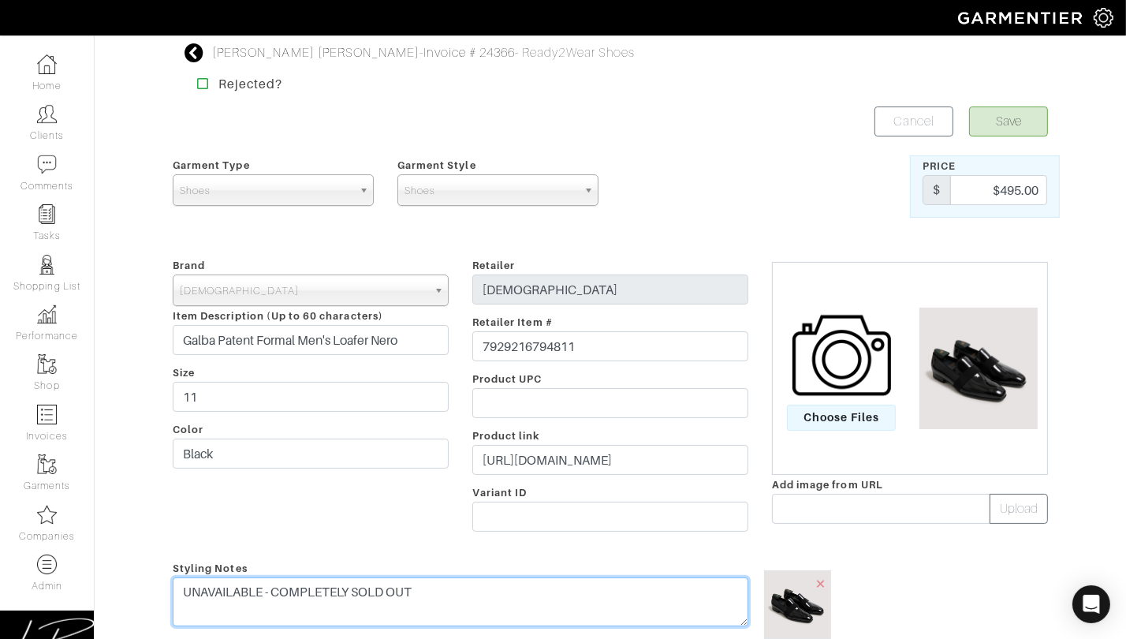
drag, startPoint x: 353, startPoint y: 591, endPoint x: 276, endPoint y: 592, distance: 76.5
click at [274, 592] on textarea "UNAVAILABLE - COMPLETELY SOLD OUT" at bounding box center [461, 601] width 576 height 49
type textarea "UNAVAILABLE - ALL SIZES SOLD OUT"
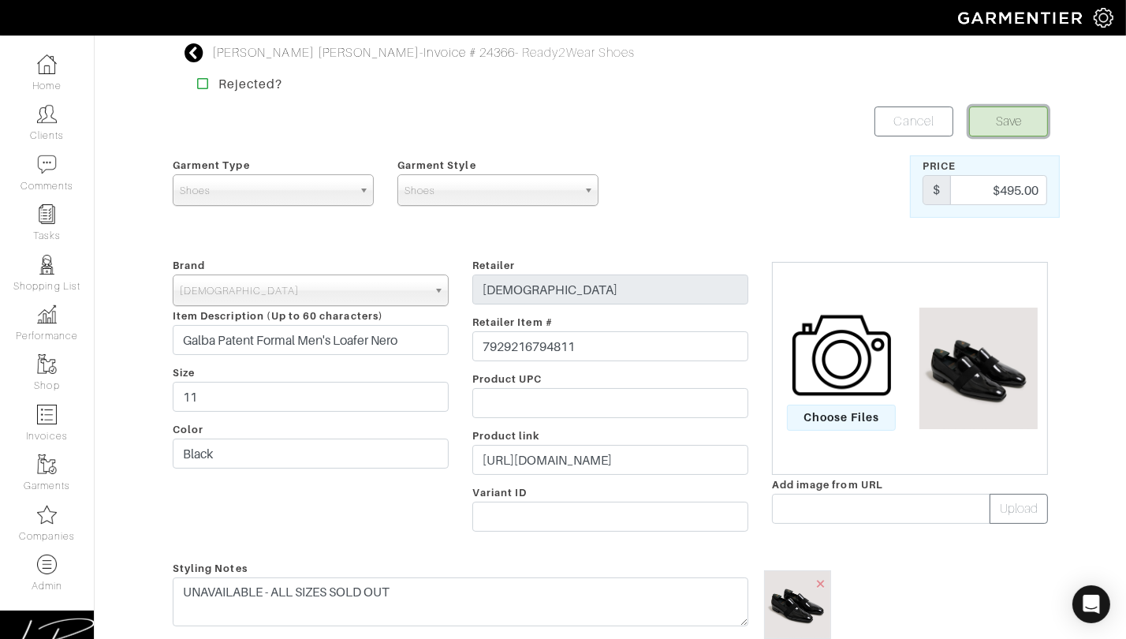
click at [1010, 120] on button "Save" at bounding box center [1008, 121] width 79 height 30
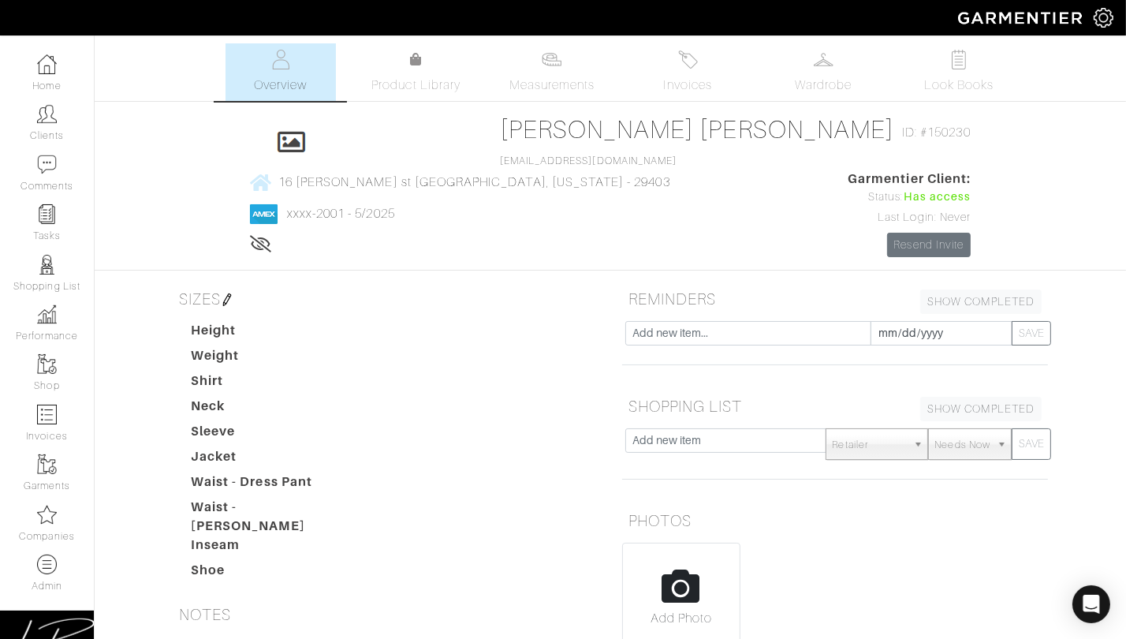
click at [709, 42] on div "Company Settings Manage Subscription My Profile Stylists Sign Out Home Clients …" at bounding box center [563, 449] width 1126 height 899
click at [696, 57] on img at bounding box center [688, 60] width 20 height 20
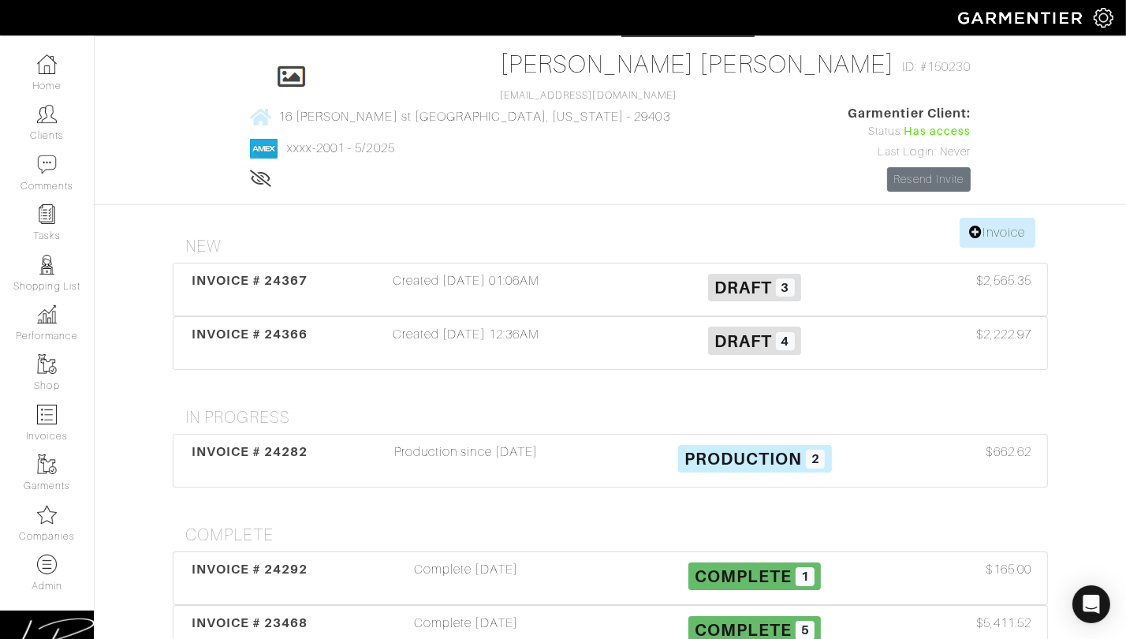
scroll to position [54, 0]
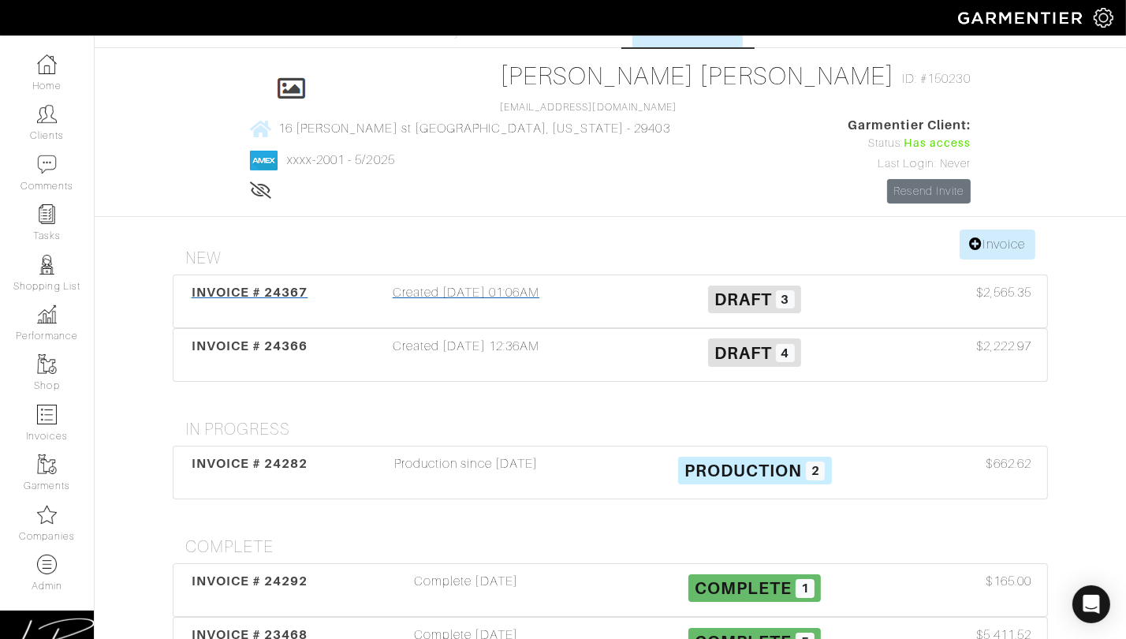
click at [504, 283] on div "Created 08/14/25 01:06AM" at bounding box center [466, 301] width 289 height 36
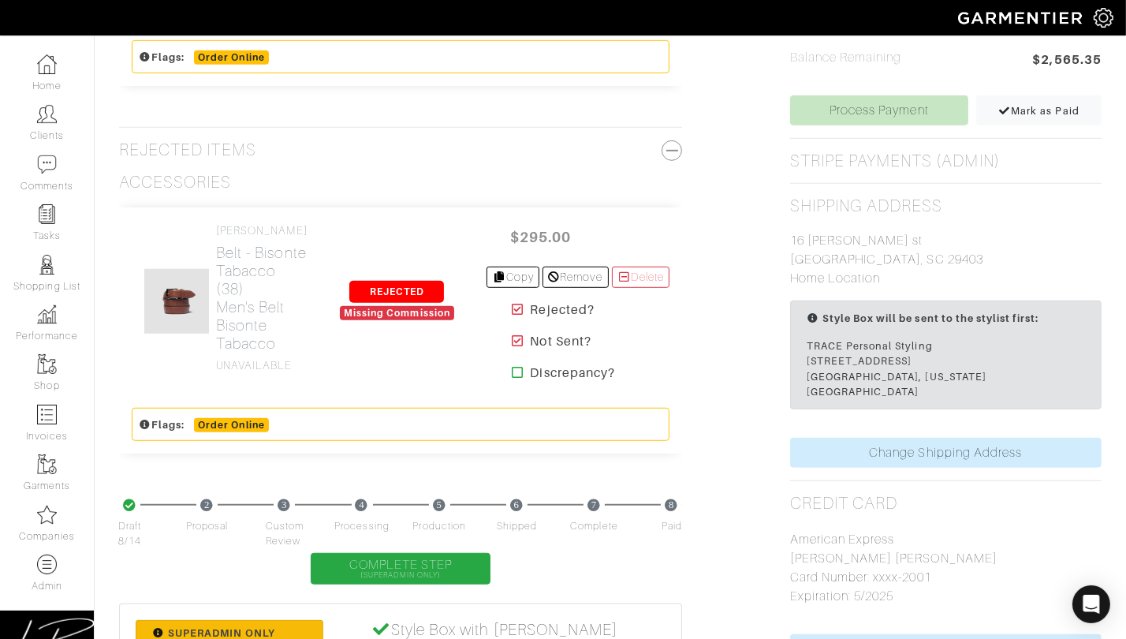
scroll to position [1062, 0]
click at [512, 316] on icon at bounding box center [518, 310] width 12 height 13
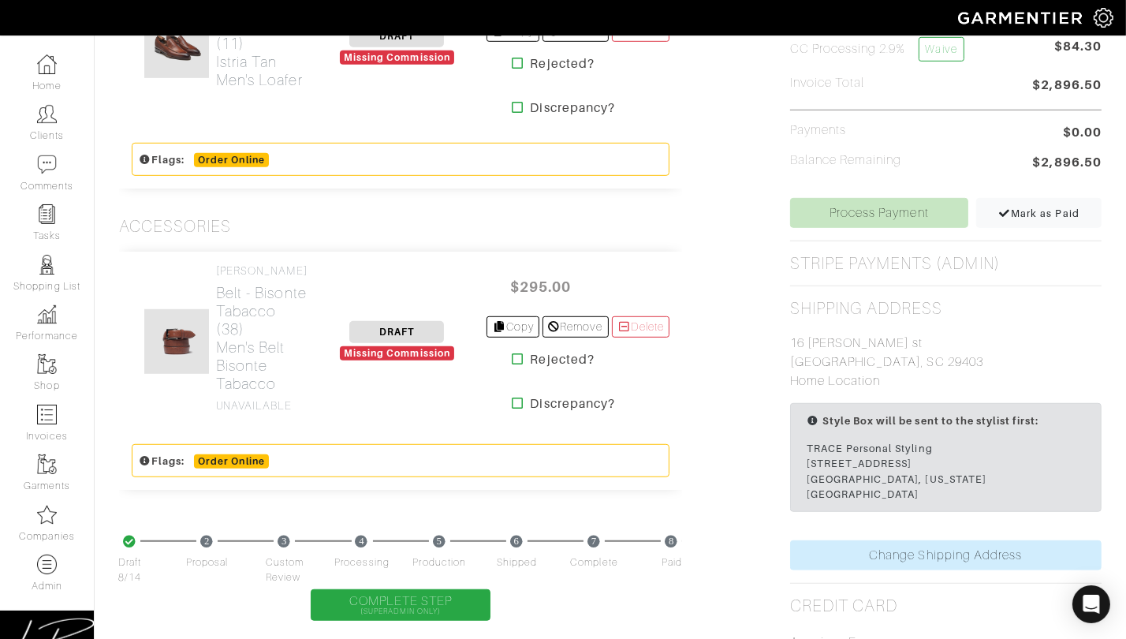
scroll to position [967, 0]
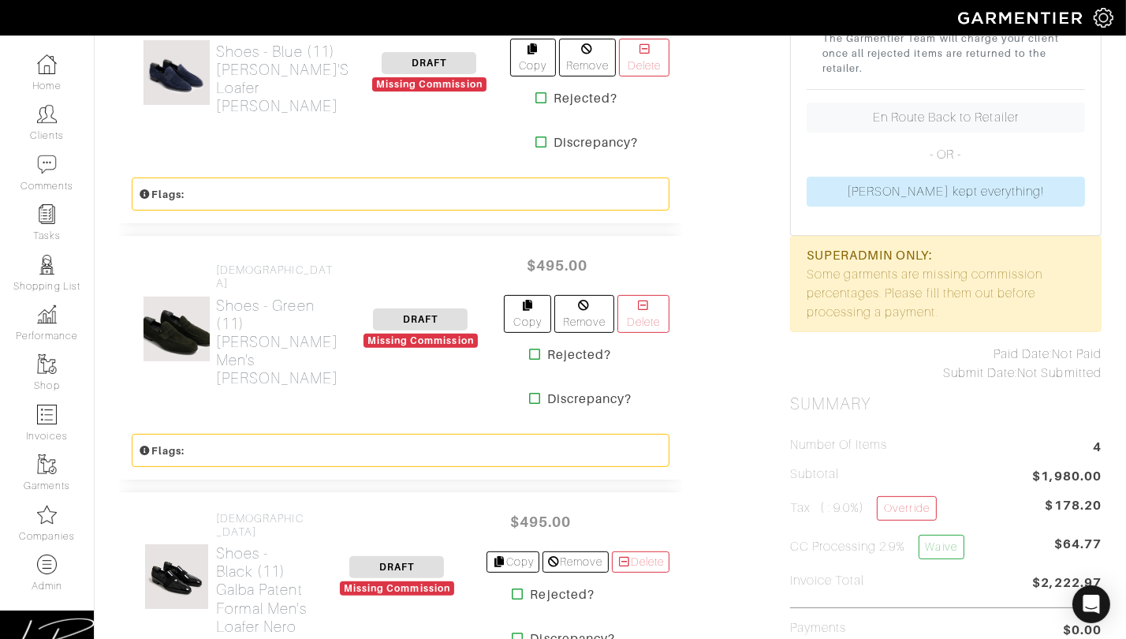
scroll to position [463, 0]
click at [242, 296] on h2 "Shoes - Green (11) [PERSON_NAME] Men's Suede Loafer Selva" at bounding box center [277, 341] width 122 height 91
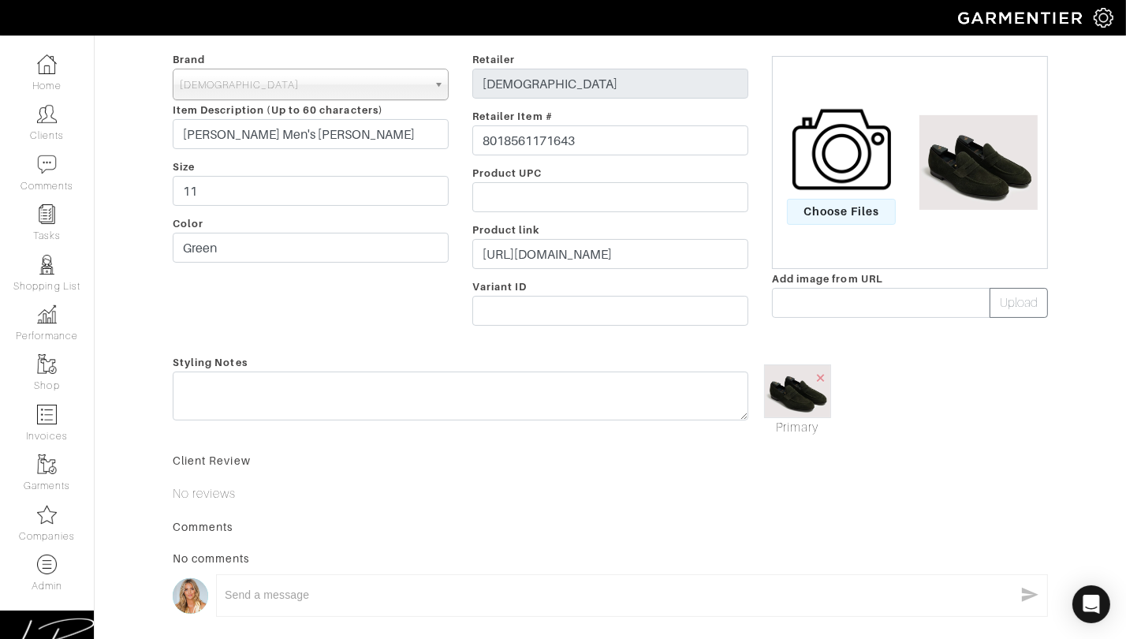
scroll to position [191, 0]
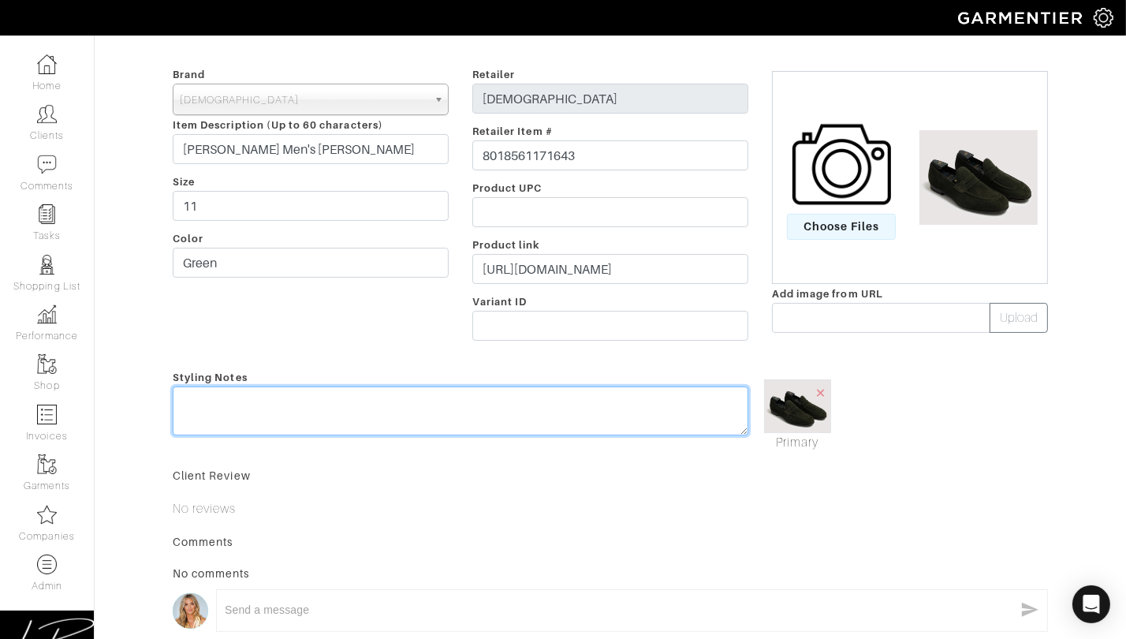
click at [346, 404] on textarea at bounding box center [461, 410] width 576 height 49
type textarea "UNAVAILABLE"
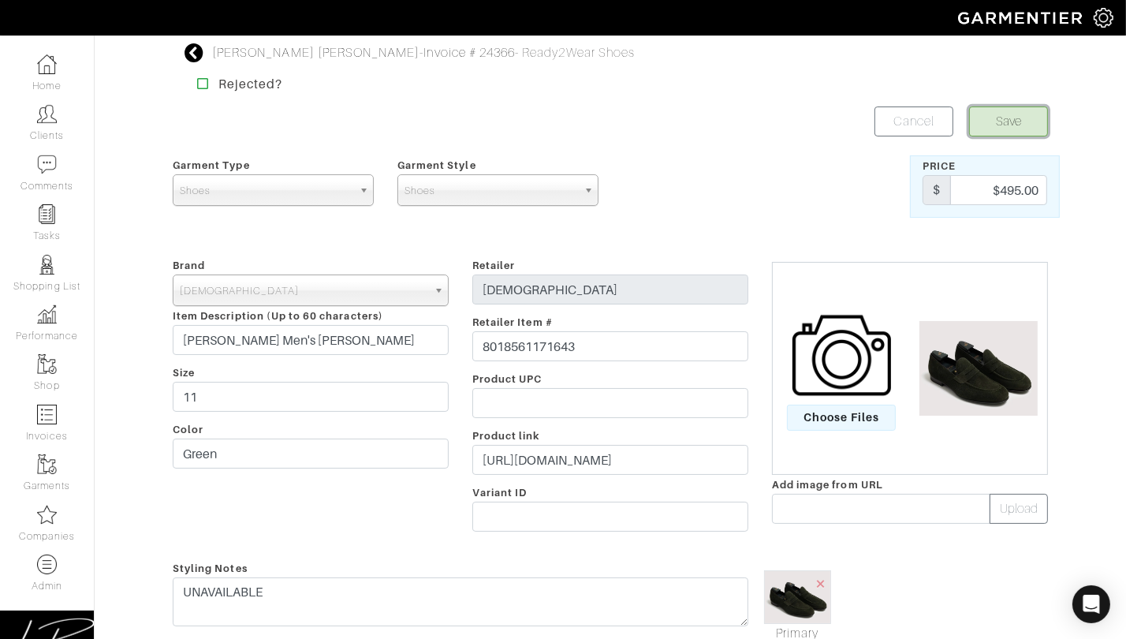
click at [1002, 118] on button "Save" at bounding box center [1008, 121] width 79 height 30
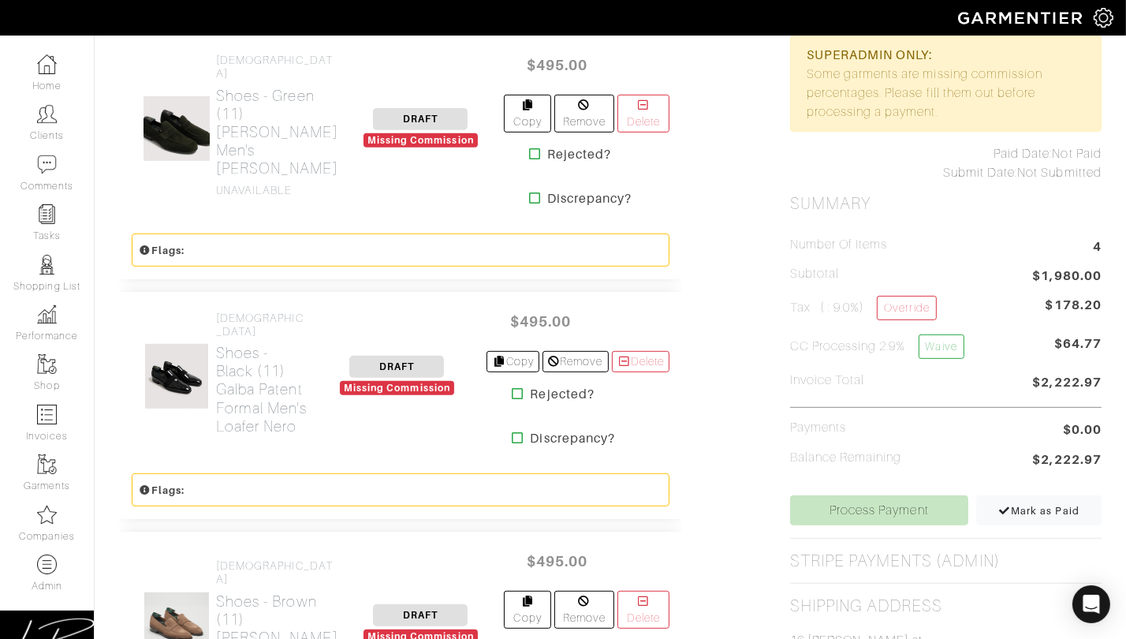
scroll to position [670, 0]
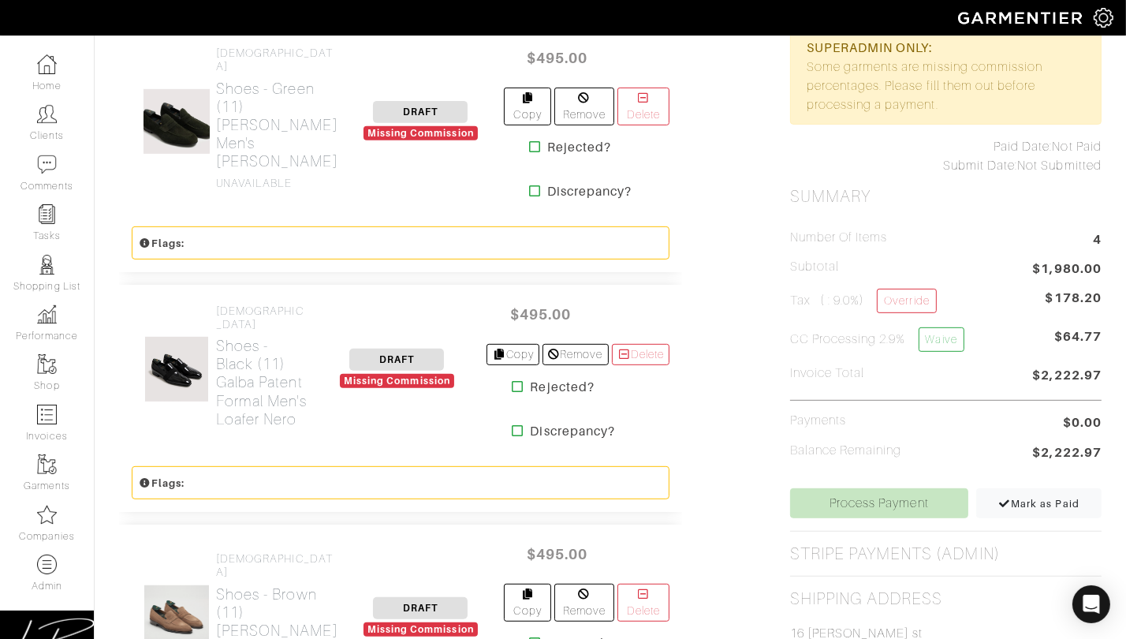
click at [512, 393] on icon at bounding box center [518, 386] width 12 height 13
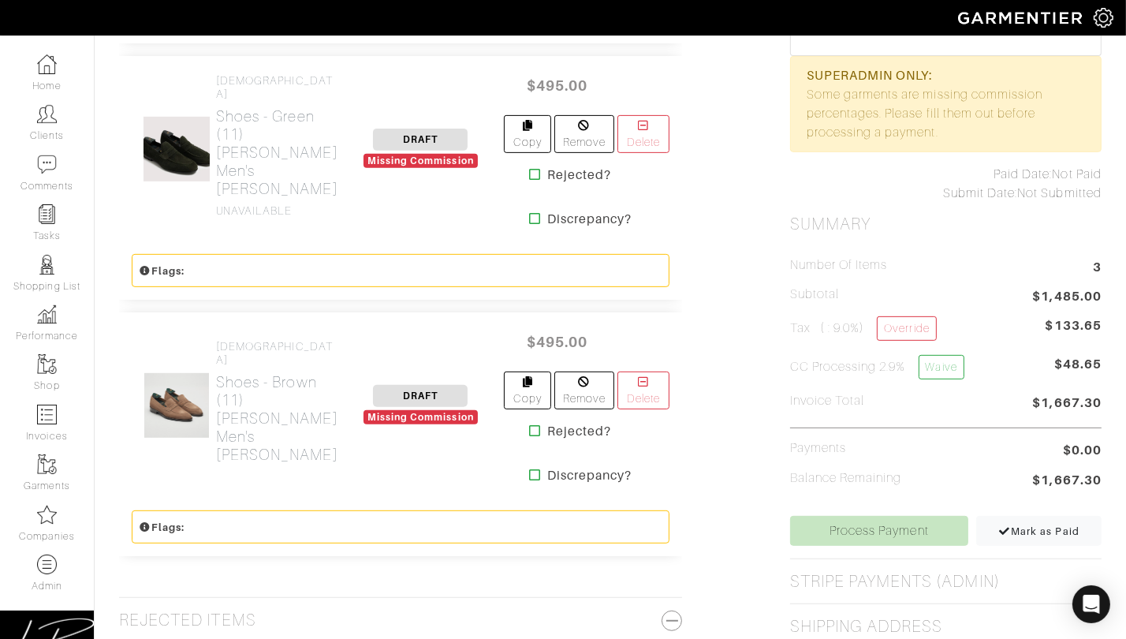
scroll to position [649, 0]
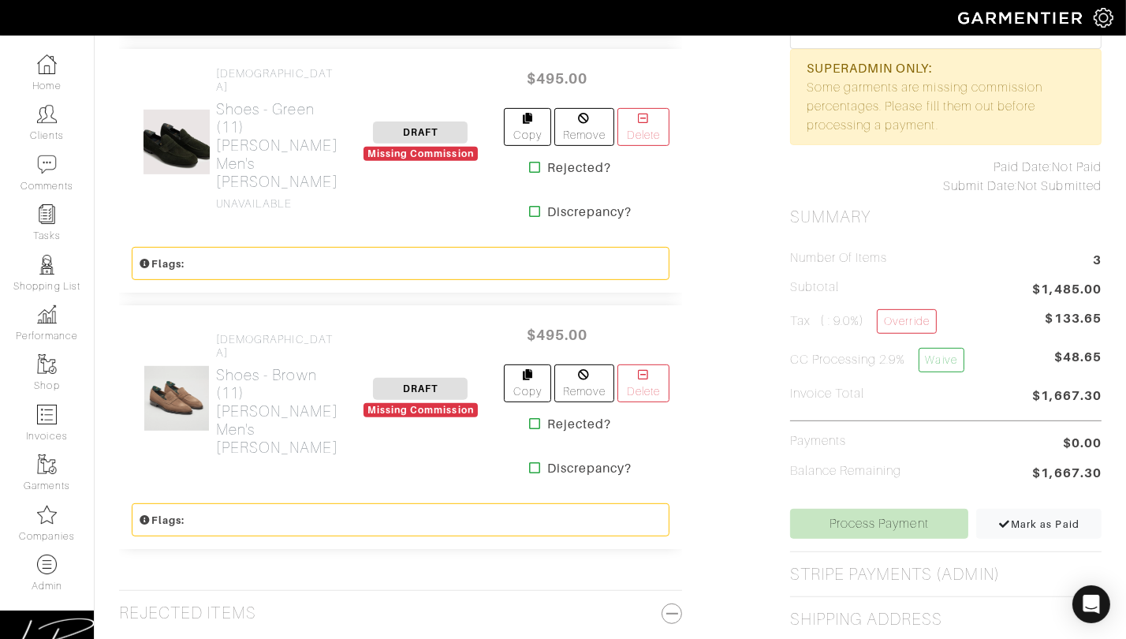
click at [529, 161] on icon at bounding box center [535, 167] width 12 height 13
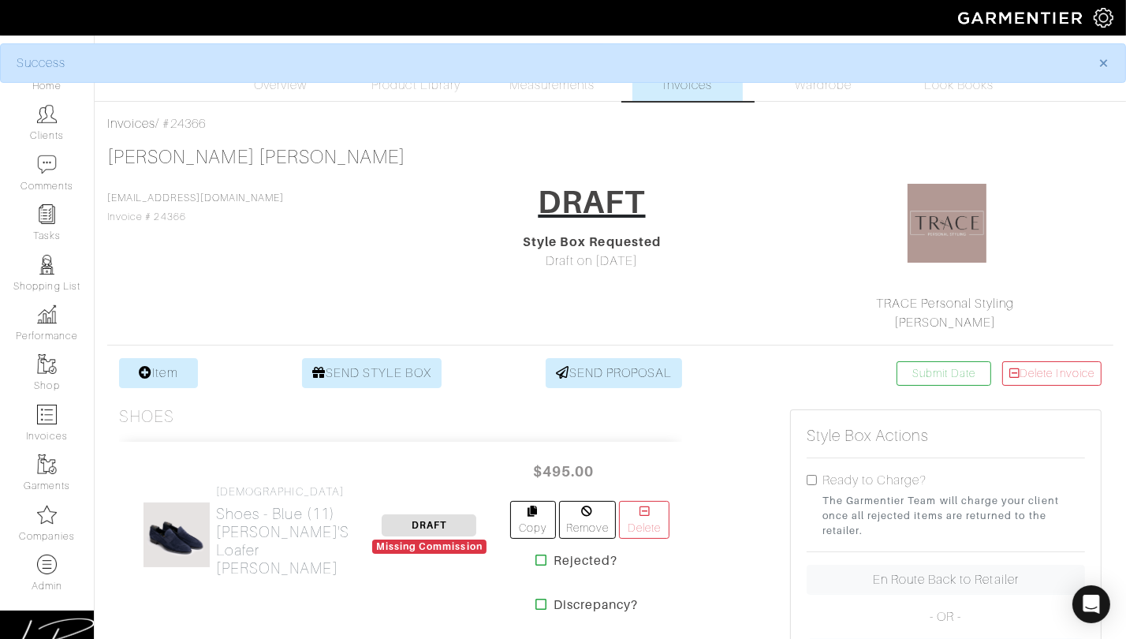
click at [677, 88] on span "Invoices" at bounding box center [688, 85] width 48 height 19
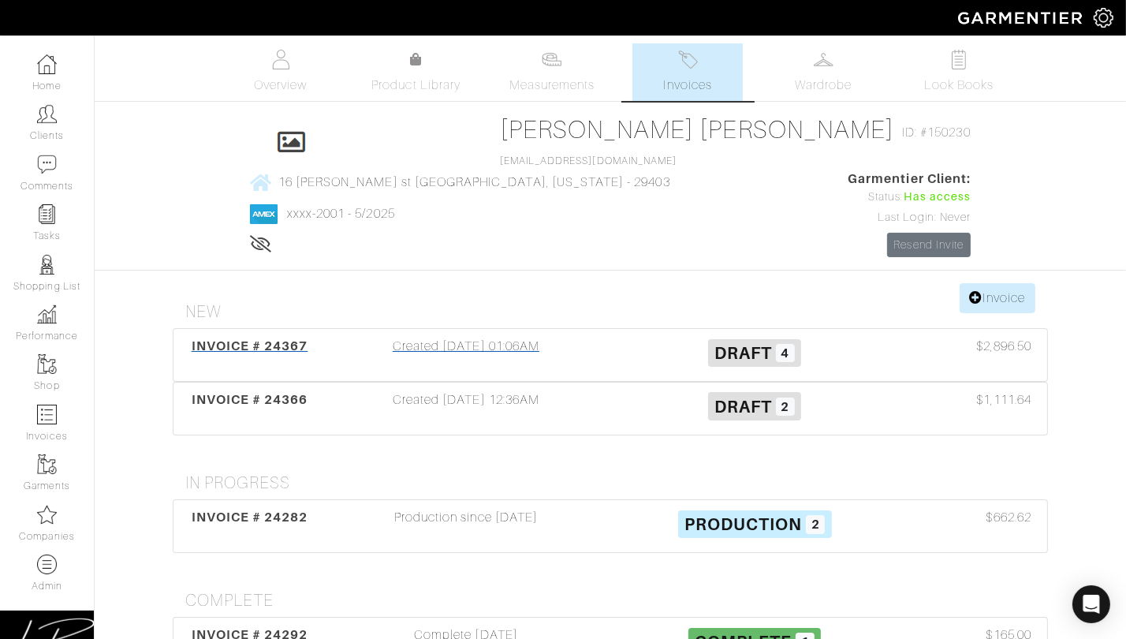
click at [503, 337] on div "Created 08/14/25 01:06AM" at bounding box center [466, 355] width 289 height 36
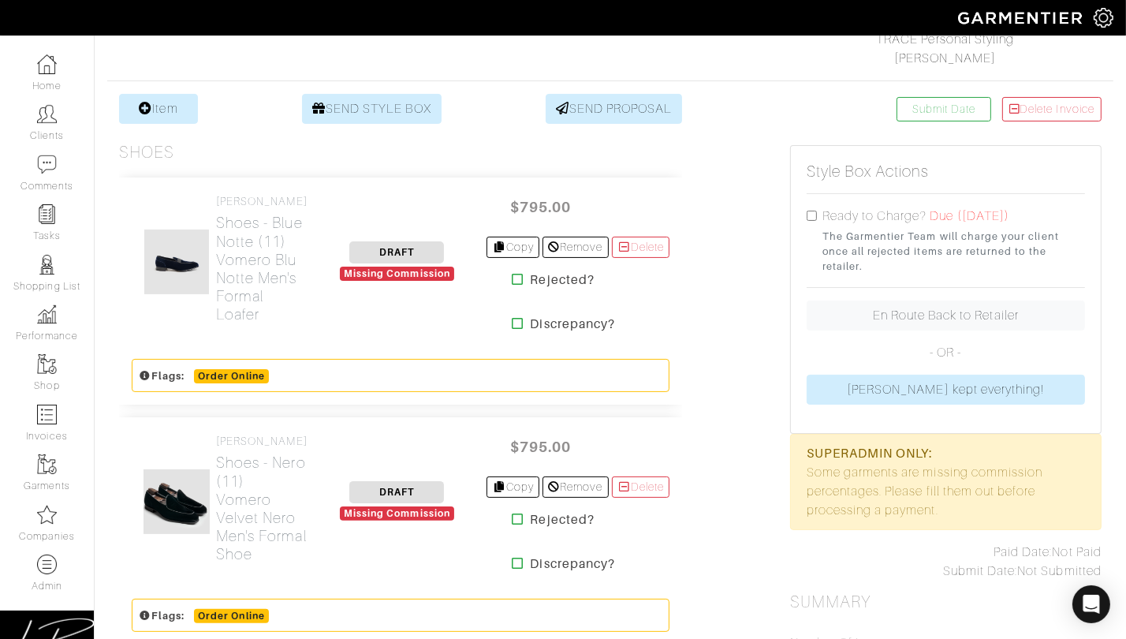
scroll to position [279, 0]
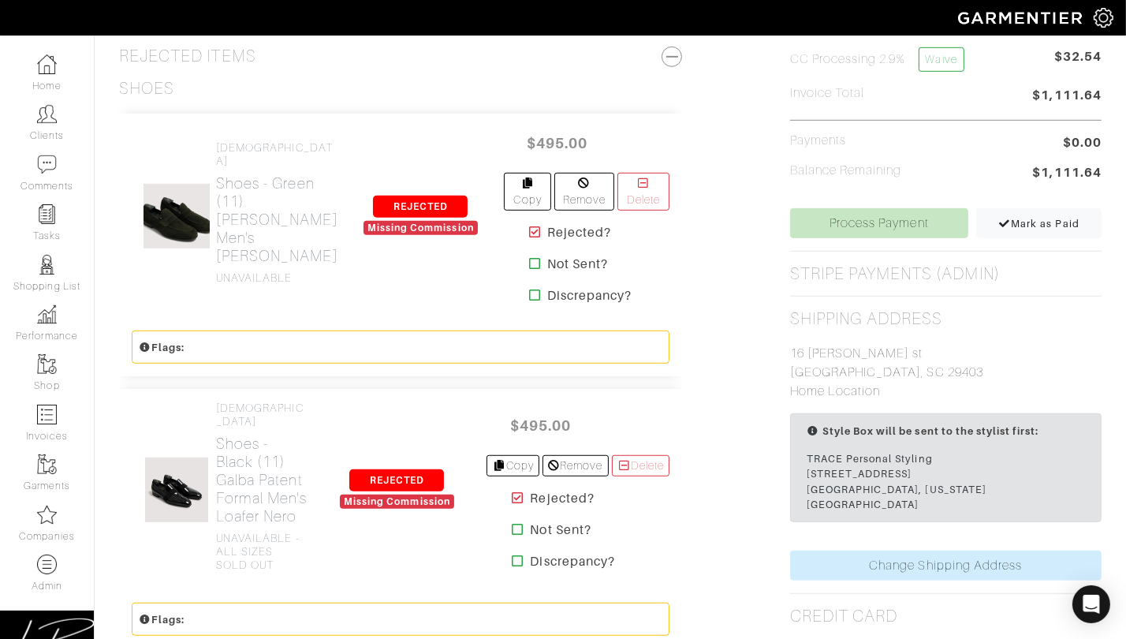
scroll to position [952, 0]
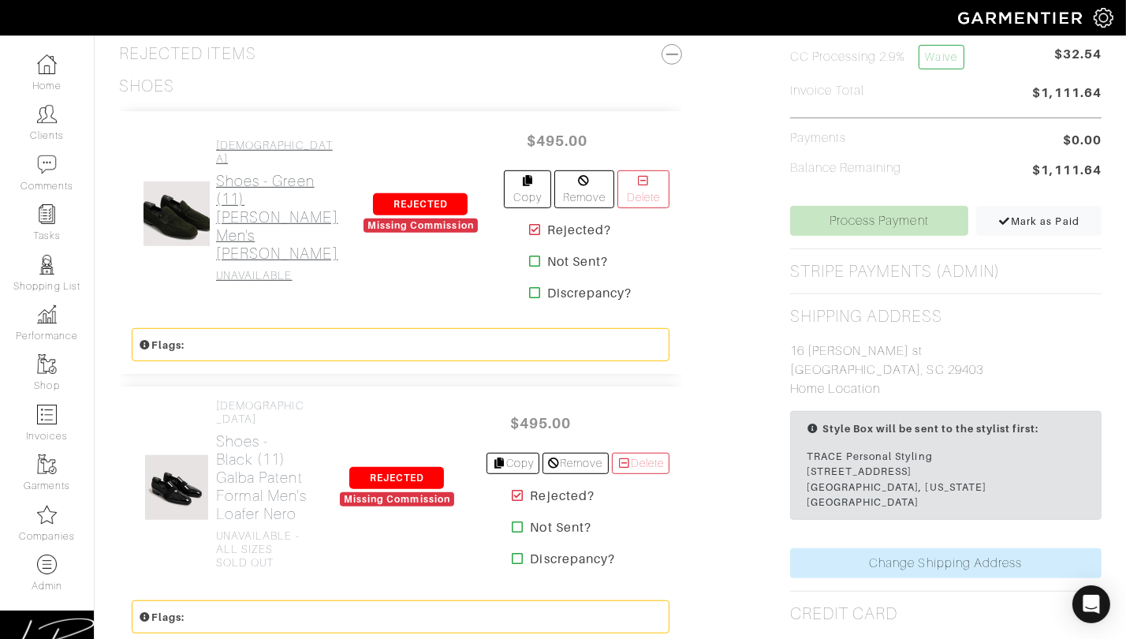
click at [277, 201] on h2 "Shoes - Green (11) Antonius Men's Suede Loafer Selva" at bounding box center [277, 217] width 122 height 91
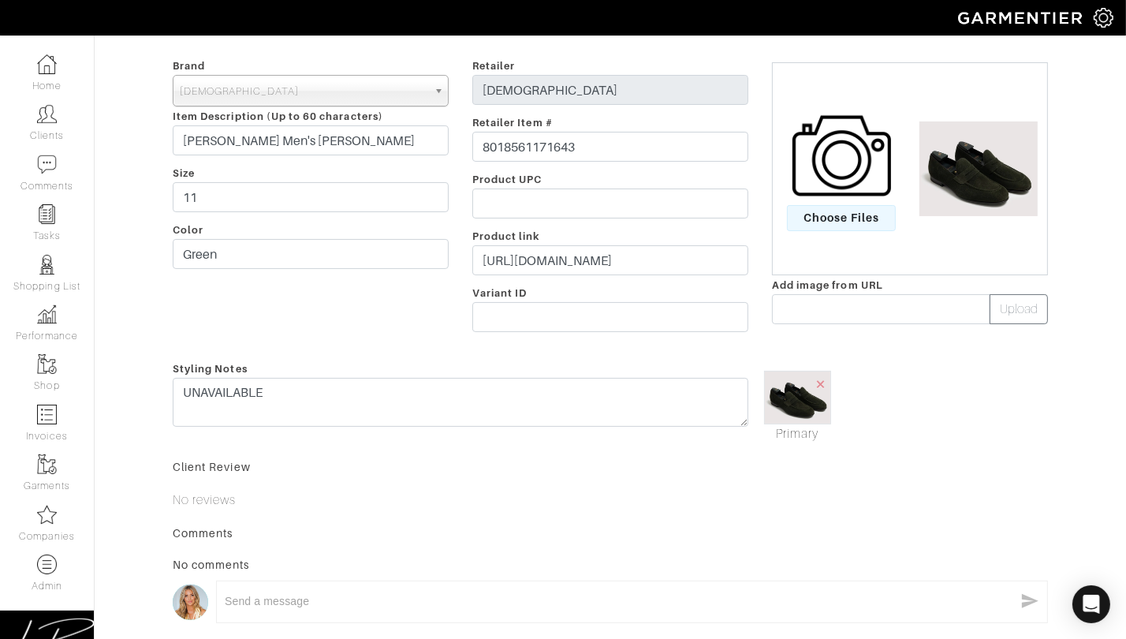
scroll to position [329, 0]
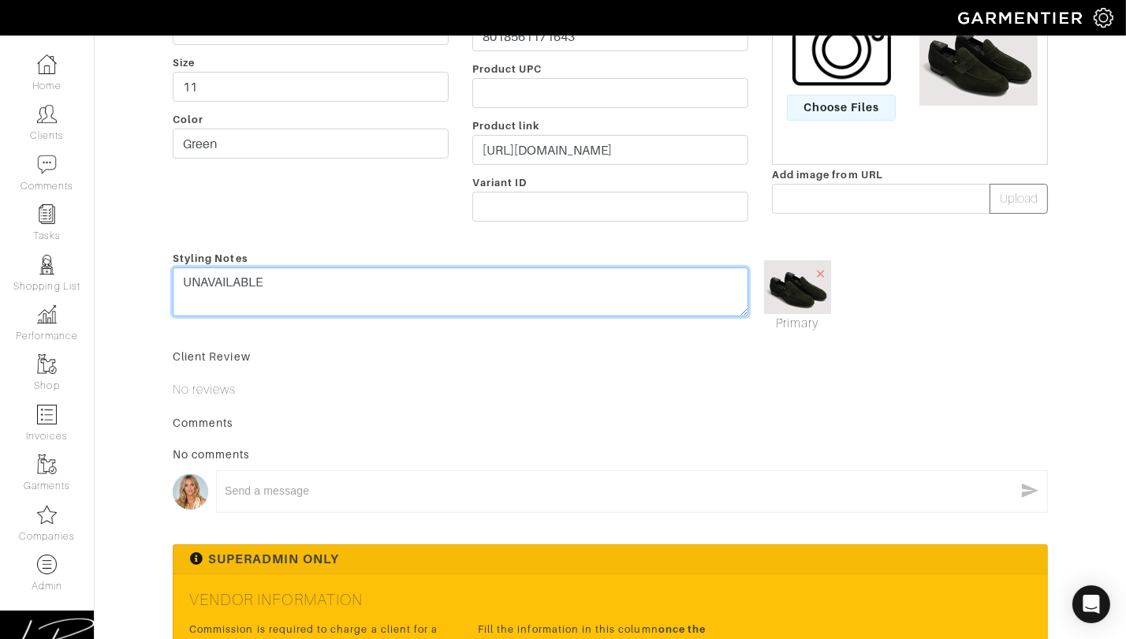
drag, startPoint x: 507, startPoint y: 286, endPoint x: 508, endPoint y: 262, distance: 24.5
click at [508, 262] on div "Styling Notes UNAVAILABLE" at bounding box center [460, 290] width 599 height 84
paste textarea "- ALL SIZES SOLD OUT"
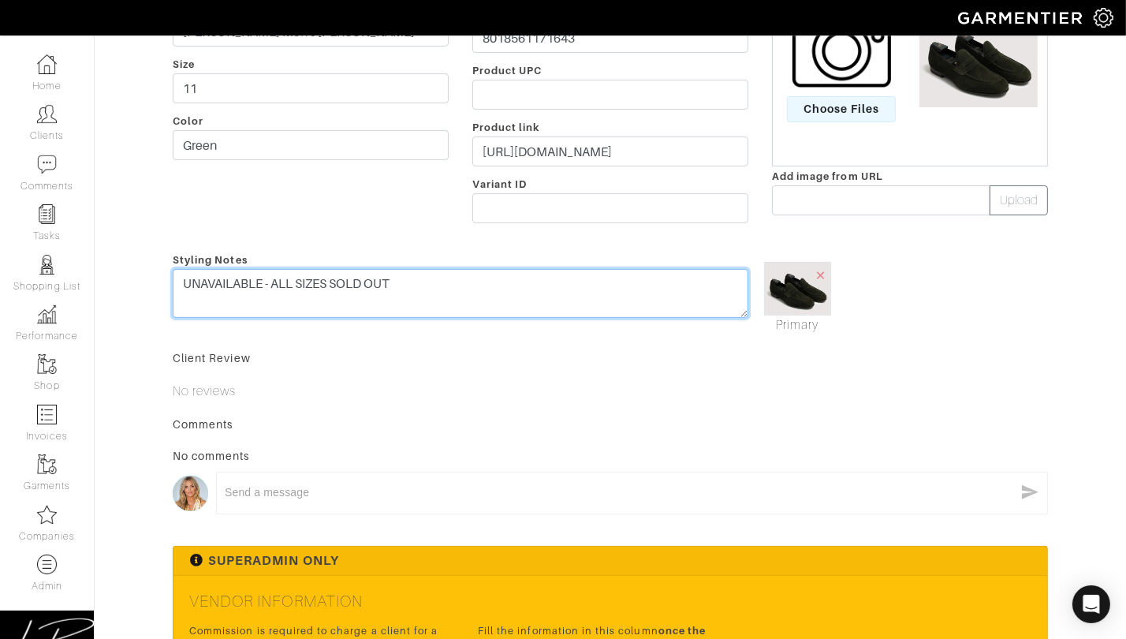
scroll to position [0, 0]
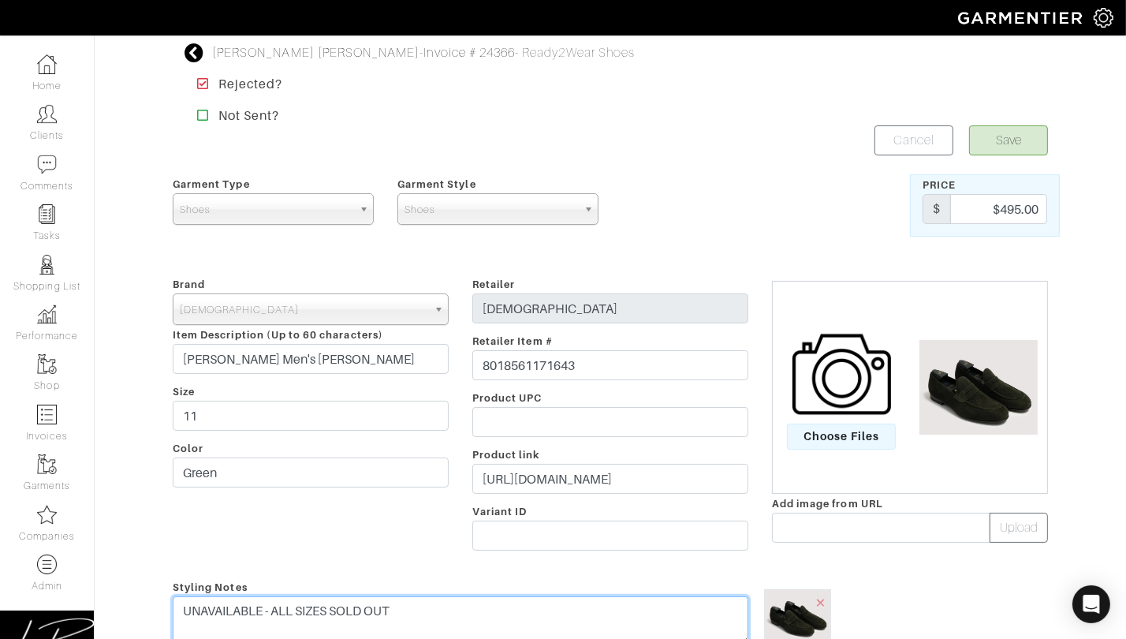
type textarea "UNAVAILABLE - ALL SIZES SOLD OUT"
click at [1020, 136] on button "Save" at bounding box center [1008, 140] width 79 height 30
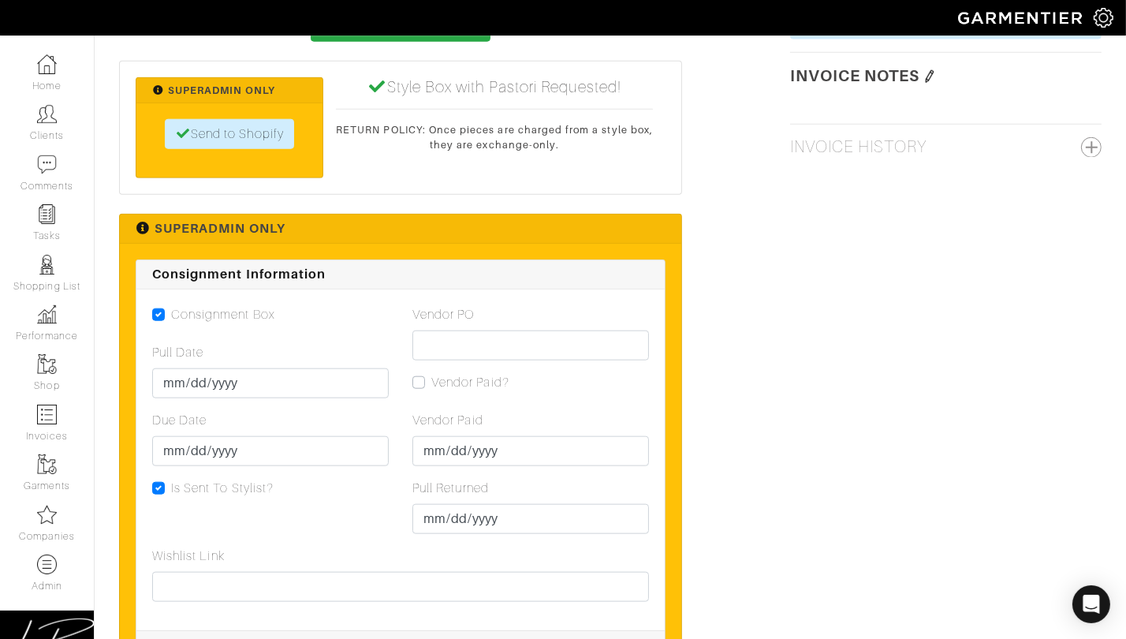
scroll to position [1689, 0]
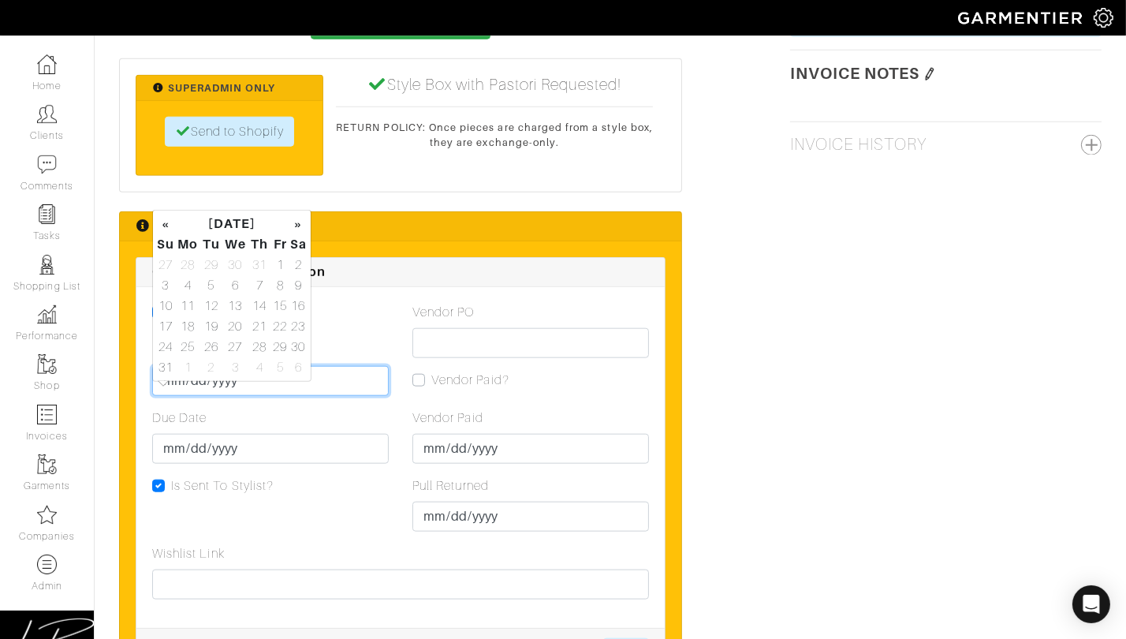
click at [166, 396] on input "Pull Date" at bounding box center [270, 381] width 237 height 30
click at [256, 300] on td "14" at bounding box center [259, 306] width 22 height 21
type input "[DATE]"
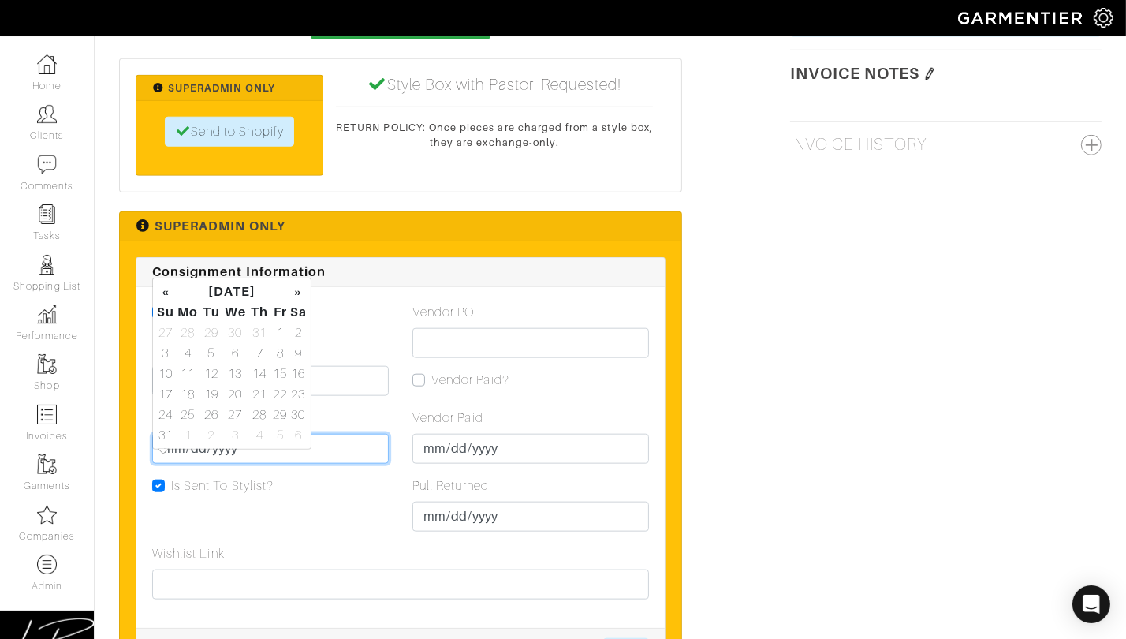
click at [240, 464] on input "Due Date" at bounding box center [270, 449] width 237 height 30
click at [254, 389] on td "21" at bounding box center [259, 394] width 22 height 21
type input "[DATE]"
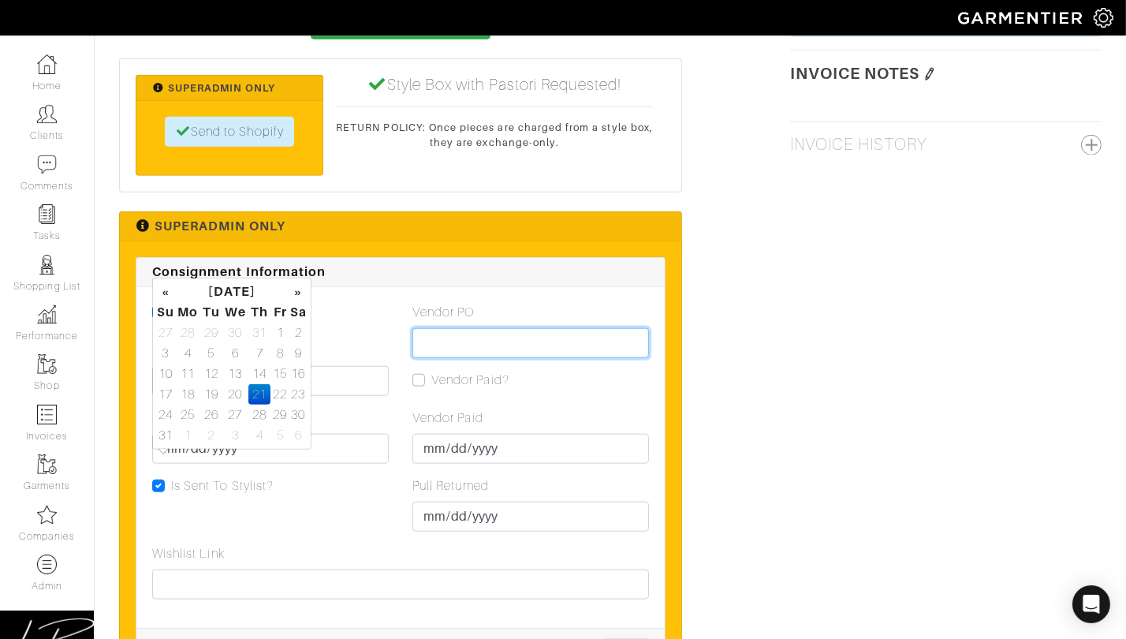
click at [457, 358] on input "Vendor PO" at bounding box center [530, 343] width 237 height 30
paste input "231411230"
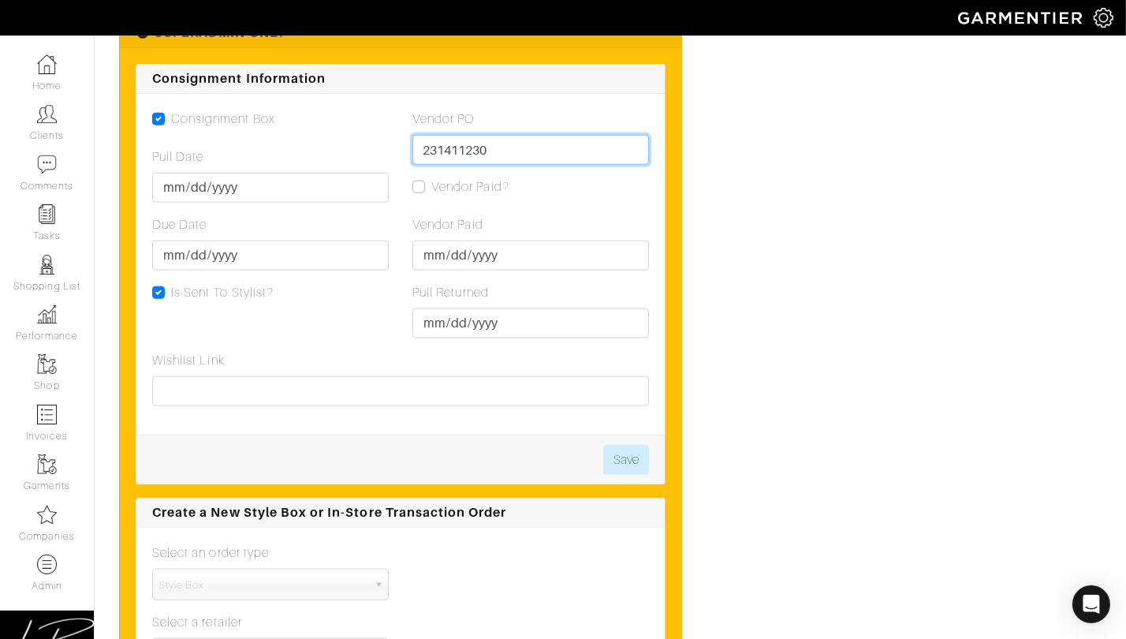
scroll to position [1901, 0]
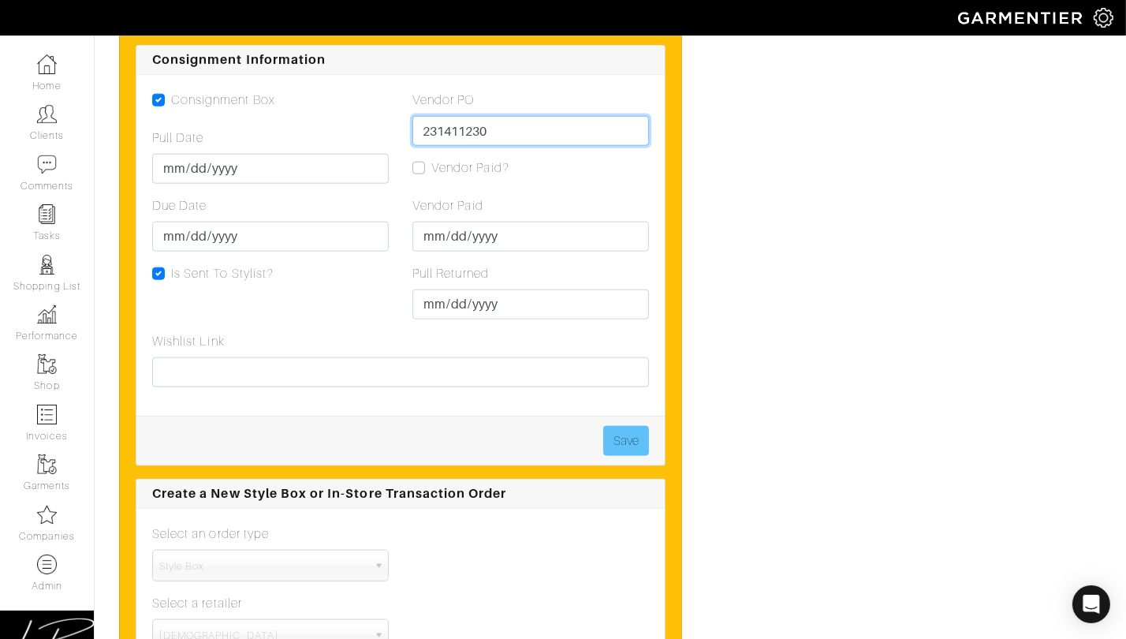
type input "231411230"
click at [619, 450] on button "Save" at bounding box center [626, 441] width 46 height 30
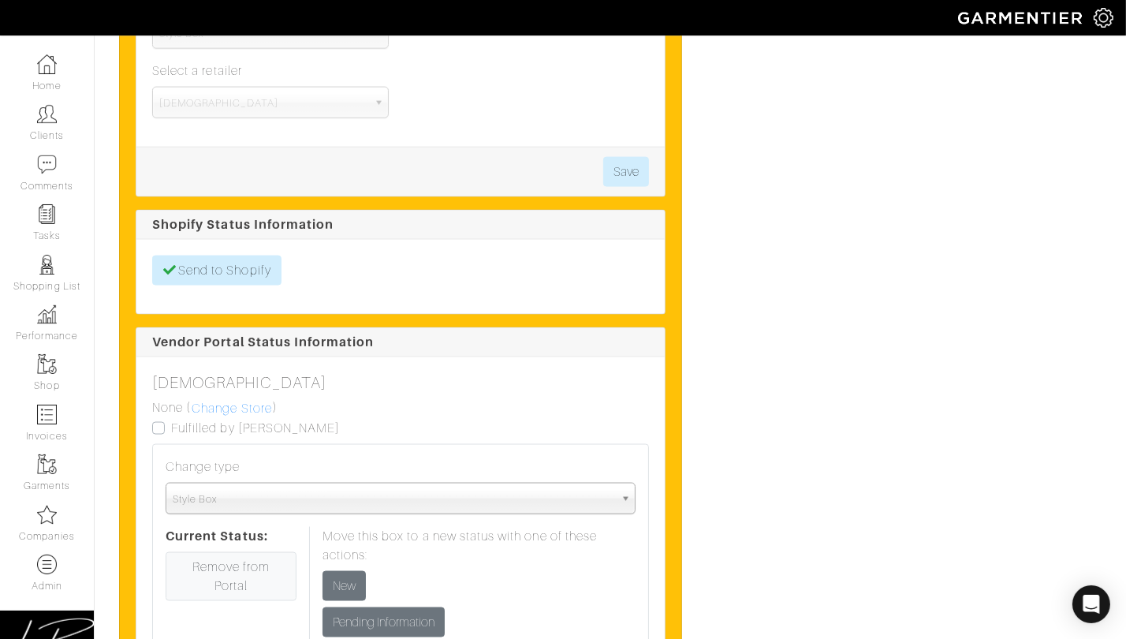
scroll to position [2439, 0]
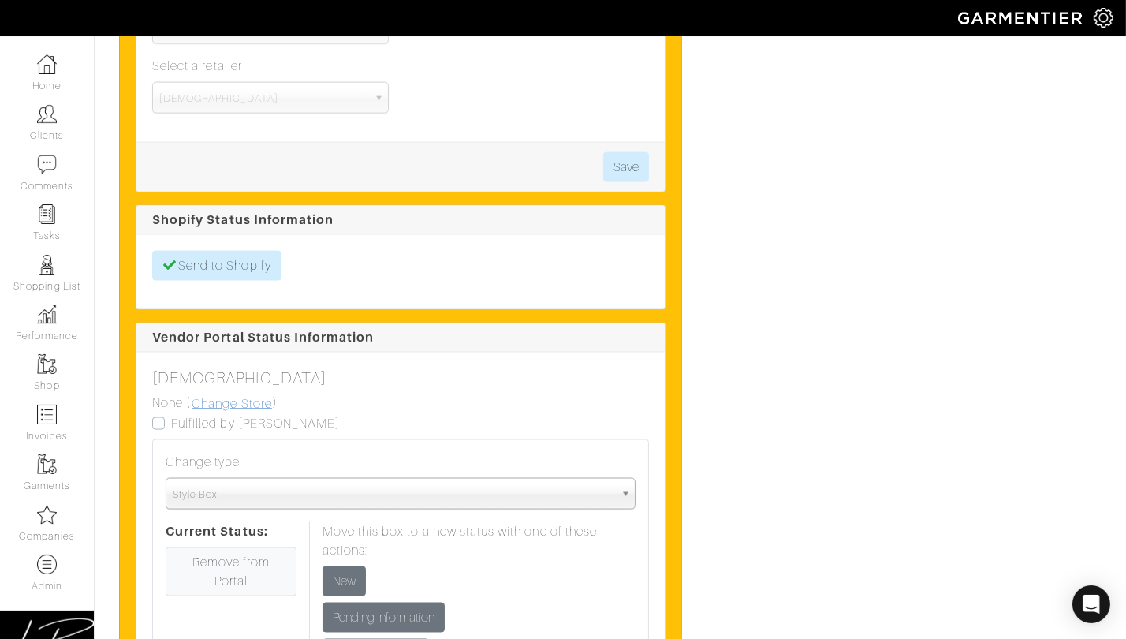
click at [221, 414] on link "Change Store" at bounding box center [232, 404] width 82 height 21
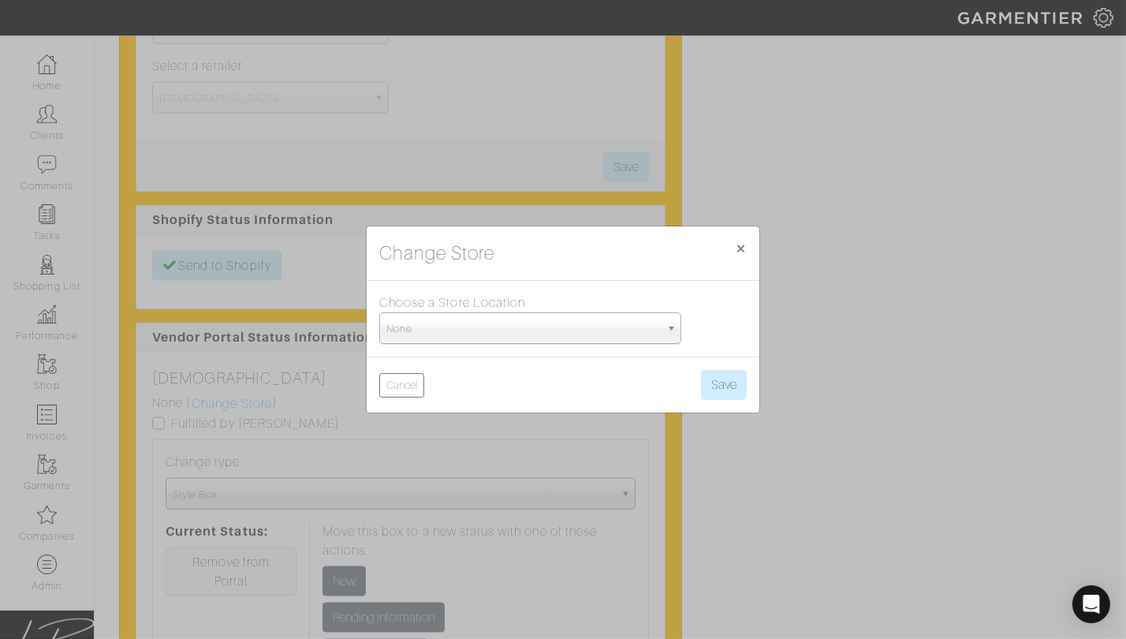
click at [431, 327] on span "None" at bounding box center [523, 329] width 274 height 32
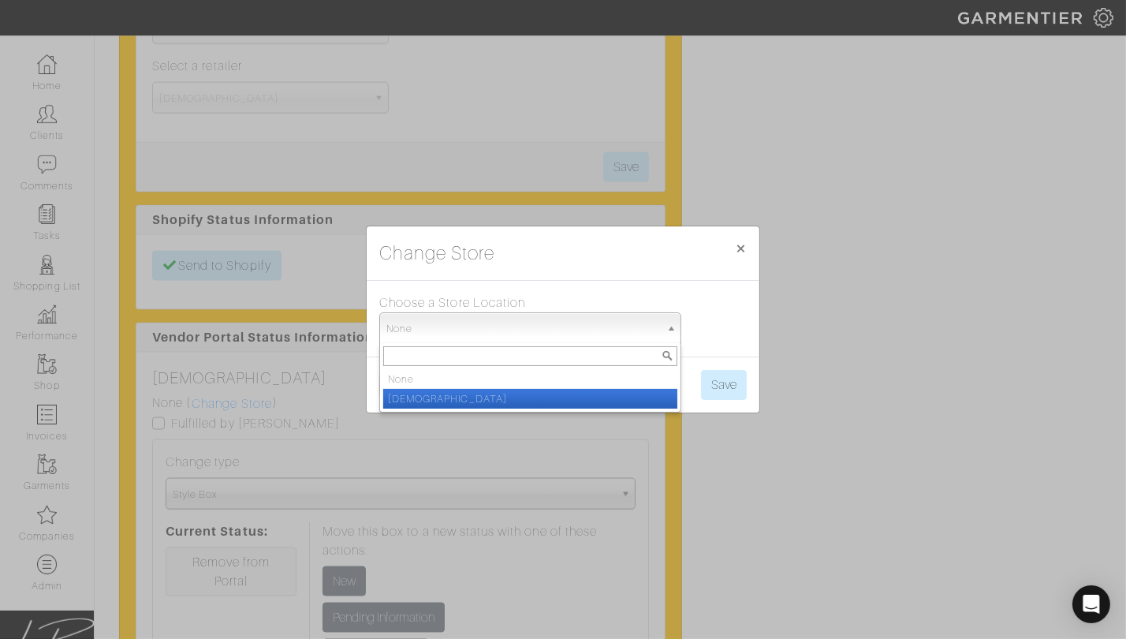
click at [438, 393] on li "Pastori" at bounding box center [530, 399] width 294 height 20
select select "51"
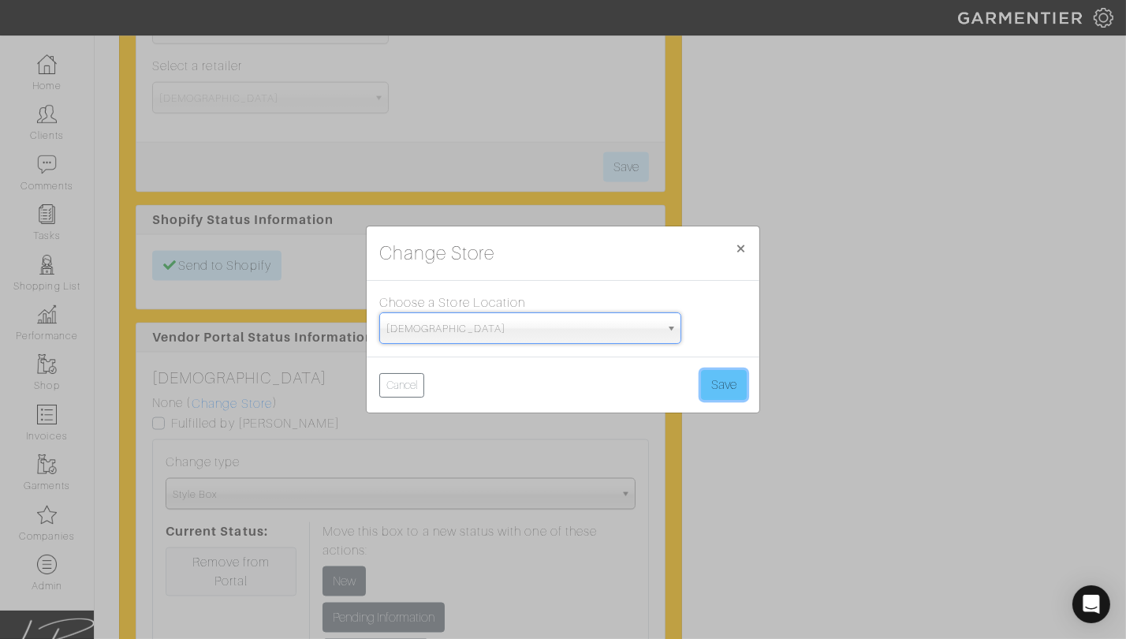
click at [715, 378] on button "Save" at bounding box center [724, 385] width 46 height 30
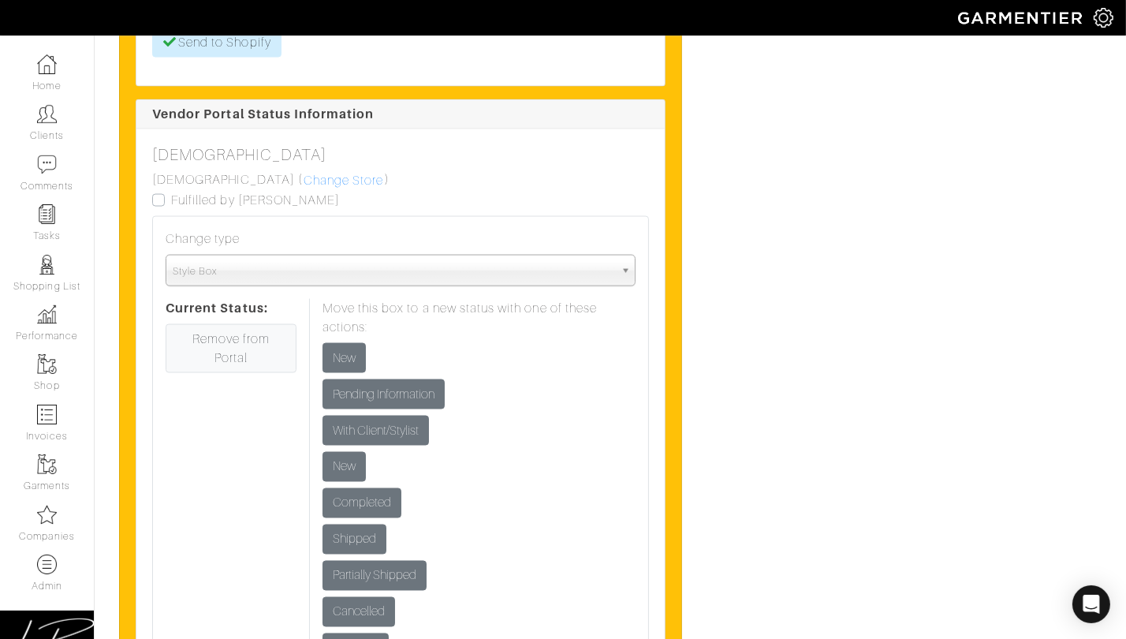
scroll to position [2678, 0]
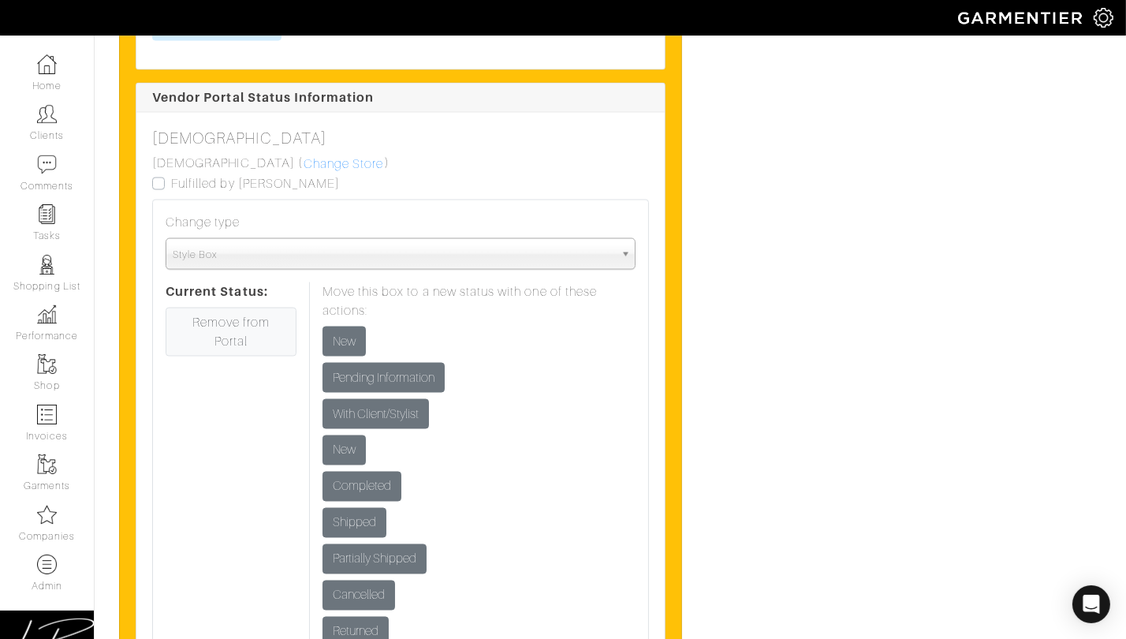
click at [171, 193] on label "Fulfilled by [PERSON_NAME]" at bounding box center [255, 183] width 169 height 19
click at [161, 190] on input "Fulfilled by [PERSON_NAME]" at bounding box center [158, 182] width 13 height 16
checkbox input "true"
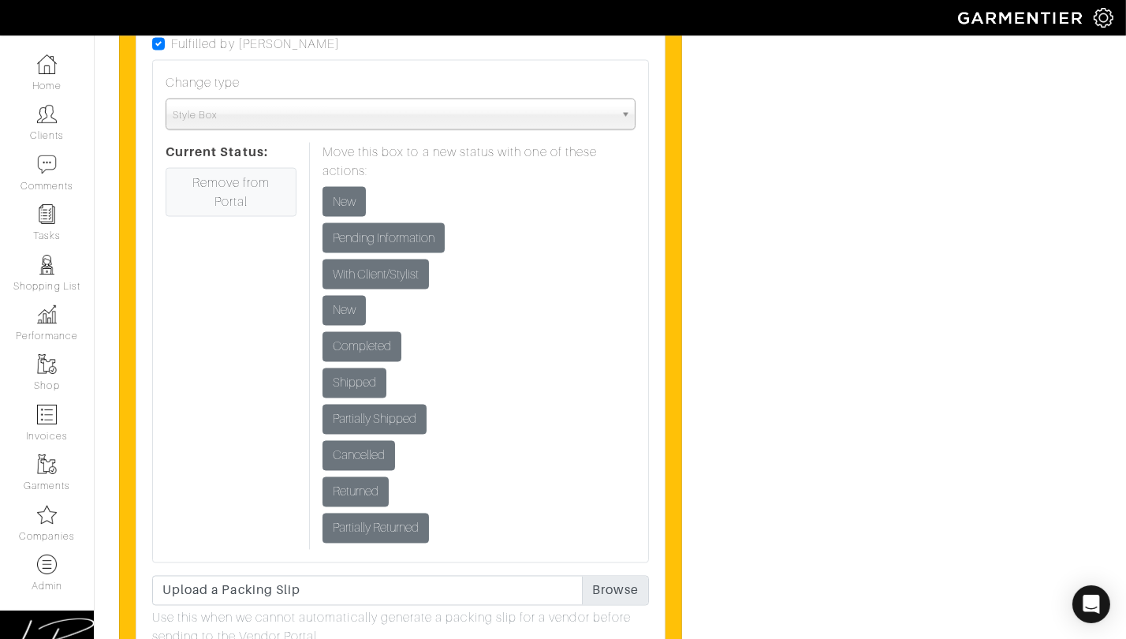
scroll to position [2828, 0]
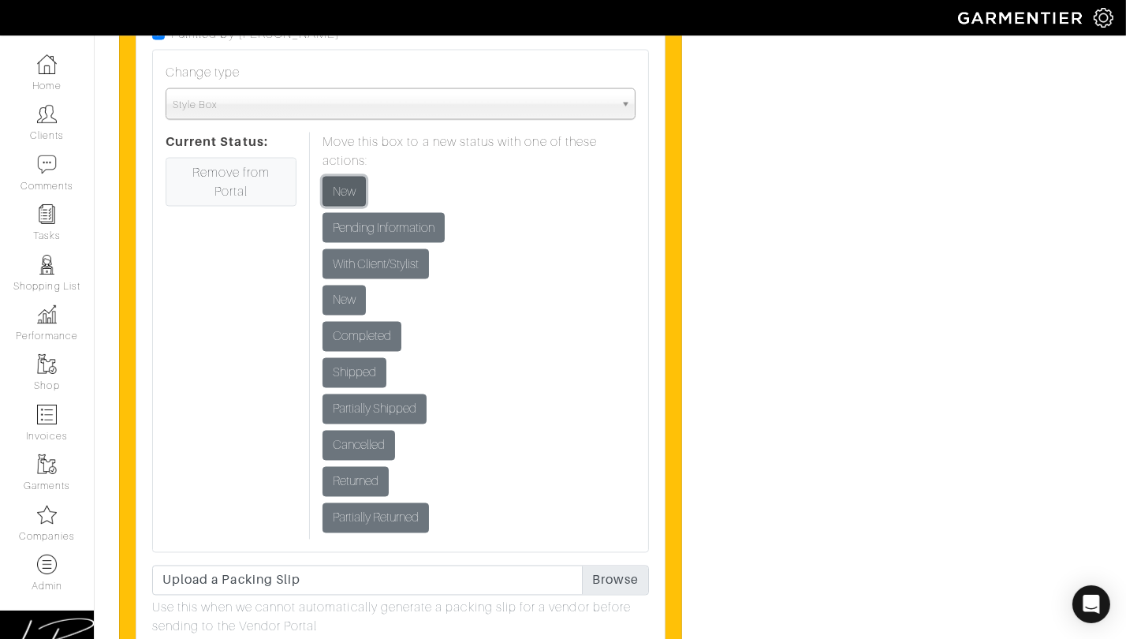
drag, startPoint x: 347, startPoint y: 203, endPoint x: 424, endPoint y: 223, distance: 79.2
click at [352, 203] on input "New" at bounding box center [344, 192] width 43 height 30
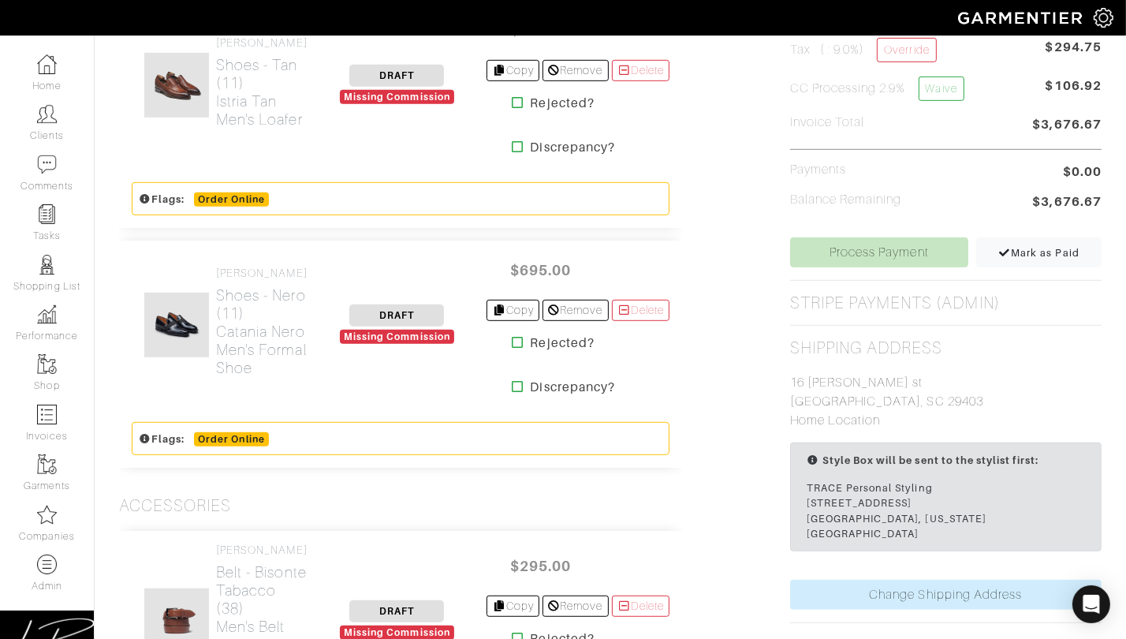
scroll to position [923, 0]
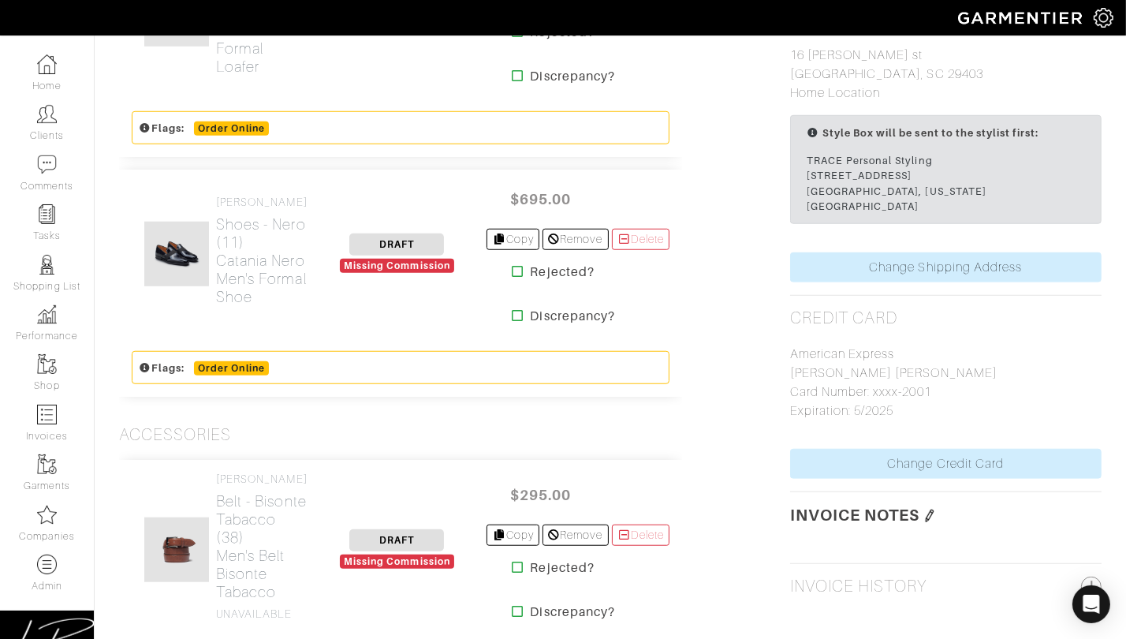
scroll to position [1246, 0]
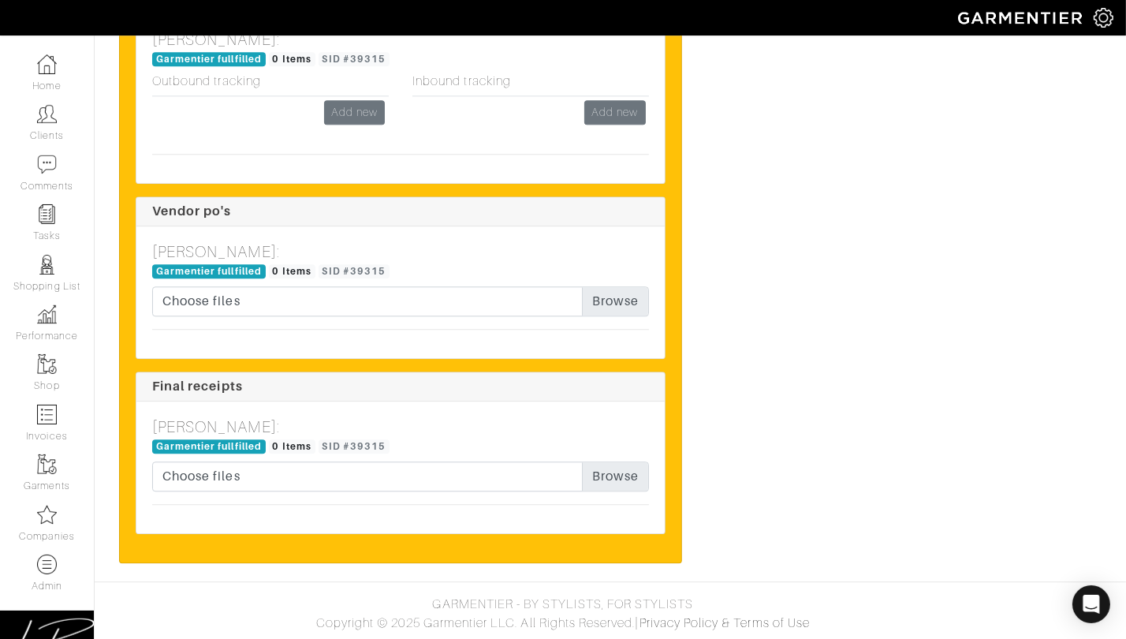
scroll to position [4040, 0]
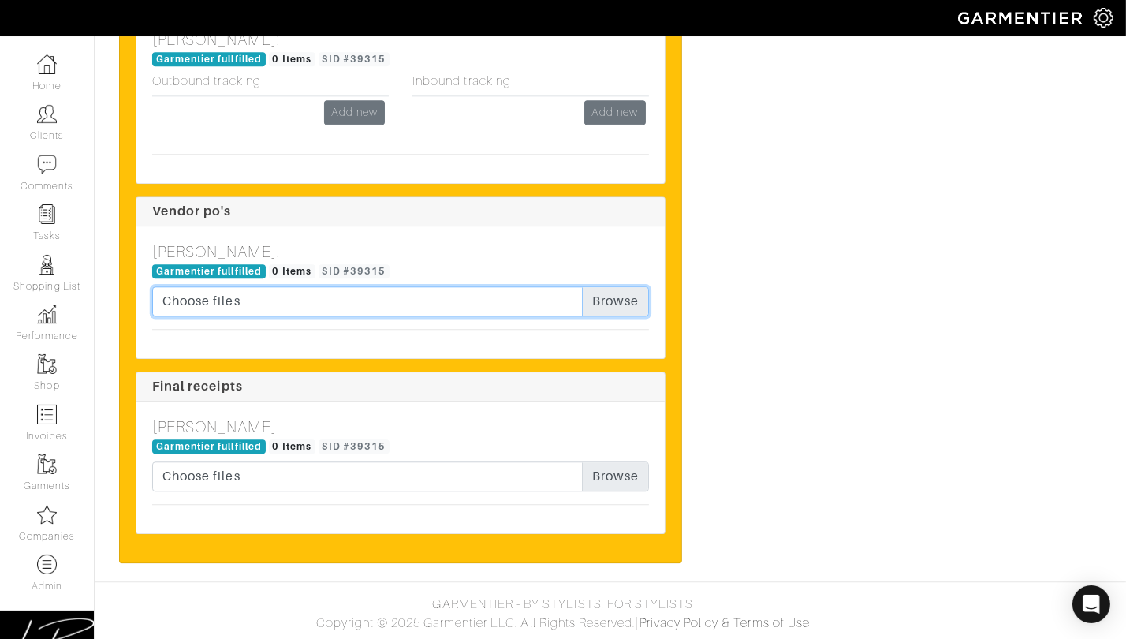
click at [600, 294] on input "Choose files" at bounding box center [400, 301] width 497 height 30
click at [592, 301] on input "Choose files" at bounding box center [400, 301] width 497 height 30
type input "C:\fakepath\[PERSON_NAME] Order 206941036 - [PERSON_NAME] [PERSON_NAME] - 24367…"
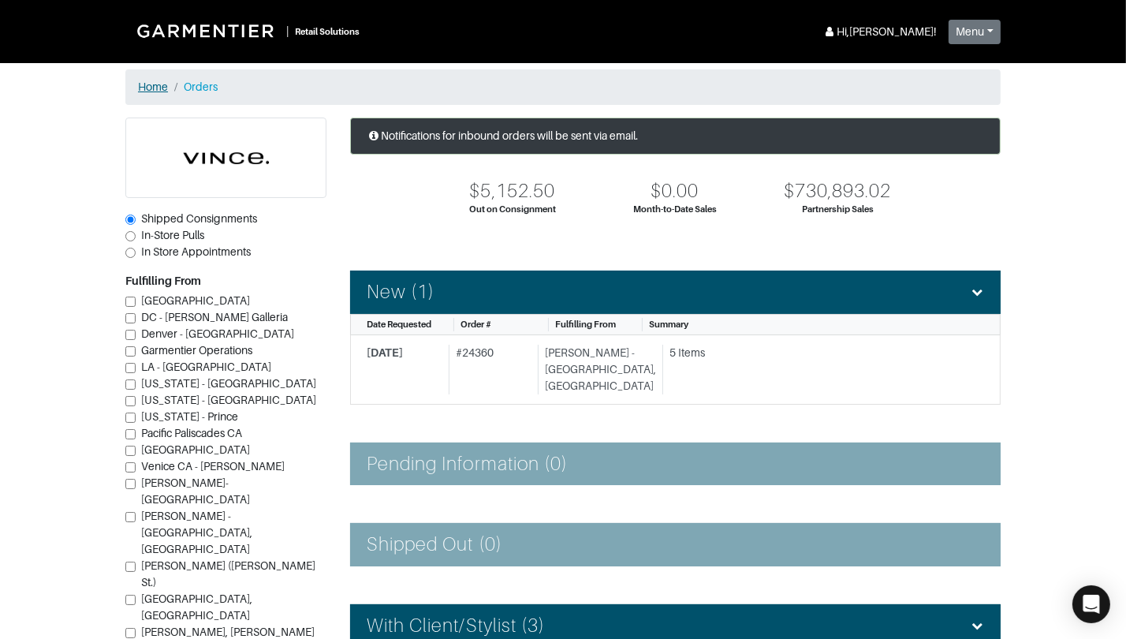
click at [146, 89] on link "Home" at bounding box center [153, 86] width 30 height 13
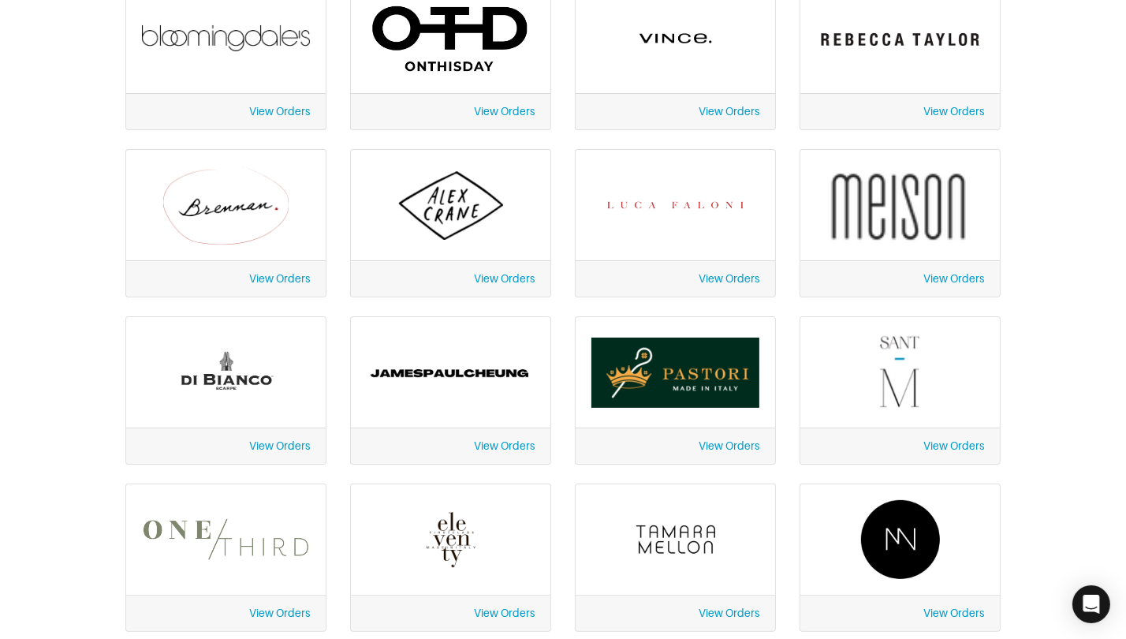
scroll to position [375, 0]
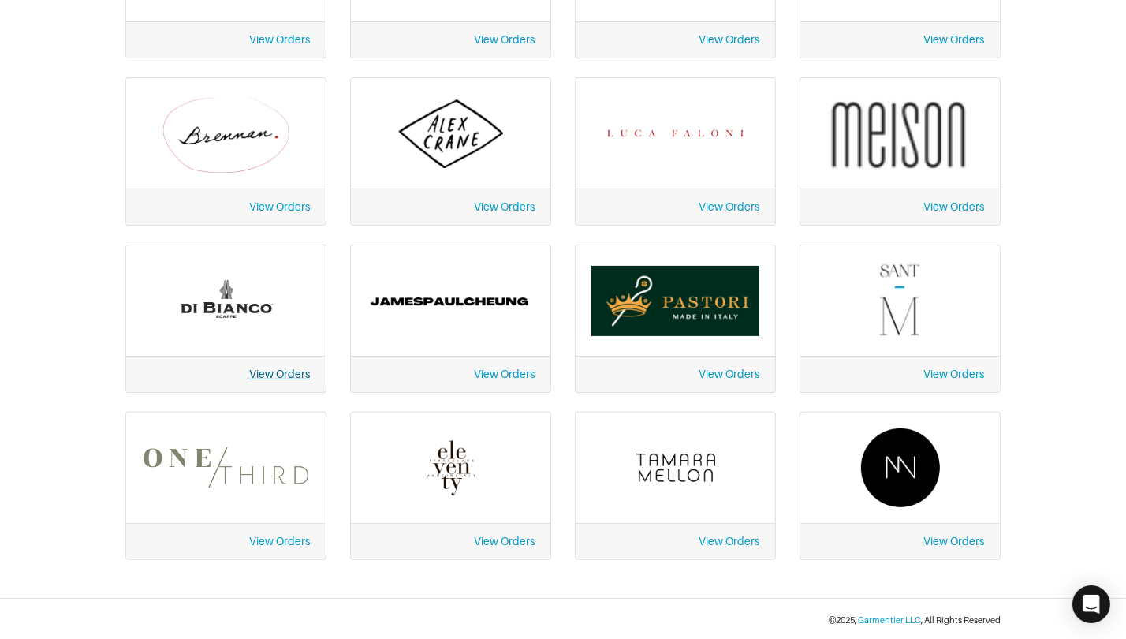
click at [289, 375] on link "View Orders" at bounding box center [279, 374] width 61 height 13
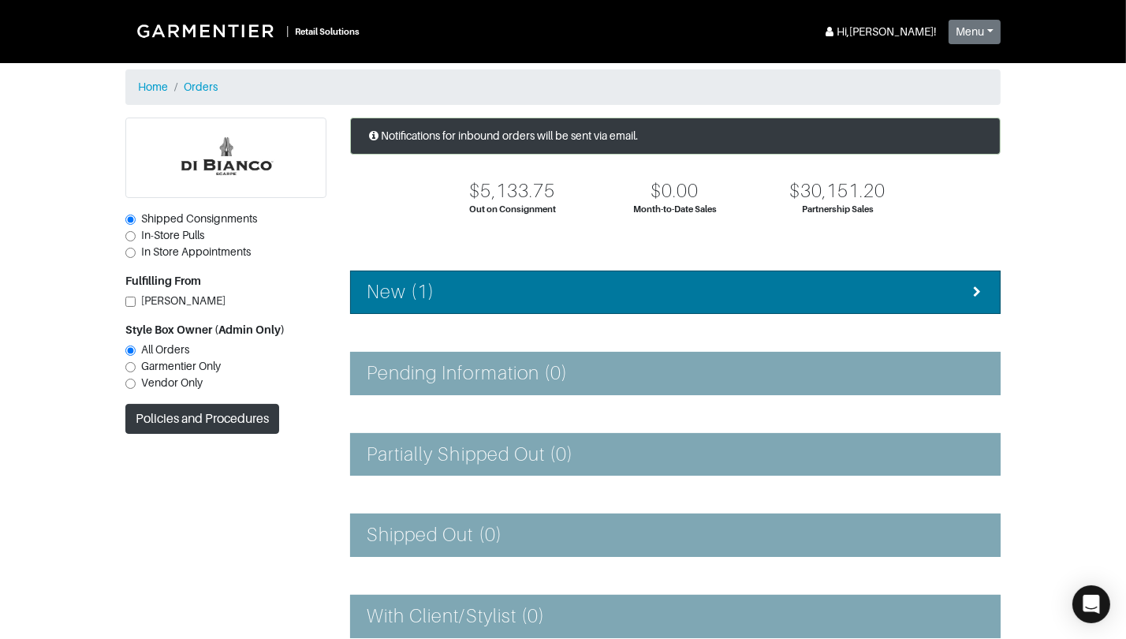
click at [444, 293] on div "New (1)" at bounding box center [676, 292] width 618 height 23
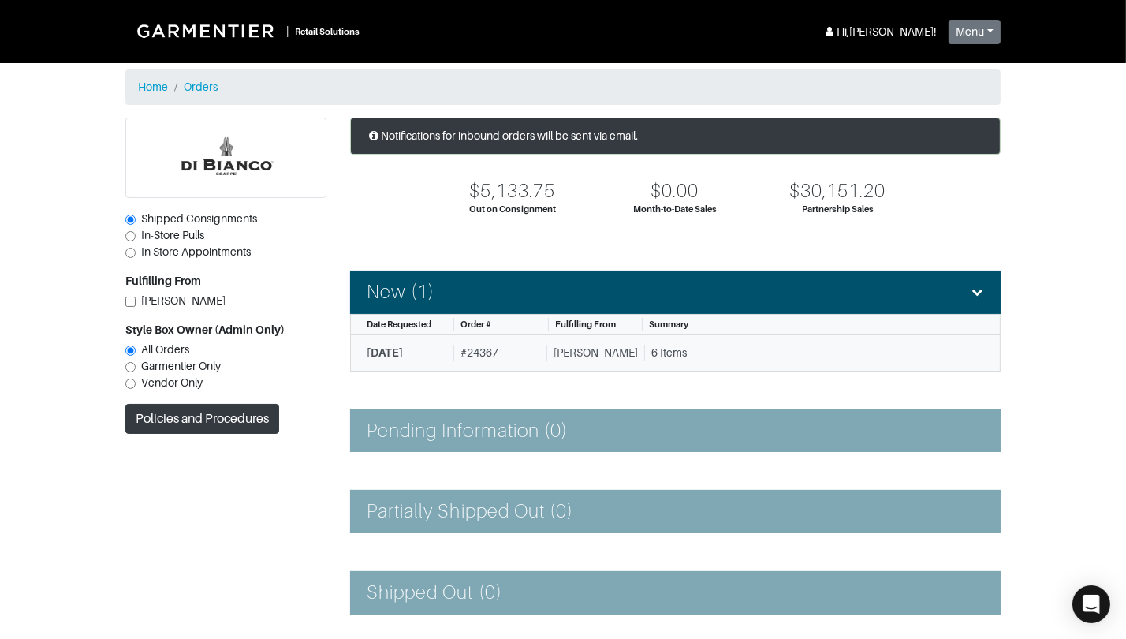
click at [472, 338] on link "[DATE] # 24367 [PERSON_NAME] 6 Items" at bounding box center [675, 353] width 651 height 36
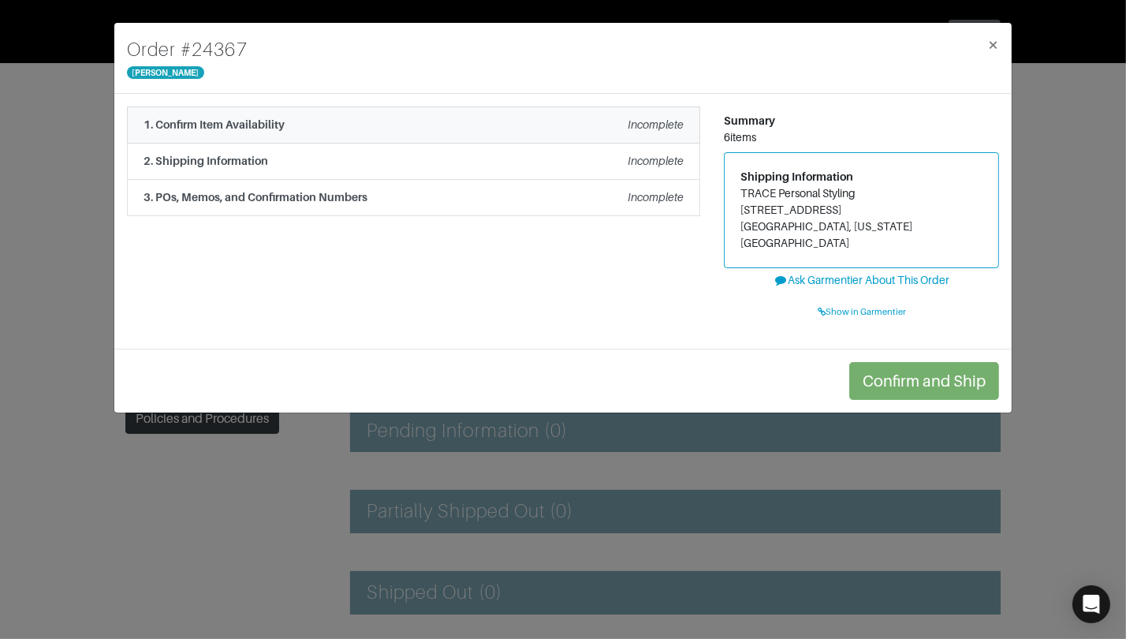
click at [289, 141] on li "1. Confirm Item Availability Incomplete" at bounding box center [413, 124] width 573 height 37
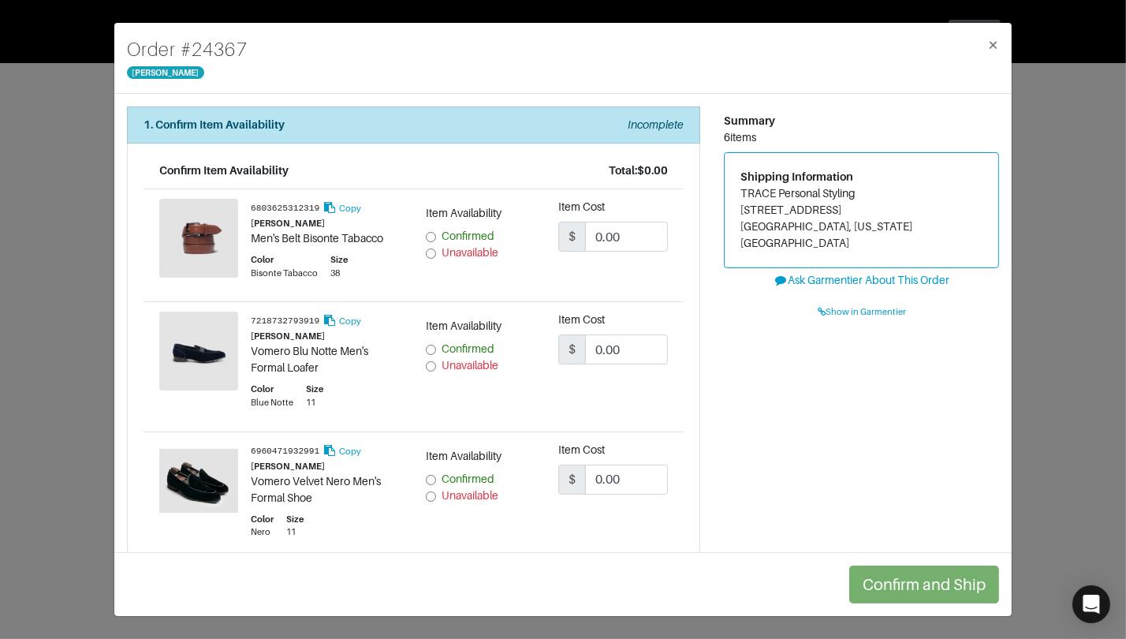
click at [432, 238] on input "Confirmed" at bounding box center [431, 237] width 10 height 10
radio input "true"
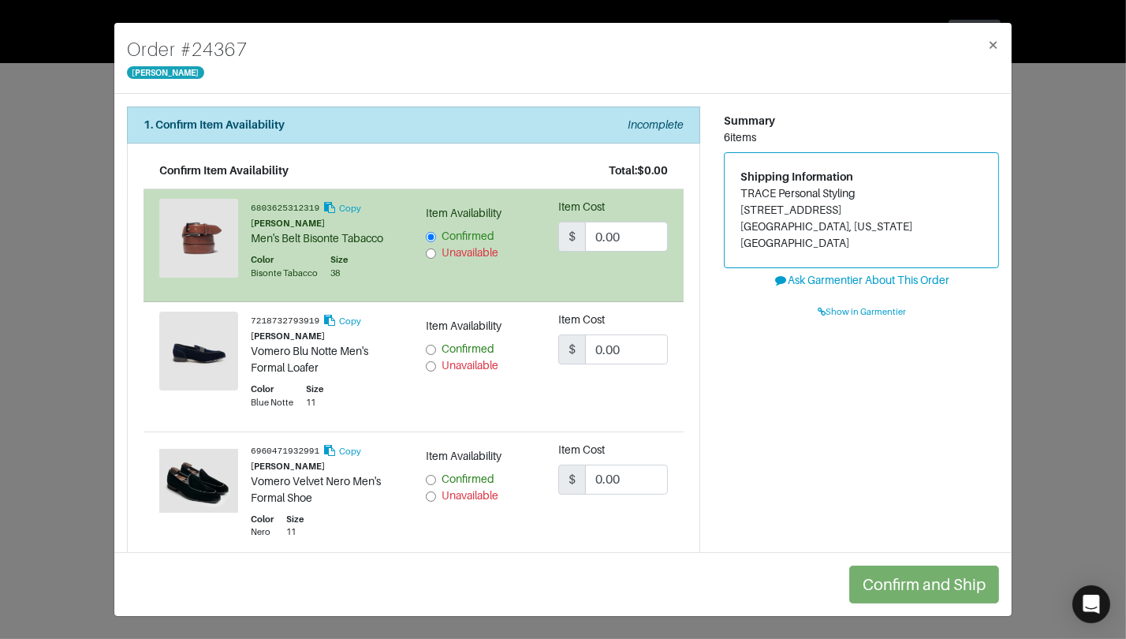
drag, startPoint x: 430, startPoint y: 349, endPoint x: 426, endPoint y: 339, distance: 11.0
click at [430, 349] on input "Confirmed" at bounding box center [431, 350] width 10 height 10
radio input "true"
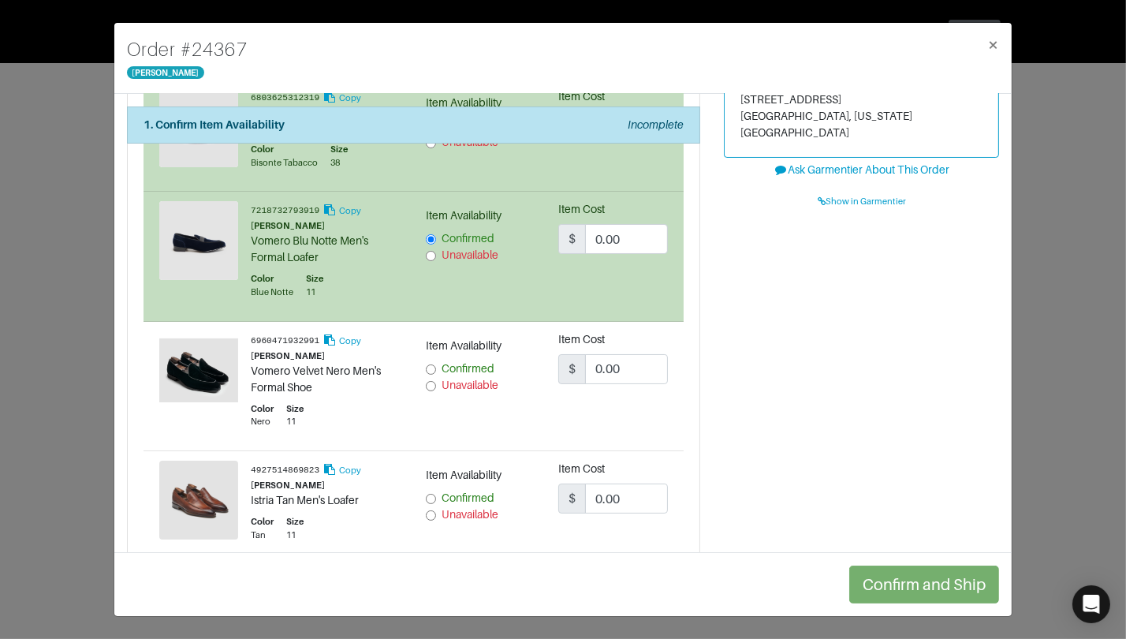
scroll to position [207, 0]
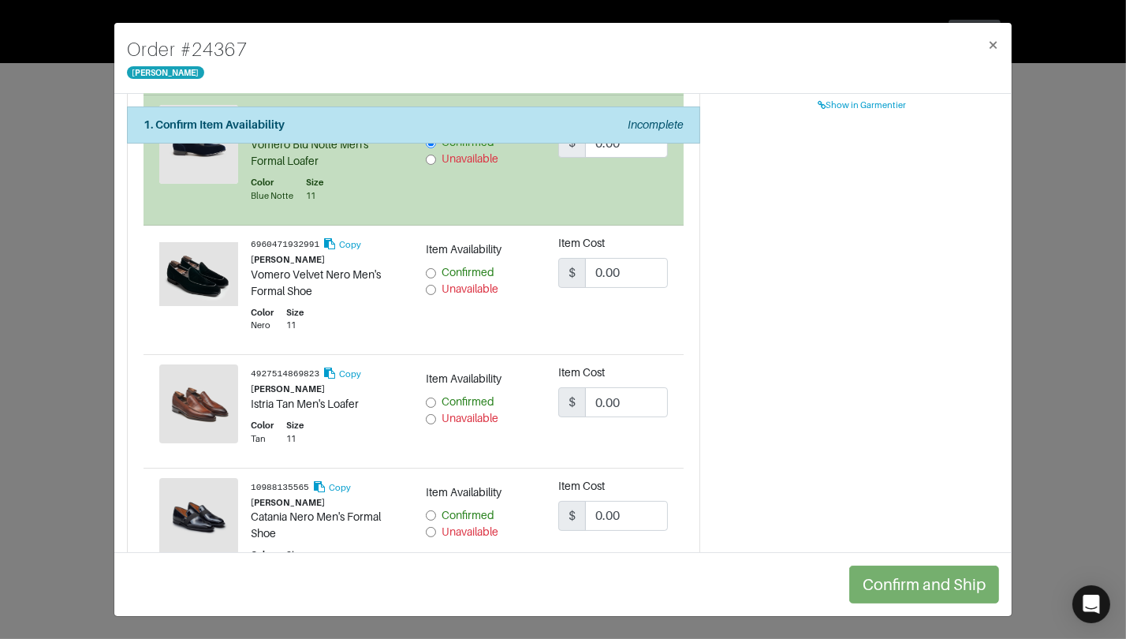
click at [432, 273] on input "Confirmed" at bounding box center [431, 273] width 10 height 10
radio input "true"
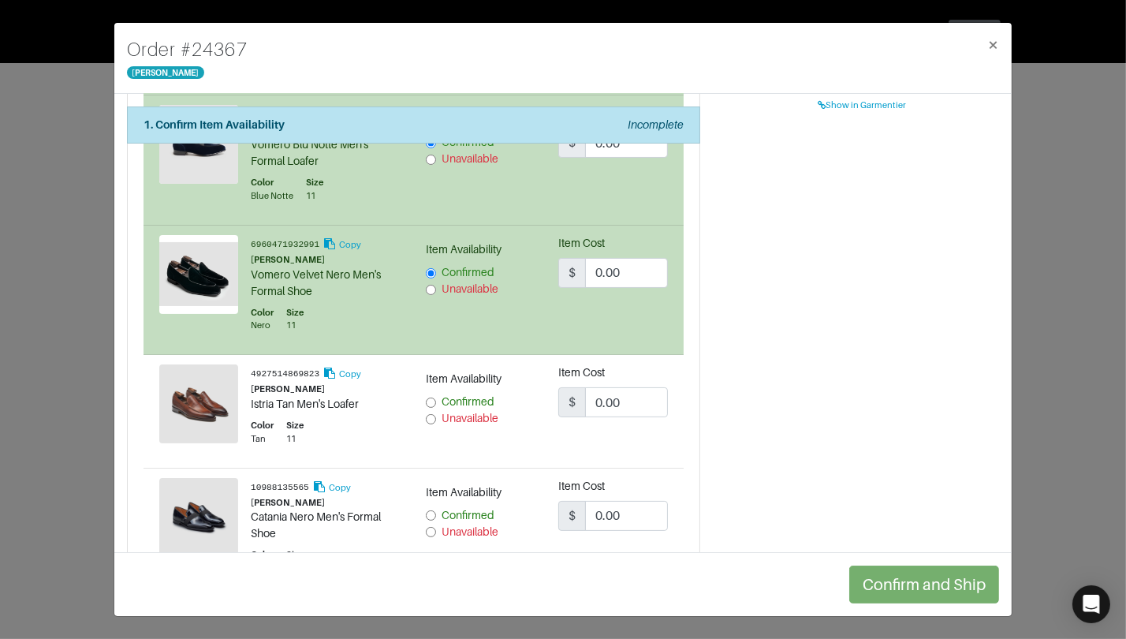
click at [431, 401] on input "Confirmed" at bounding box center [431, 402] width 10 height 10
radio input "true"
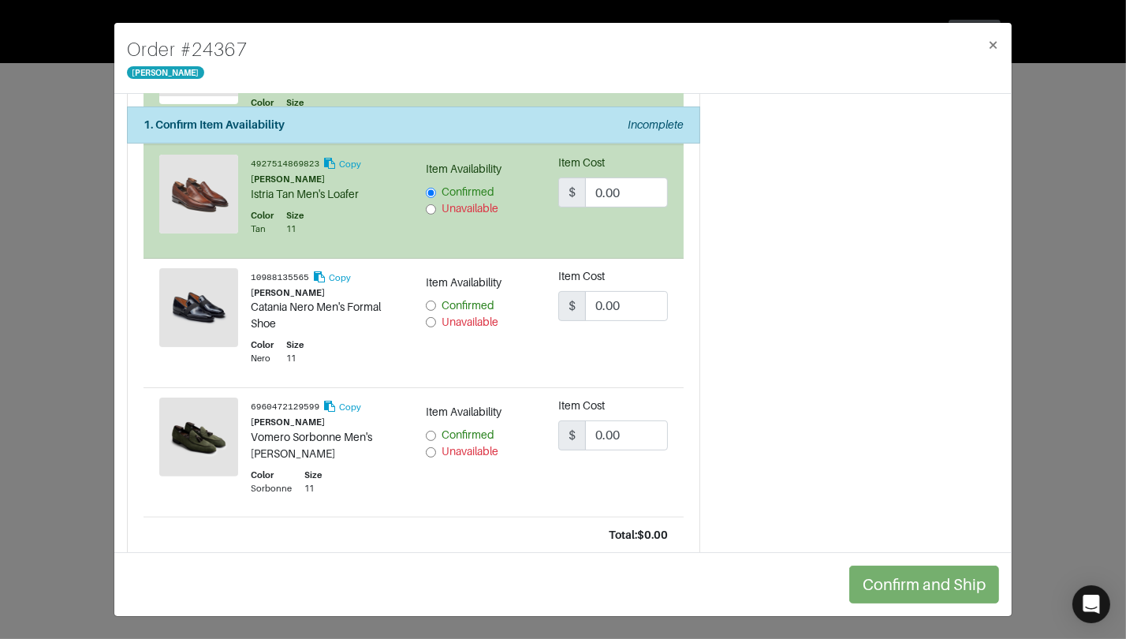
scroll to position [414, 0]
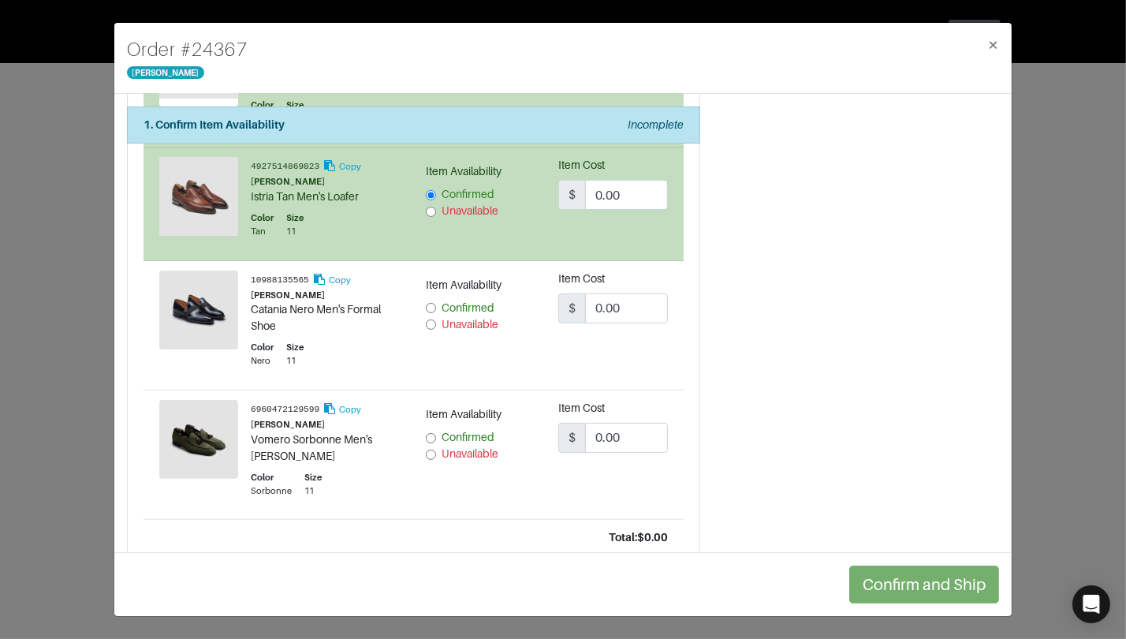
click at [432, 306] on input "Confirmed" at bounding box center [431, 308] width 10 height 10
radio input "true"
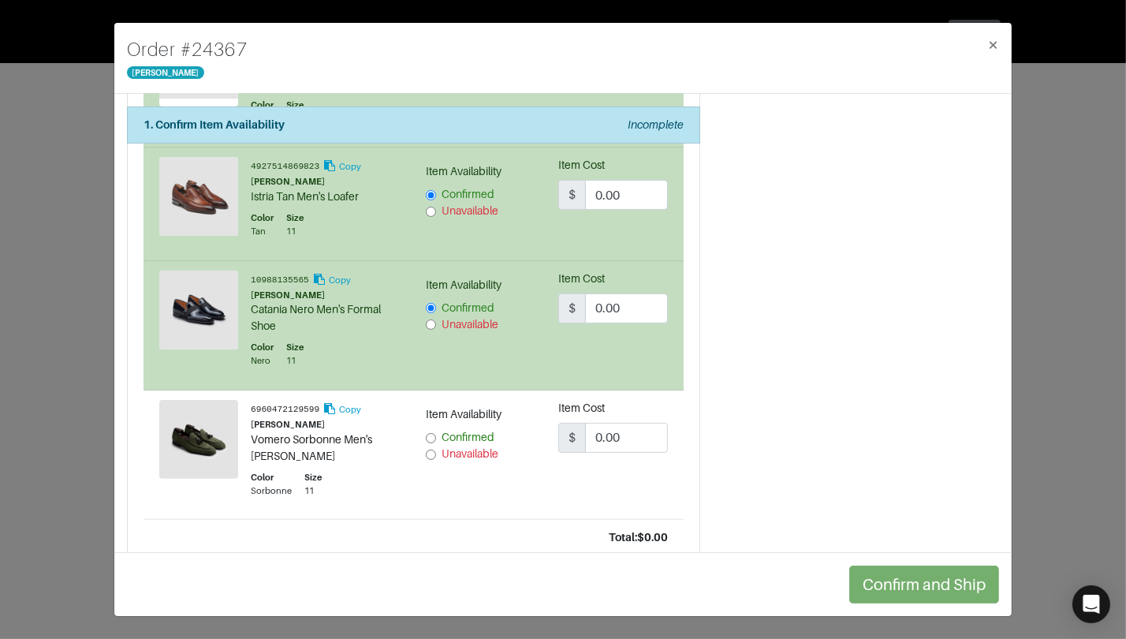
click at [431, 436] on input "Confirmed" at bounding box center [431, 438] width 10 height 10
radio input "true"
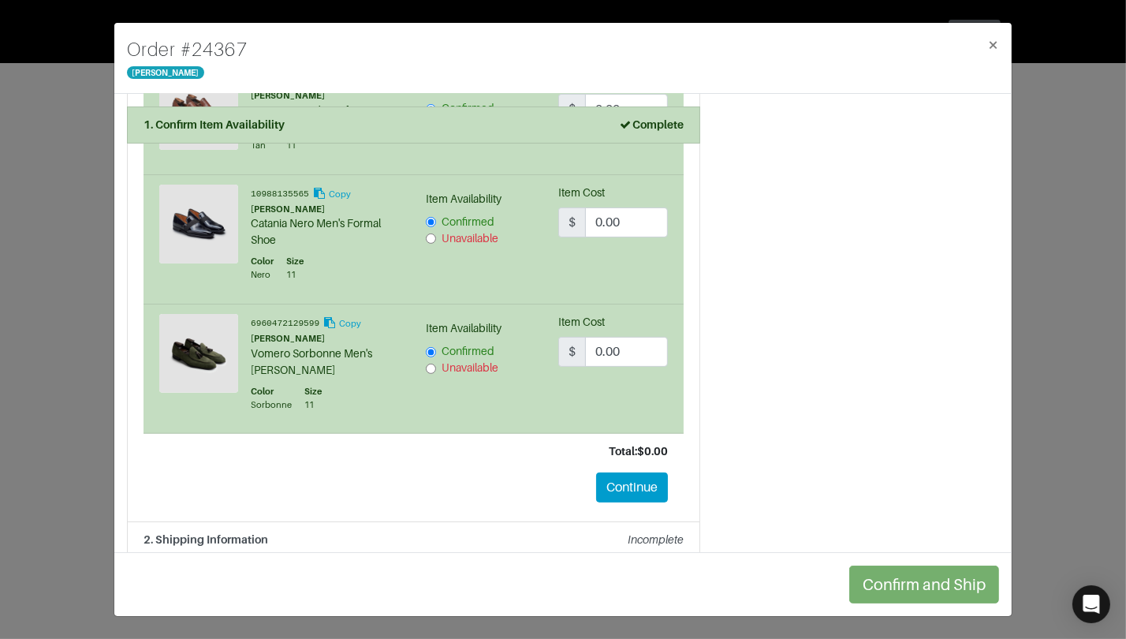
scroll to position [554, 0]
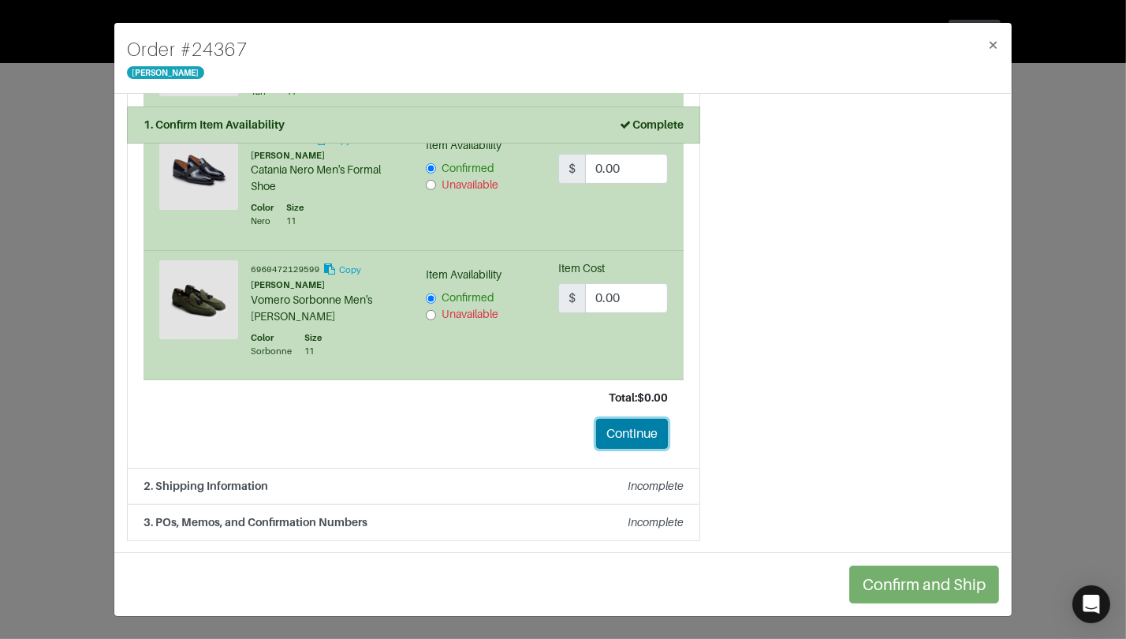
click at [650, 429] on button "Continue" at bounding box center [632, 434] width 72 height 30
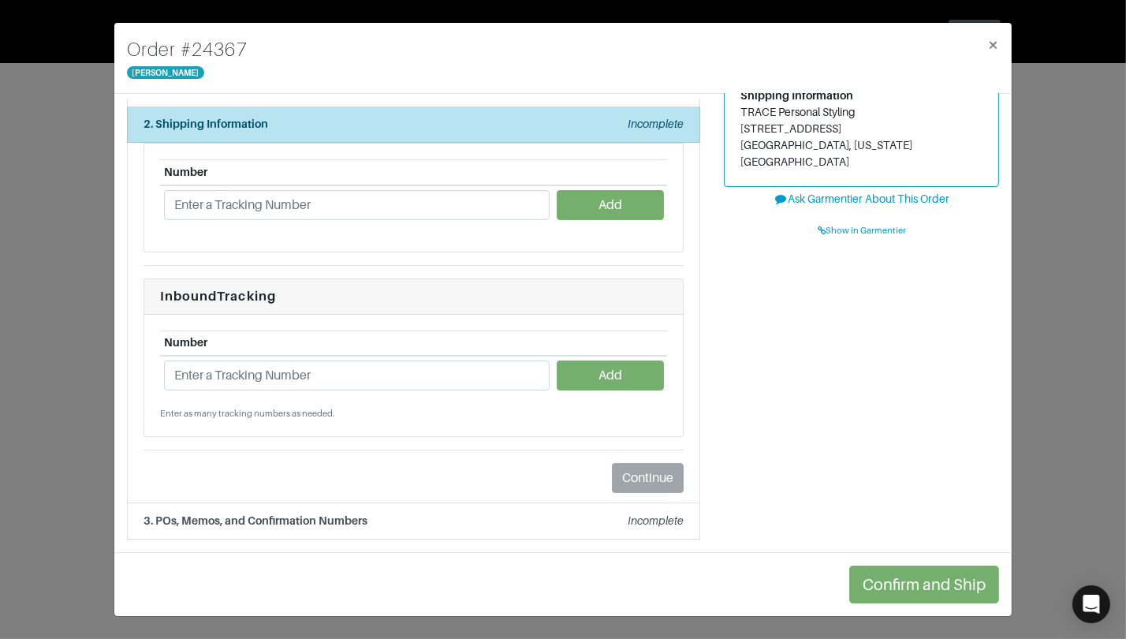
scroll to position [78, 0]
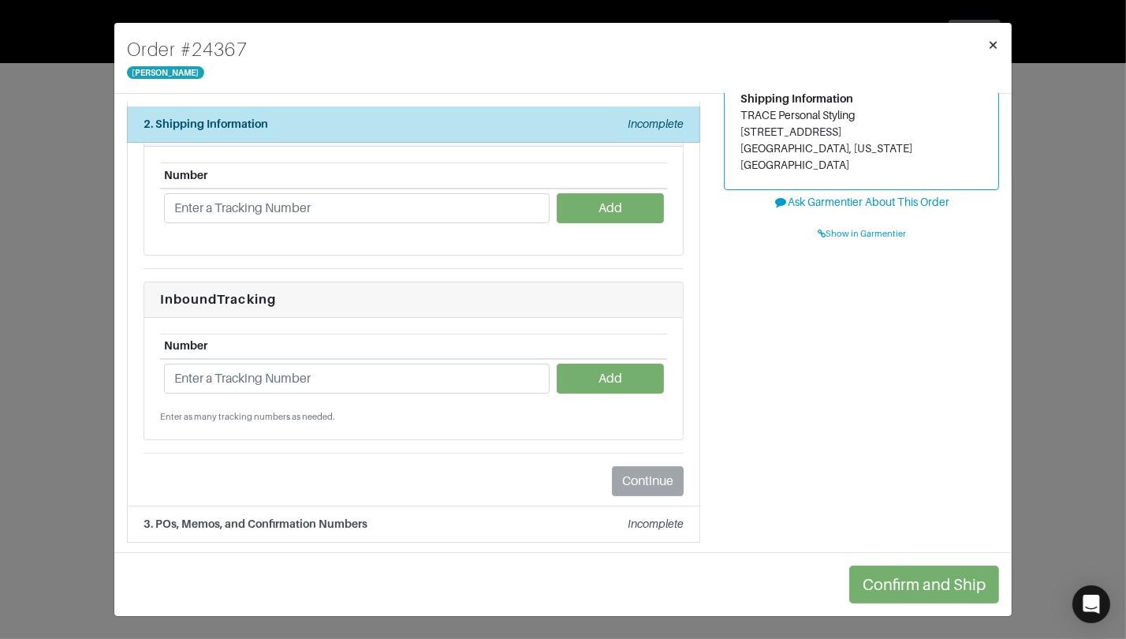
click at [996, 35] on span "×" at bounding box center [993, 44] width 12 height 21
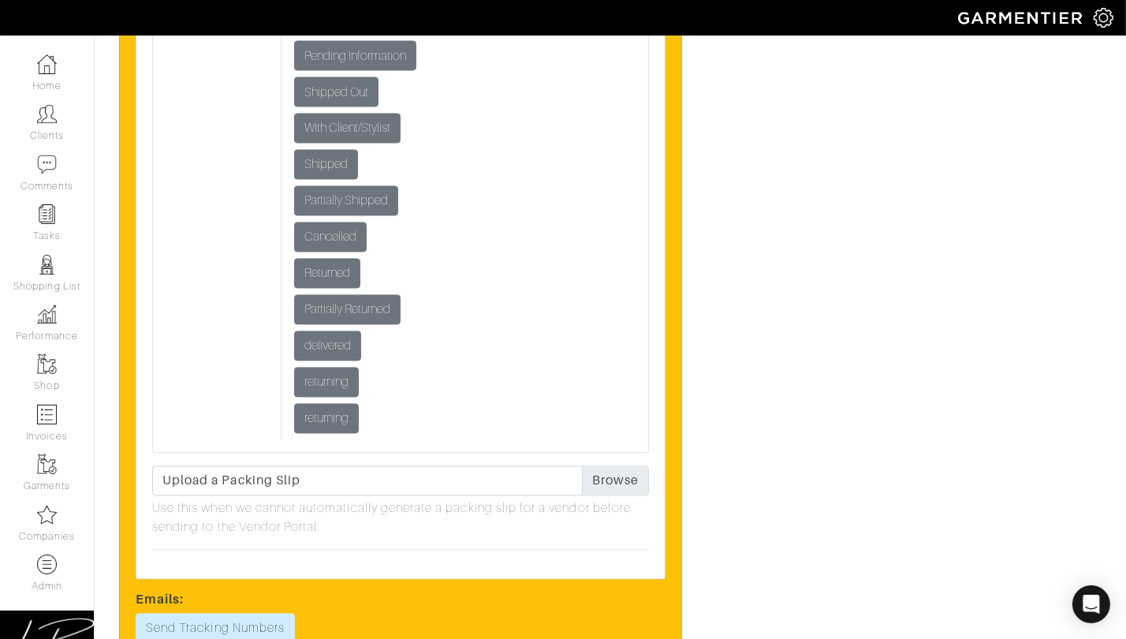
scroll to position [3665, 0]
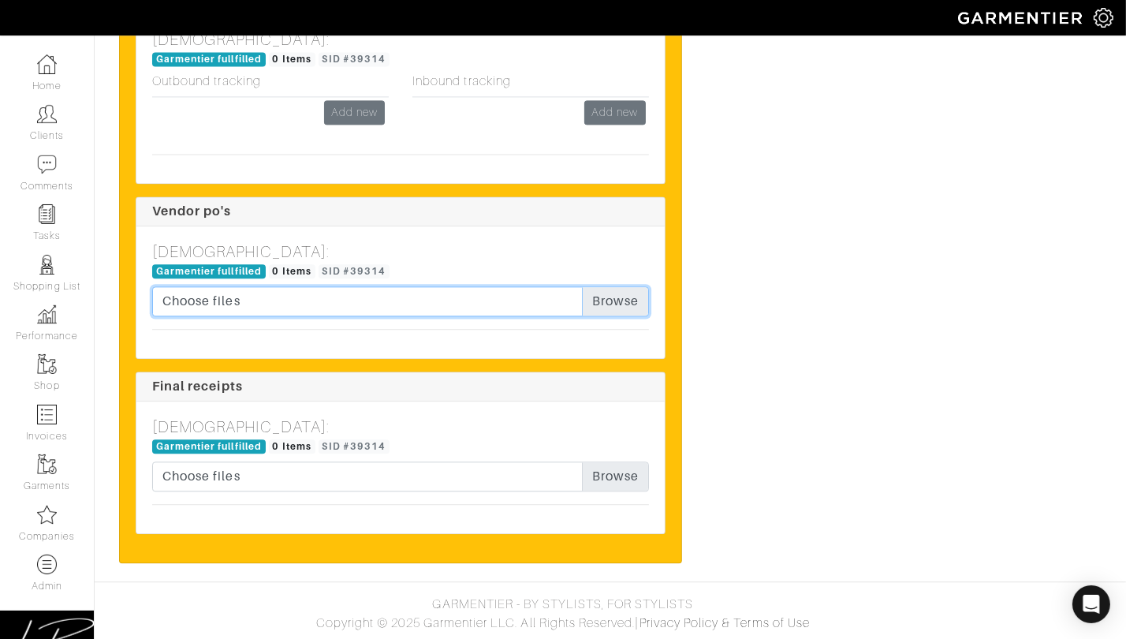
click at [614, 306] on input "Choose files" at bounding box center [400, 301] width 497 height 30
type input "C:\fakepath\Pastori order 231411230 - [PERSON_NAME] [PERSON_NAME] - 24366.pdf"
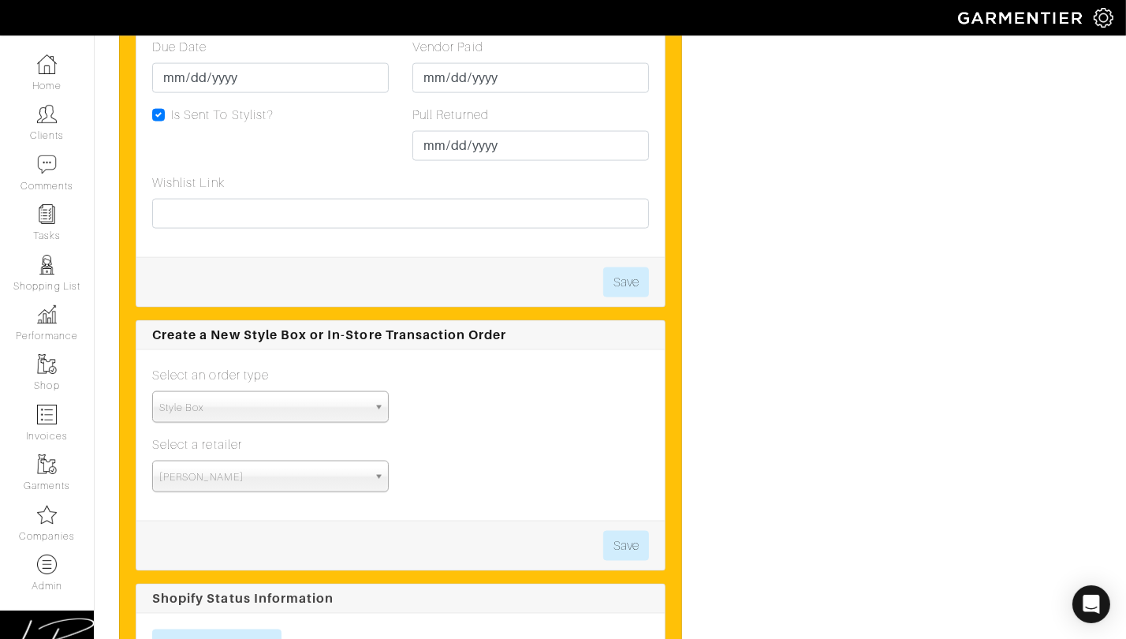
scroll to position [1981, 0]
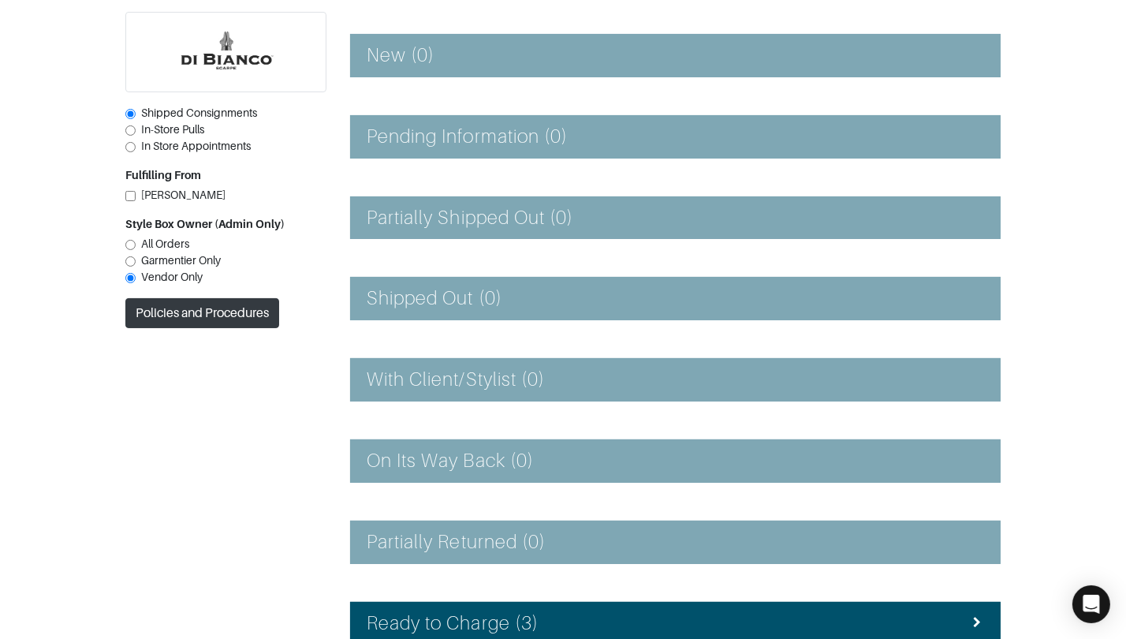
scroll to position [241, 0]
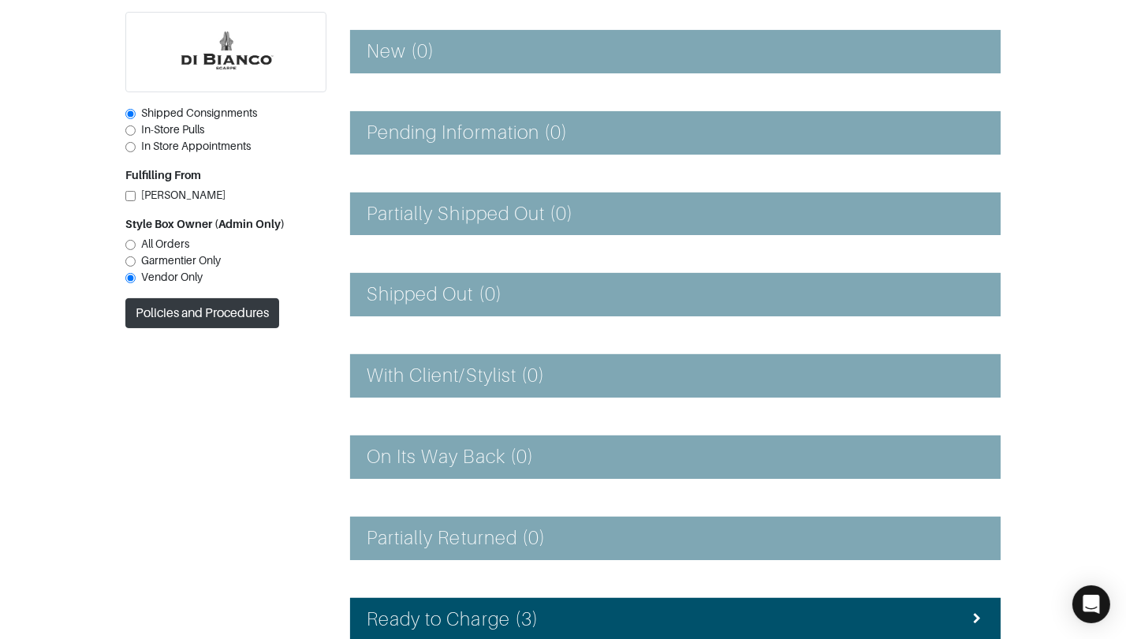
click at [166, 243] on span "All Orders" at bounding box center [165, 243] width 48 height 13
click at [136, 243] on input "All Orders" at bounding box center [130, 245] width 10 height 10
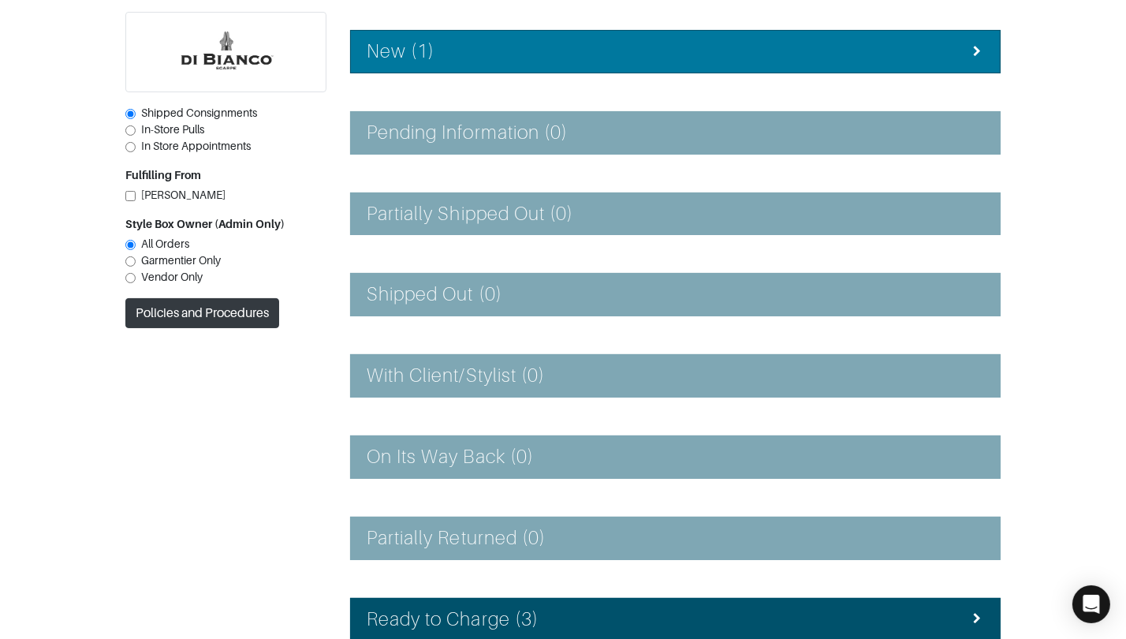
click at [510, 50] on div "New (1)" at bounding box center [676, 51] width 618 height 23
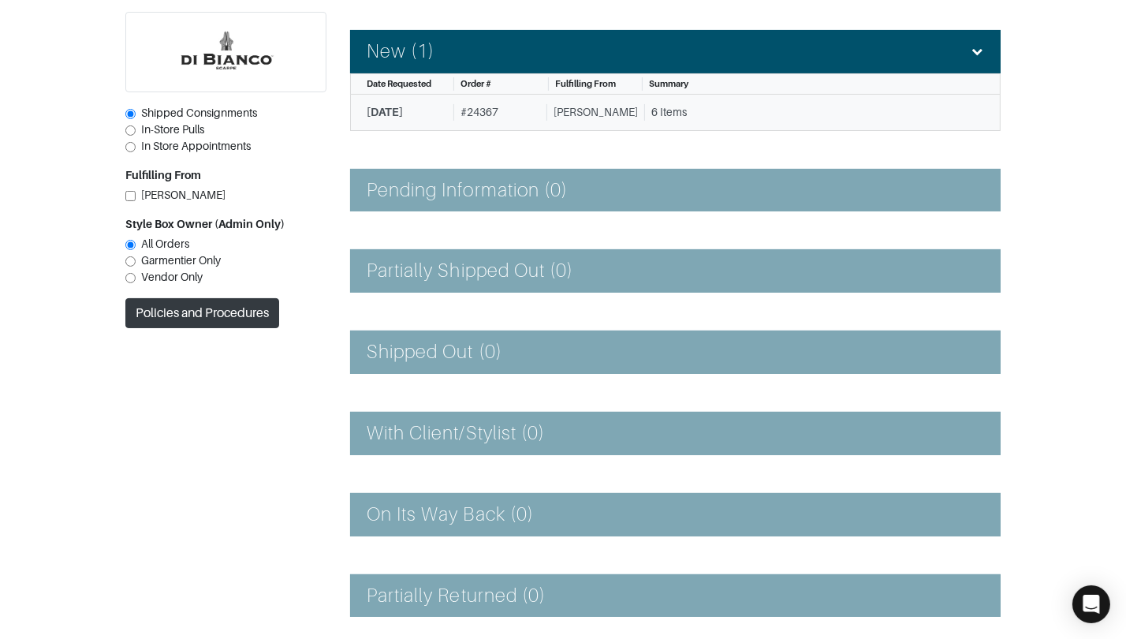
click at [521, 115] on div "# 24367" at bounding box center [497, 112] width 88 height 17
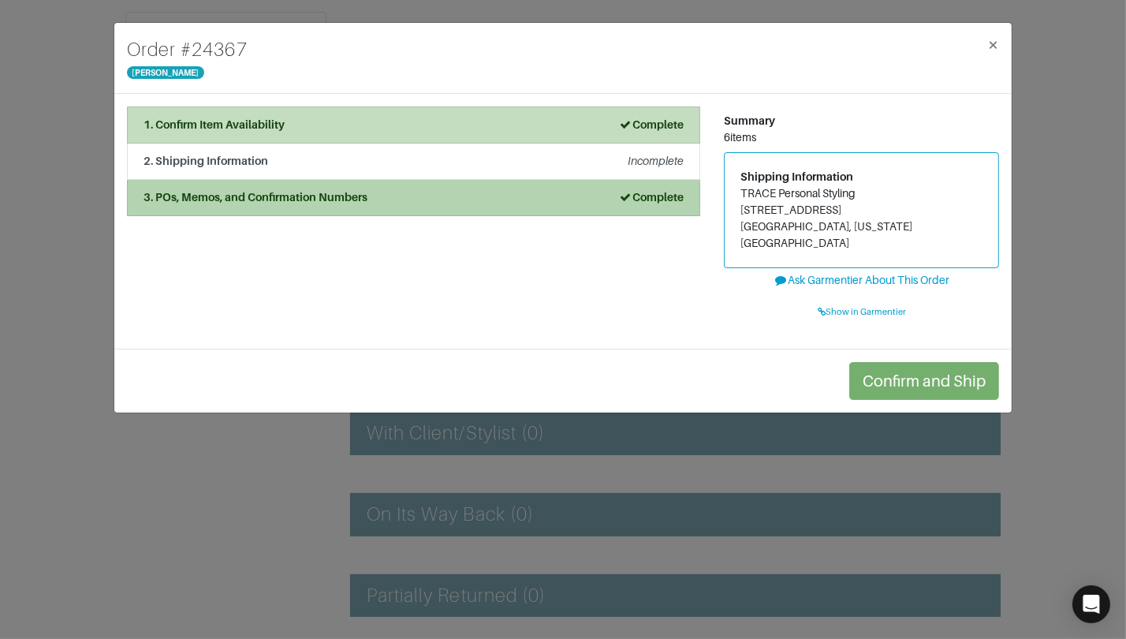
click at [434, 190] on div "3. POs, Memos, and Confirmation Numbers Complete" at bounding box center [414, 197] width 540 height 17
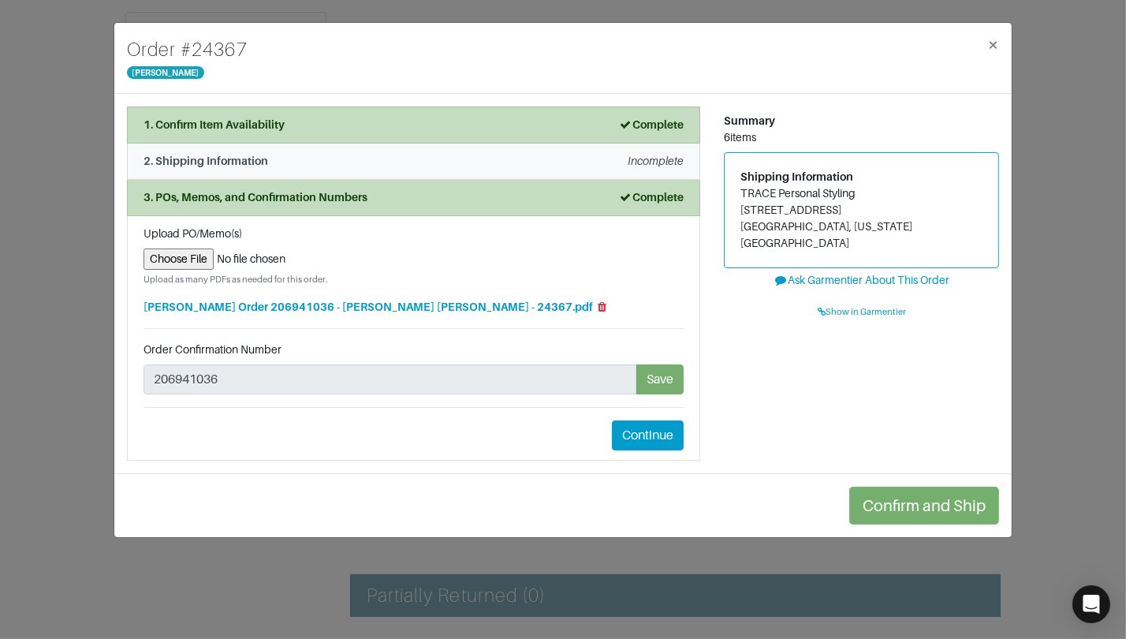
click at [427, 168] on div "2. Shipping Information Incomplete" at bounding box center [414, 161] width 540 height 17
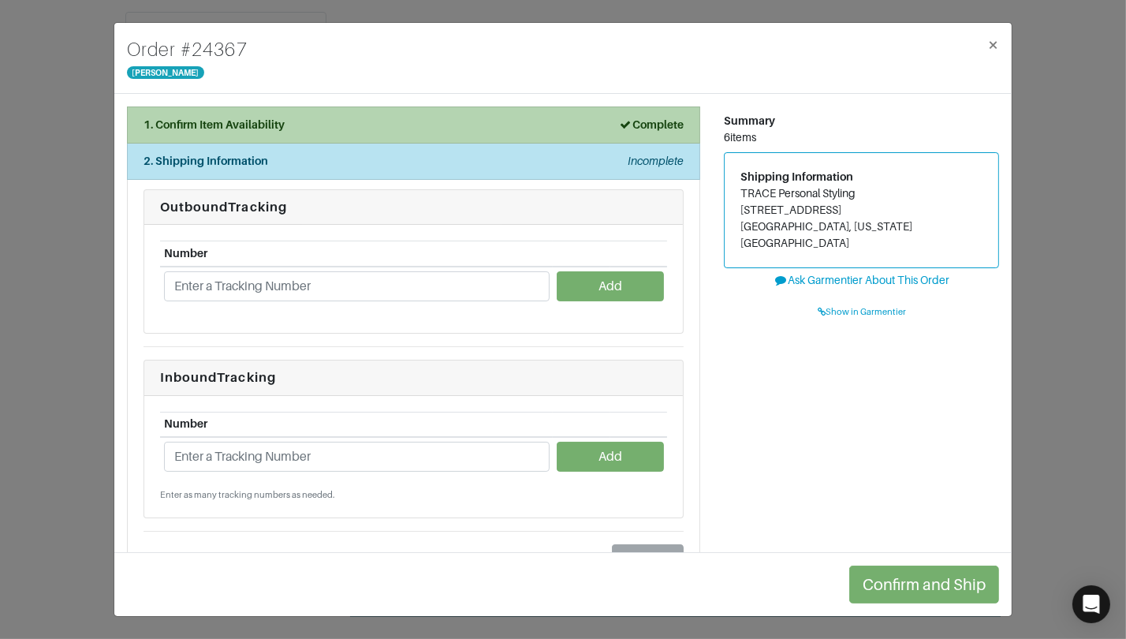
click at [448, 120] on div "1. Confirm Item Availability Complete" at bounding box center [414, 125] width 540 height 17
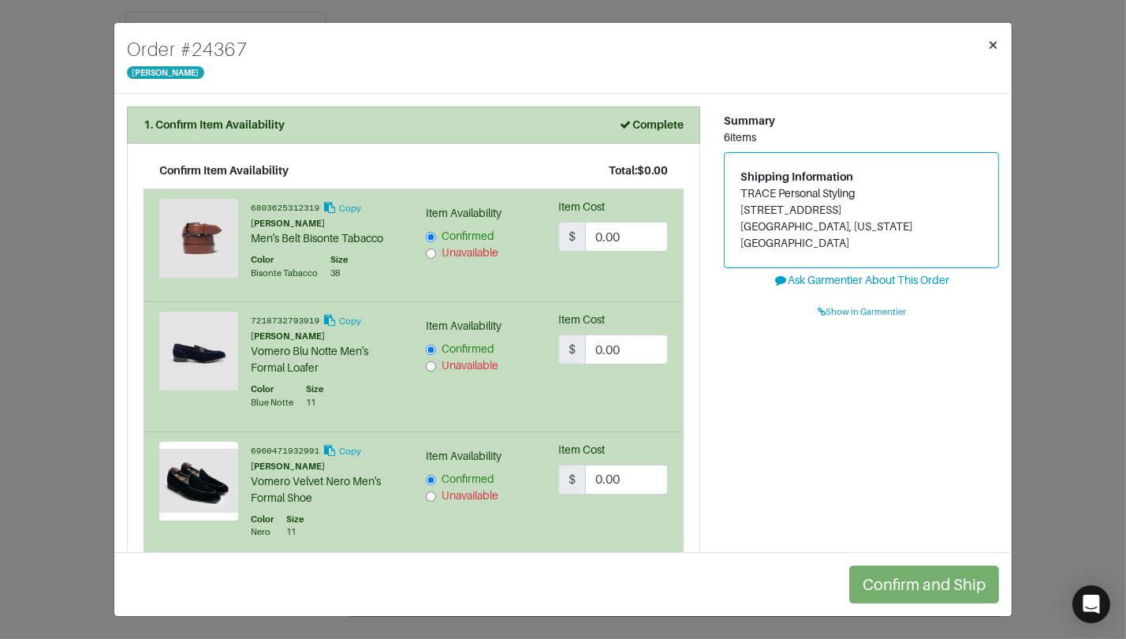
click at [995, 46] on span "×" at bounding box center [993, 44] width 12 height 21
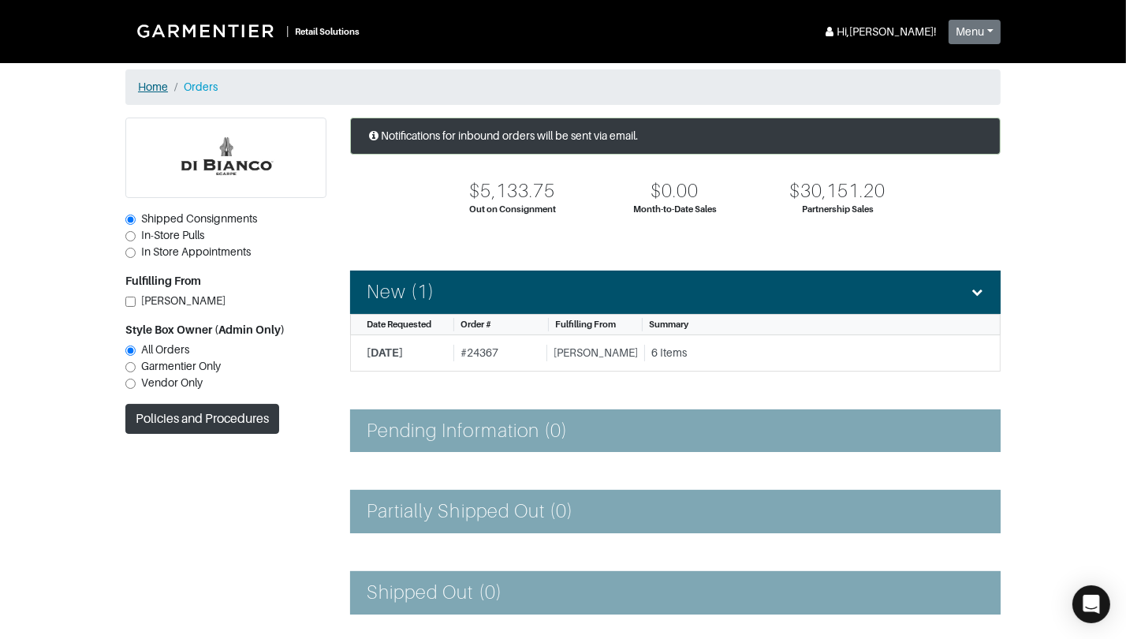
click at [154, 87] on link "Home" at bounding box center [153, 86] width 30 height 13
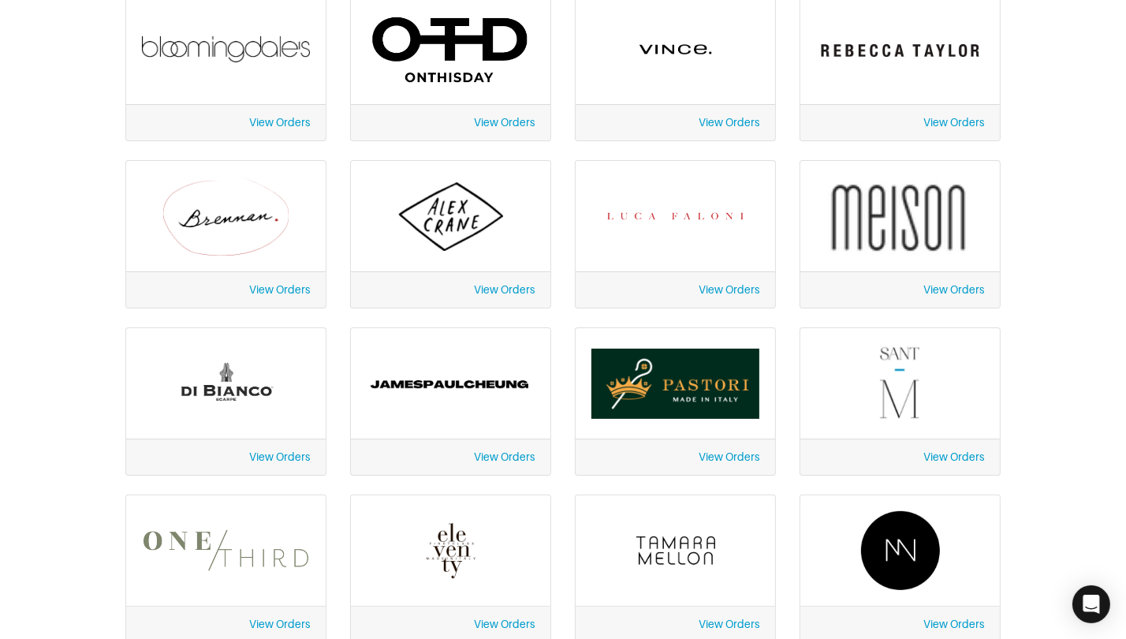
scroll to position [293, 0]
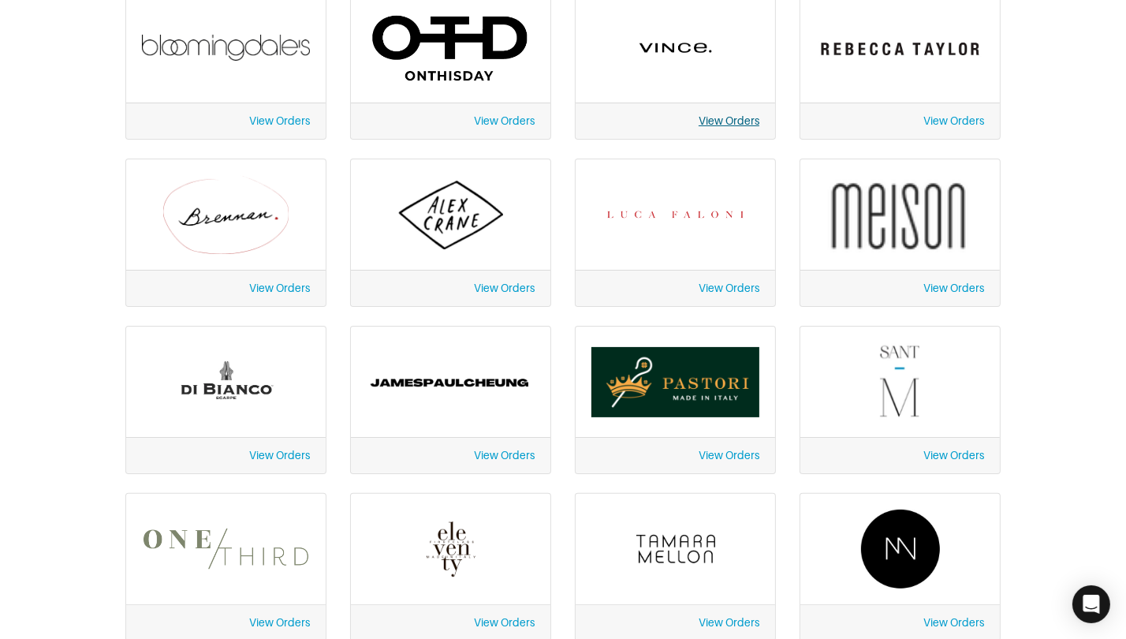
click at [706, 120] on link "View Orders" at bounding box center [729, 120] width 61 height 13
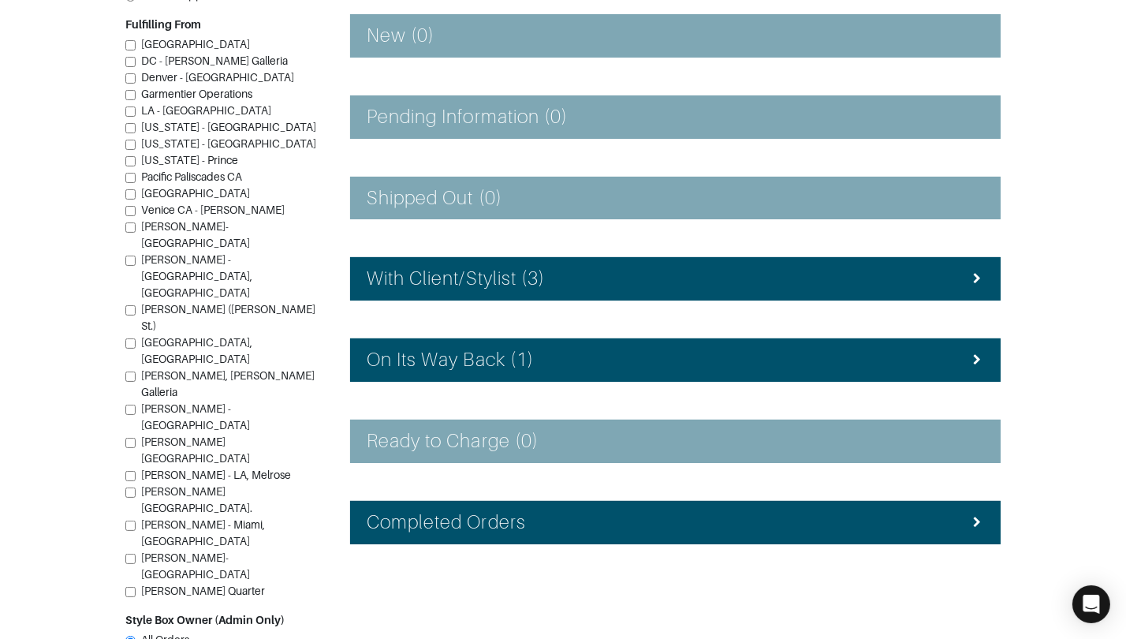
scroll to position [259, 0]
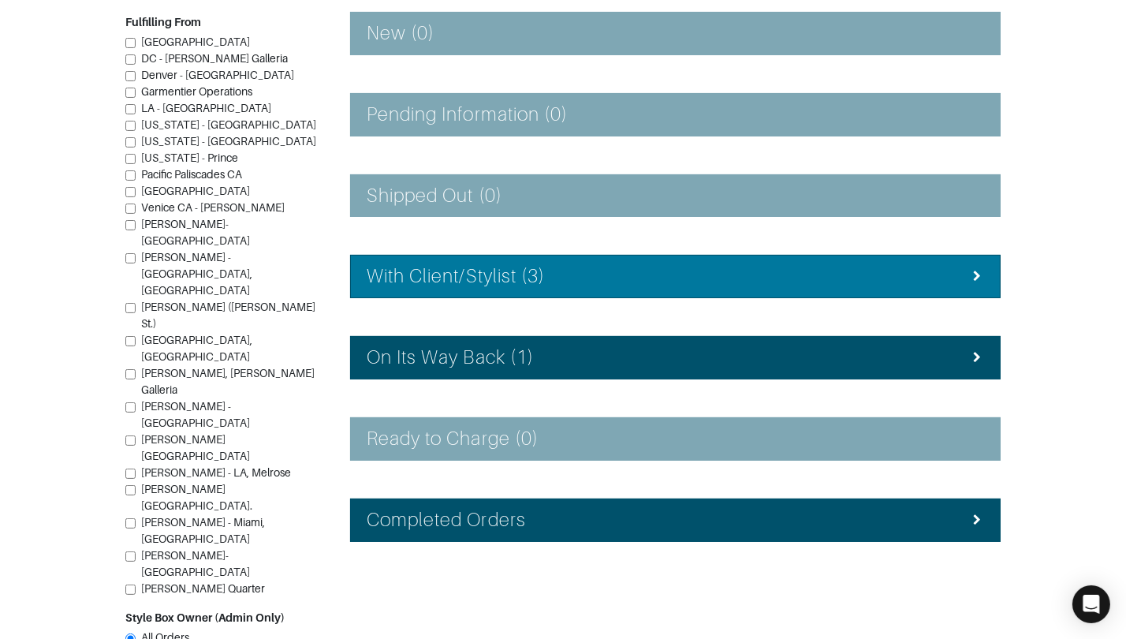
click at [527, 274] on h4 "With Client/Stylist (3)" at bounding box center [456, 276] width 178 height 23
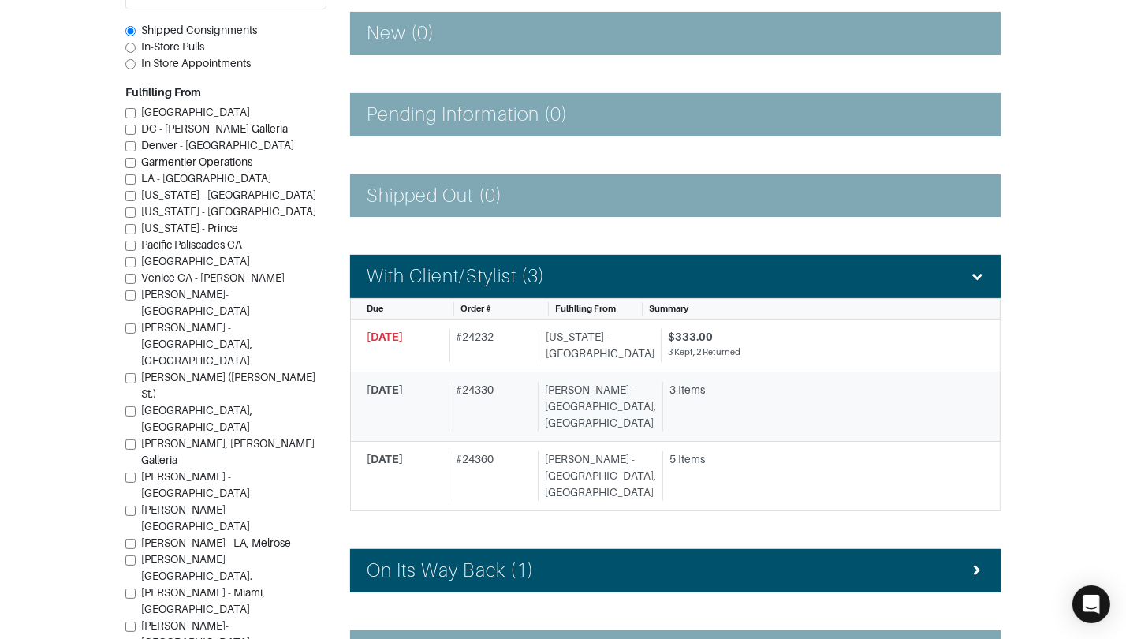
click at [532, 390] on div "# 24330" at bounding box center [490, 407] width 83 height 50
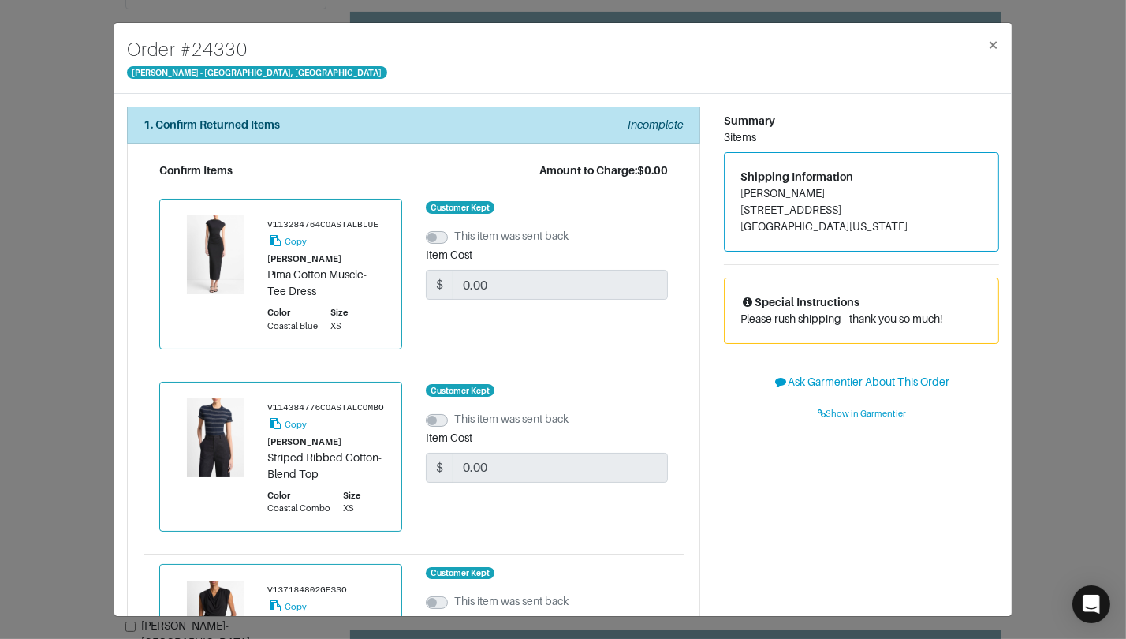
scroll to position [293, 0]
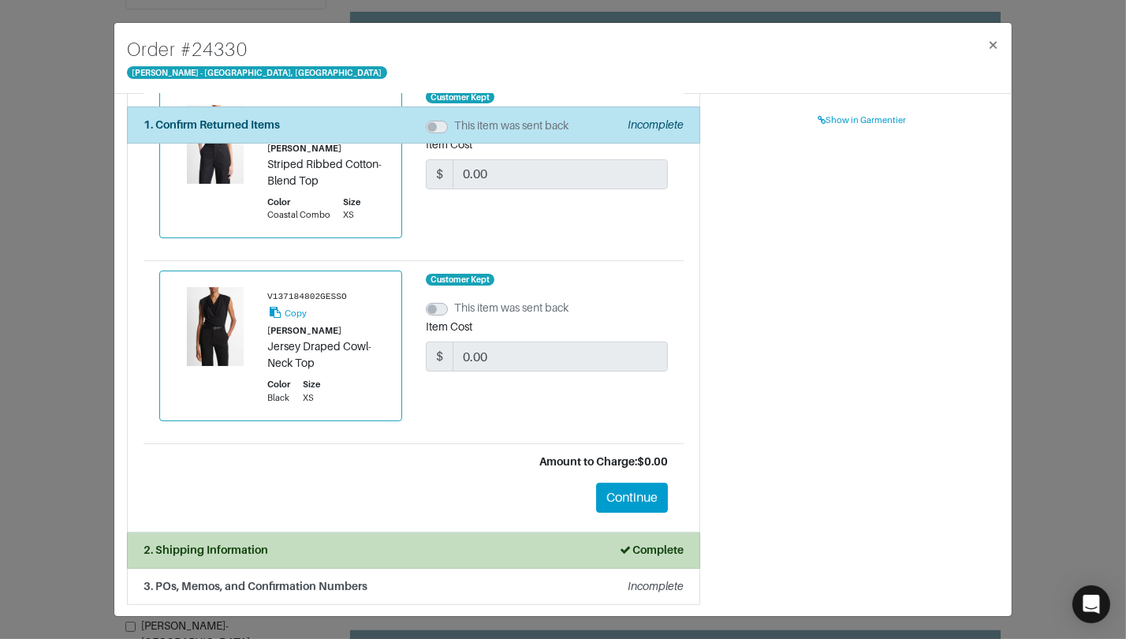
click at [1055, 308] on div "Order # 24330 Vince - Chicago, Oak Street × 1. Confirm Returned Items Incomplet…" at bounding box center [563, 319] width 1126 height 639
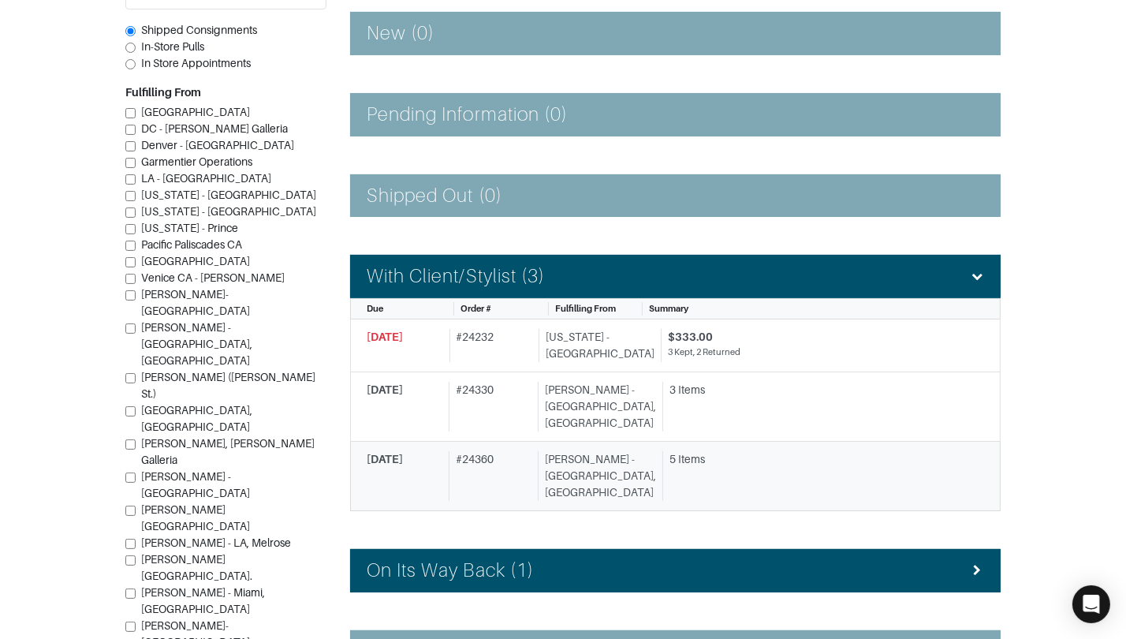
click at [598, 451] on div "[PERSON_NAME] - [GEOGRAPHIC_DATA], [GEOGRAPHIC_DATA]" at bounding box center [597, 476] width 118 height 50
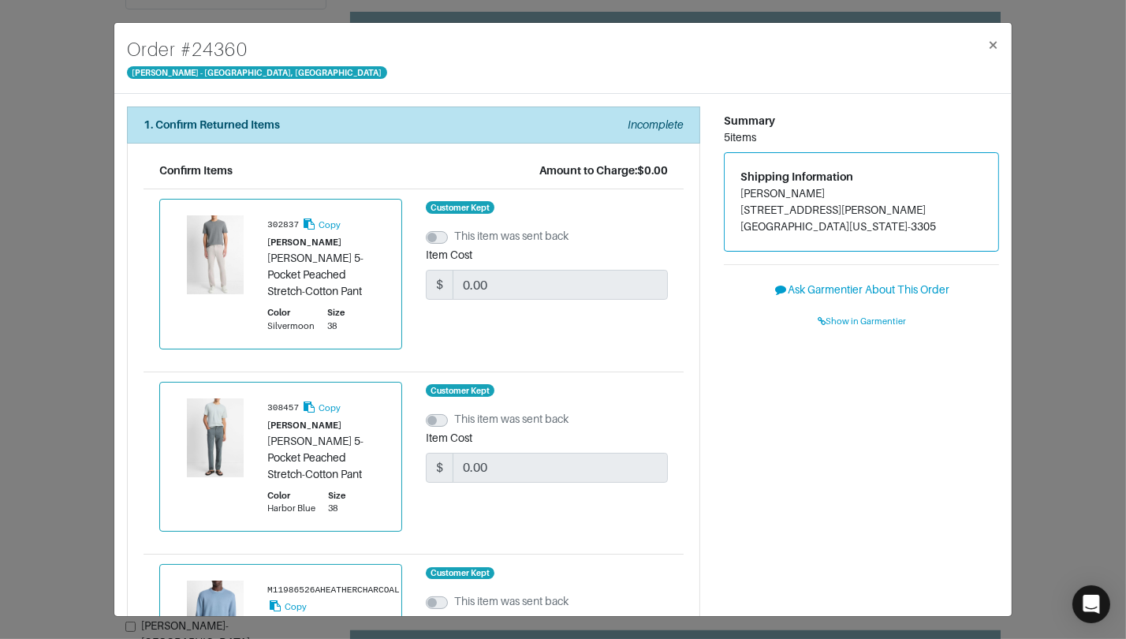
scroll to position [5, 0]
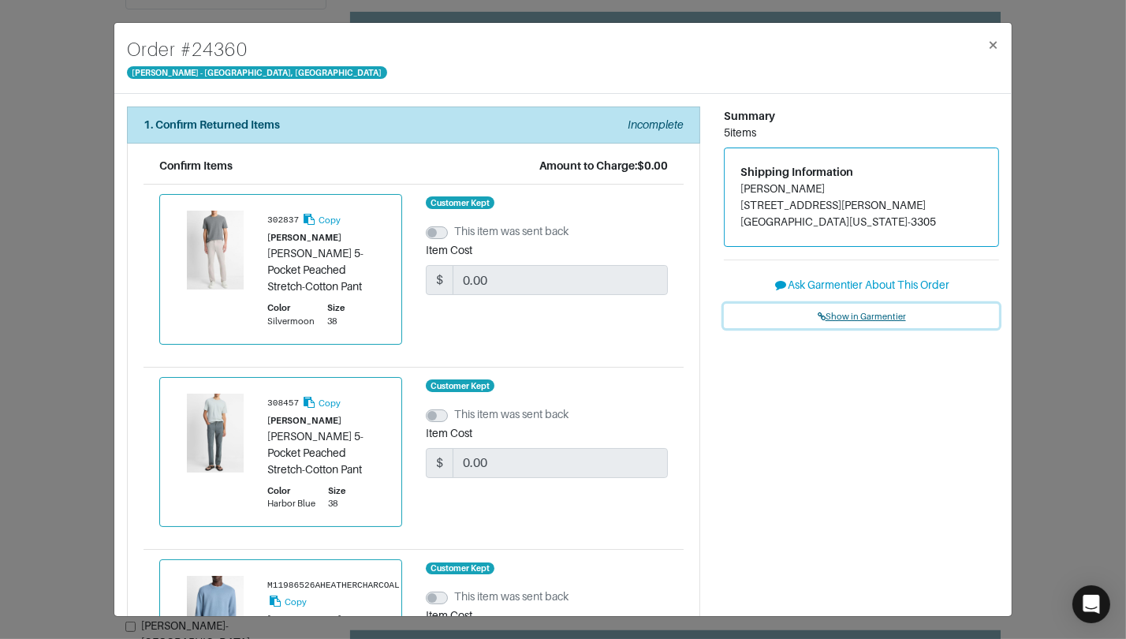
click at [834, 312] on span "Show in Garmentier" at bounding box center [862, 316] width 88 height 9
click at [997, 38] on span "×" at bounding box center [993, 44] width 12 height 21
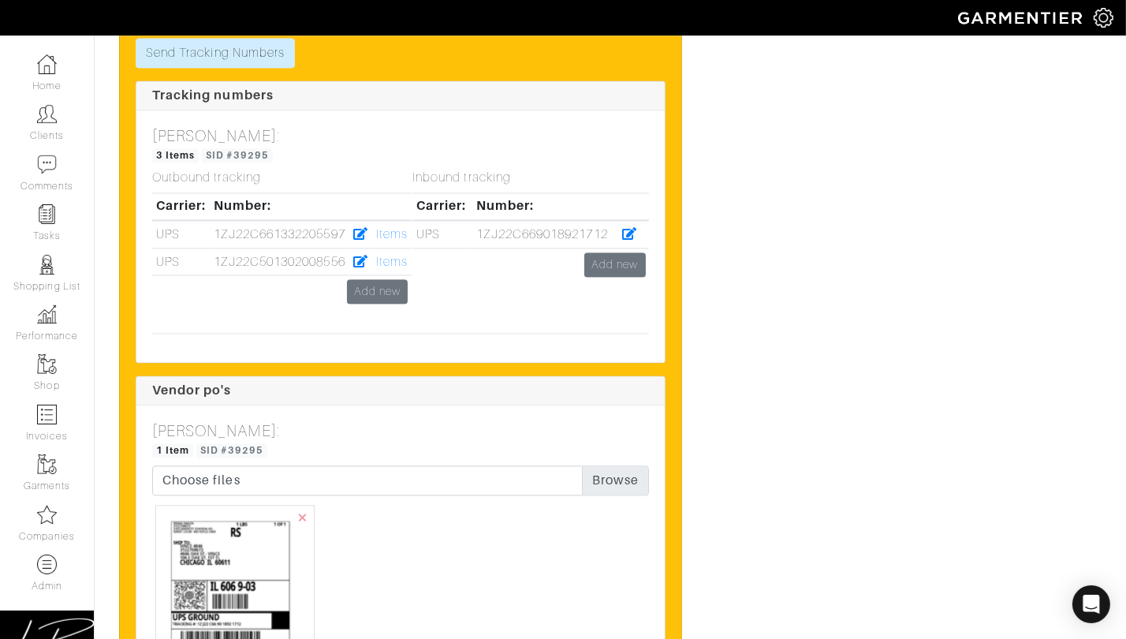
scroll to position [3379, 0]
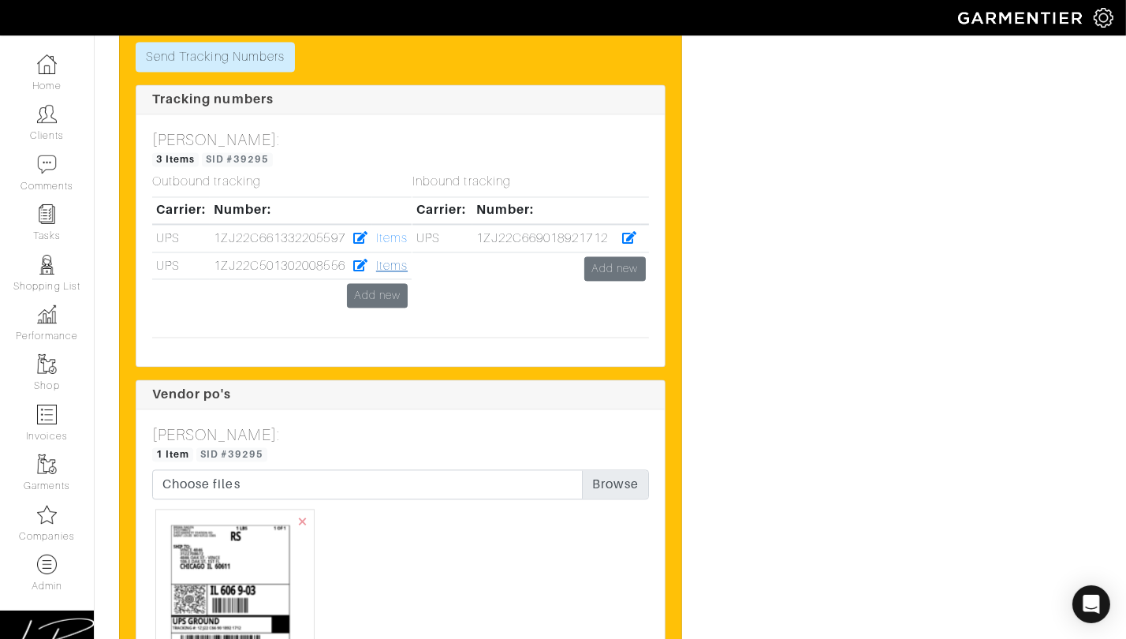
click at [392, 273] on link "Items" at bounding box center [392, 266] width 32 height 14
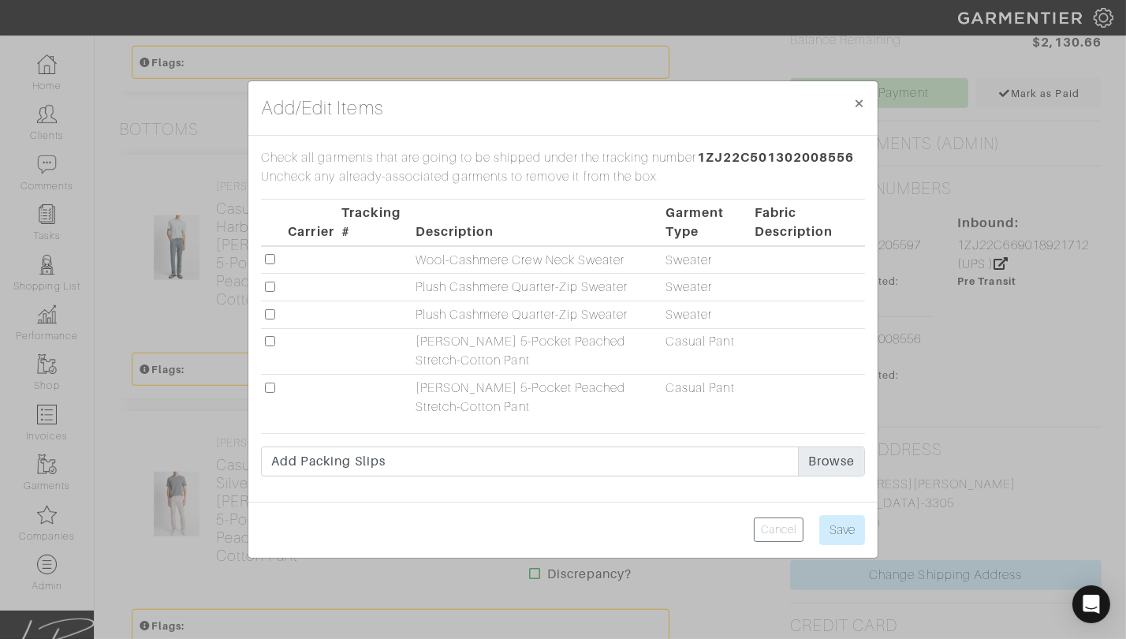
scroll to position [1080, 0]
click at [271, 341] on input "checkbox" at bounding box center [270, 341] width 10 height 10
checkbox input "true"
click at [847, 528] on input "Save" at bounding box center [842, 530] width 46 height 30
type input "Save"
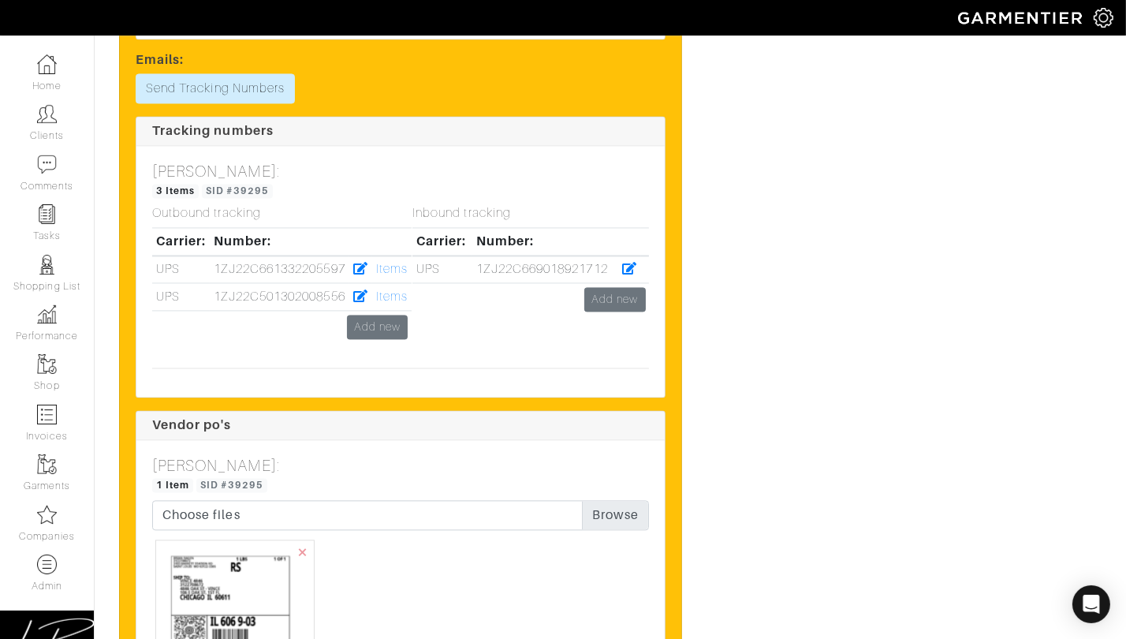
scroll to position [3402, 0]
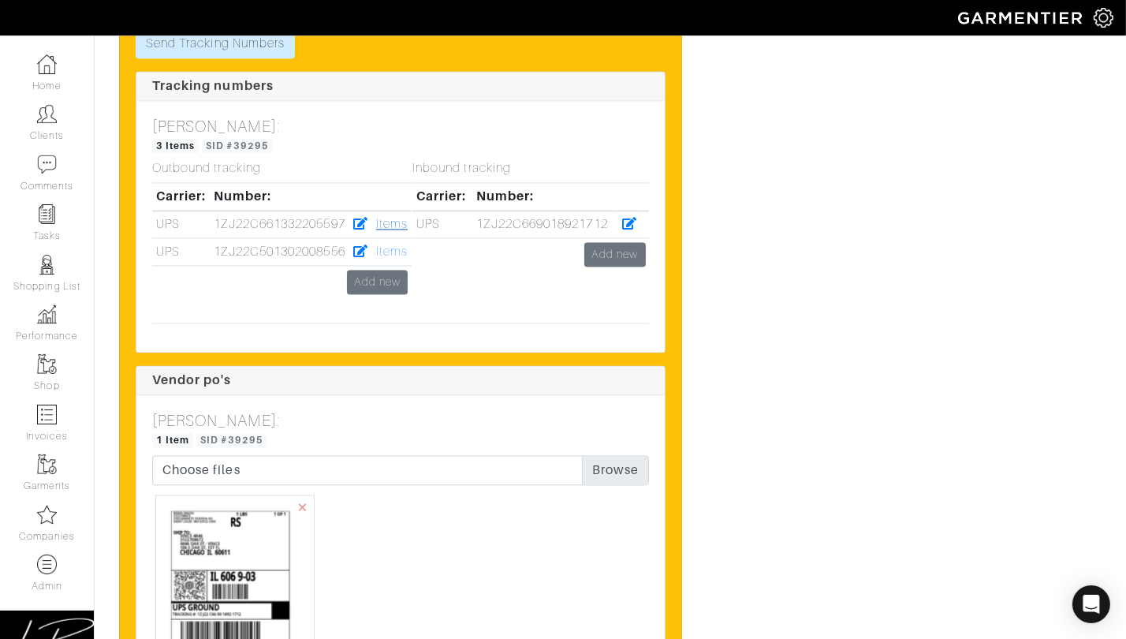
click at [394, 231] on link "Items" at bounding box center [392, 224] width 32 height 14
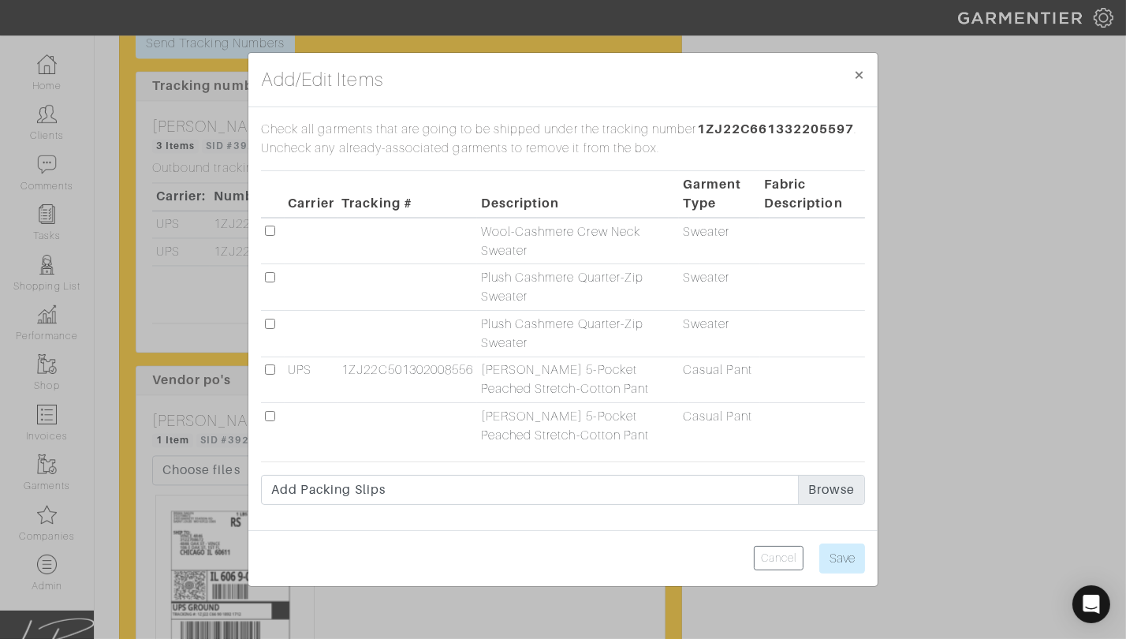
drag, startPoint x: 271, startPoint y: 230, endPoint x: 278, endPoint y: 267, distance: 37.1
click at [271, 231] on input "checkbox" at bounding box center [270, 231] width 10 height 10
checkbox input "true"
click at [271, 279] on input "checkbox" at bounding box center [270, 277] width 10 height 10
checkbox input "true"
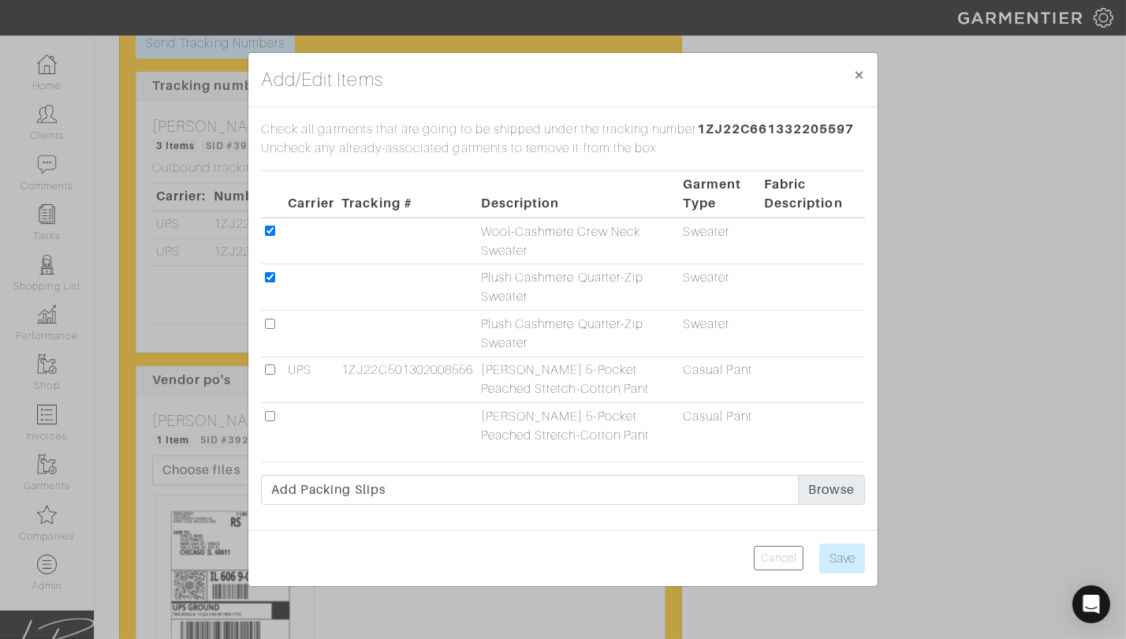
click at [268, 322] on input "checkbox" at bounding box center [270, 324] width 10 height 10
checkbox input "true"
click at [268, 412] on input "checkbox" at bounding box center [270, 416] width 10 height 10
checkbox input "true"
click at [840, 543] on input "Save" at bounding box center [842, 558] width 46 height 30
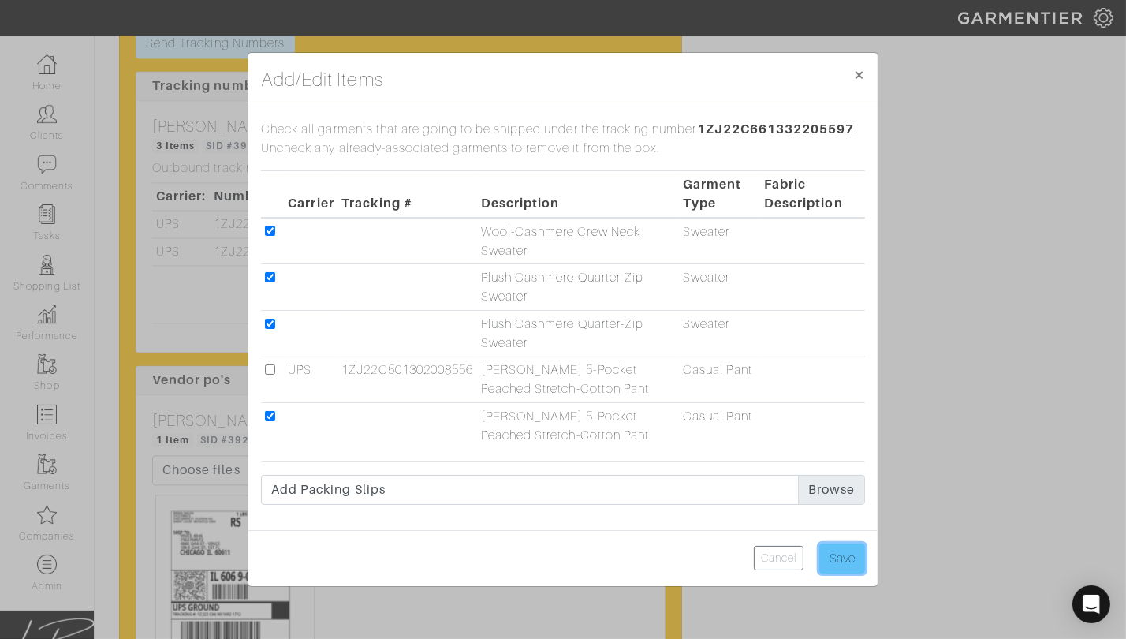
click at [841, 549] on input "Save" at bounding box center [842, 558] width 46 height 30
type input "Save"
click at [856, 73] on span "×" at bounding box center [859, 74] width 12 height 21
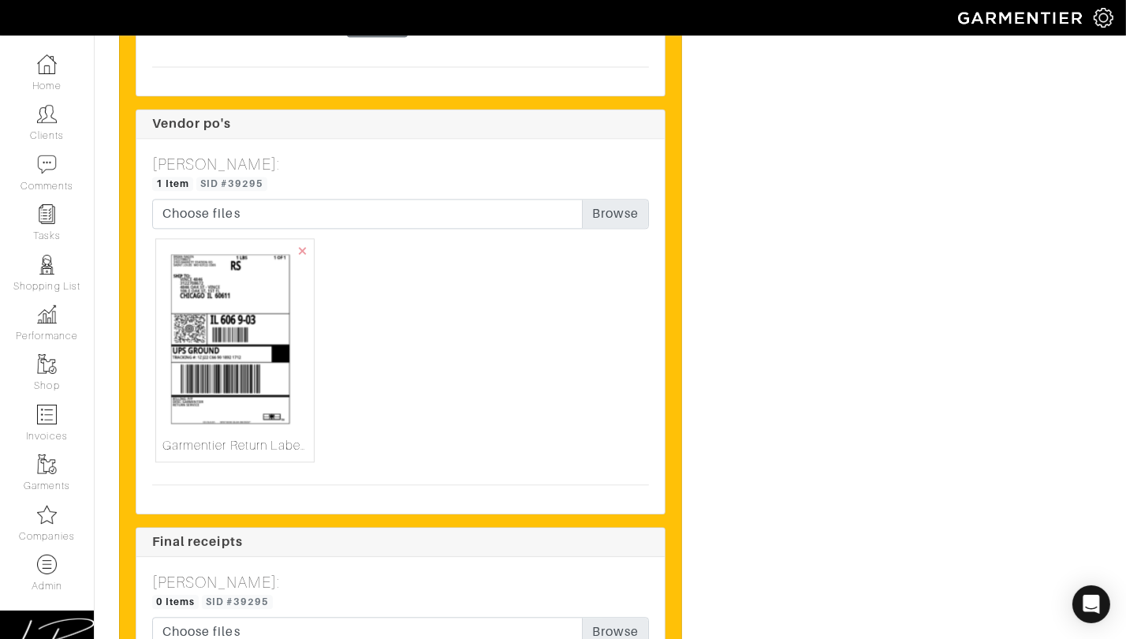
scroll to position [3685, 0]
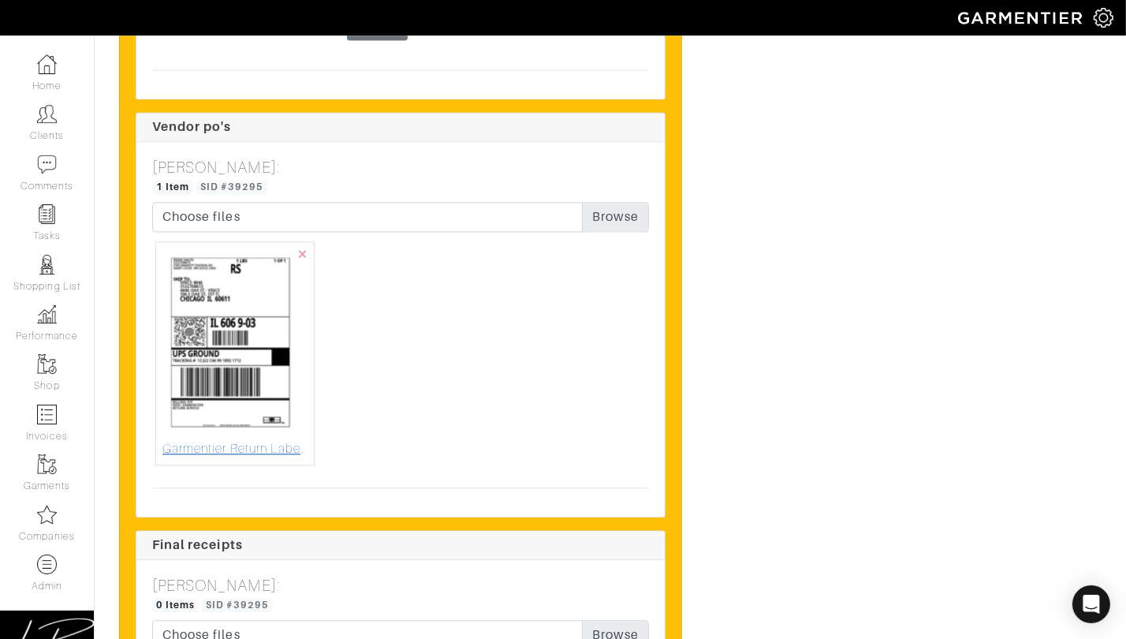
click at [235, 400] on img at bounding box center [234, 343] width 145 height 191
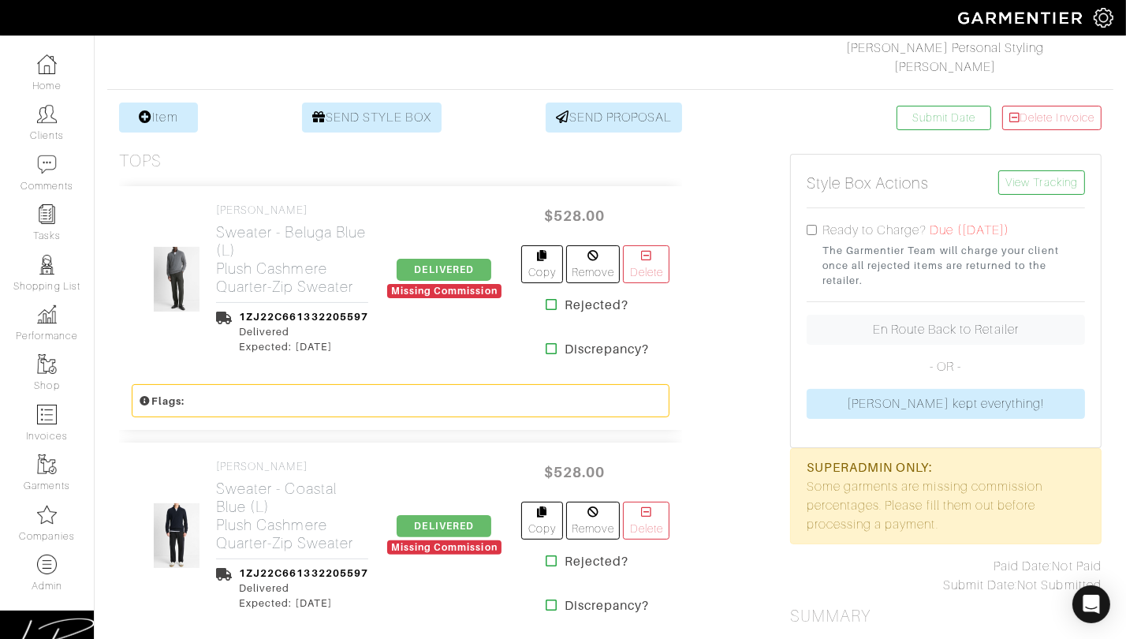
scroll to position [0, 0]
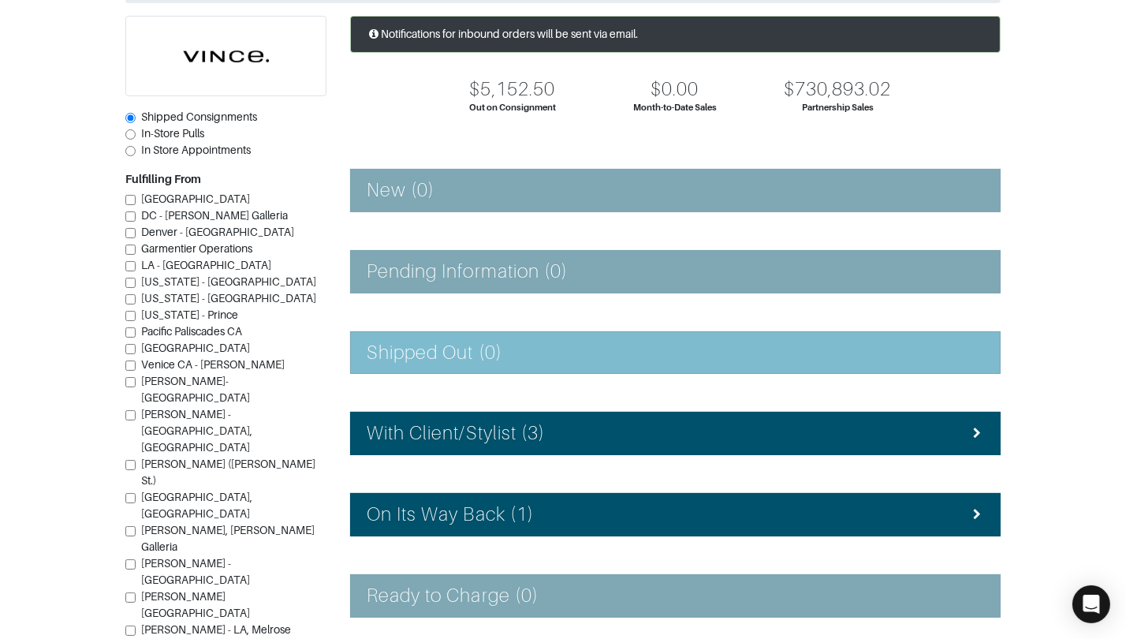
scroll to position [212, 0]
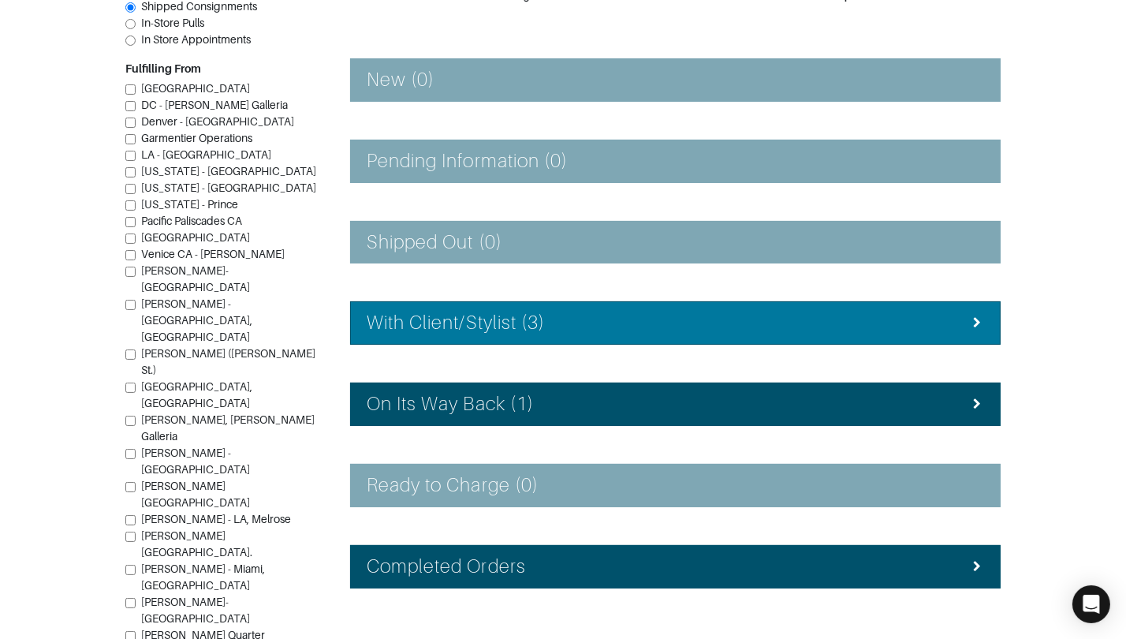
click at [489, 319] on h4 "With Client/Stylist (3)" at bounding box center [456, 323] width 178 height 23
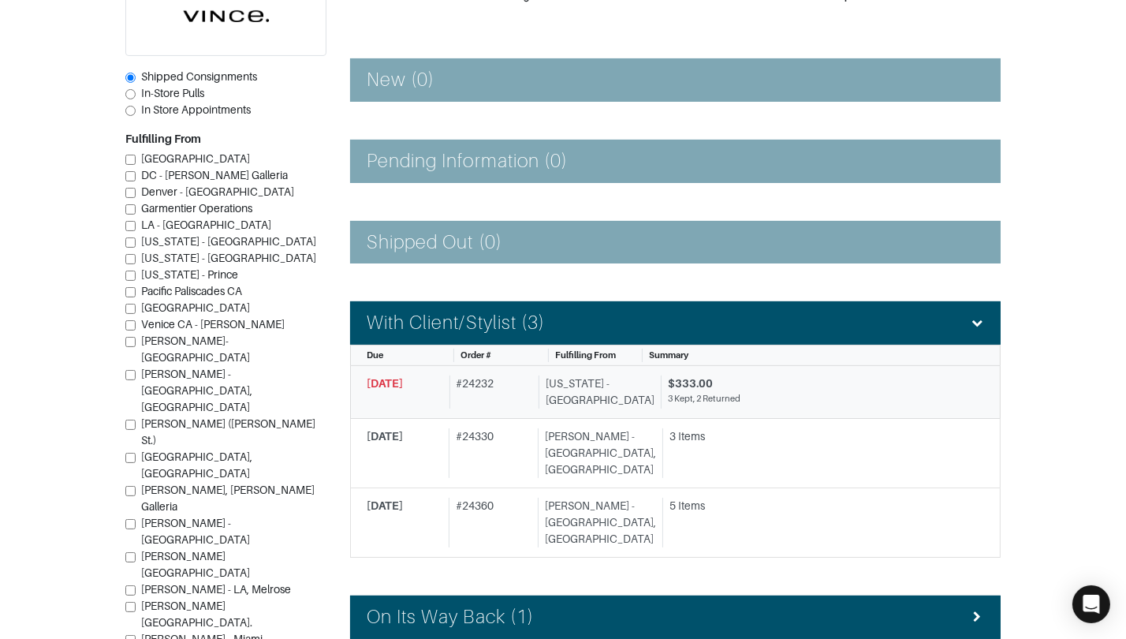
click at [562, 383] on div "[US_STATE] - [GEOGRAPHIC_DATA]" at bounding box center [597, 391] width 116 height 33
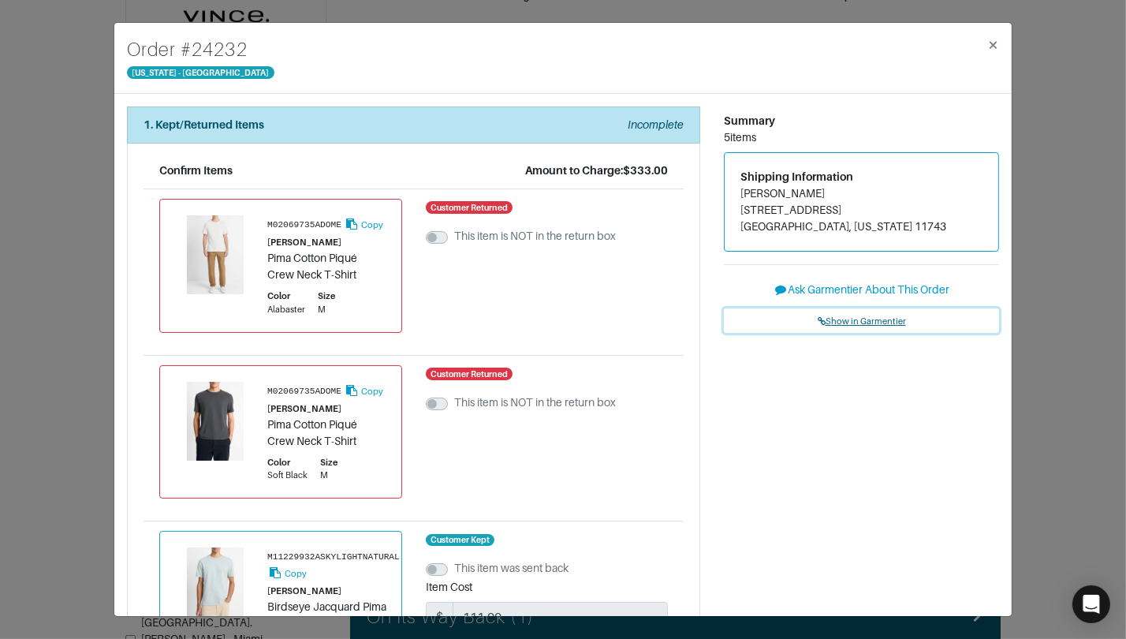
click at [871, 312] on link "Show in Garmentier" at bounding box center [861, 320] width 275 height 24
drag, startPoint x: 179, startPoint y: 51, endPoint x: 252, endPoint y: 50, distance: 73.4
click at [253, 50] on div "Order # 24232 [US_STATE] - [GEOGRAPHIC_DATA] ×" at bounding box center [563, 58] width 898 height 71
copy h4 "# 24232"
click at [1079, 69] on div "Order # 24232 [US_STATE] - [GEOGRAPHIC_DATA] × 1. Kept/Returned Items Incomplet…" at bounding box center [563, 319] width 1126 height 639
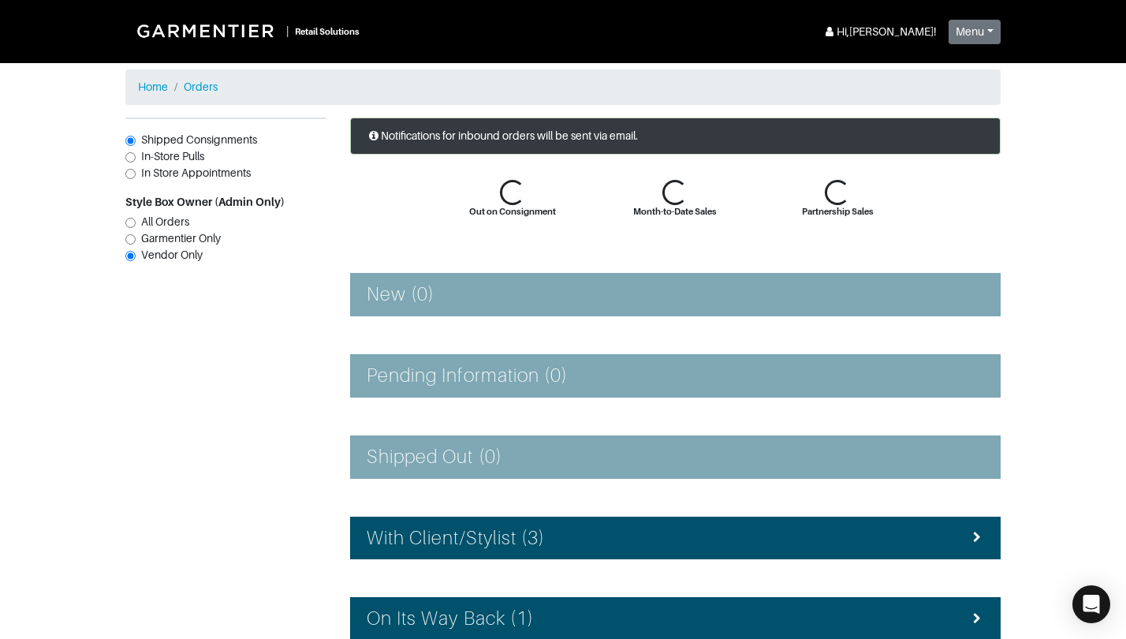
scroll to position [212, 0]
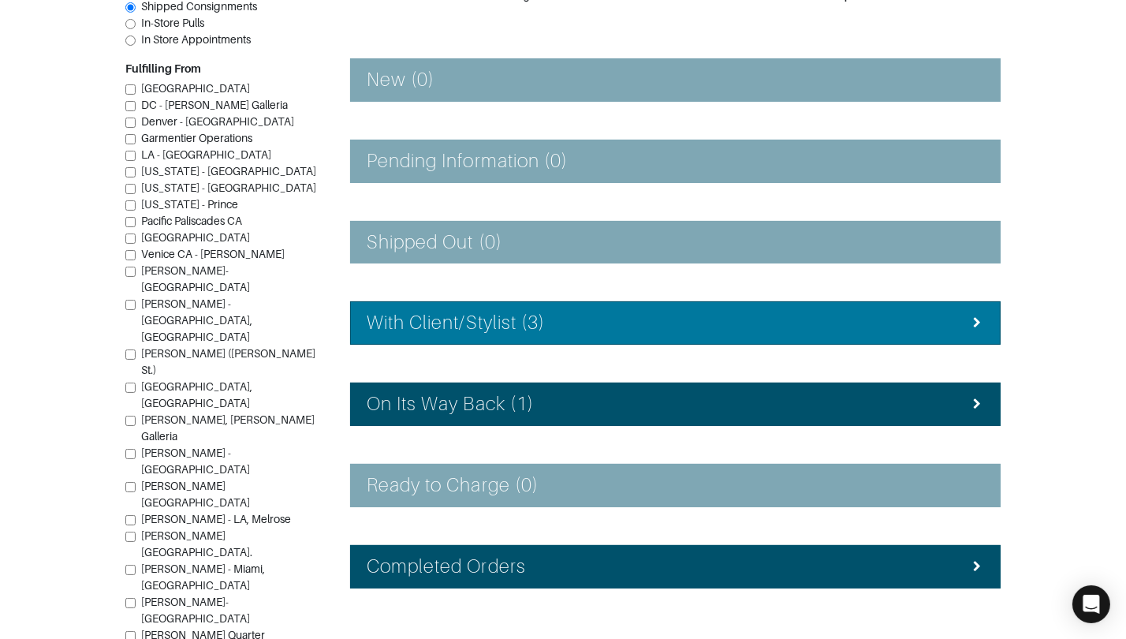
click at [537, 322] on h4 "With Client/Stylist (3)" at bounding box center [456, 323] width 178 height 23
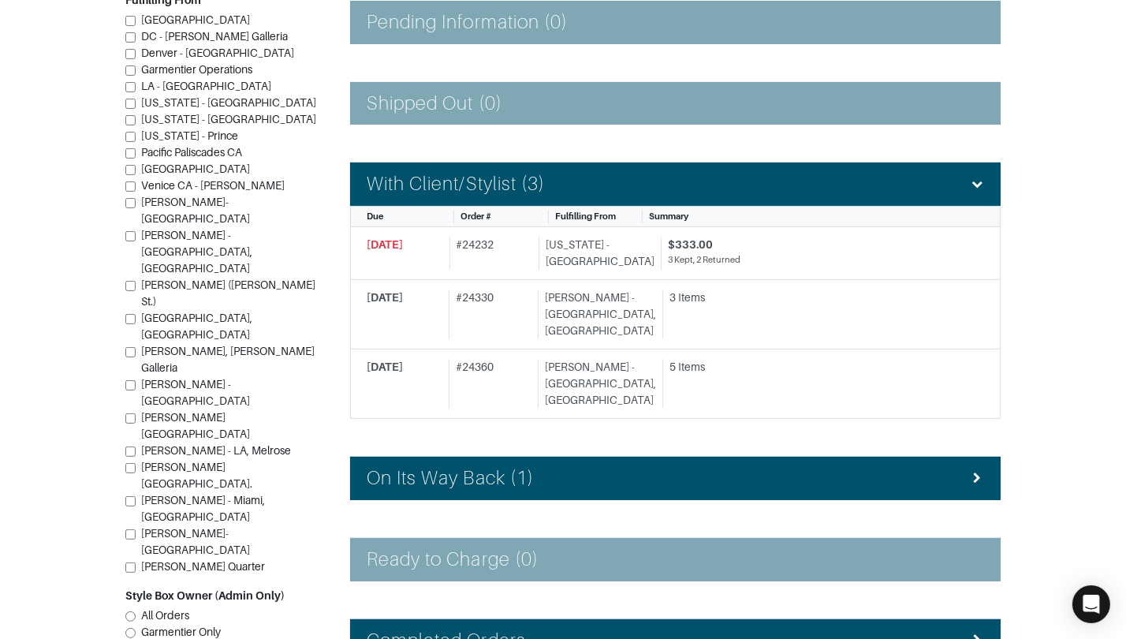
scroll to position [438, 0]
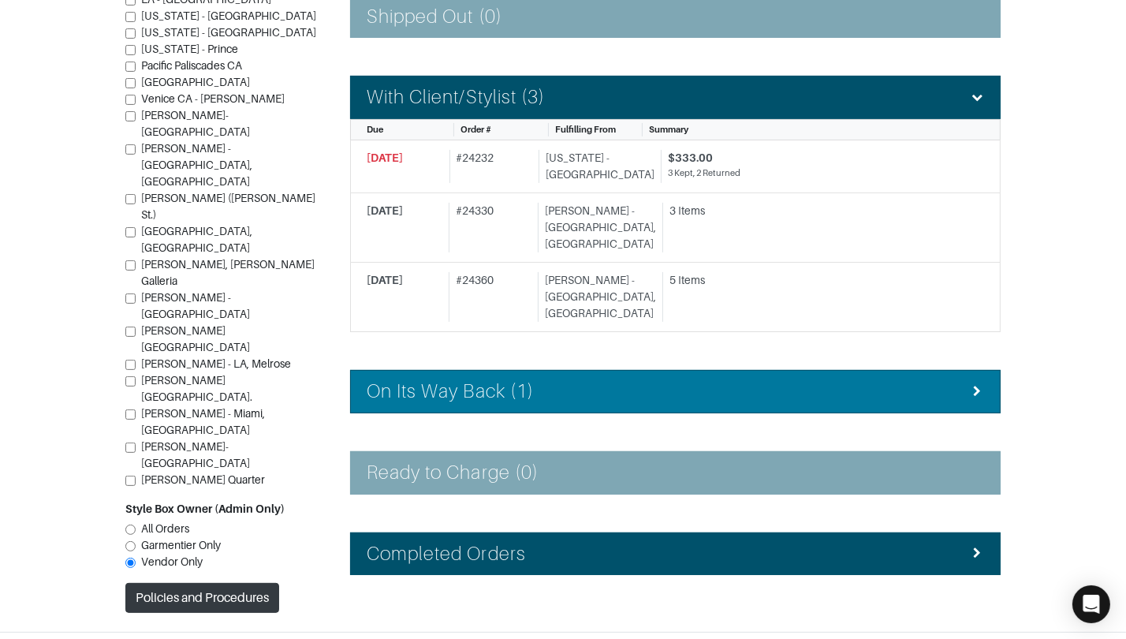
click at [550, 380] on div "On Its Way Back (1)" at bounding box center [676, 391] width 618 height 23
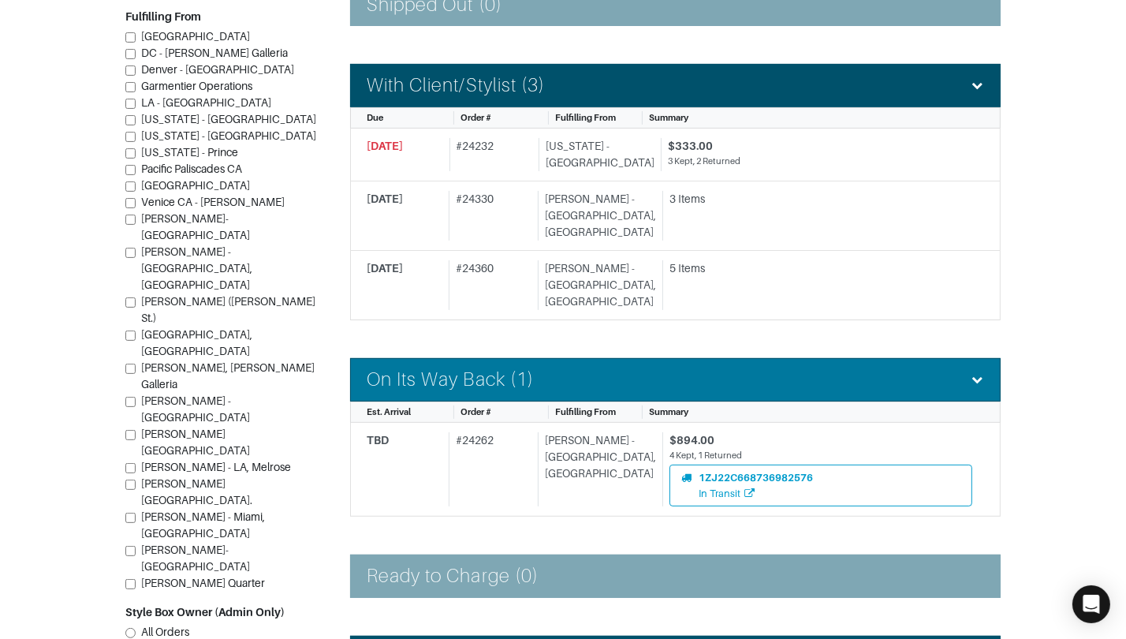
scroll to position [450, 0]
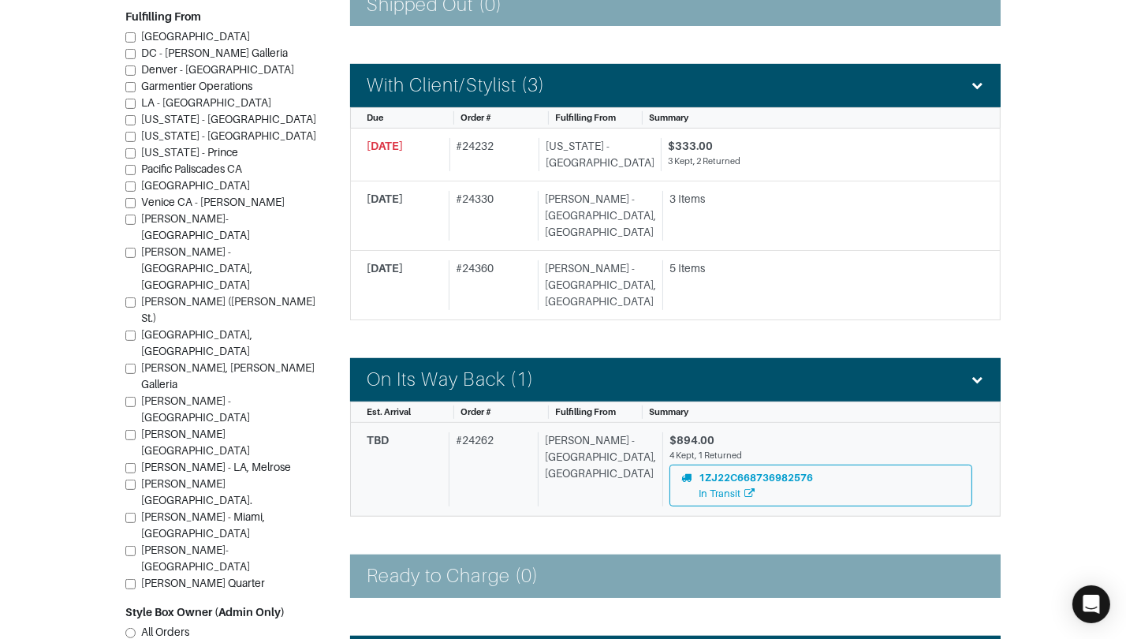
click at [559, 432] on div "[PERSON_NAME] - [GEOGRAPHIC_DATA], [GEOGRAPHIC_DATA]" at bounding box center [597, 469] width 118 height 74
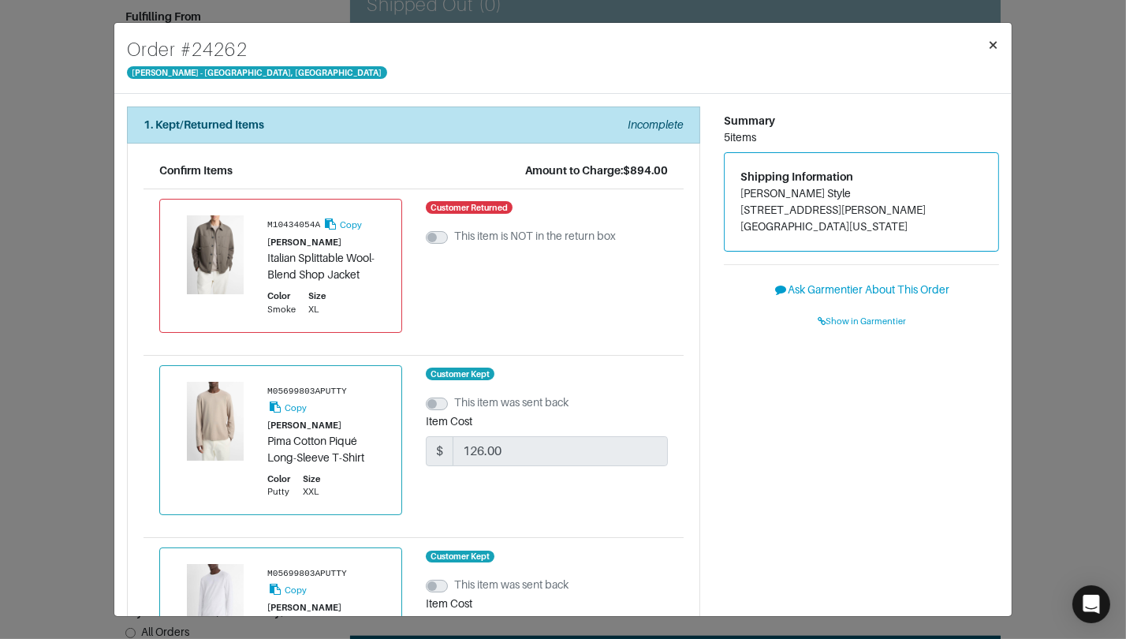
click at [998, 40] on span "×" at bounding box center [993, 44] width 12 height 21
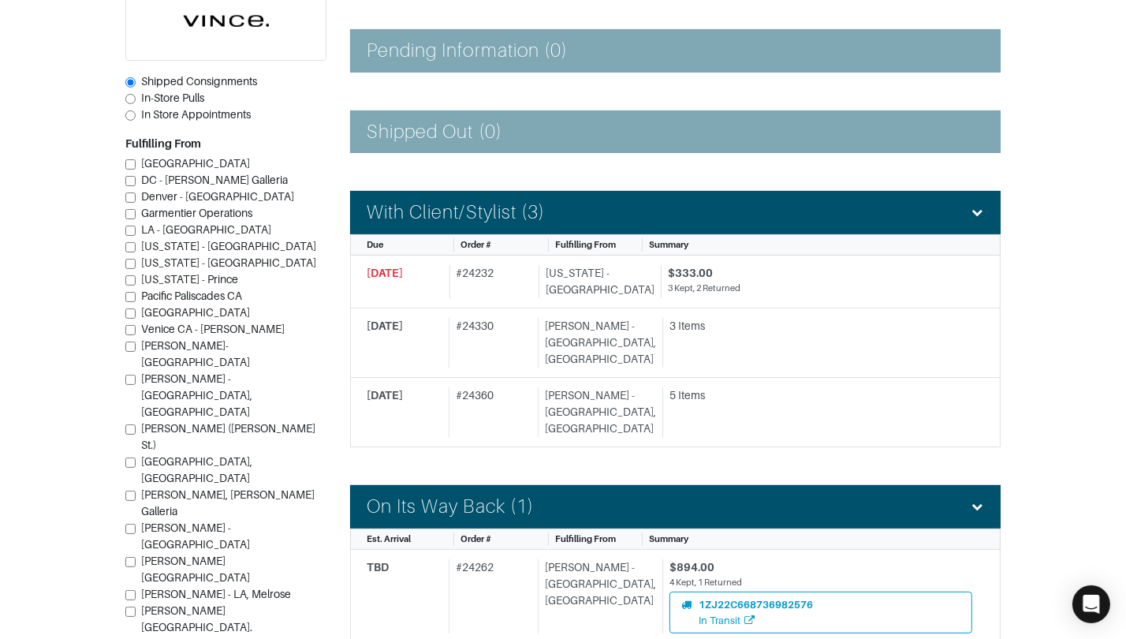
scroll to position [327, 0]
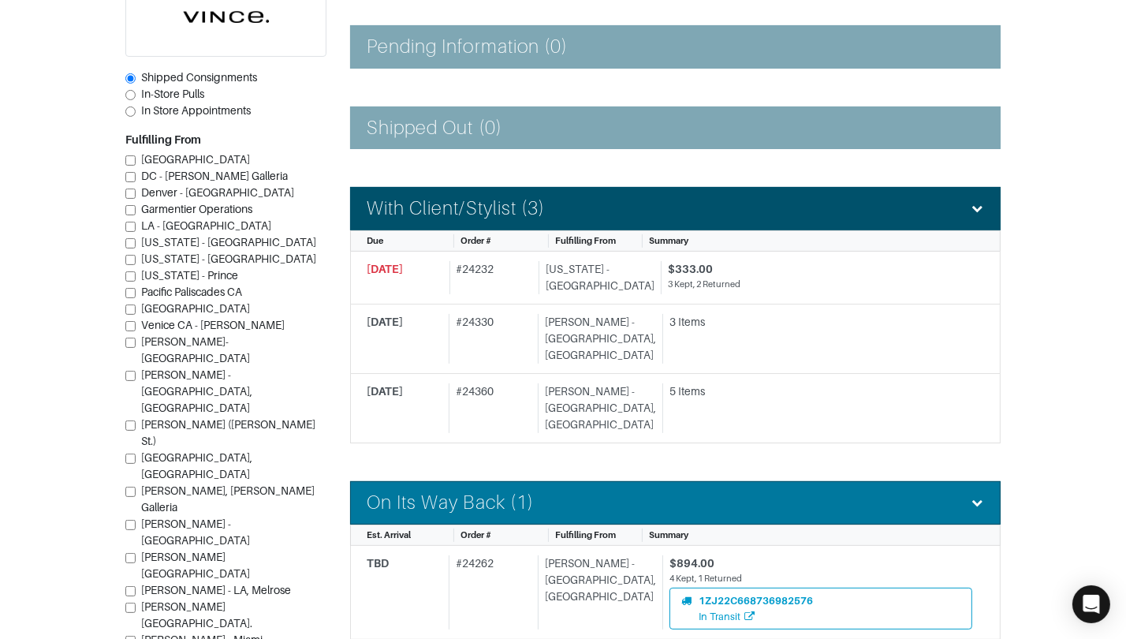
drag, startPoint x: 625, startPoint y: 470, endPoint x: 621, endPoint y: 461, distance: 9.5
click at [625, 491] on div "On Its Way Back (1)" at bounding box center [676, 502] width 618 height 23
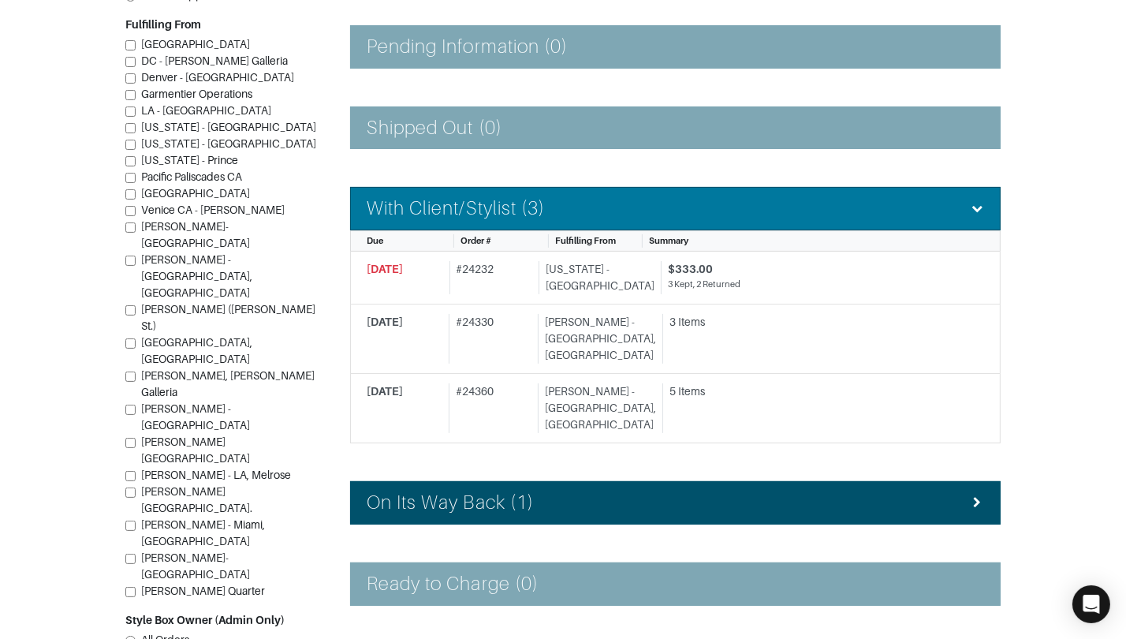
click at [593, 212] on div "With Client/Stylist (3)" at bounding box center [676, 208] width 618 height 23
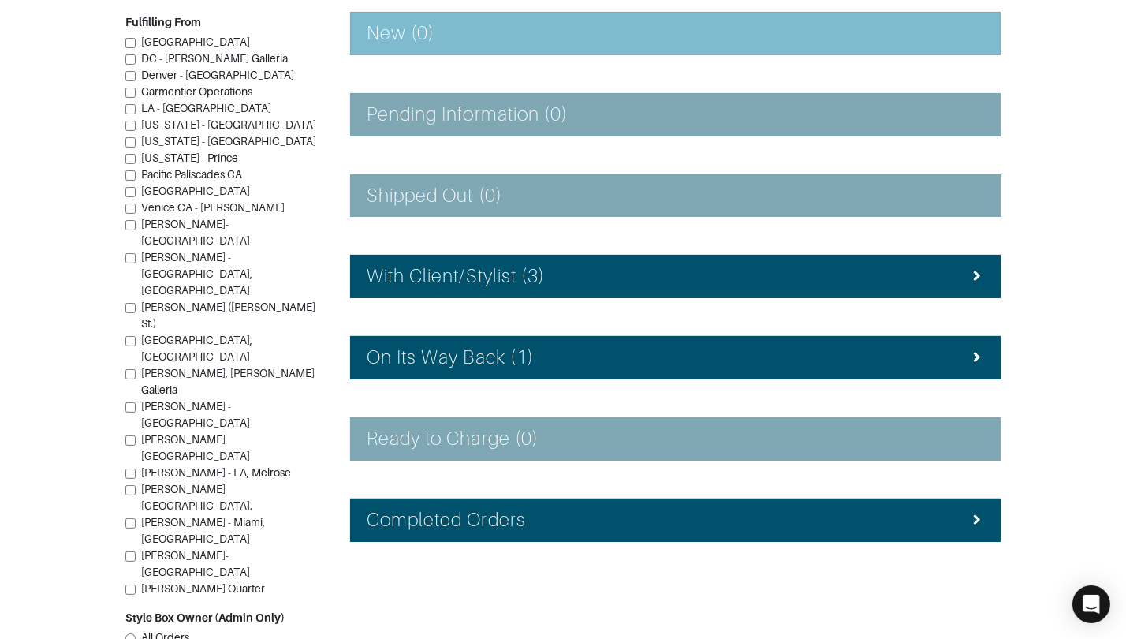
scroll to position [0, 0]
